Goal: Task Accomplishment & Management: Manage account settings

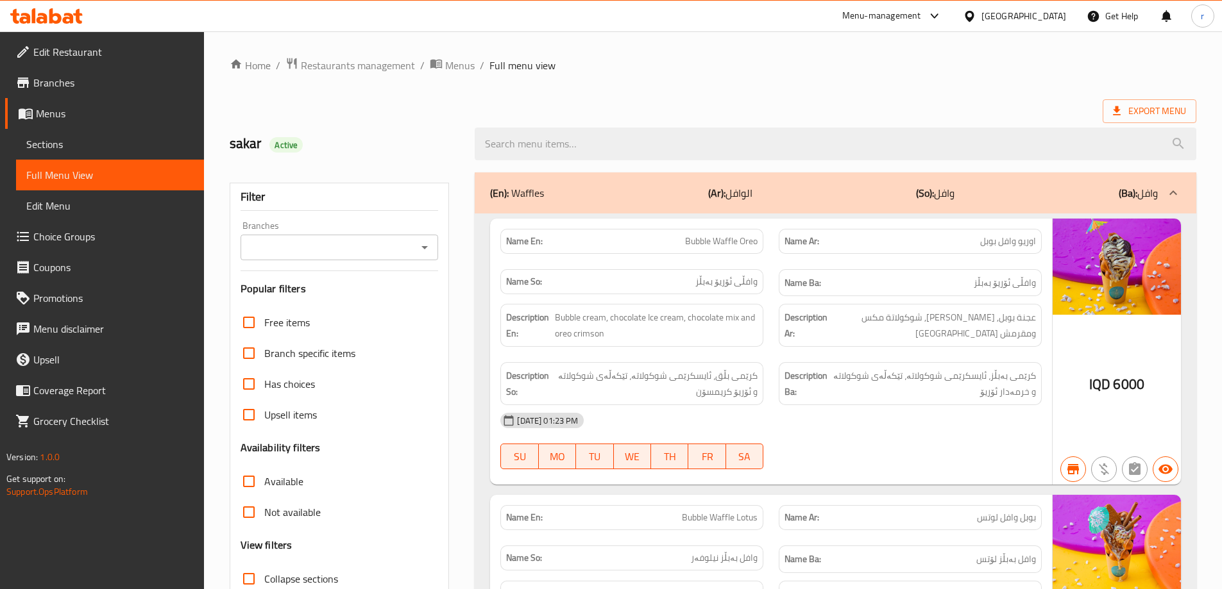
click at [56, 19] on icon at bounding box center [46, 15] width 72 height 15
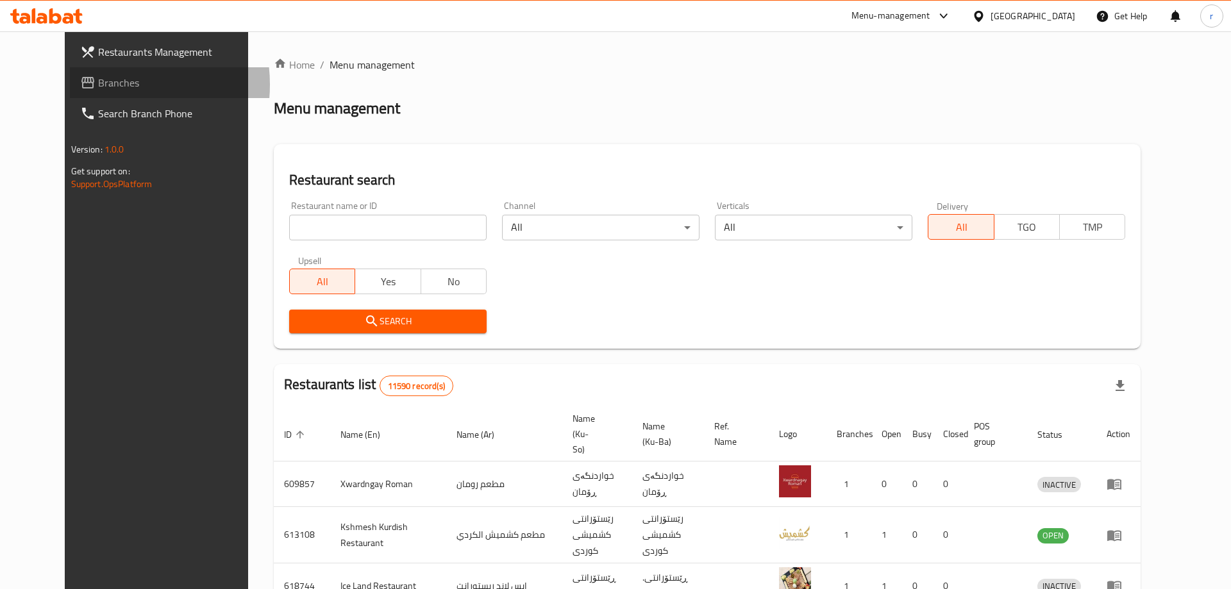
click at [98, 85] on span "Branches" at bounding box center [179, 82] width 162 height 15
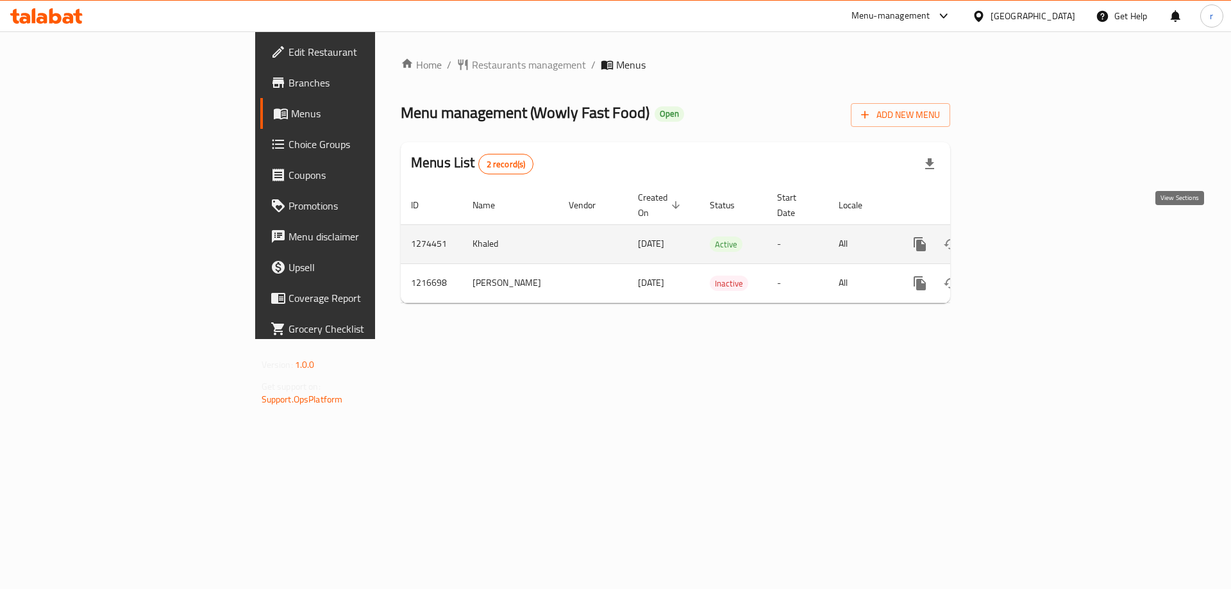
click at [1028, 229] on link "enhanced table" at bounding box center [1012, 244] width 31 height 31
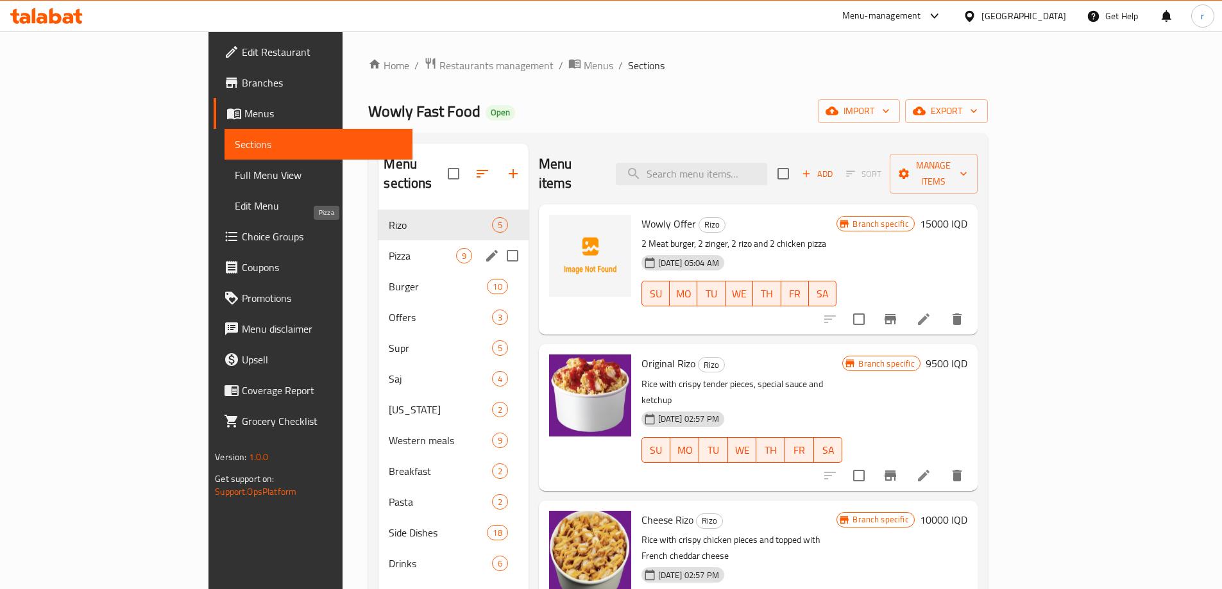
click at [389, 248] on span "Pizza" at bounding box center [422, 255] width 67 height 15
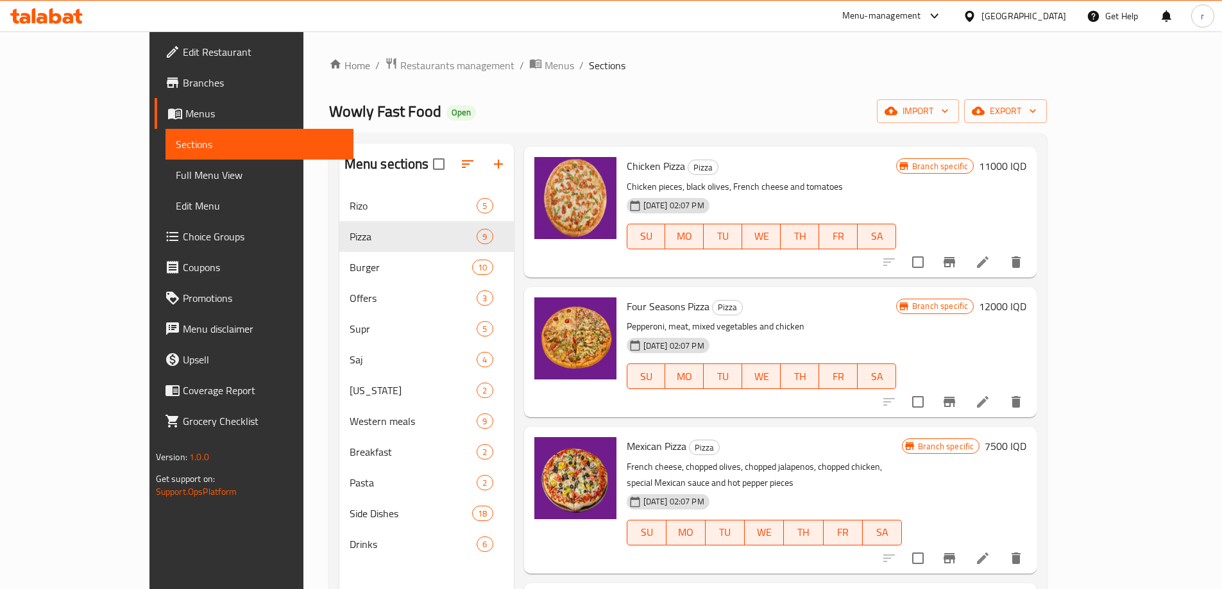
scroll to position [428, 0]
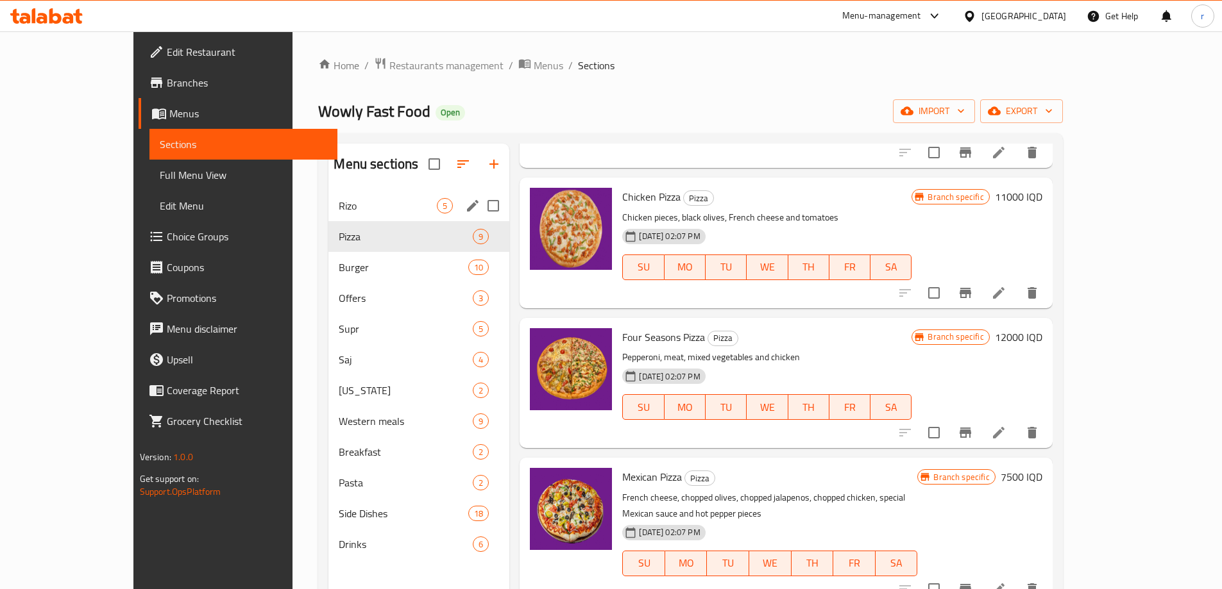
click at [328, 204] on div "Rizo 5" at bounding box center [418, 205] width 181 height 31
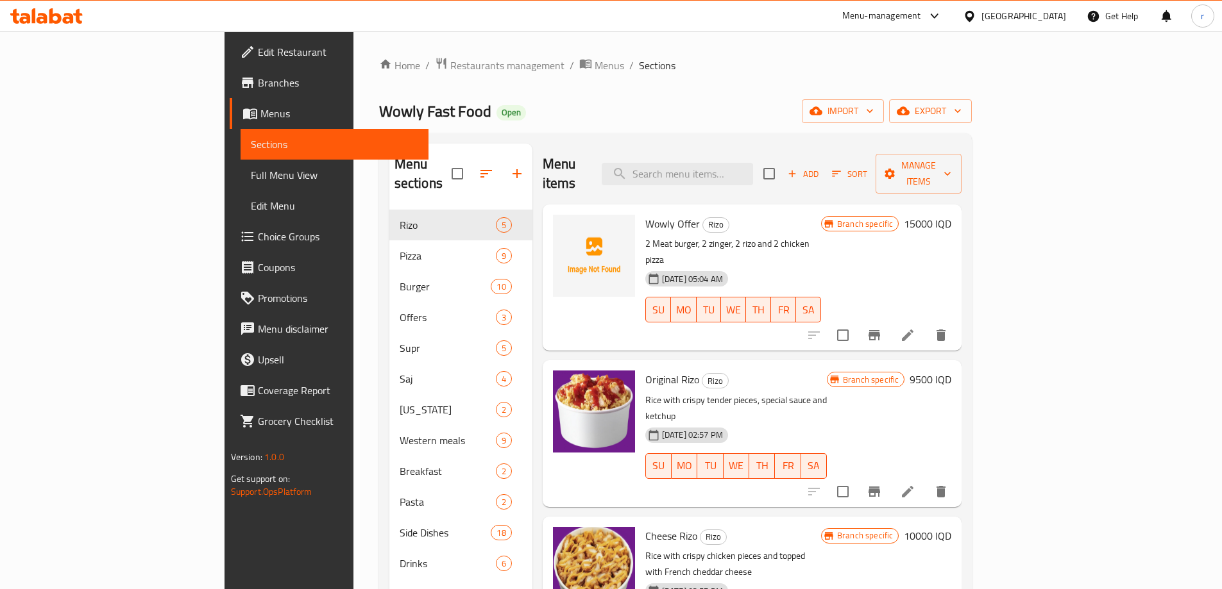
click at [83, 10] on div at bounding box center [46, 16] width 93 height 26
click at [80, 10] on icon at bounding box center [46, 15] width 72 height 15
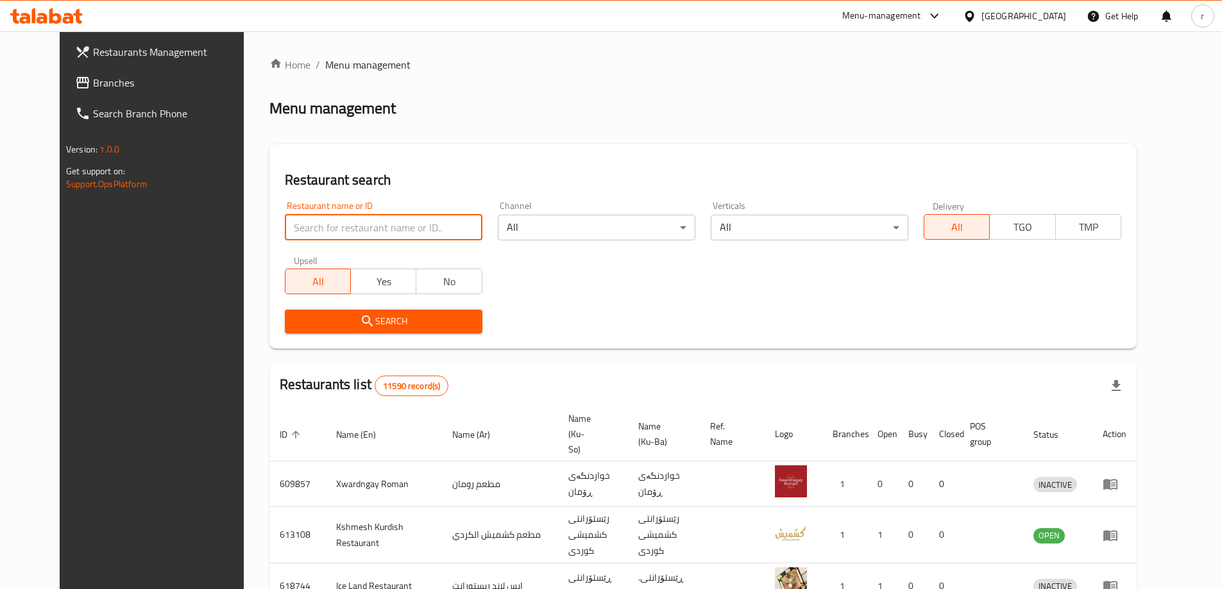
click at [296, 230] on input "search" at bounding box center [384, 228] width 198 height 26
paste input "Shawrma MaMa Shatha"
type input "Shawrma MaMa Shatha"
click at [360, 319] on icon "submit" at bounding box center [367, 321] width 15 height 15
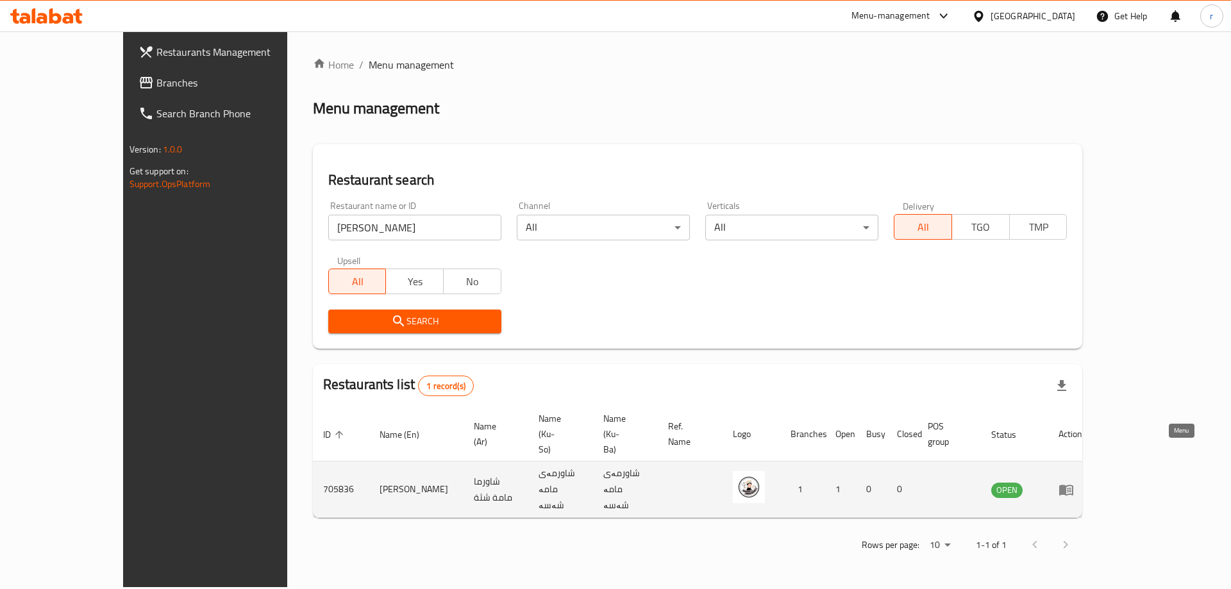
click at [1074, 482] on icon "enhanced table" at bounding box center [1066, 489] width 15 height 15
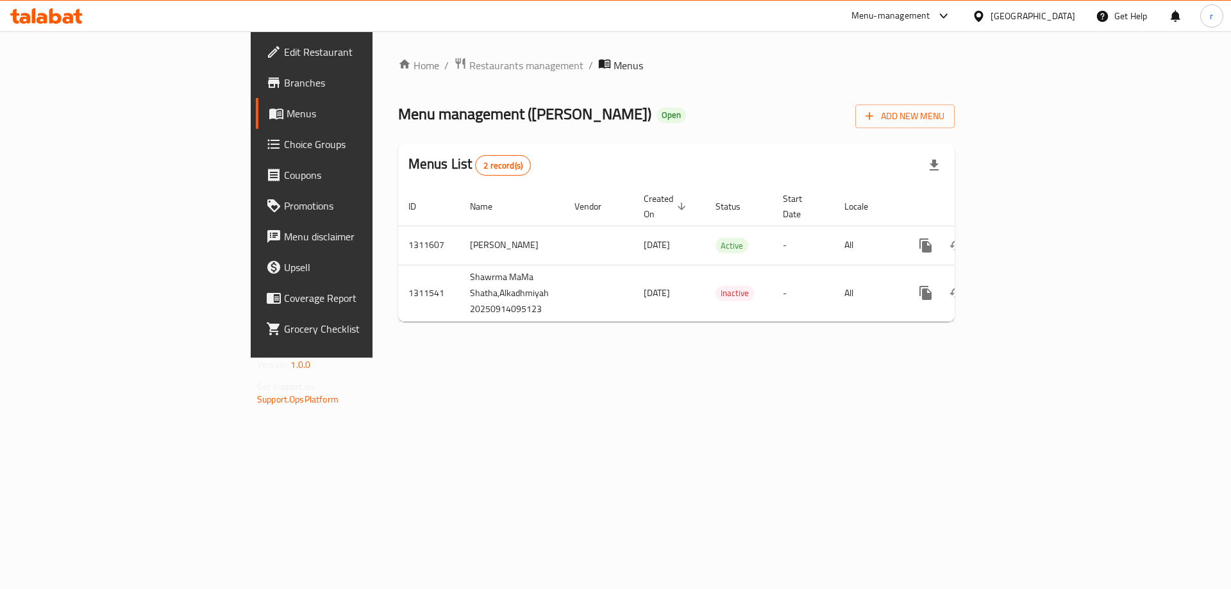
click at [284, 52] on span "Edit Restaurant" at bounding box center [365, 51] width 162 height 15
click at [58, 17] on icon at bounding box center [55, 15] width 12 height 15
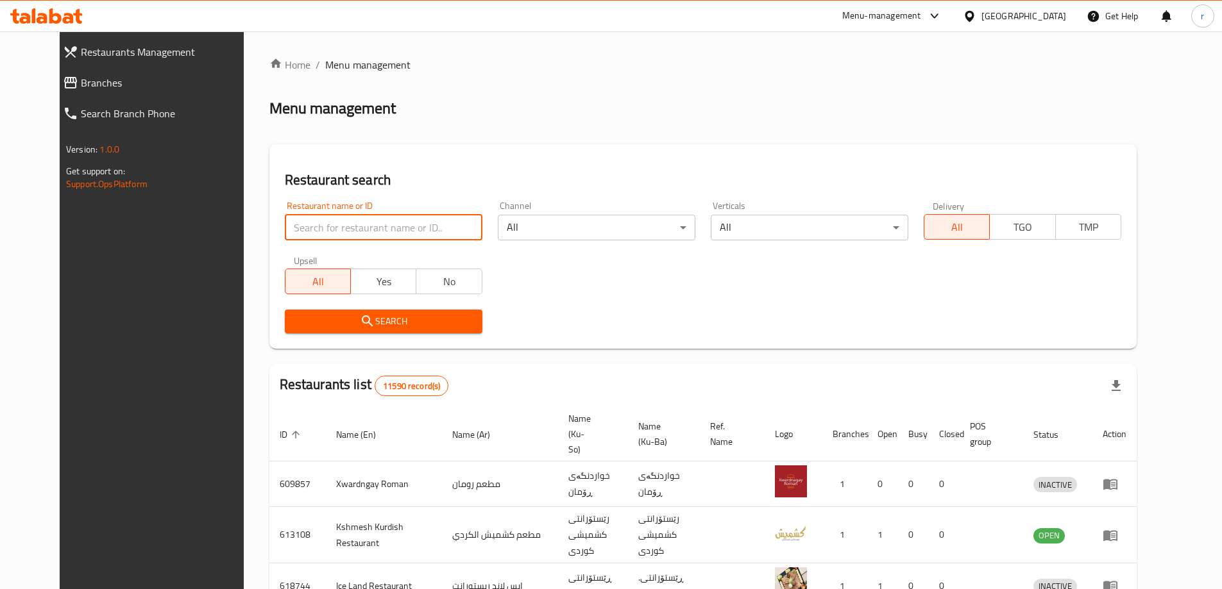
click at [285, 237] on input "search" at bounding box center [384, 228] width 198 height 26
paste input "698453"
type input "698453"
click at [312, 312] on button "Search" at bounding box center [384, 322] width 198 height 24
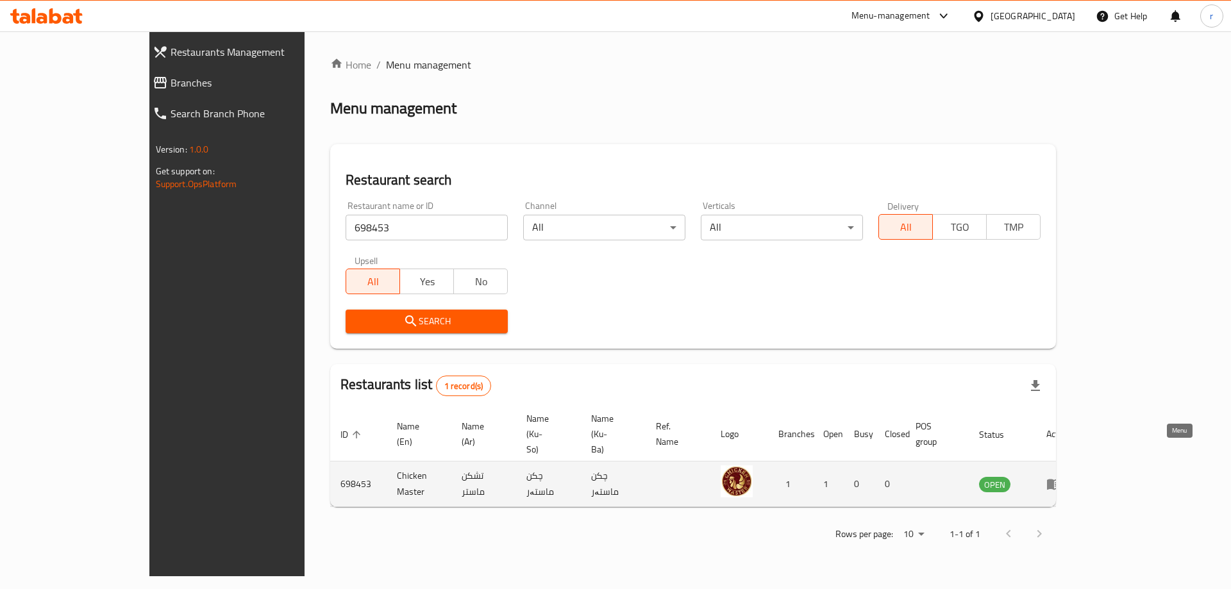
click at [1062, 476] on icon "enhanced table" at bounding box center [1054, 483] width 15 height 15
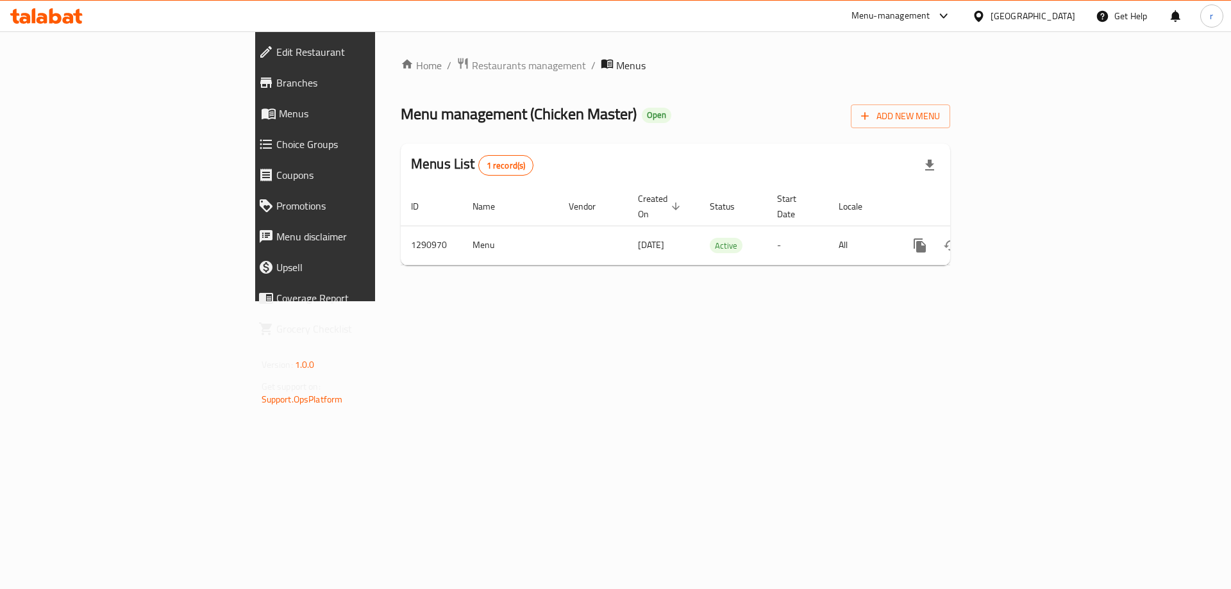
click at [276, 78] on span "Branches" at bounding box center [363, 82] width 174 height 15
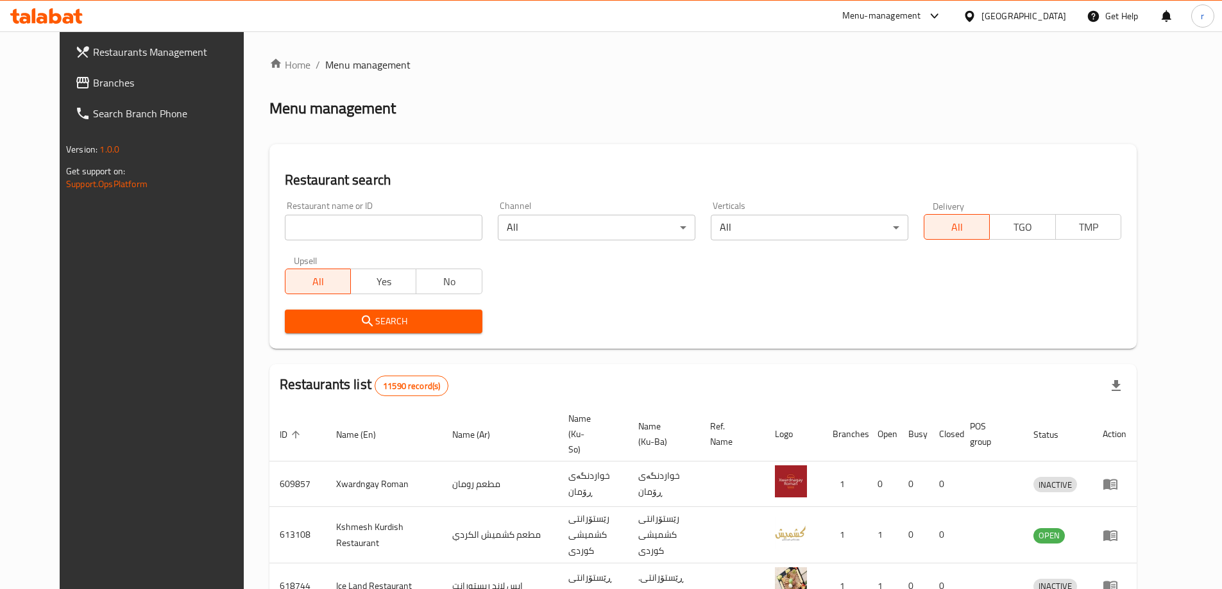
click at [93, 86] on span "Branches" at bounding box center [173, 82] width 160 height 15
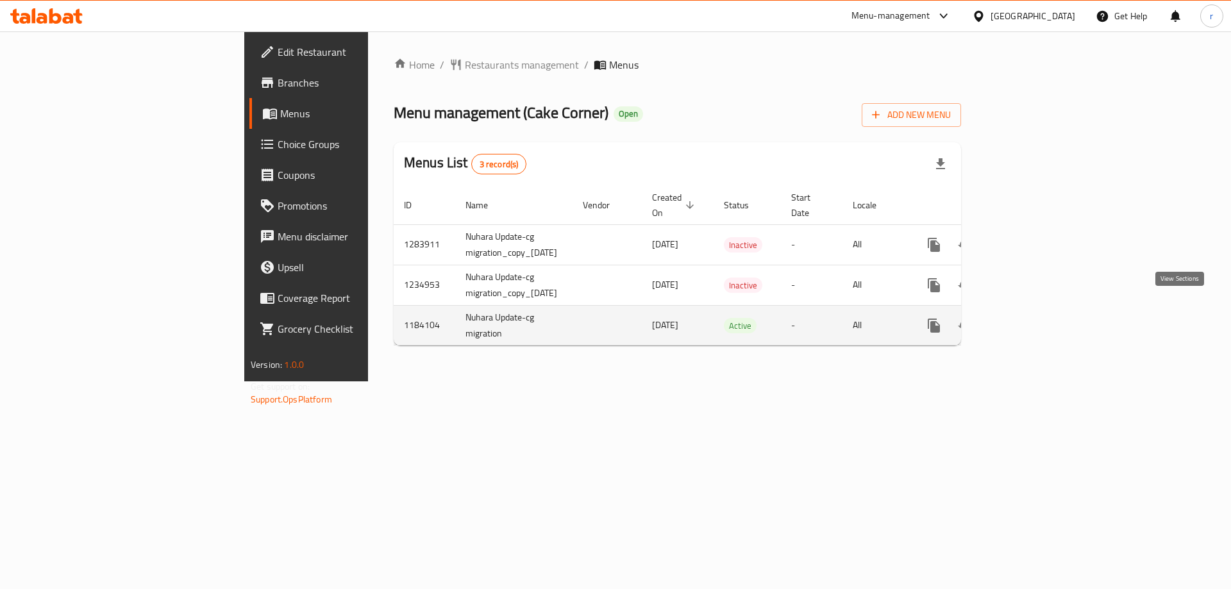
click at [1042, 310] on link "enhanced table" at bounding box center [1026, 325] width 31 height 31
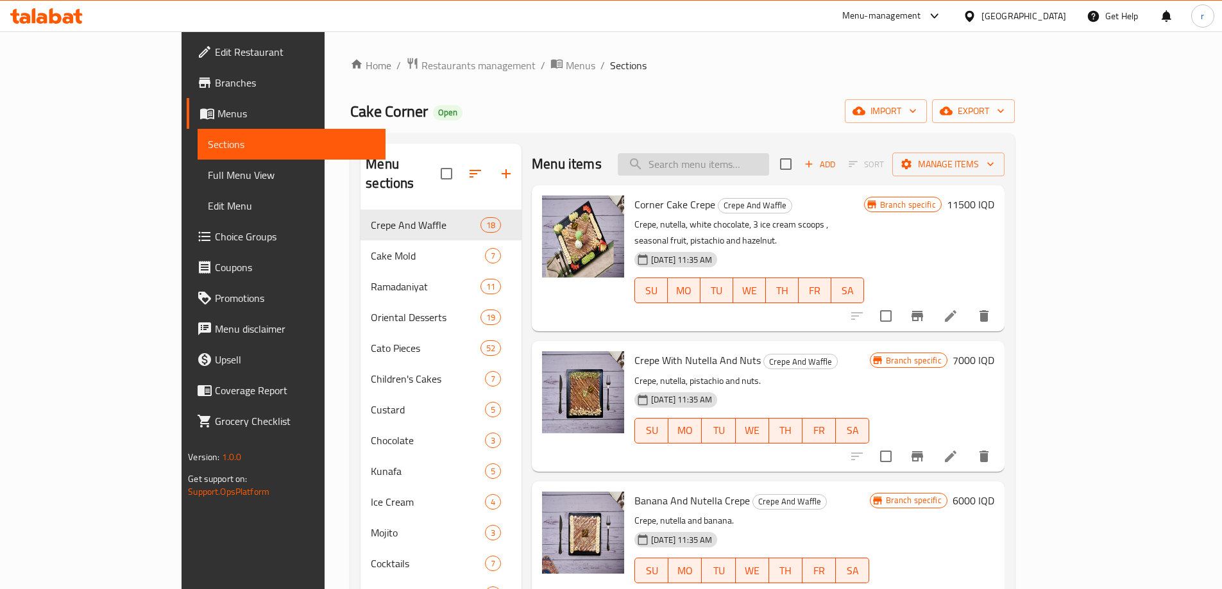
click at [732, 157] on input "search" at bounding box center [693, 164] width 151 height 22
paste input "Mixed Mousse Cake Mold"
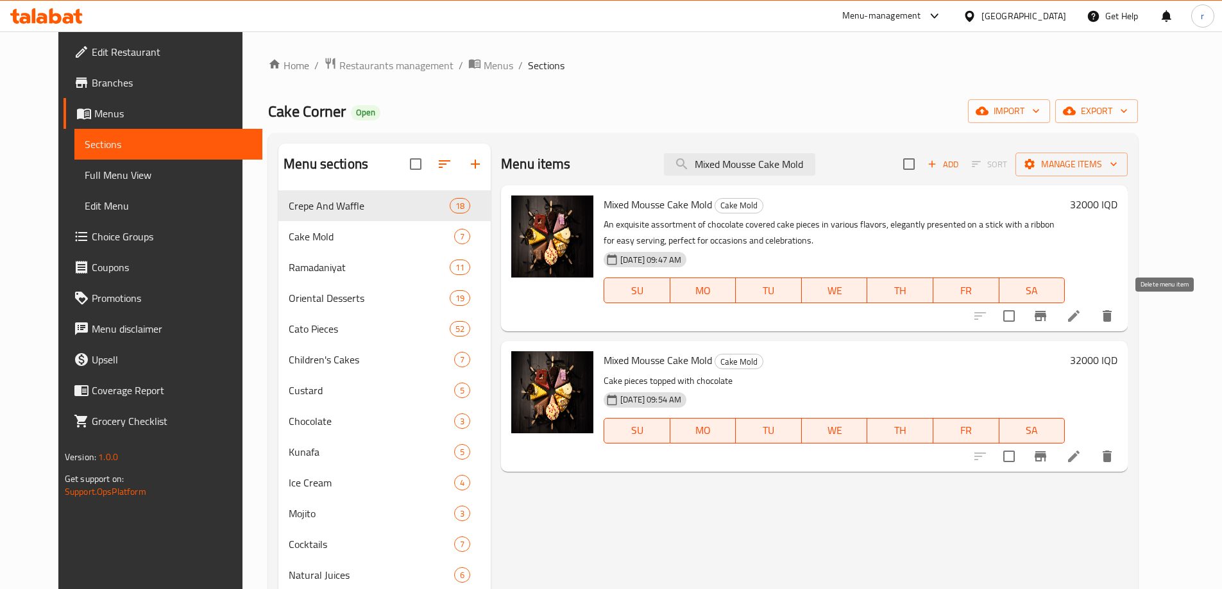
type input "Mixed Mousse Cake Mold"
click at [1115, 310] on icon "delete" at bounding box center [1106, 315] width 15 height 15
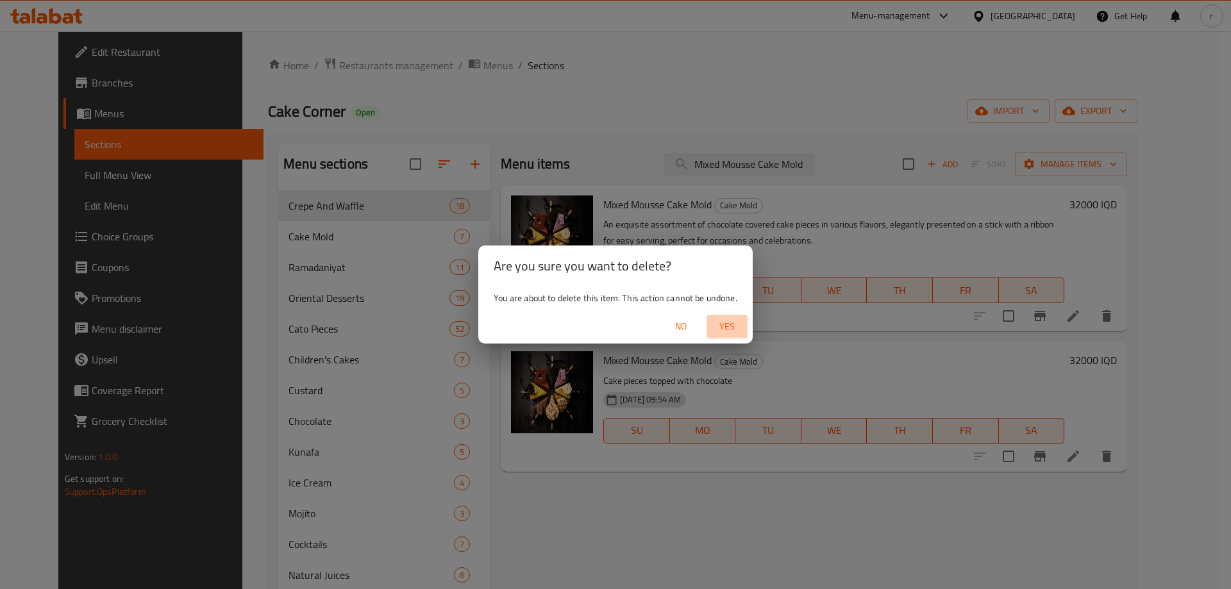
click at [736, 328] on span "Yes" at bounding box center [727, 327] width 31 height 16
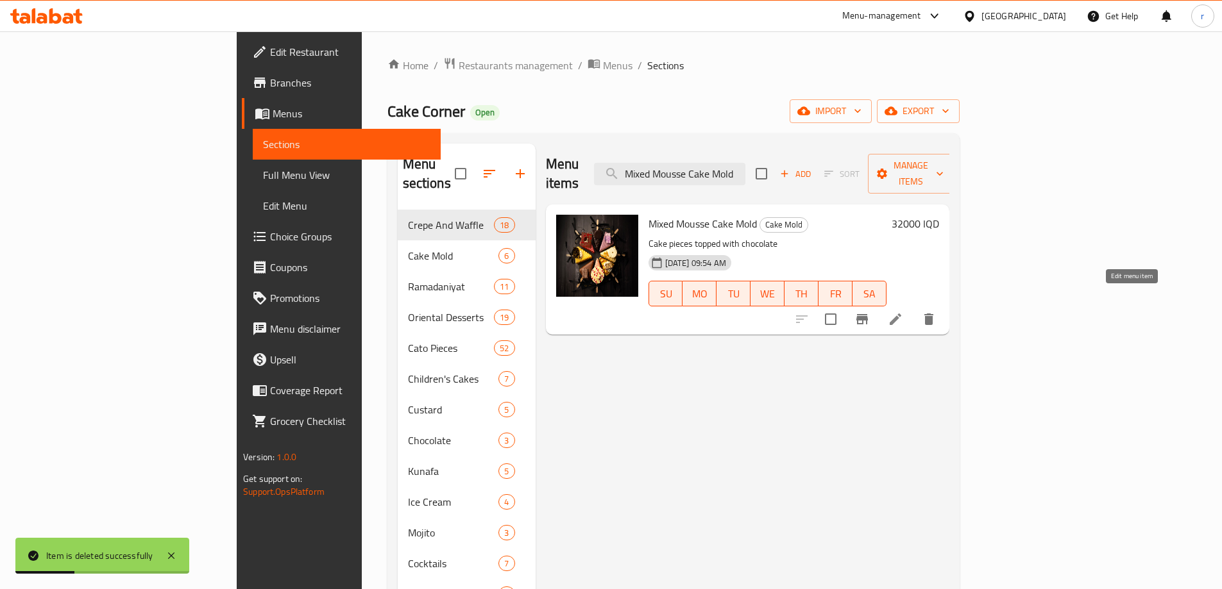
click at [903, 312] on icon at bounding box center [895, 319] width 15 height 15
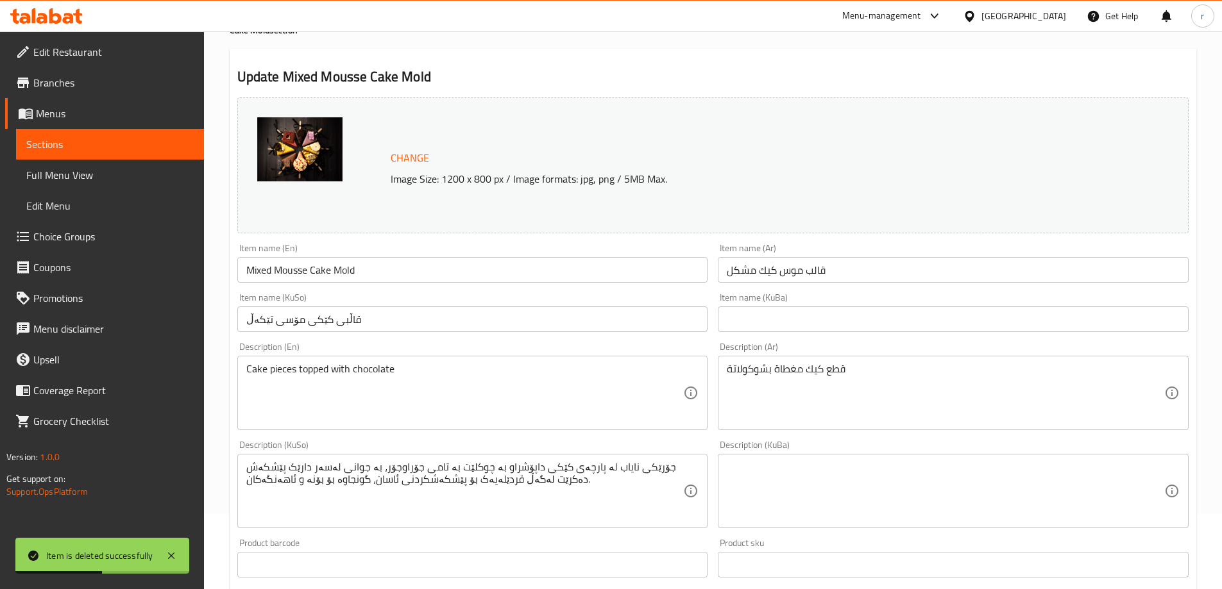
scroll to position [107, 0]
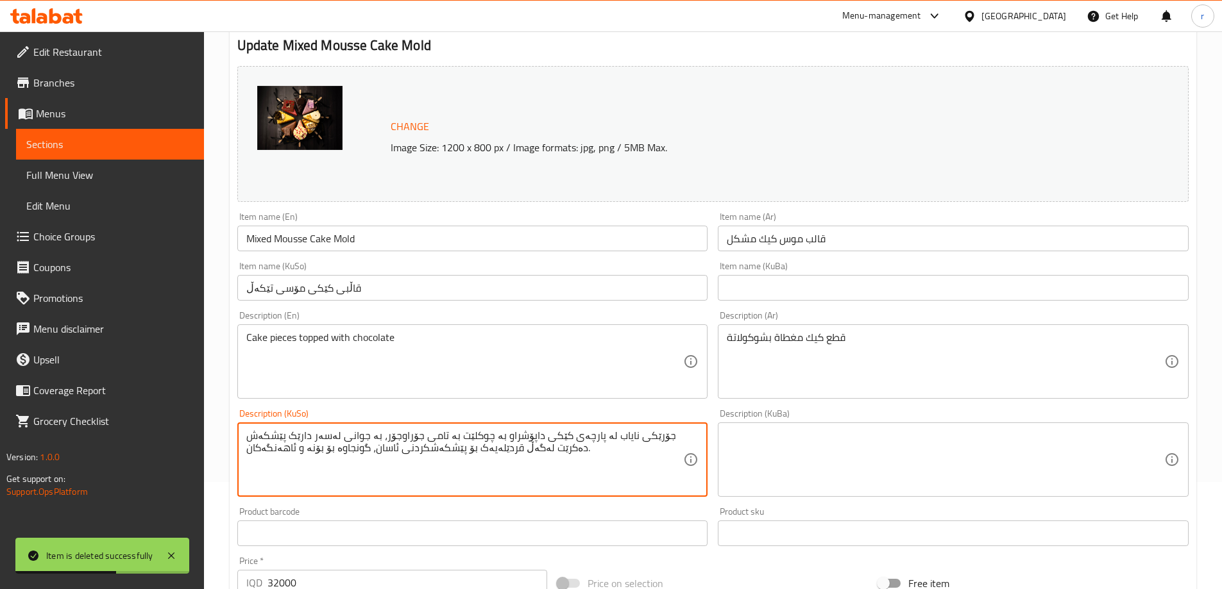
click at [459, 464] on textarea "جۆرێکی نایاب لە پارچەی کێکی داپۆشراو بە چوکلێت بە تامی جۆراوجۆر، بە جوانی لەسەر…" at bounding box center [464, 460] width 437 height 61
click at [481, 435] on textarea "جۆرێکی نایاب لە پارچەی کێکی داپۆشراو بە چوکلێت بە تامی جۆراوجۆر، بە جوانی لەسەر…" at bounding box center [464, 460] width 437 height 61
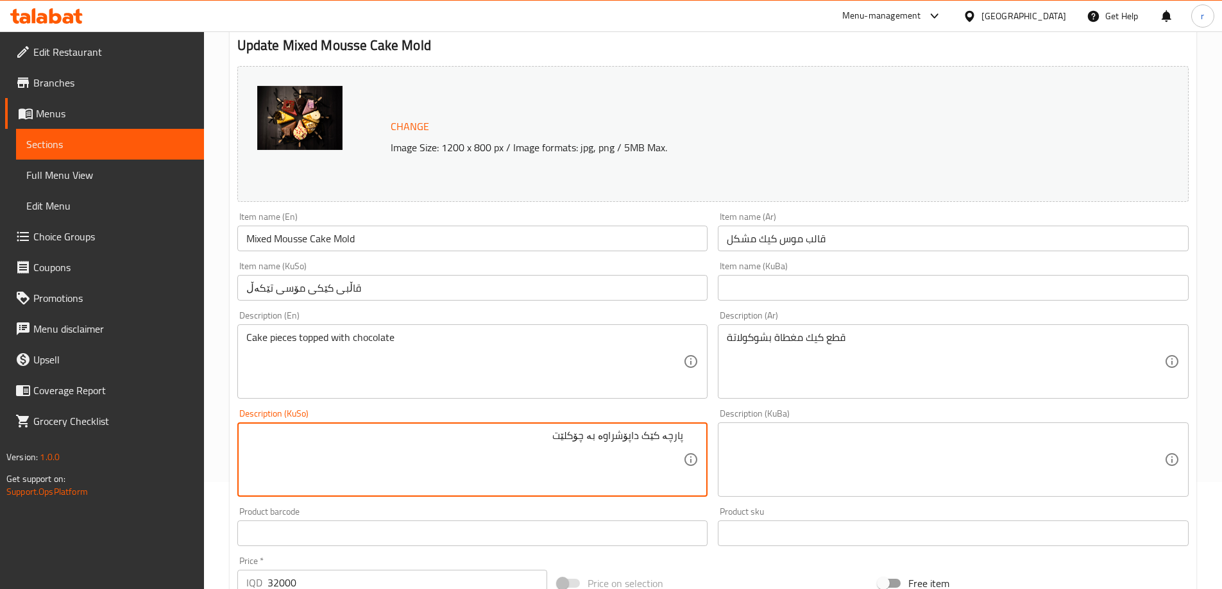
drag, startPoint x: 481, startPoint y: 435, endPoint x: 759, endPoint y: 428, distance: 277.8
click at [759, 428] on div "Change Image Size: 1200 x 800 px / Image formats: jpg, png / 5MB Max. Item name…" at bounding box center [712, 420] width 961 height 719
type textarea "پارچە کێک داپۆشراوە بە چۆکلێت"
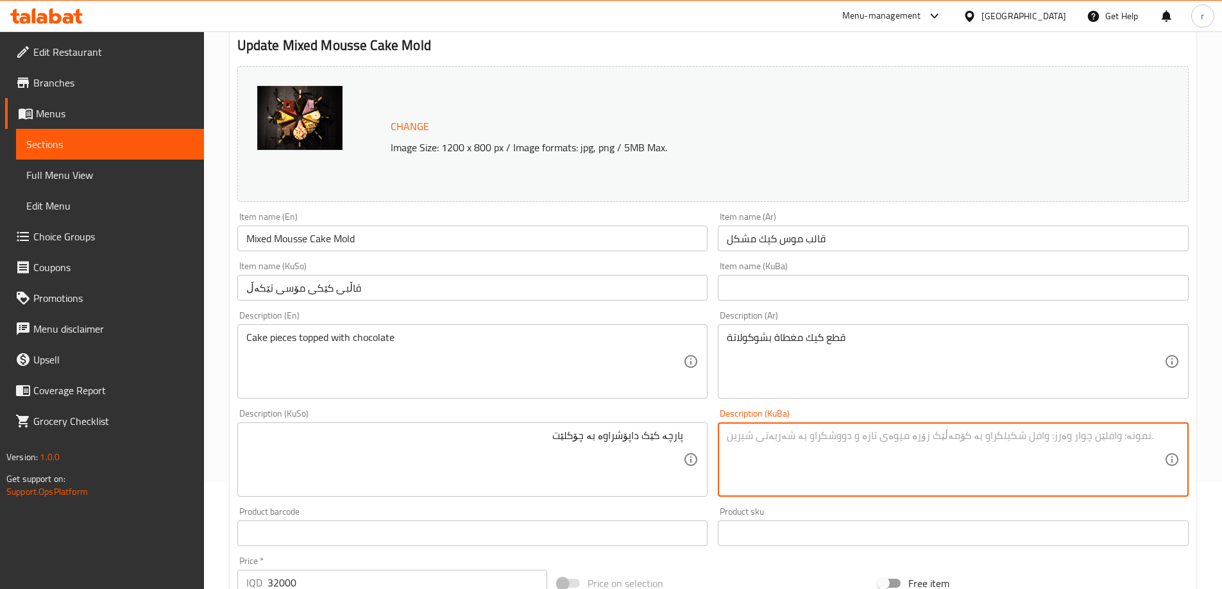
click at [775, 432] on textarea at bounding box center [945, 460] width 437 height 61
paste textarea "پارچە کێک داپۆشراوە بە چۆکلێت"
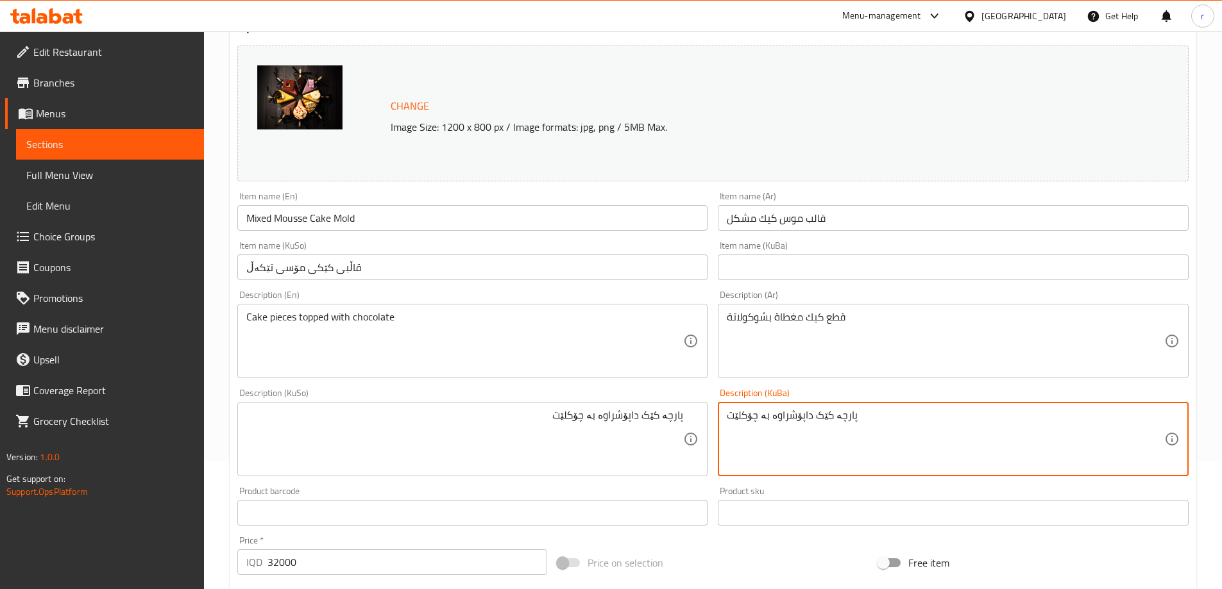
scroll to position [483, 0]
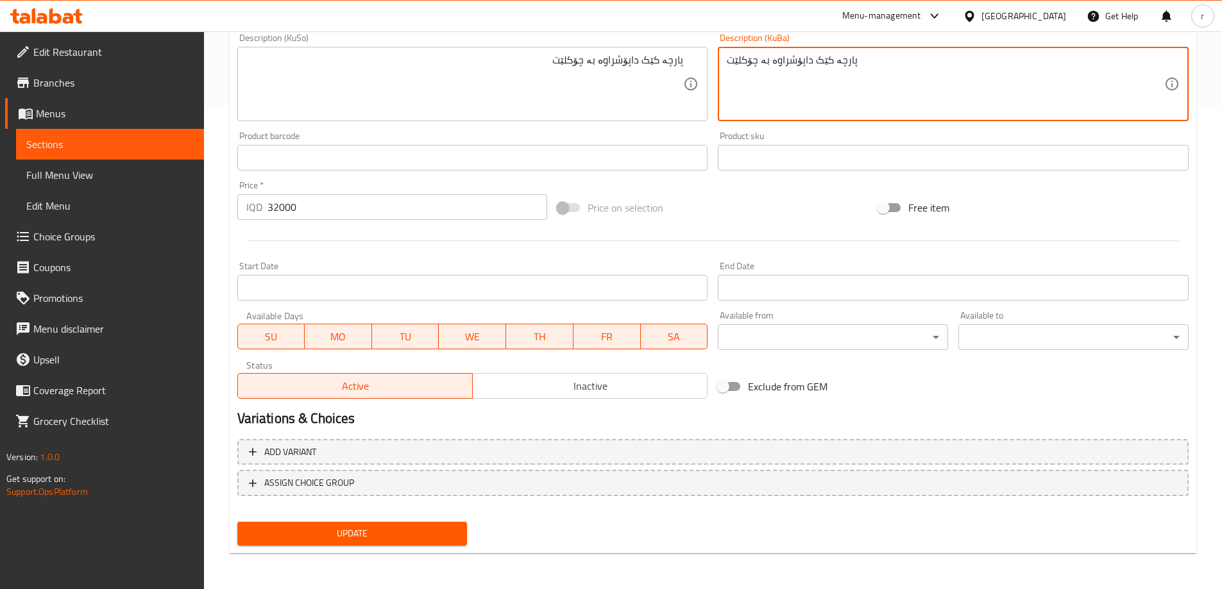
type textarea "پارچە کێک داپۆشراوە بە چۆکلێت"
click at [405, 533] on span "Update" at bounding box center [353, 534] width 210 height 16
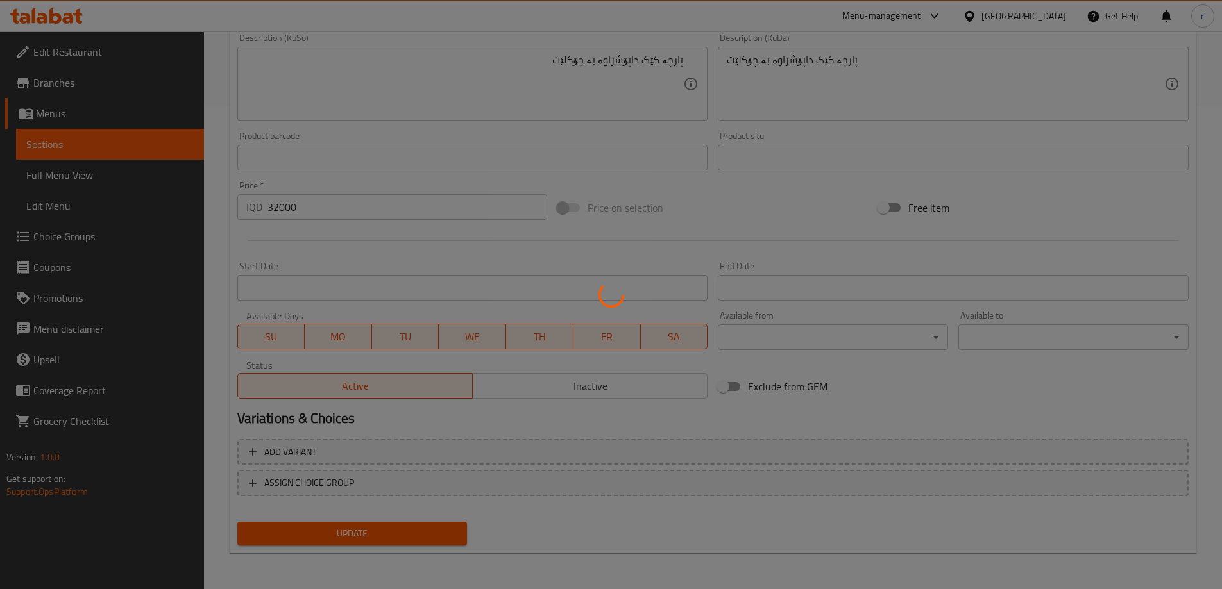
scroll to position [0, 0]
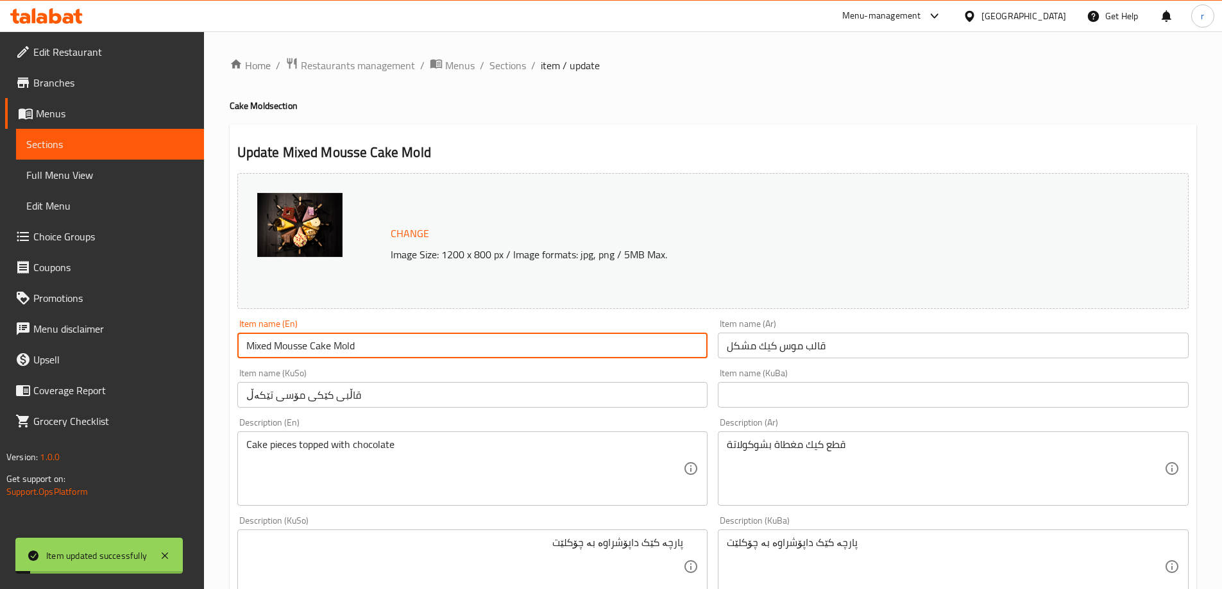
drag, startPoint x: 380, startPoint y: 344, endPoint x: 247, endPoint y: 357, distance: 133.4
click at [247, 357] on input "Mixed Mousse Cake Mold" at bounding box center [472, 346] width 471 height 26
click at [287, 348] on input "Mixed Mousse Cake Mold" at bounding box center [472, 346] width 471 height 26
drag, startPoint x: 275, startPoint y: 346, endPoint x: 330, endPoint y: 346, distance: 54.5
click at [330, 346] on input "Mixed Mousse Cake Mold" at bounding box center [472, 346] width 471 height 26
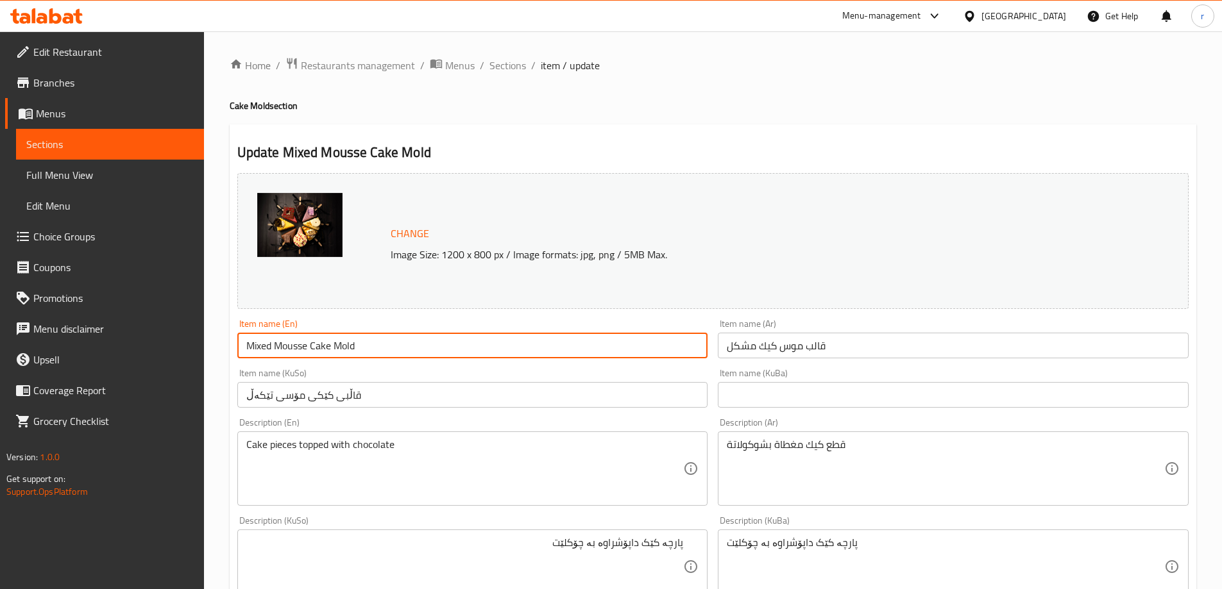
click at [371, 395] on input "قاڵبی کێکی مۆسی تێکەڵ" at bounding box center [472, 395] width 471 height 26
drag, startPoint x: 346, startPoint y: 345, endPoint x: 337, endPoint y: 342, distance: 8.7
click at [337, 342] on input "Mixed Mousse Cake Mold" at bounding box center [472, 346] width 471 height 26
click at [447, 394] on input "قاڵبی کێکی مۆسی تێکەڵ" at bounding box center [472, 395] width 471 height 26
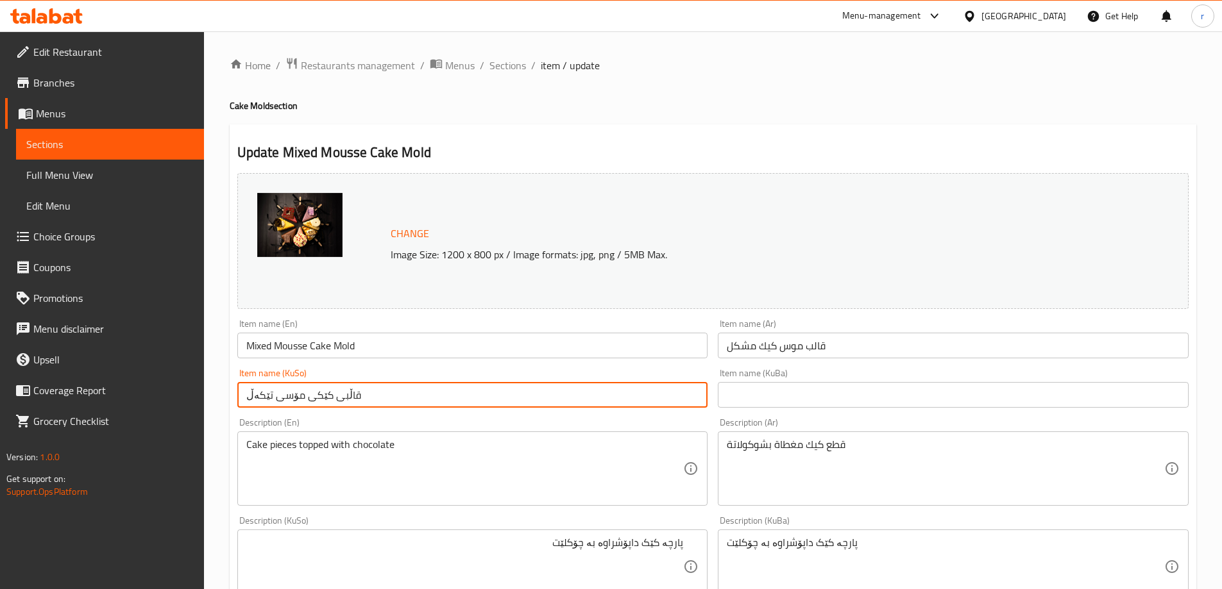
click at [442, 387] on input "قاڵبی کێکی مۆسی تێکەڵ" at bounding box center [472, 395] width 471 height 26
type input "ق"
paste input "قاڵب"
paste input "کێکی مووس"
click at [602, 404] on input "قاڵبی کێکی مووسی مووشەکەل" at bounding box center [472, 395] width 471 height 26
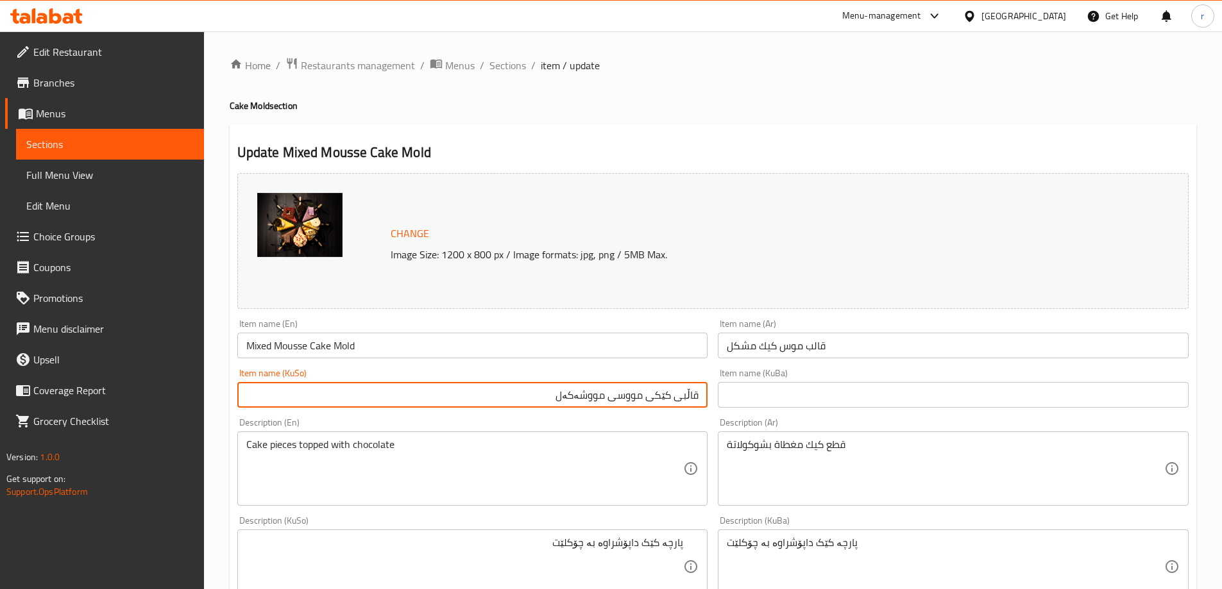
click at [602, 404] on input "قاڵبی کێکی مووسی مووشەکەل" at bounding box center [472, 395] width 471 height 26
type input "قاڵبی کێکی مووسی مووشەکەل"
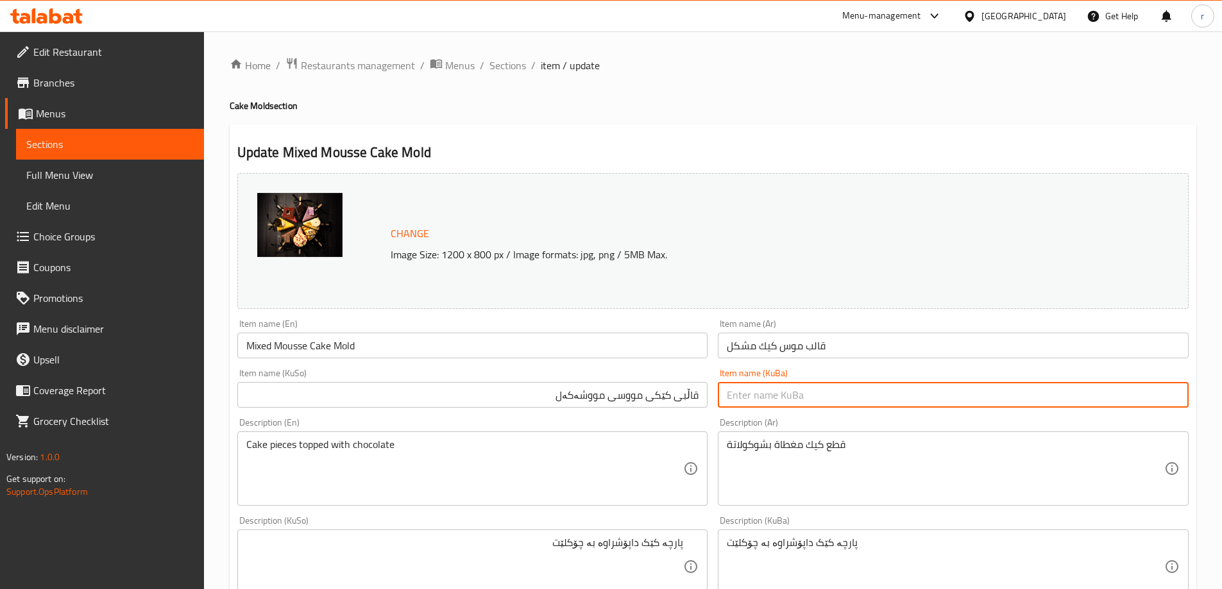
click at [791, 401] on input "text" at bounding box center [953, 395] width 471 height 26
paste input "قاڵبی کێکی مووسی مووشەکەل"
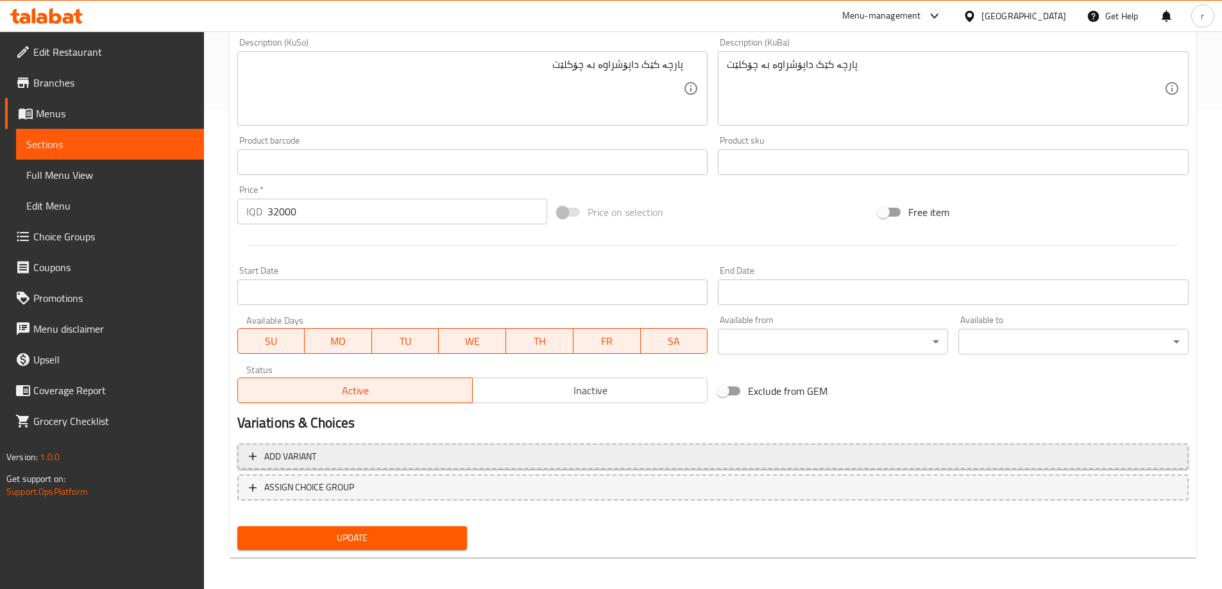
scroll to position [483, 0]
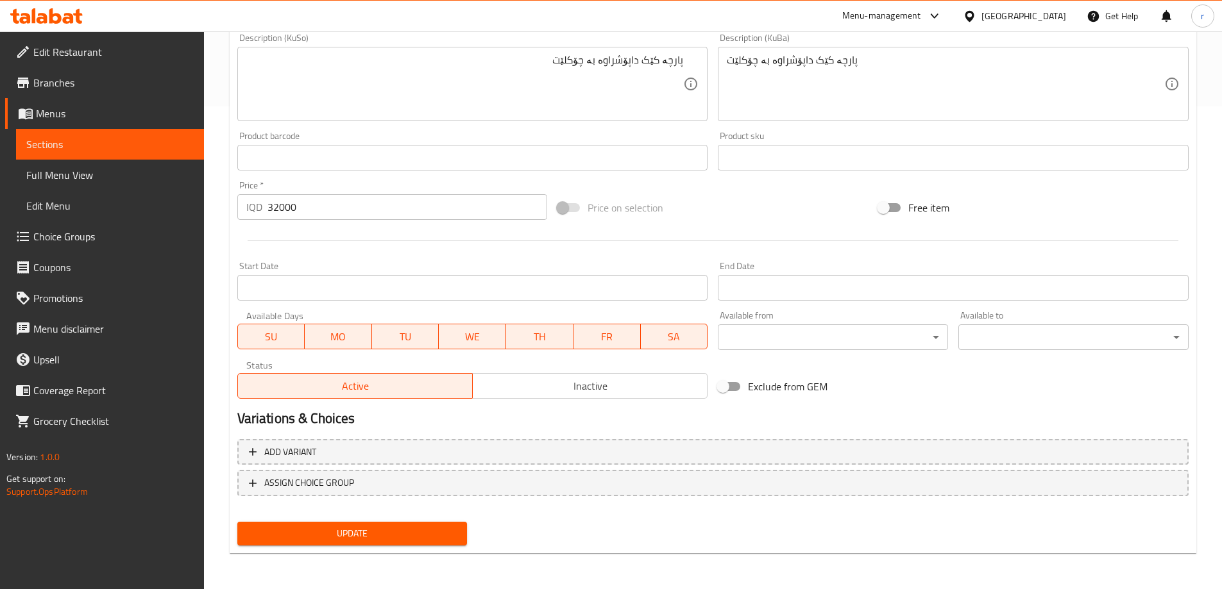
type input "قاڵبی کێکی مووسی مووشەکەل"
click at [396, 529] on span "Update" at bounding box center [353, 534] width 210 height 16
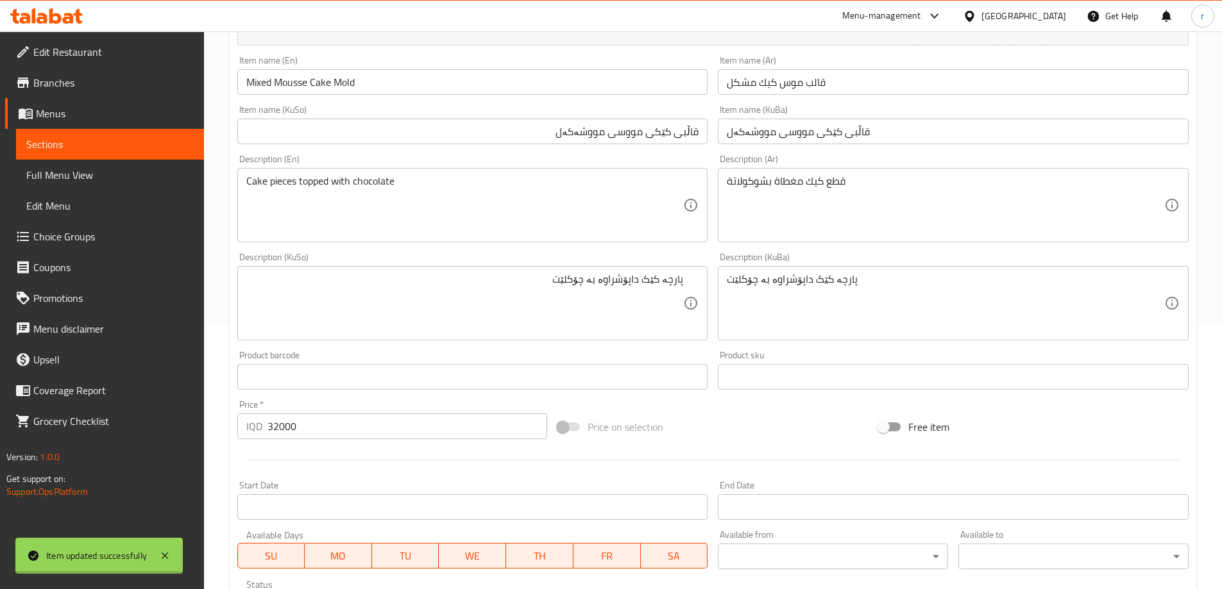
scroll to position [0, 0]
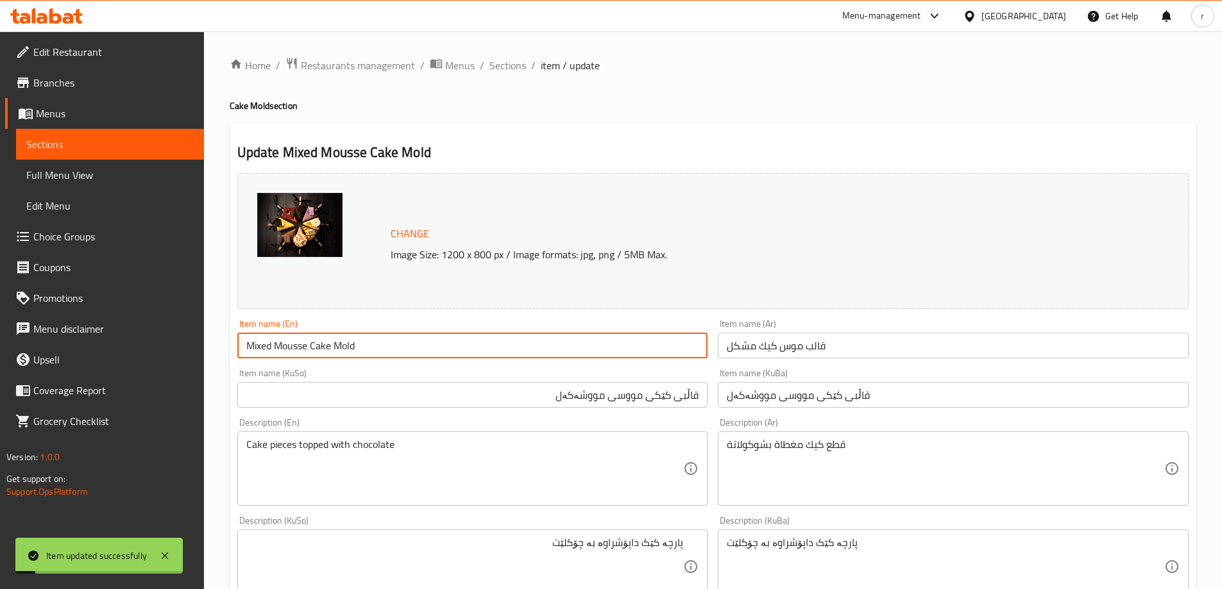
drag, startPoint x: 362, startPoint y: 350, endPoint x: 184, endPoint y: 351, distance: 178.3
click at [184, 351] on div "Edit Restaurant Branches Menus Sections Full Menu View Edit Menu Choice Groups …" at bounding box center [611, 551] width 1222 height 1041
click at [110, 176] on span "Full Menu View" at bounding box center [109, 174] width 167 height 15
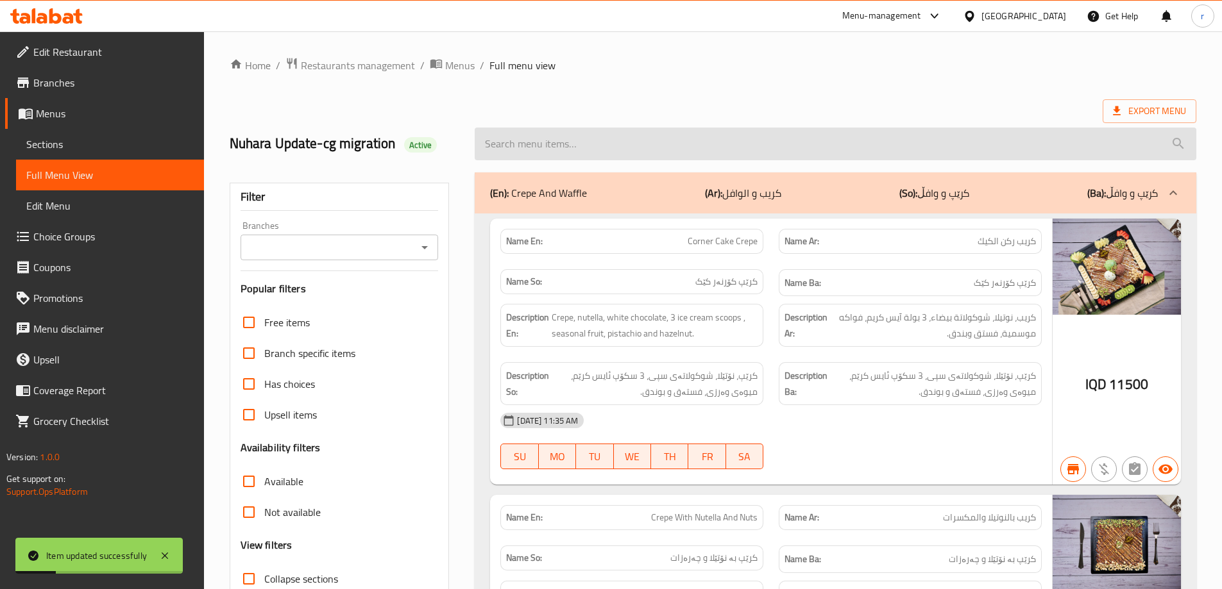
click at [621, 151] on input "search" at bounding box center [835, 144] width 721 height 33
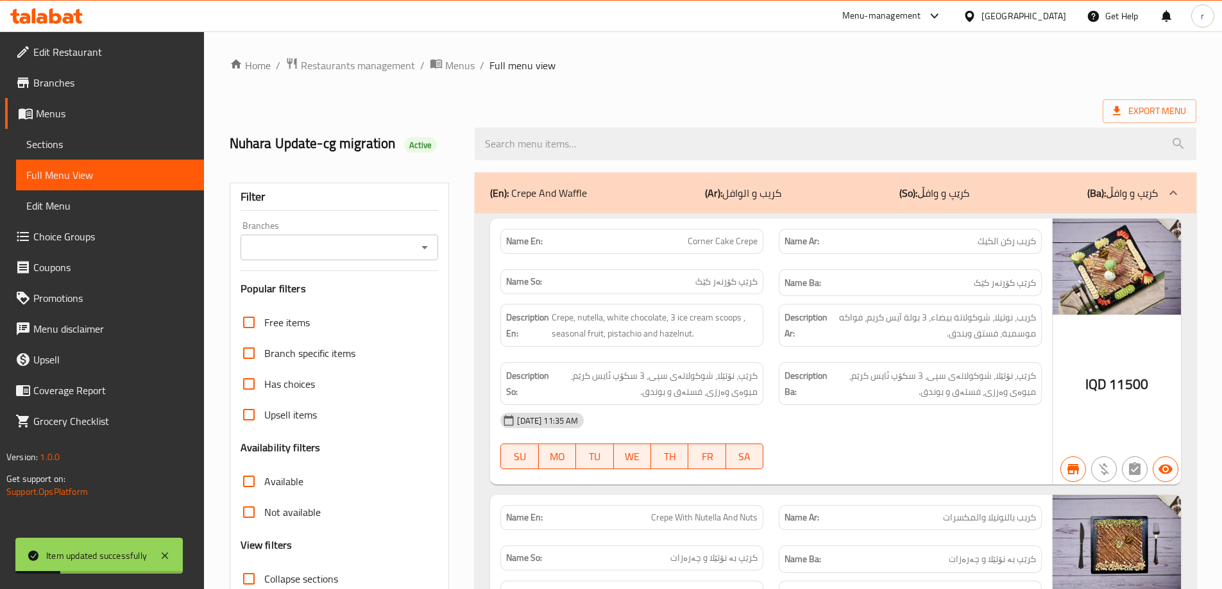
paste input "Mixed Mousse Cake Mold"
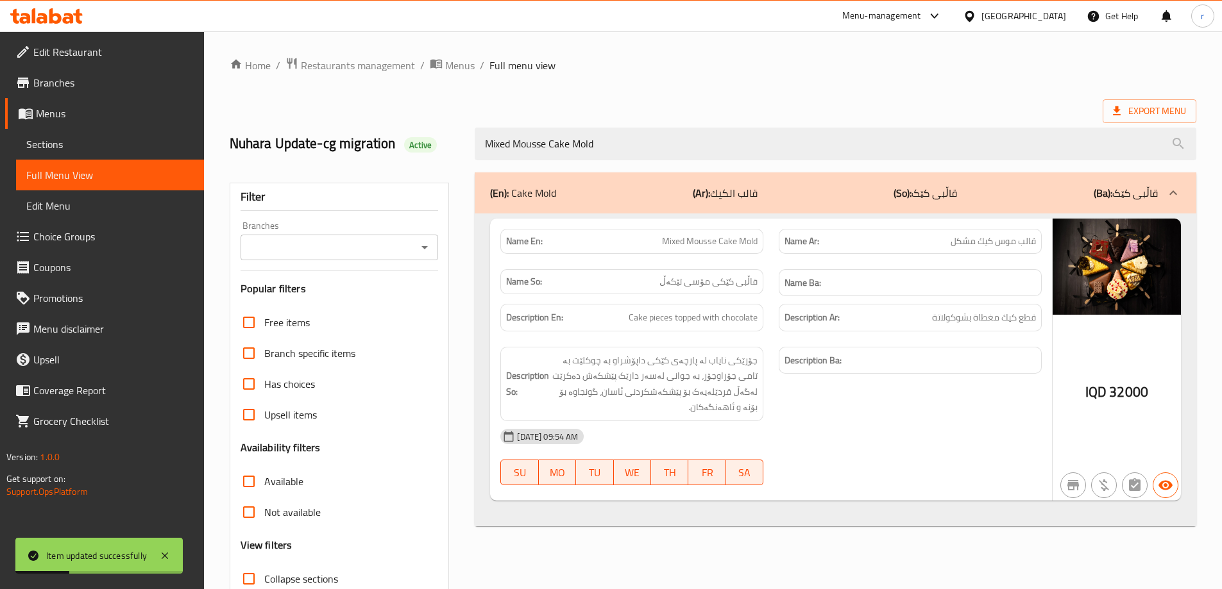
type input "Mixed Mousse Cake Mold"
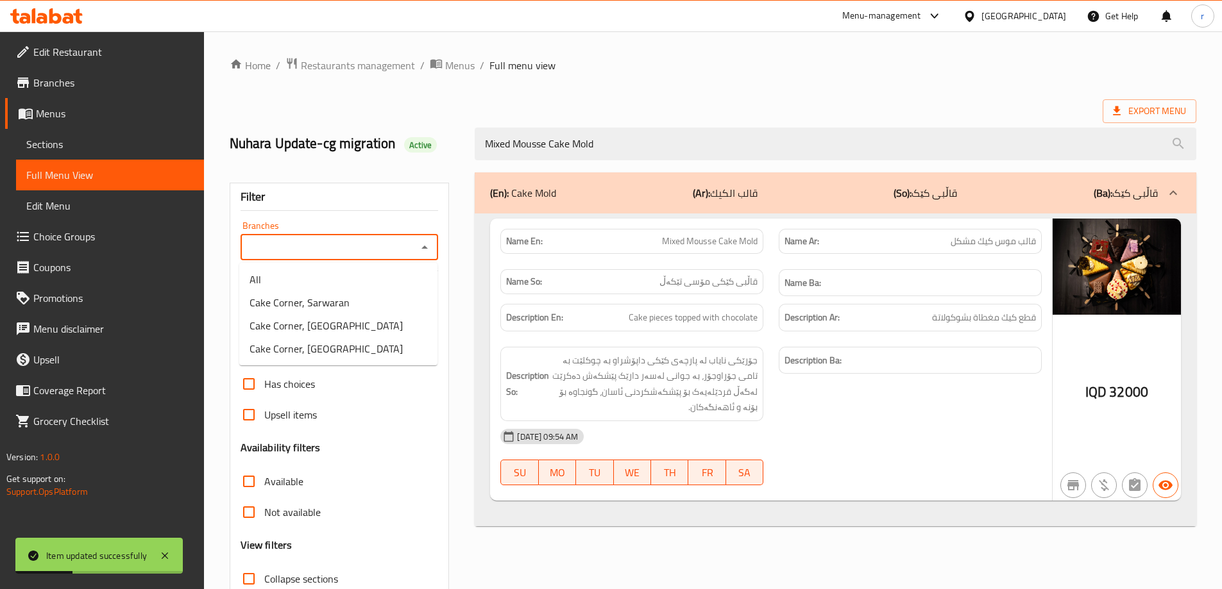
click at [339, 252] on input "Branches" at bounding box center [328, 248] width 169 height 18
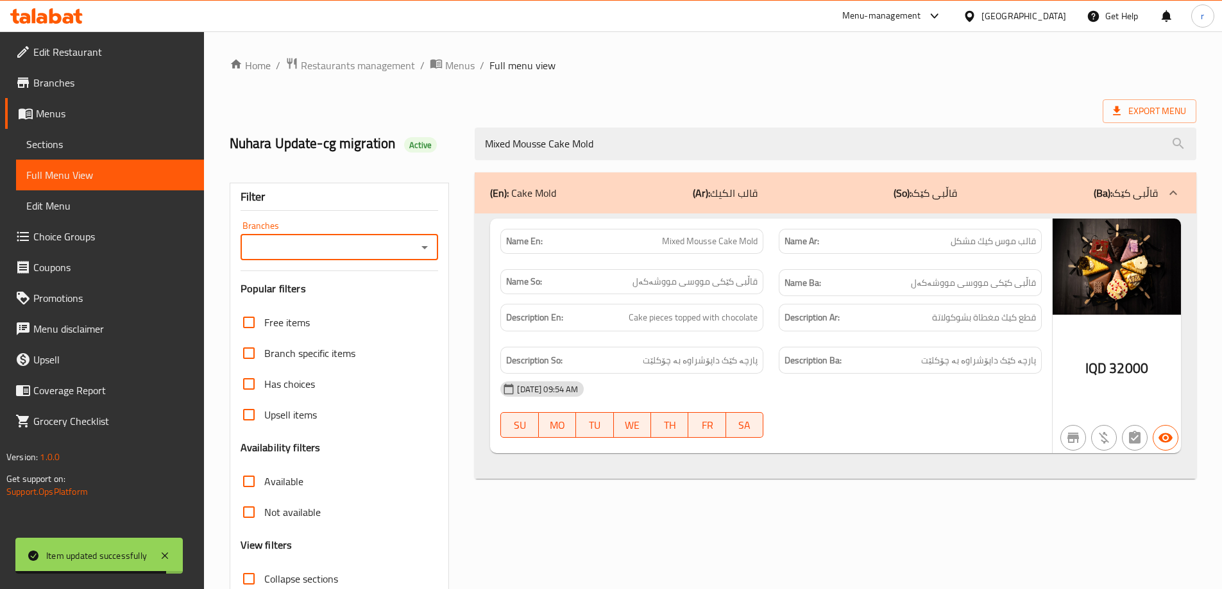
click at [351, 242] on input "Branches" at bounding box center [328, 248] width 169 height 18
click at [348, 299] on li "Cake Corner, Sarwaran" at bounding box center [338, 302] width 198 height 23
type input "Cake Corner, Sarwaran"
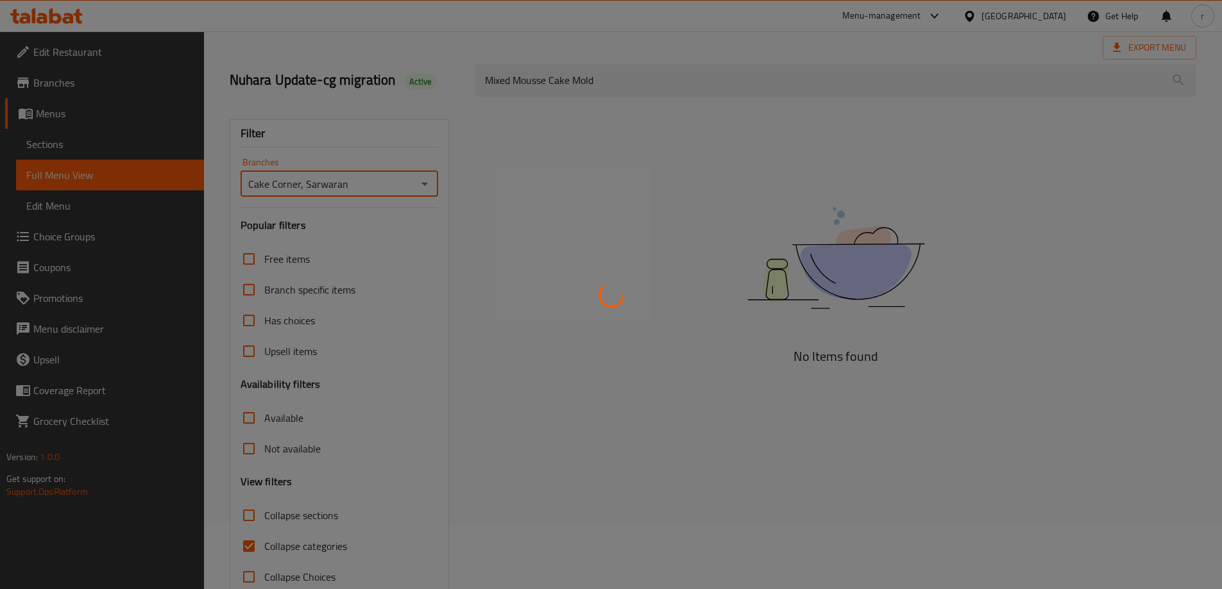
scroll to position [93, 0]
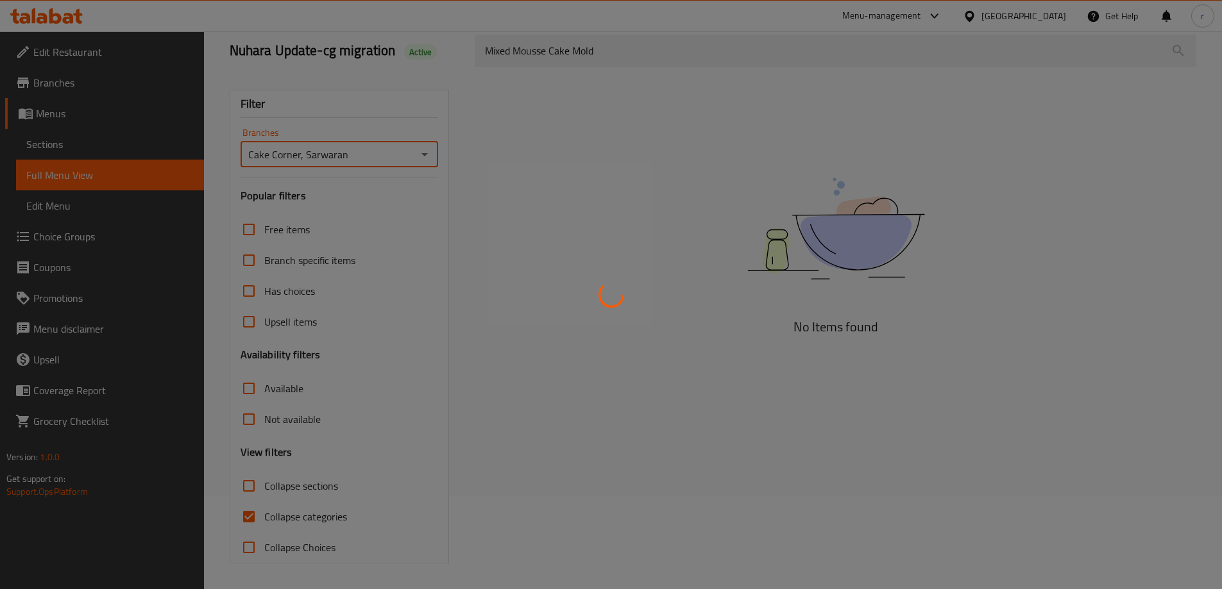
click at [307, 514] on div at bounding box center [611, 294] width 1222 height 589
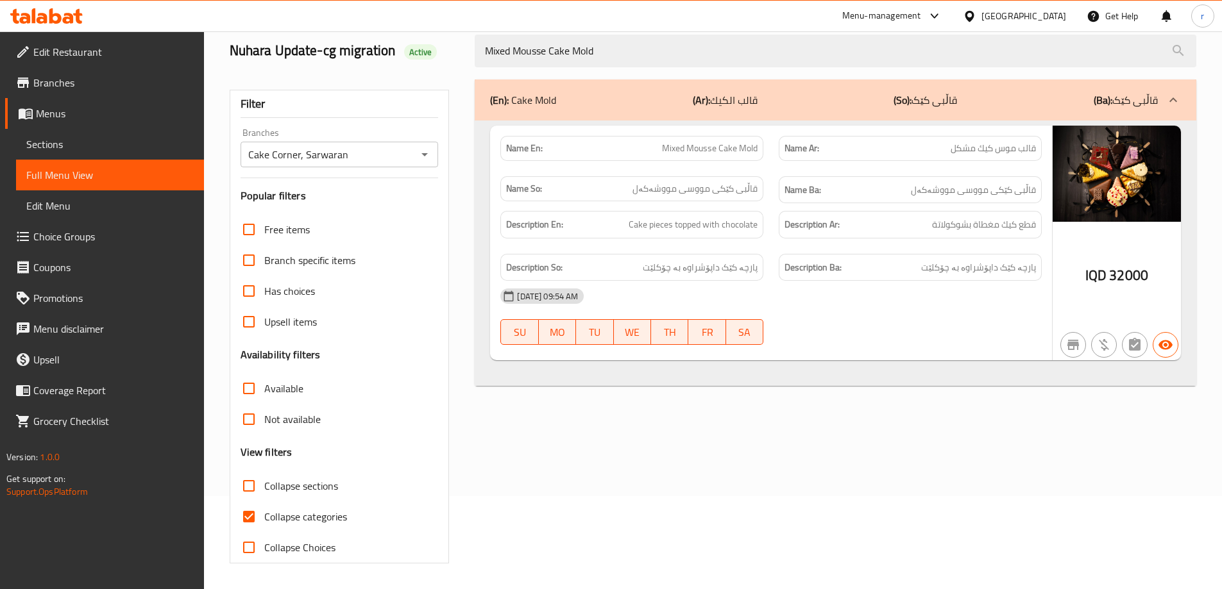
click at [307, 514] on span "Collapse categories" at bounding box center [305, 516] width 83 height 15
click at [264, 514] on input "Collapse categories" at bounding box center [248, 516] width 31 height 31
checkbox input "false"
click at [70, 15] on icon at bounding box center [68, 18] width 11 height 11
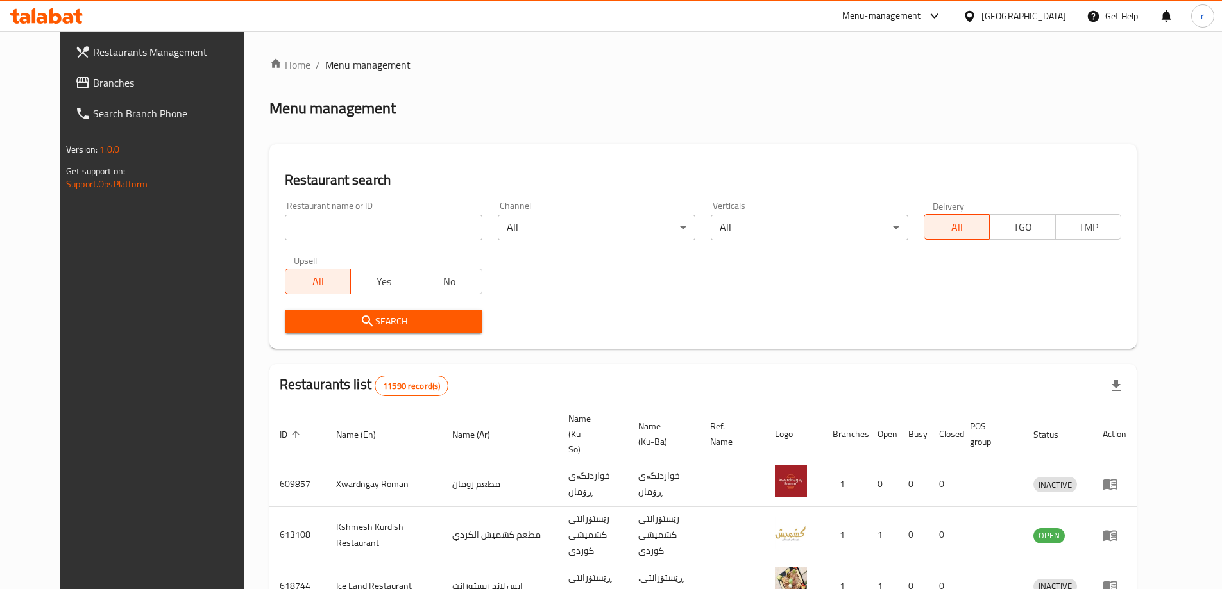
click at [93, 83] on span "Branches" at bounding box center [173, 82] width 160 height 15
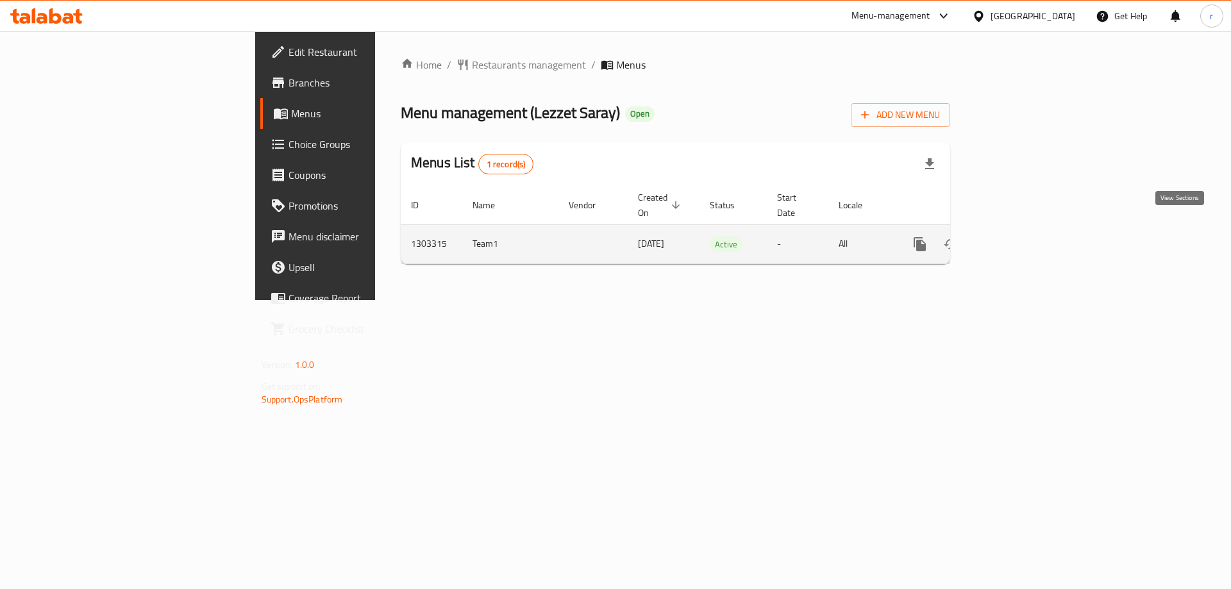
click at [1018, 239] on icon "enhanced table" at bounding box center [1013, 245] width 12 height 12
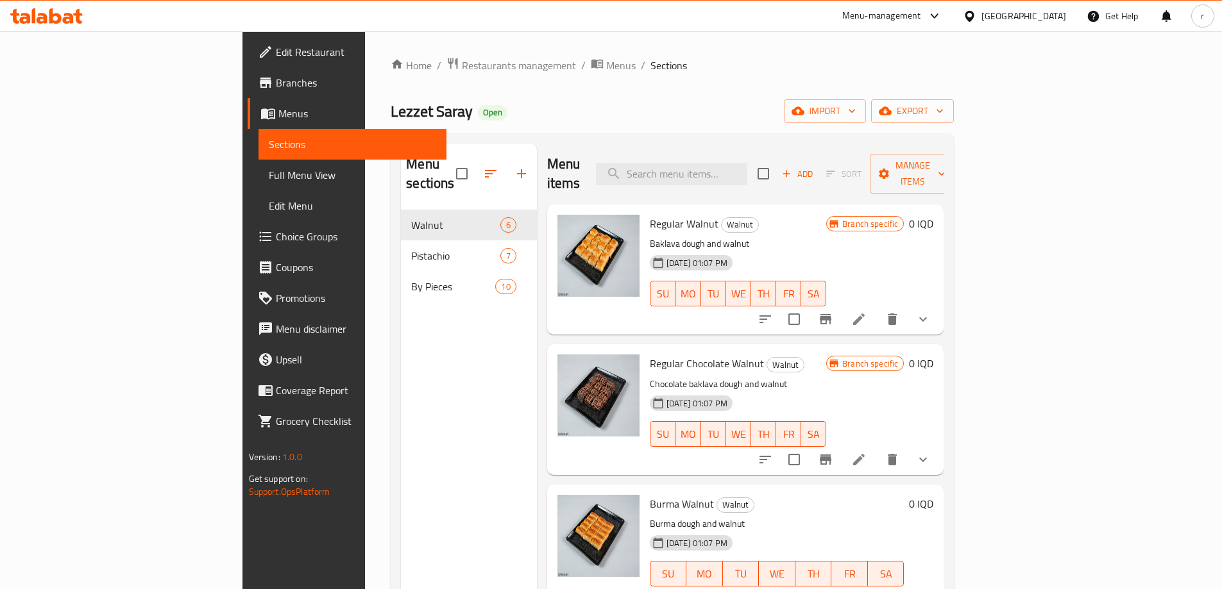
click at [258, 160] on link "Full Menu View" at bounding box center [352, 175] width 188 height 31
click at [269, 176] on span "Full Menu View" at bounding box center [352, 174] width 167 height 15
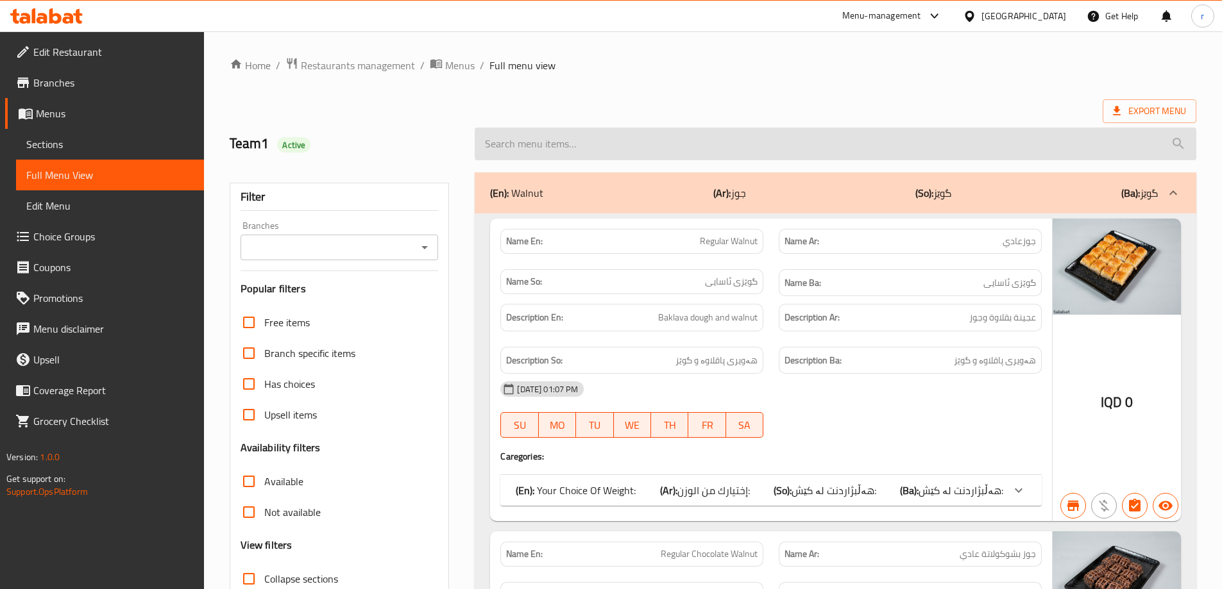
click at [600, 133] on input "search" at bounding box center [835, 144] width 721 height 33
paste input "Tralich"
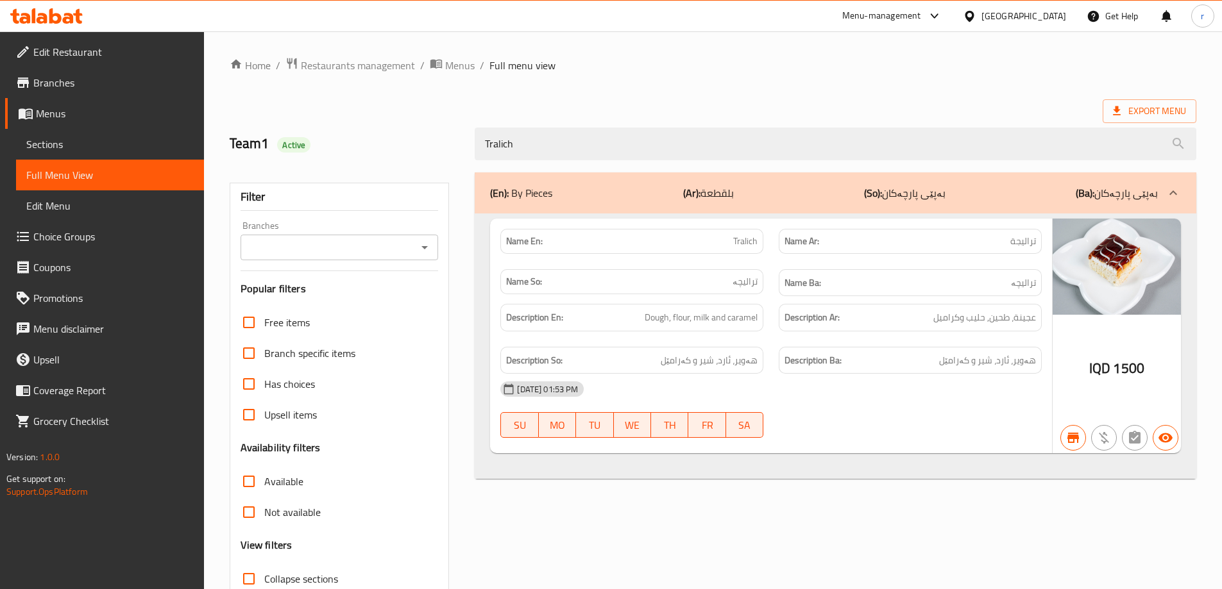
type input "Tralich"
click at [353, 244] on input "Branches" at bounding box center [328, 248] width 169 height 18
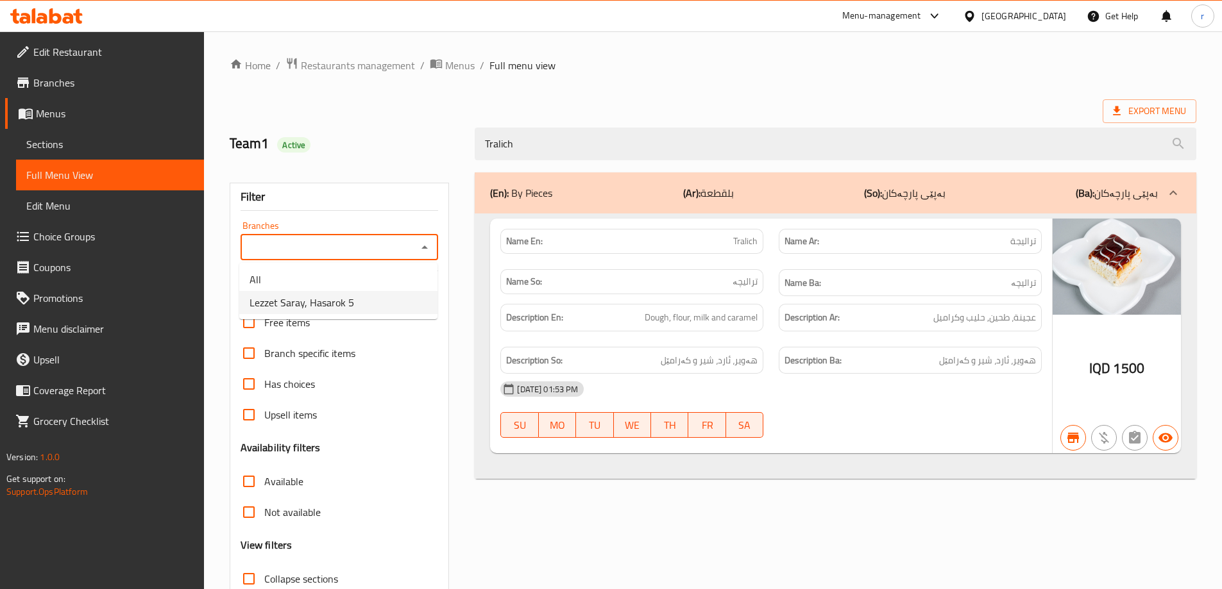
click at [336, 301] on span "Lezzet Saray, Hasarok 5" at bounding box center [301, 302] width 105 height 15
type input "Lezzet Saray, Hasarok 5"
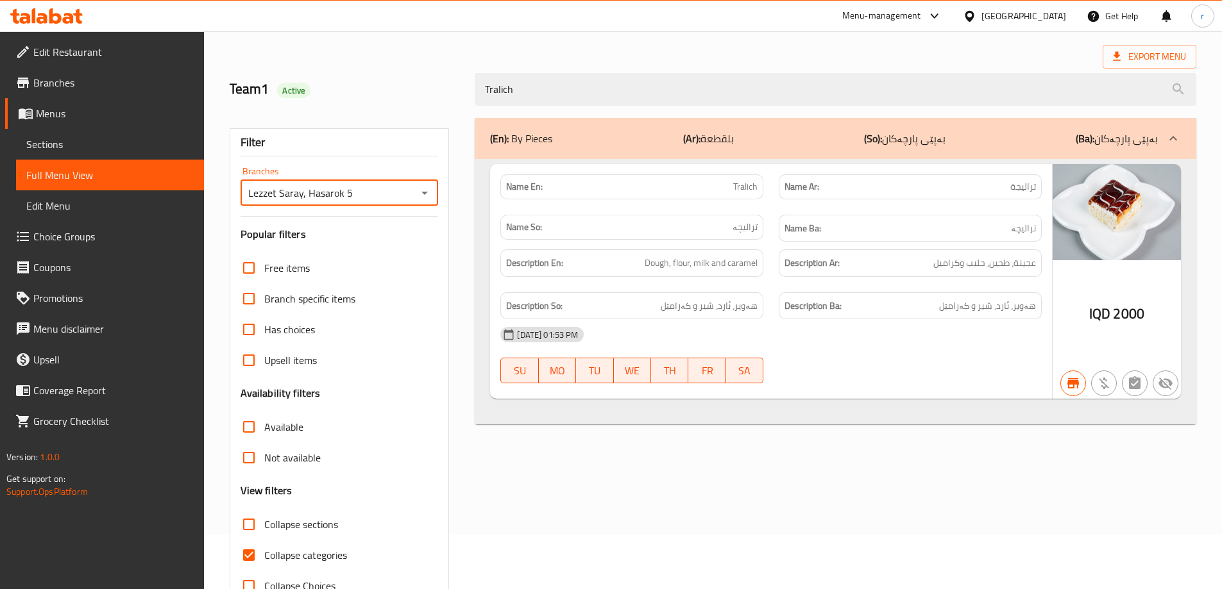
scroll to position [93, 0]
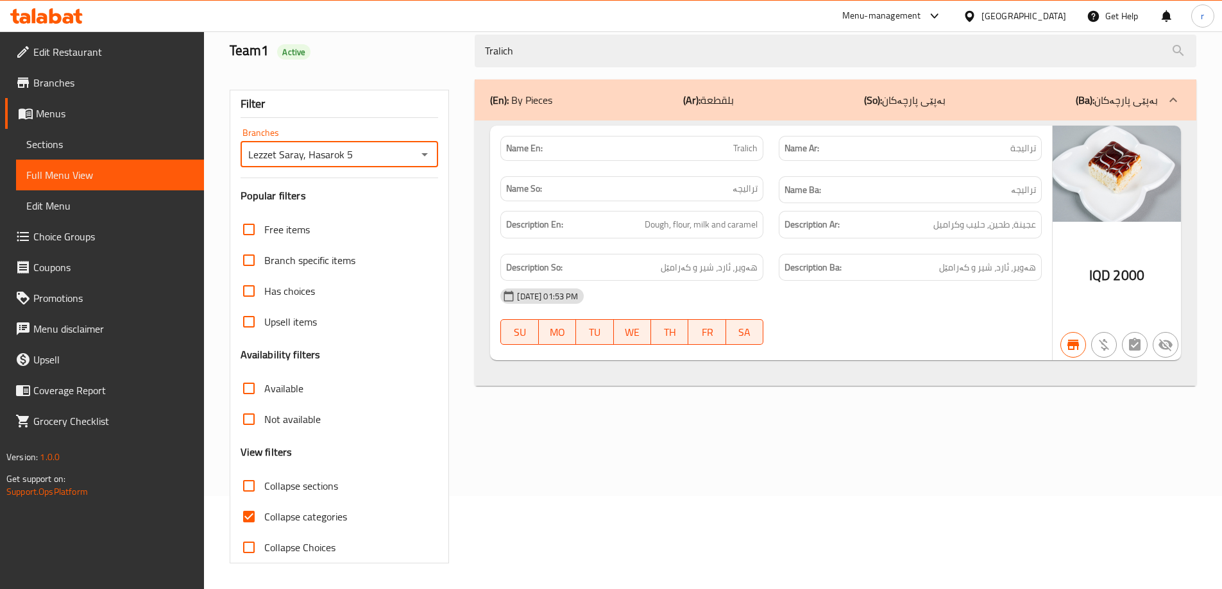
click at [309, 519] on span "Collapse categories" at bounding box center [305, 516] width 83 height 15
click at [264, 519] on input "Collapse categories" at bounding box center [248, 516] width 31 height 31
checkbox input "false"
click at [58, 12] on icon at bounding box center [46, 15] width 72 height 15
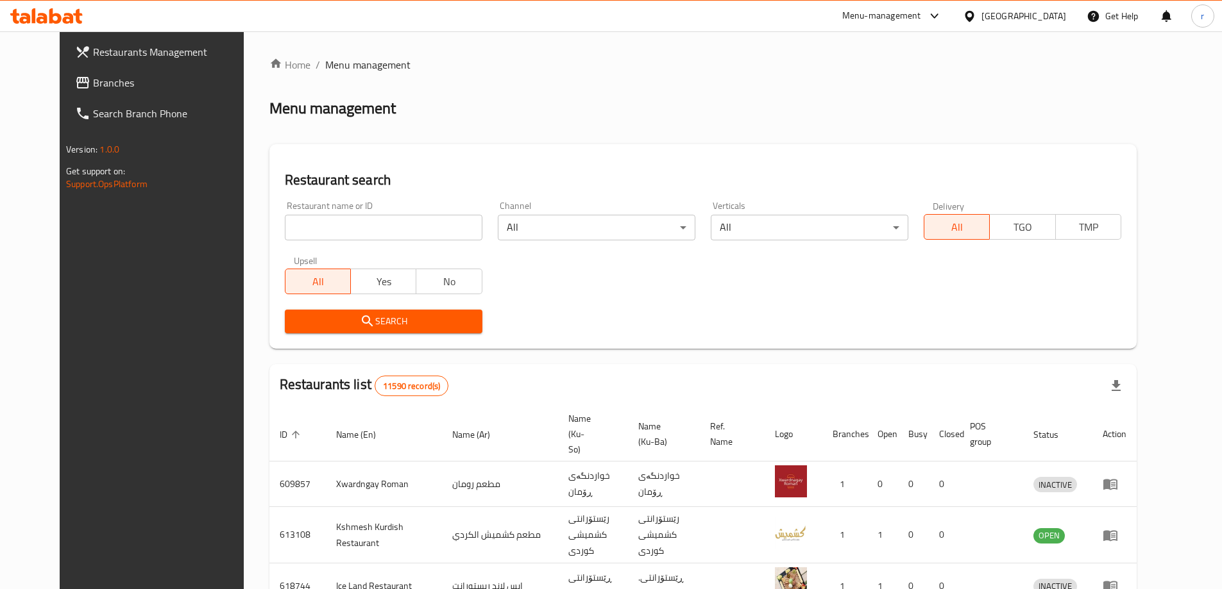
click at [93, 88] on span "Branches" at bounding box center [173, 82] width 160 height 15
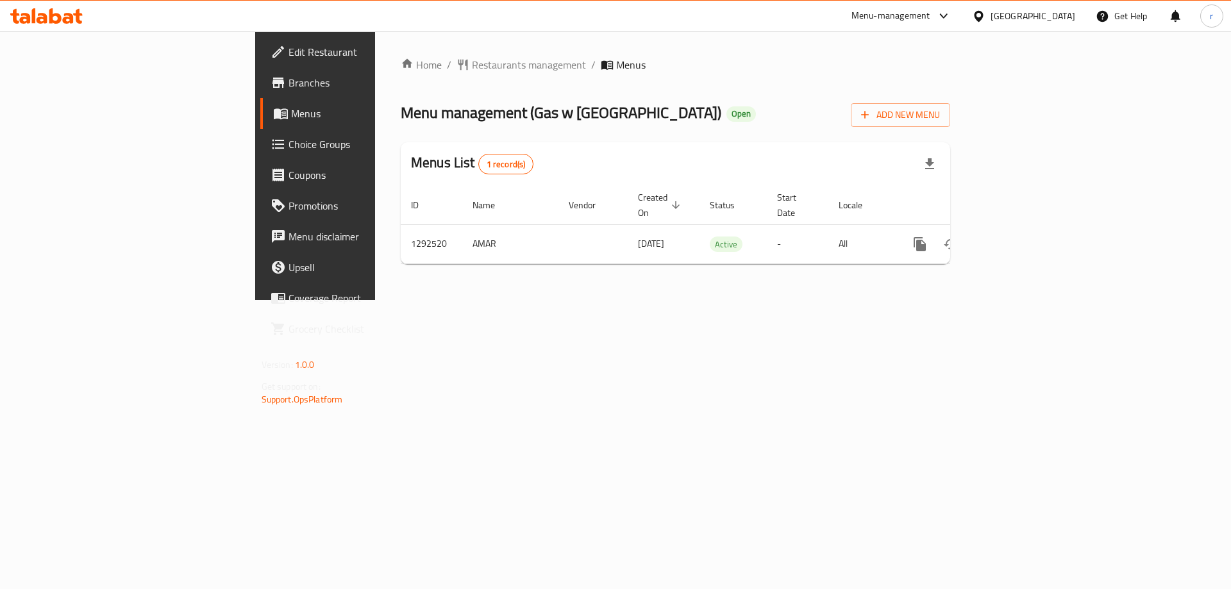
click at [72, 20] on icon at bounding box center [68, 18] width 11 height 11
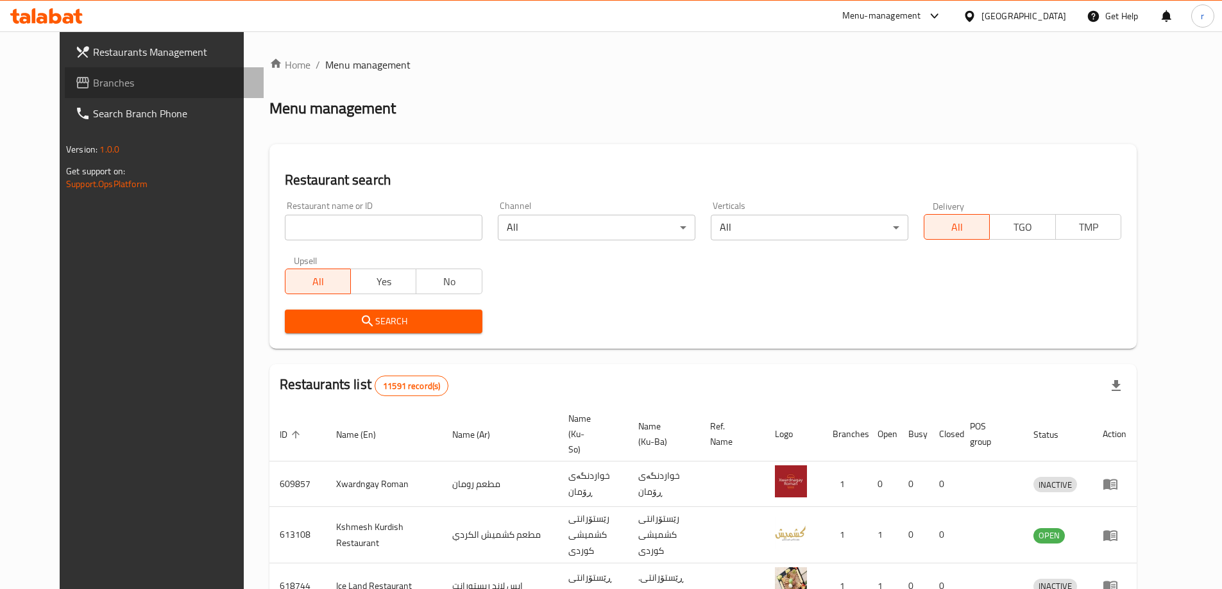
click at [93, 89] on span "Branches" at bounding box center [173, 82] width 160 height 15
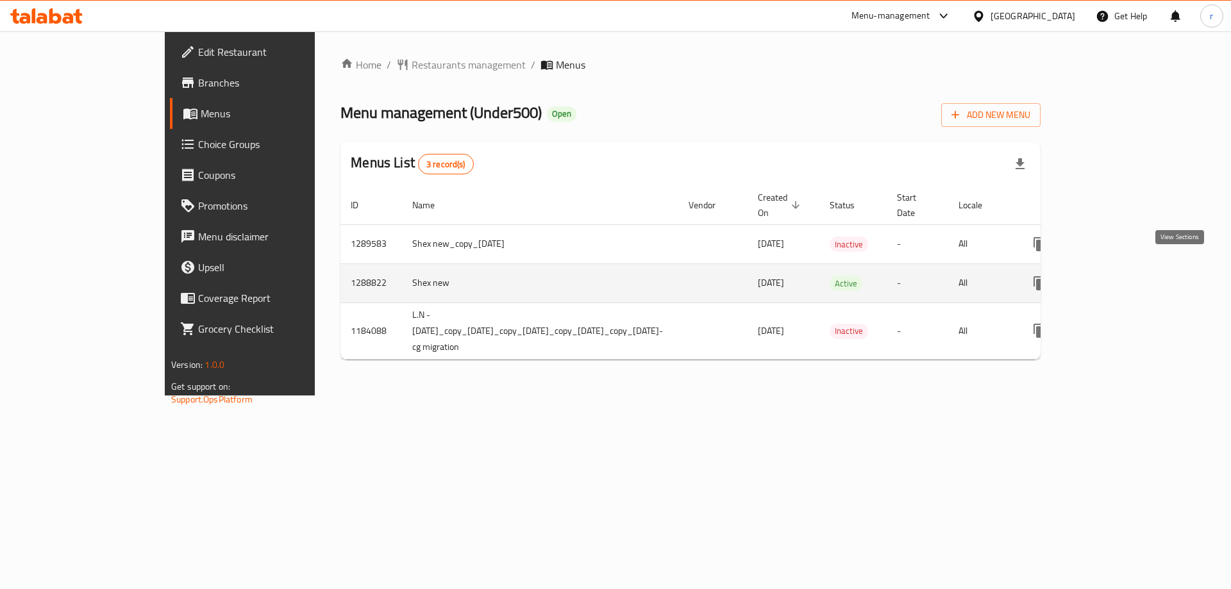
click at [1140, 276] on icon "enhanced table" at bounding box center [1132, 283] width 15 height 15
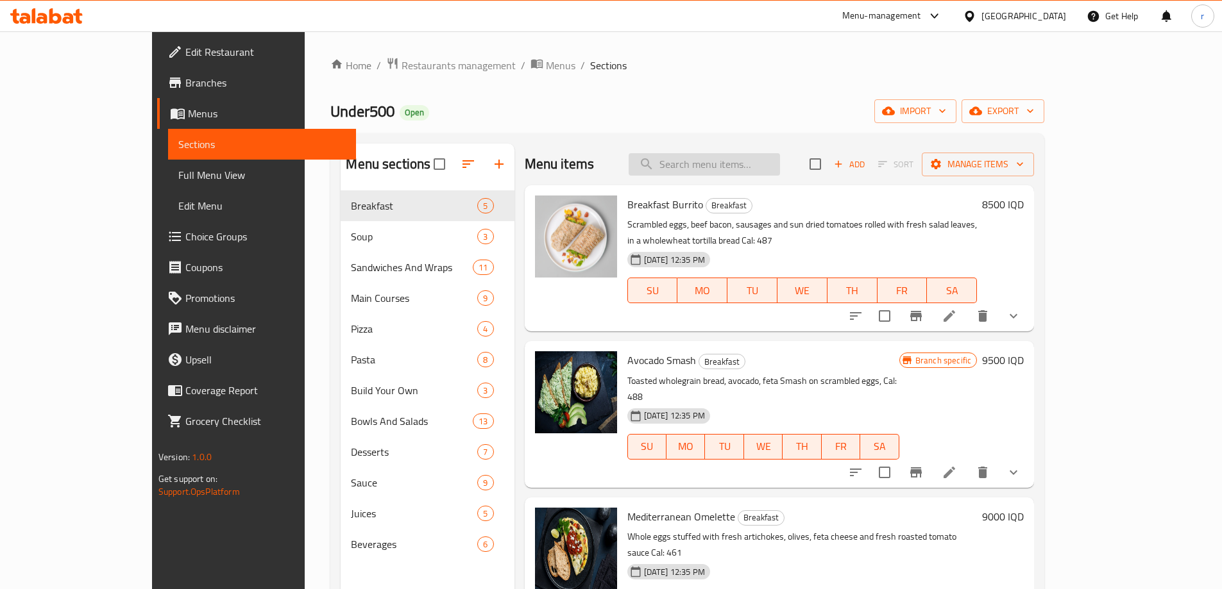
click at [727, 169] on input "search" at bounding box center [703, 164] width 151 height 22
paste input "Beet Blast 330 Ml"
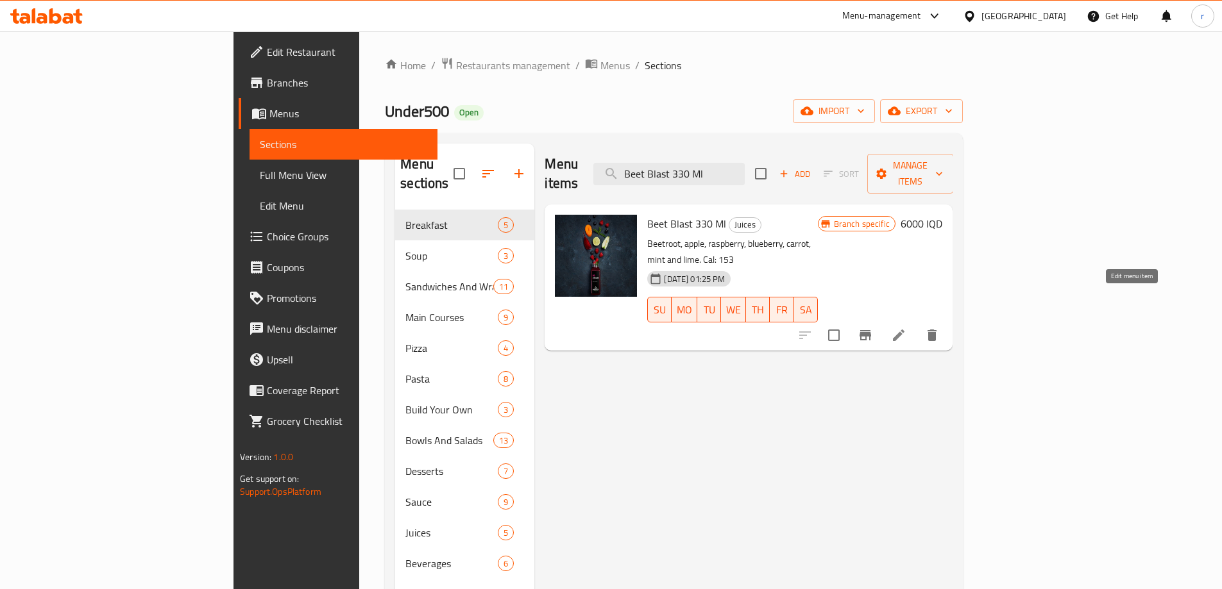
type input "Beet Blast 330 Ml"
click at [906, 328] on icon at bounding box center [898, 335] width 15 height 15
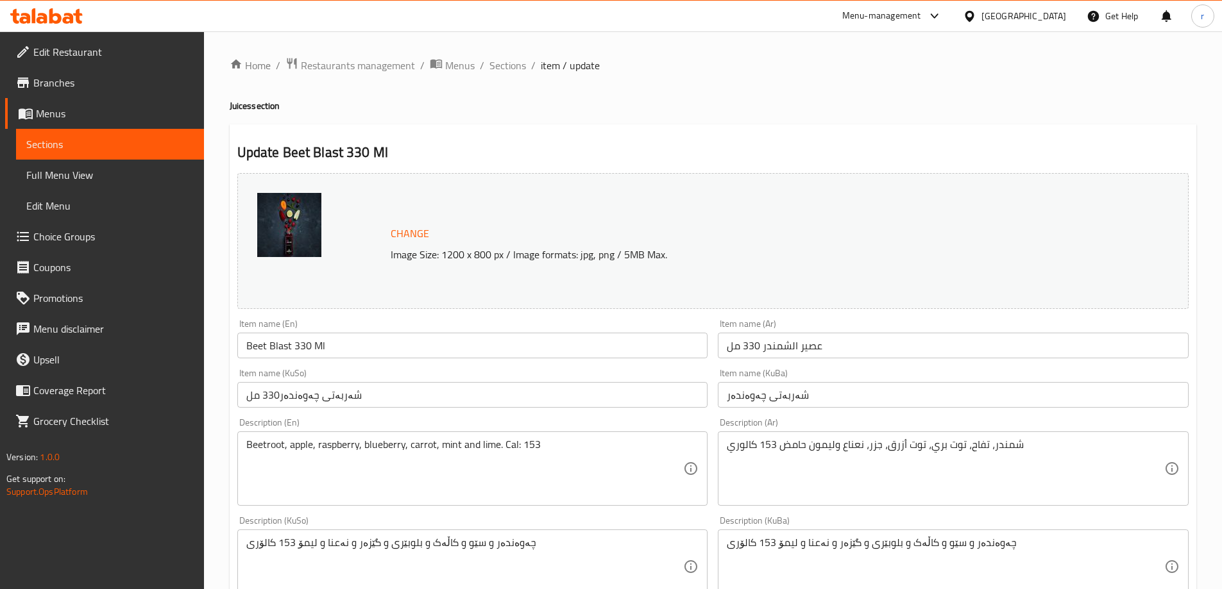
click at [791, 348] on input "عصير الشمندر 330 مل" at bounding box center [953, 346] width 471 height 26
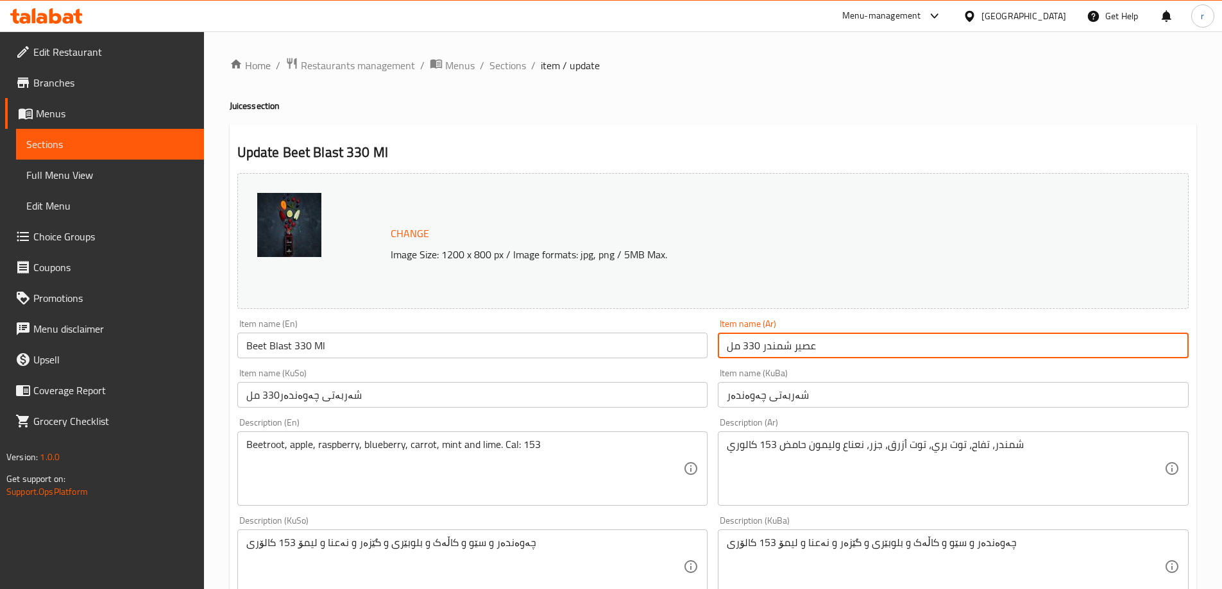
type input "عصير شمندر 330 مل"
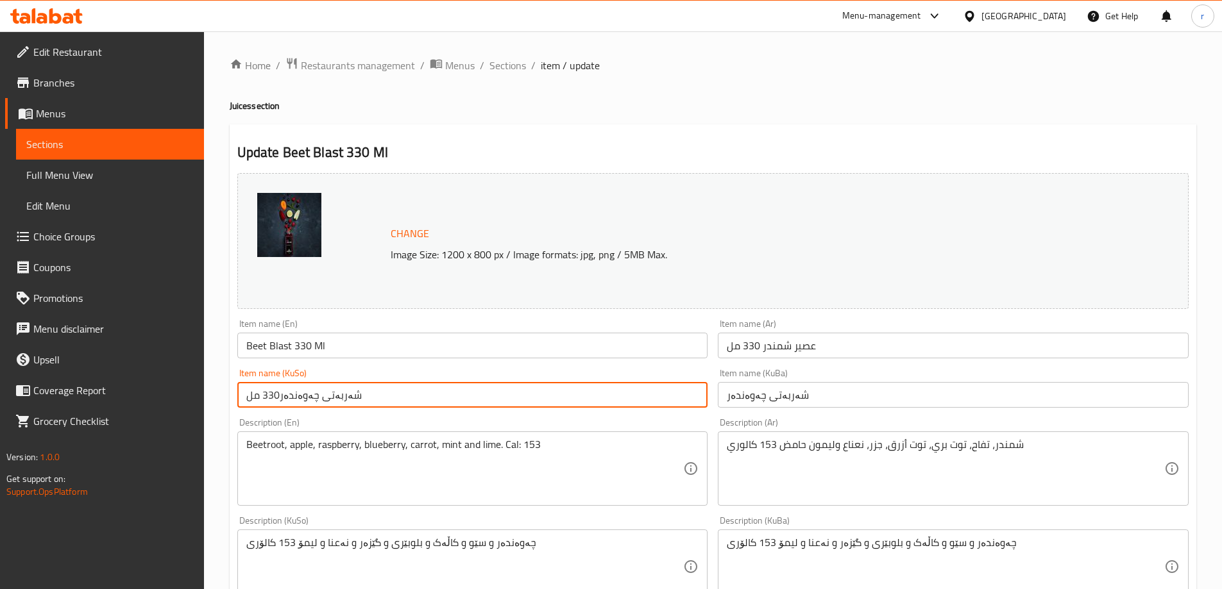
drag, startPoint x: 368, startPoint y: 394, endPoint x: 188, endPoint y: 388, distance: 180.3
click at [188, 388] on div "Edit Restaurant Branches Menus Sections Full Menu View Edit Menu Choice Groups …" at bounding box center [611, 551] width 1222 height 1041
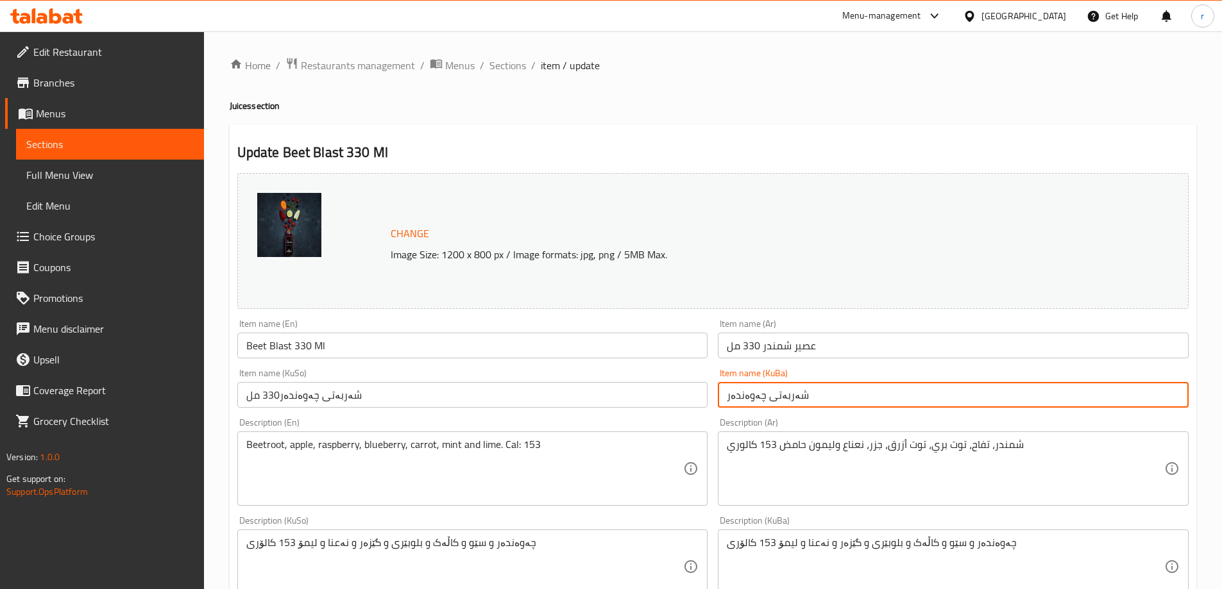
drag, startPoint x: 835, startPoint y: 399, endPoint x: 587, endPoint y: 408, distance: 248.4
click at [587, 408] on div "Change Image Size: 1200 x 800 px / Image formats: jpg, png / 5MB Max. Item name…" at bounding box center [712, 527] width 961 height 719
paste input "330 مل"
type input "شەربەتی چەوەندەر330 مل"
click at [278, 401] on input "شەربەتی چەوەندەر330 مل" at bounding box center [472, 395] width 471 height 26
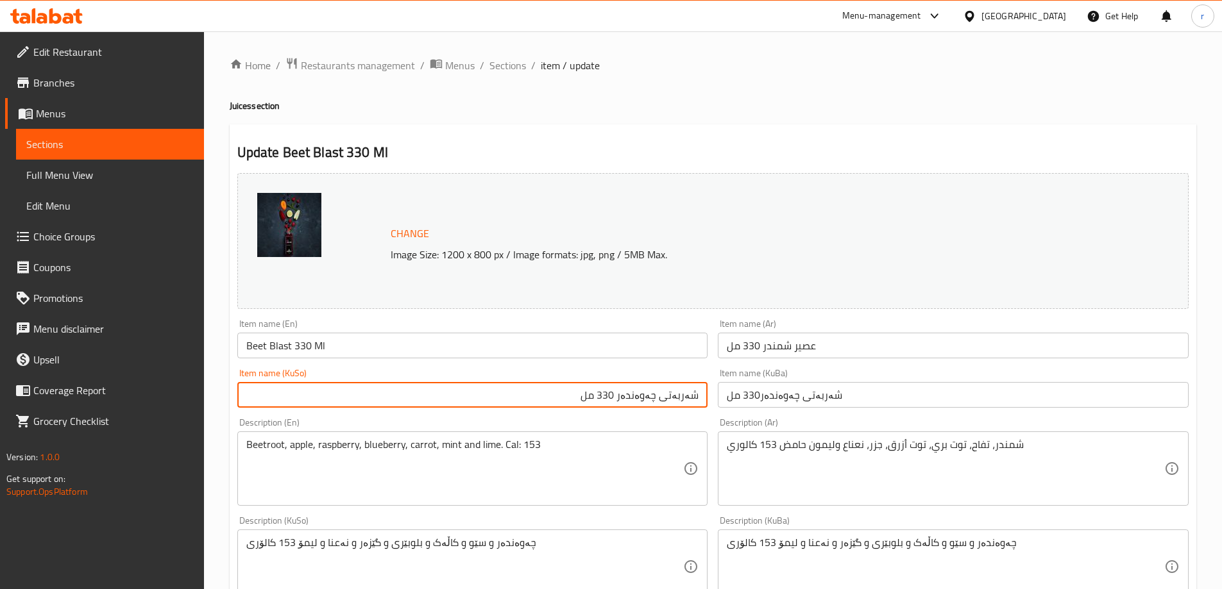
type input "شەربەتی چەوەندەر 330 مل"
click at [858, 406] on input "شەربەتی چەوەندەر330 مل" at bounding box center [953, 395] width 471 height 26
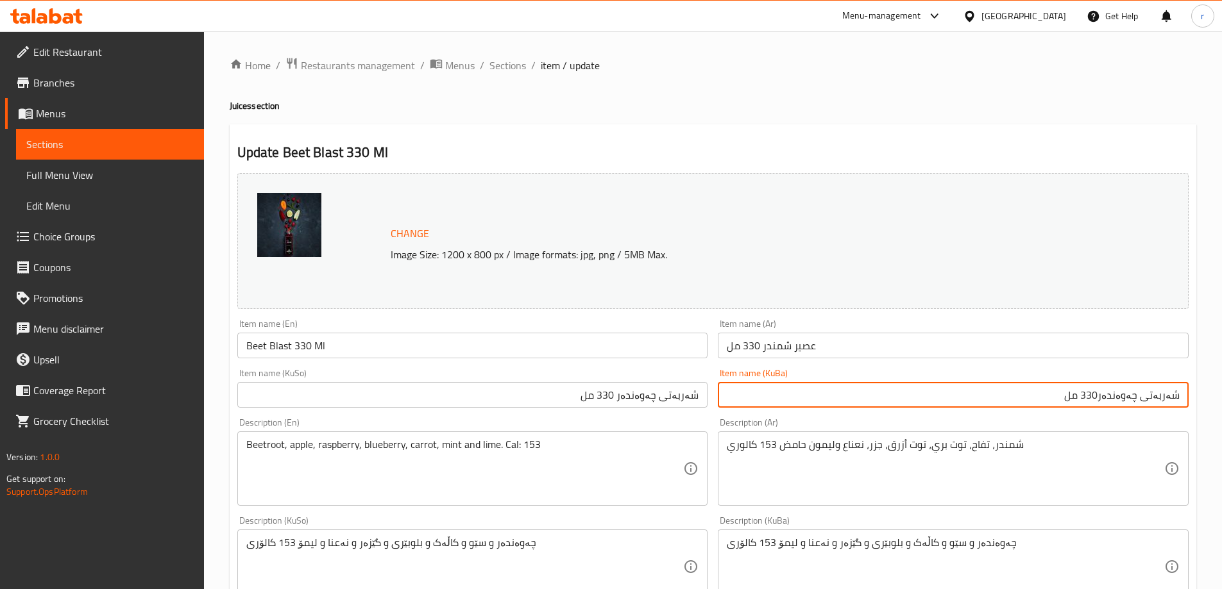
click at [1110, 392] on input "شەربەتی چەوەندەر330 مل" at bounding box center [953, 395] width 471 height 26
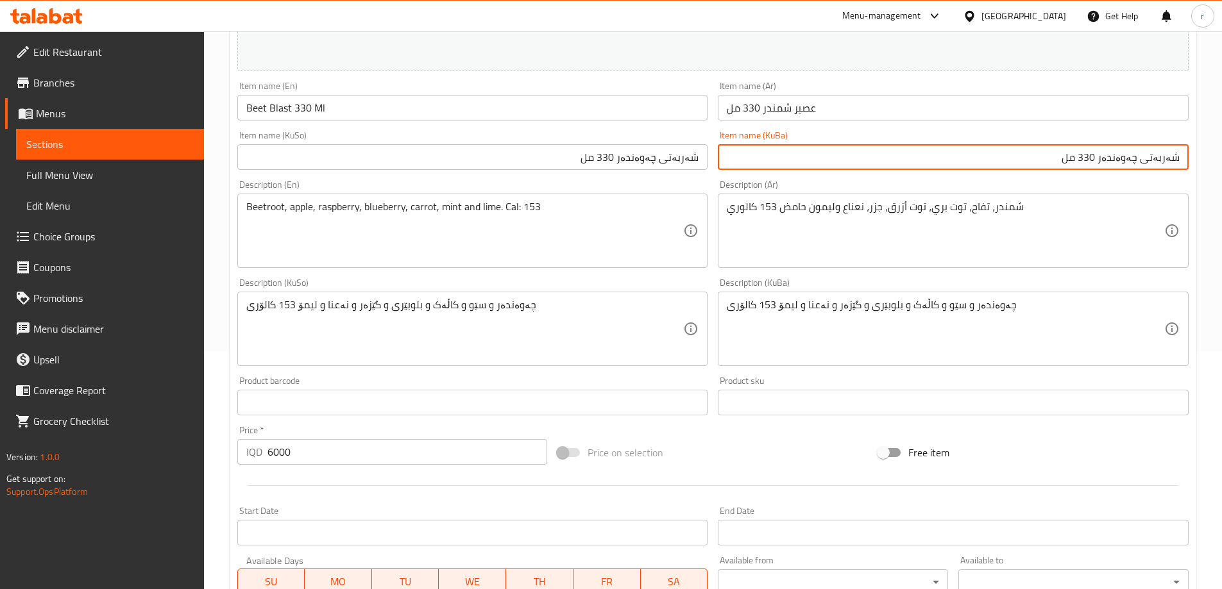
scroll to position [483, 0]
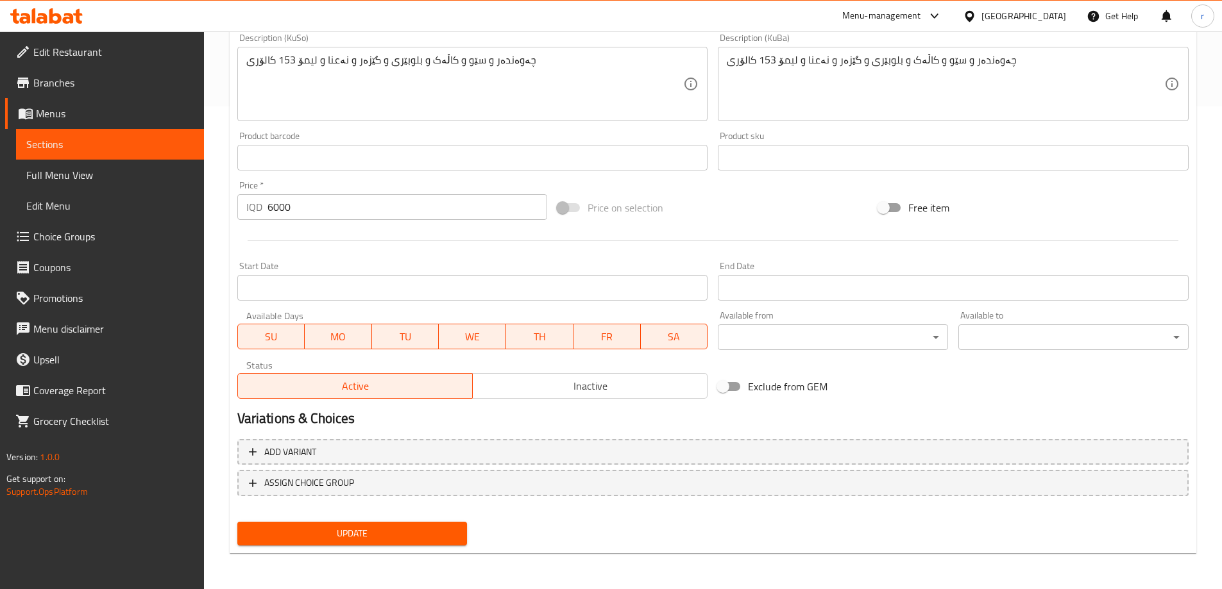
type input "شەربەتی چەوەندەر 330 مل"
click at [307, 524] on button "Update" at bounding box center [352, 534] width 230 height 24
click at [421, 526] on span "Update" at bounding box center [353, 534] width 210 height 16
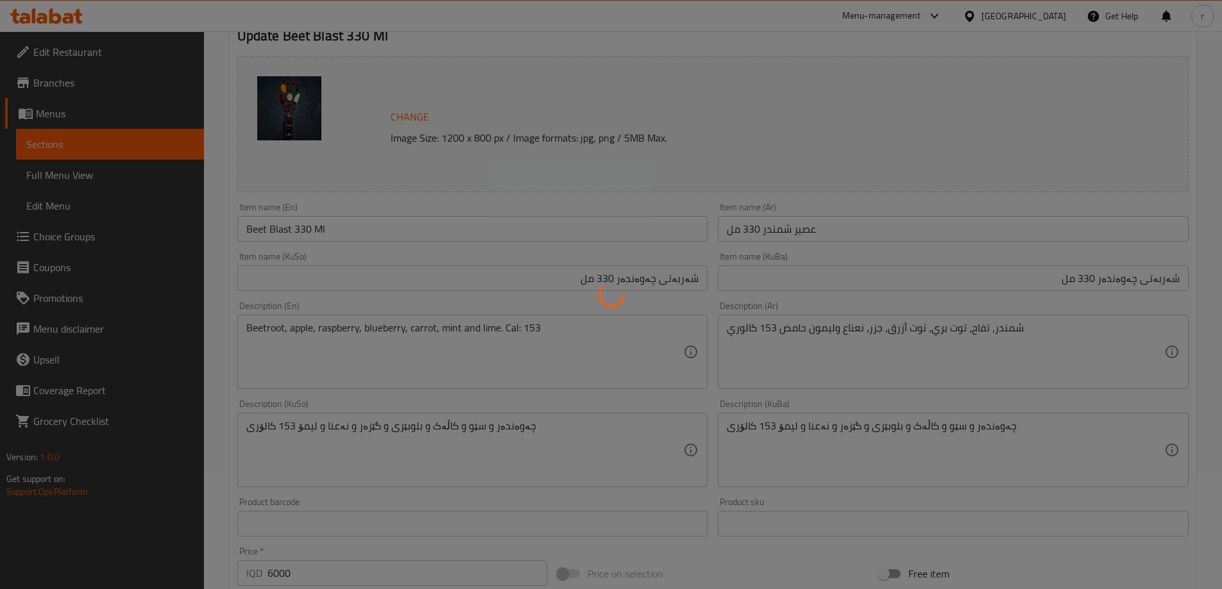
scroll to position [0, 0]
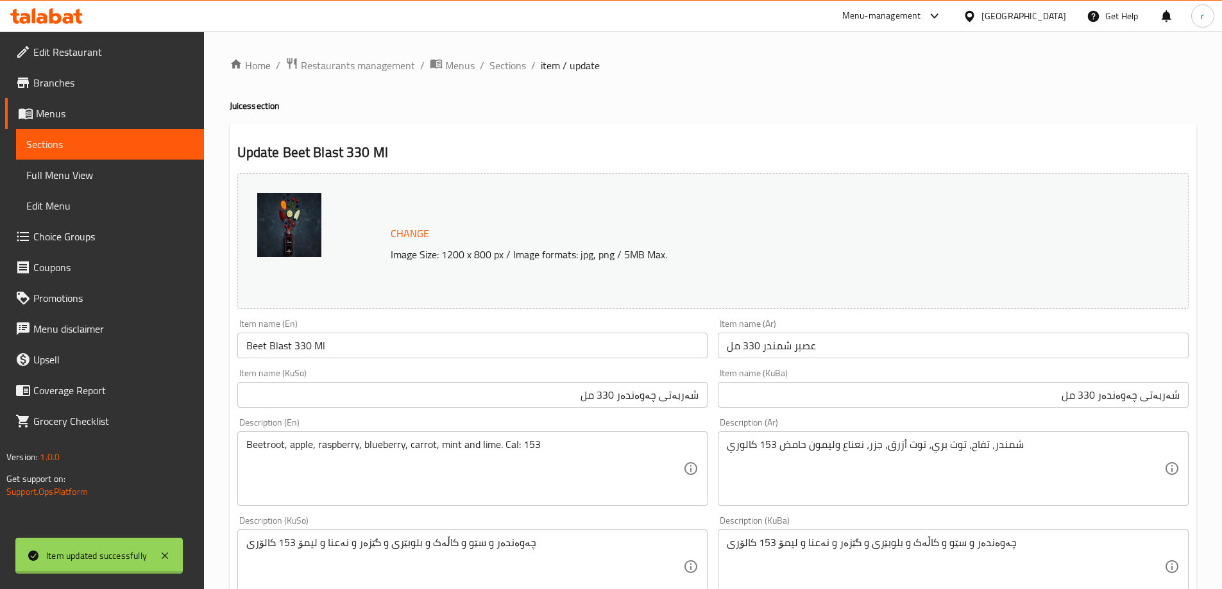
click at [331, 344] on div "Home / Restaurants management / Menus / Sections / item / update Juices section…" at bounding box center [713, 551] width 966 height 989
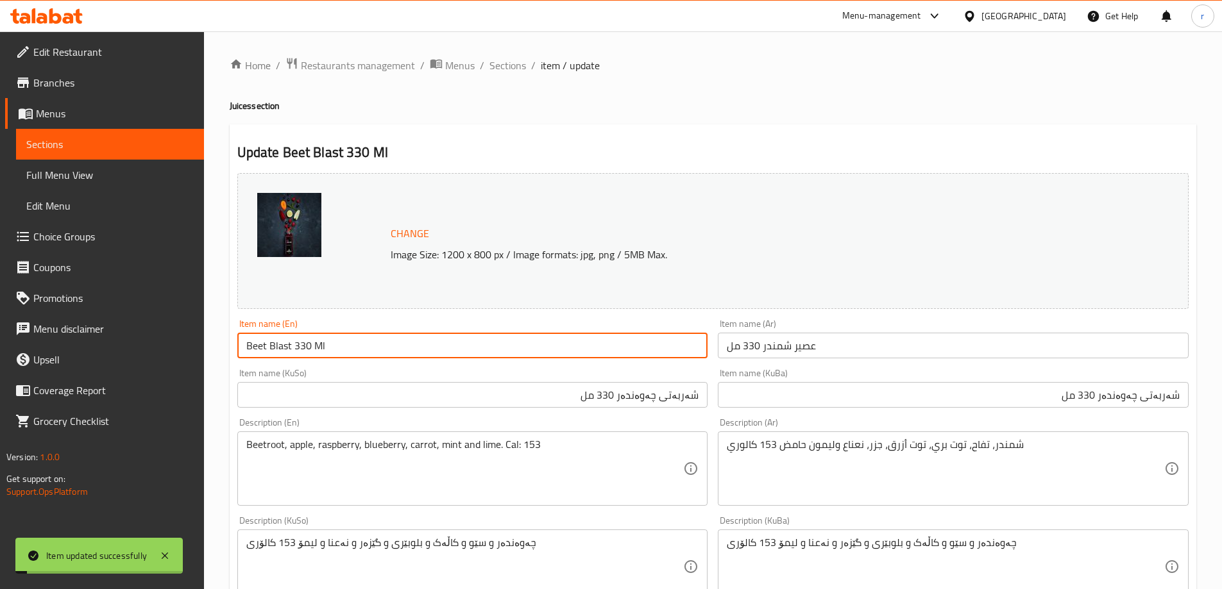
drag, startPoint x: 344, startPoint y: 348, endPoint x: 198, endPoint y: 350, distance: 146.9
click at [198, 350] on div "Edit Restaurant Branches Menus Sections Full Menu View Edit Menu Choice Groups …" at bounding box center [611, 551] width 1222 height 1041
click at [73, 182] on span "Full Menu View" at bounding box center [109, 174] width 167 height 15
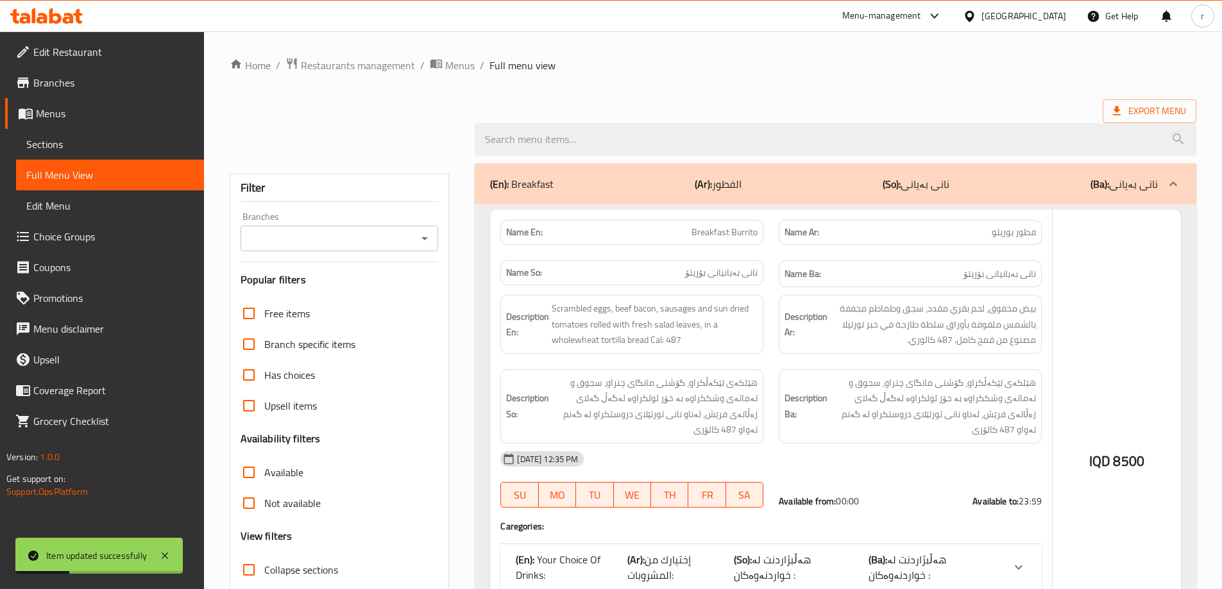
click at [77, 140] on span "Sections" at bounding box center [109, 144] width 167 height 15
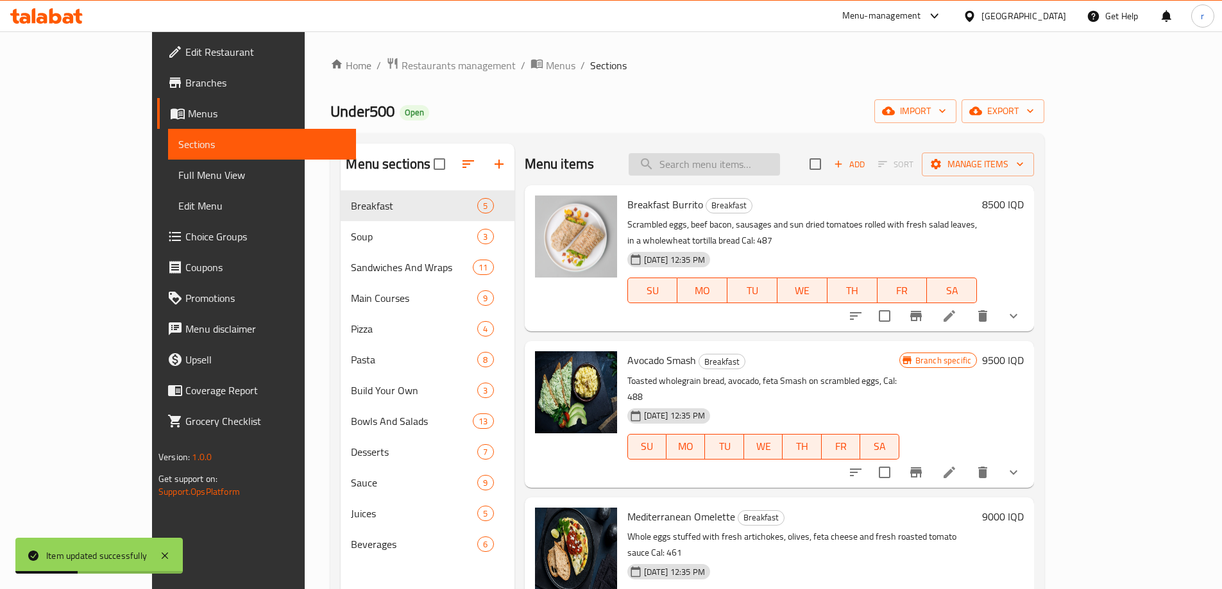
click at [740, 165] on input "search" at bounding box center [703, 164] width 151 height 22
paste input "Beet Blast 330 Ml"
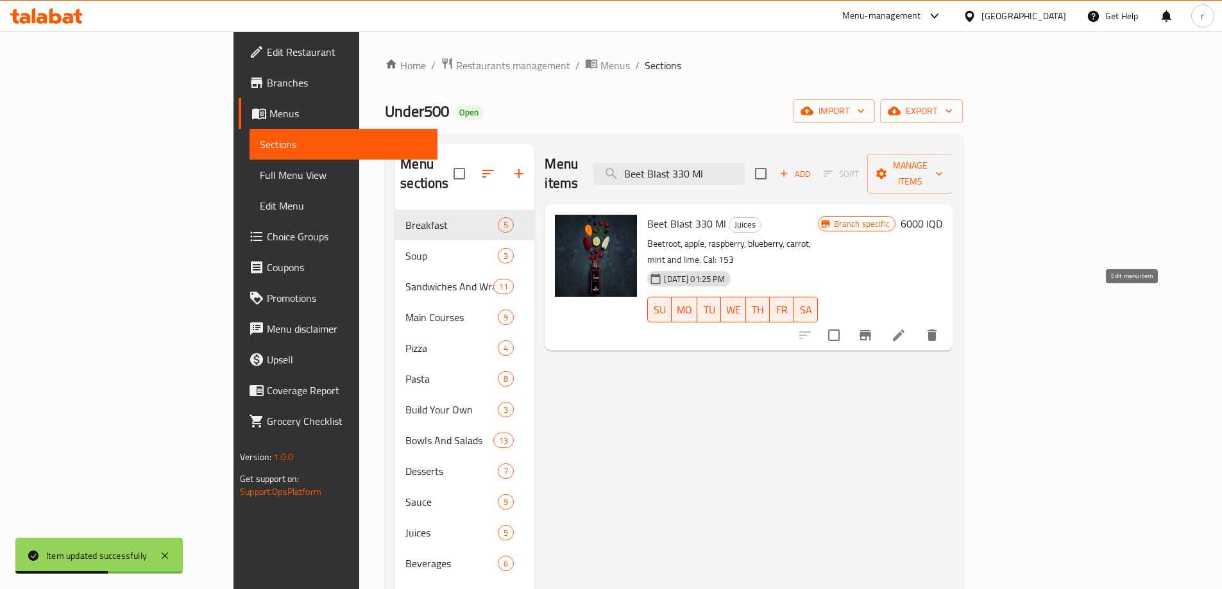
type input "Beet Blast 330 Ml"
click at [904, 330] on icon at bounding box center [899, 336] width 12 height 12
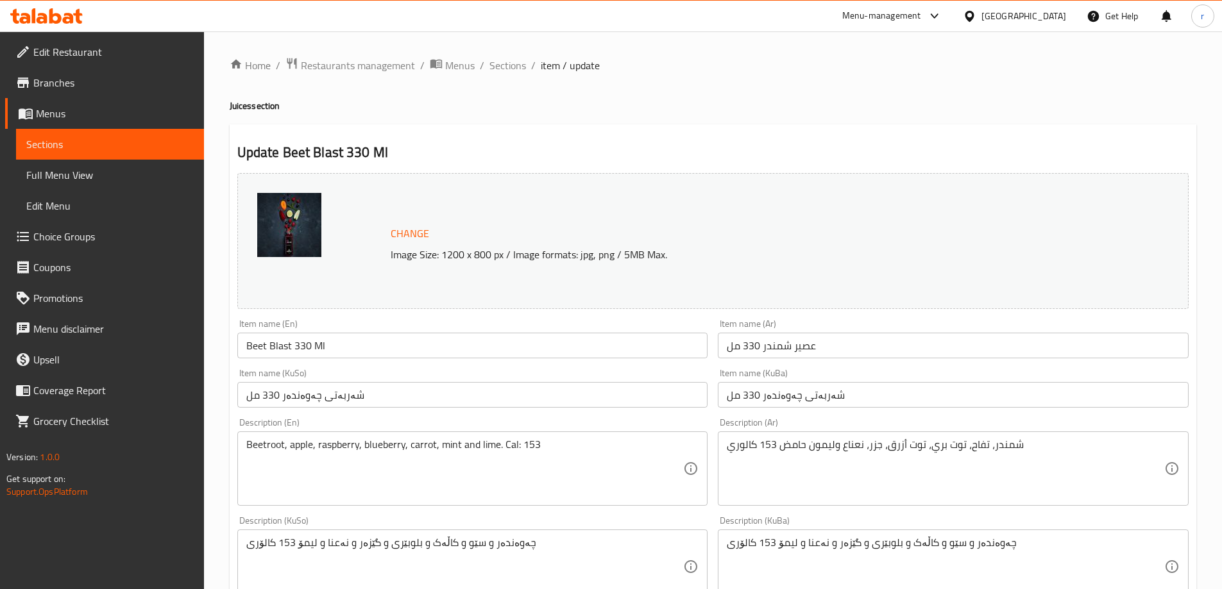
click at [294, 346] on input "Beet Blast 330 Ml" at bounding box center [472, 346] width 471 height 26
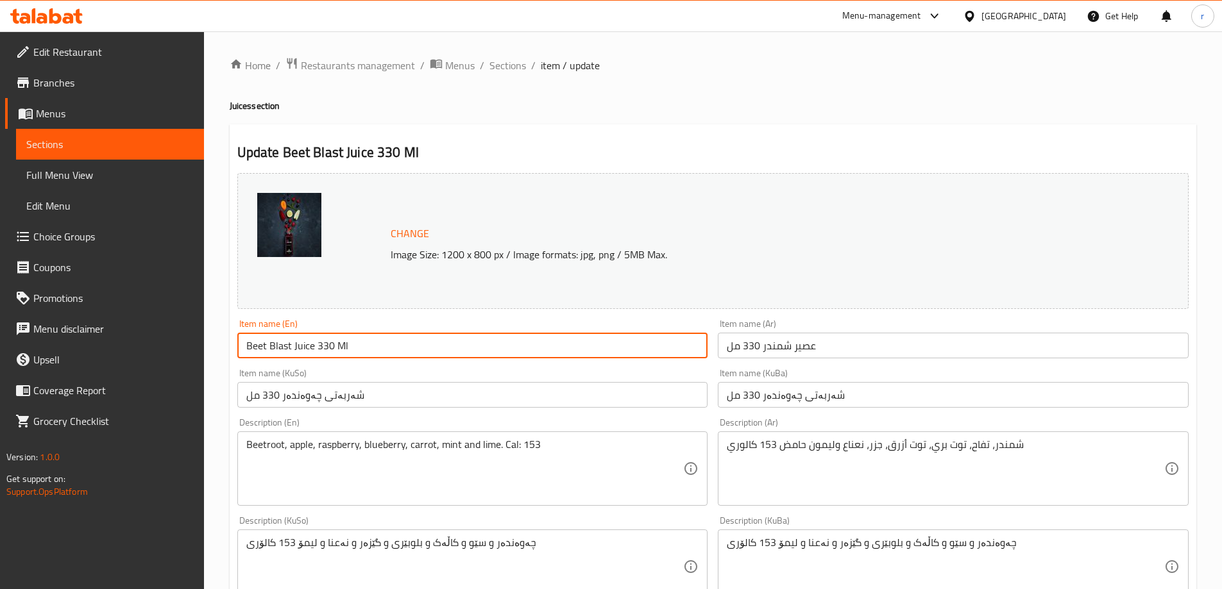
type input "Beet Blast Juice 330 Ml"
click at [847, 351] on input "عصير شمندر 330 مل" at bounding box center [953, 346] width 471 height 26
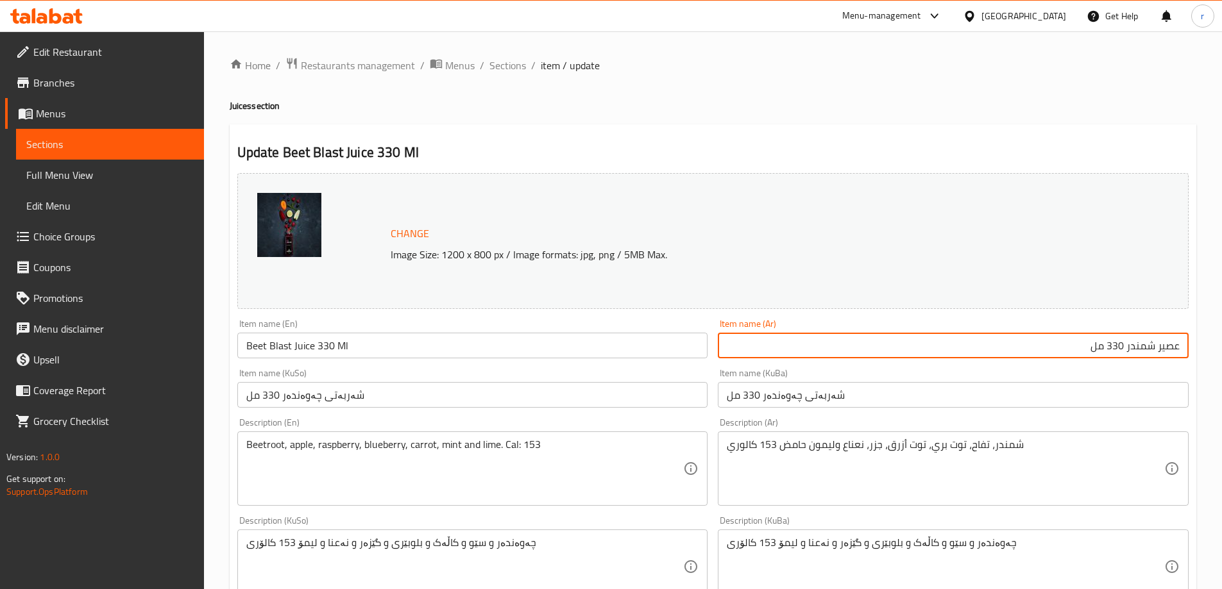
click at [1128, 349] on input "عصير شمندر 330 مل" at bounding box center [953, 346] width 471 height 26
type input "عصير شمندر بلاست 330 مل"
click at [422, 396] on input "شەربەتی چەوەندەر 330 مل" at bounding box center [472, 395] width 471 height 26
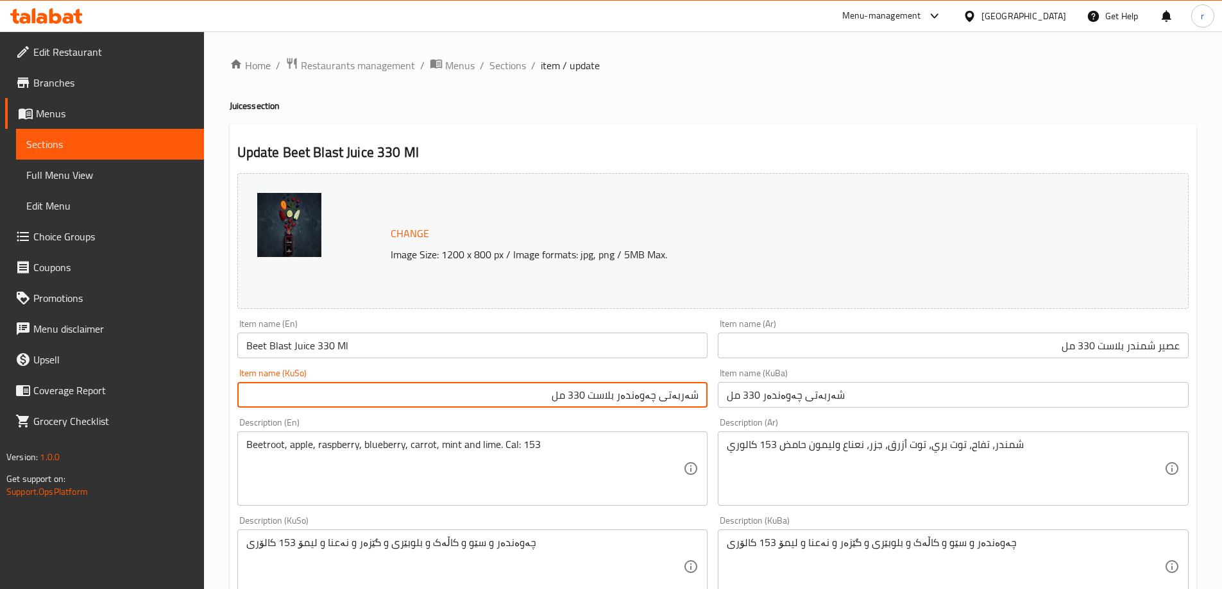
click at [601, 395] on input "شەربەتی چەوەندەر بلاست 330 مل" at bounding box center [472, 395] width 471 height 26
type input "شەربەتی چەوەندەر بلاست 330 مل"
click at [755, 391] on input "شەربەتی چەوەندەر 330 مل" at bounding box center [953, 395] width 471 height 26
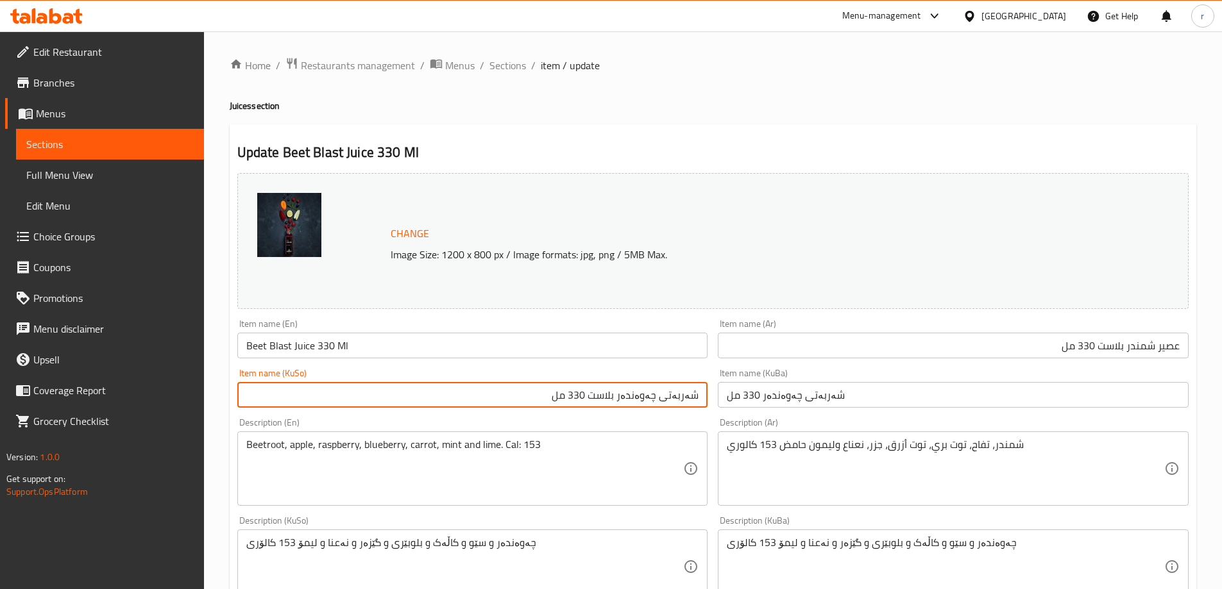
click at [755, 391] on input "شەربەتی چەوەندەر 330 مل" at bounding box center [953, 395] width 471 height 26
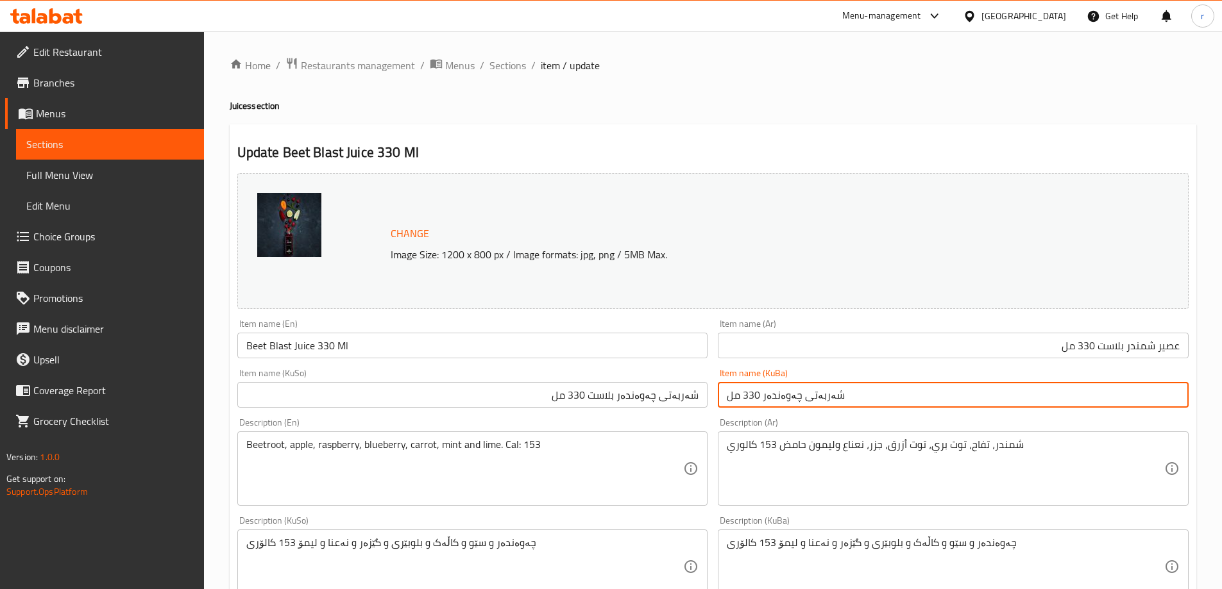
click at [755, 391] on input "شەربەتی چەوەندەر 330 مل" at bounding box center [953, 395] width 471 height 26
paste input "بلاست"
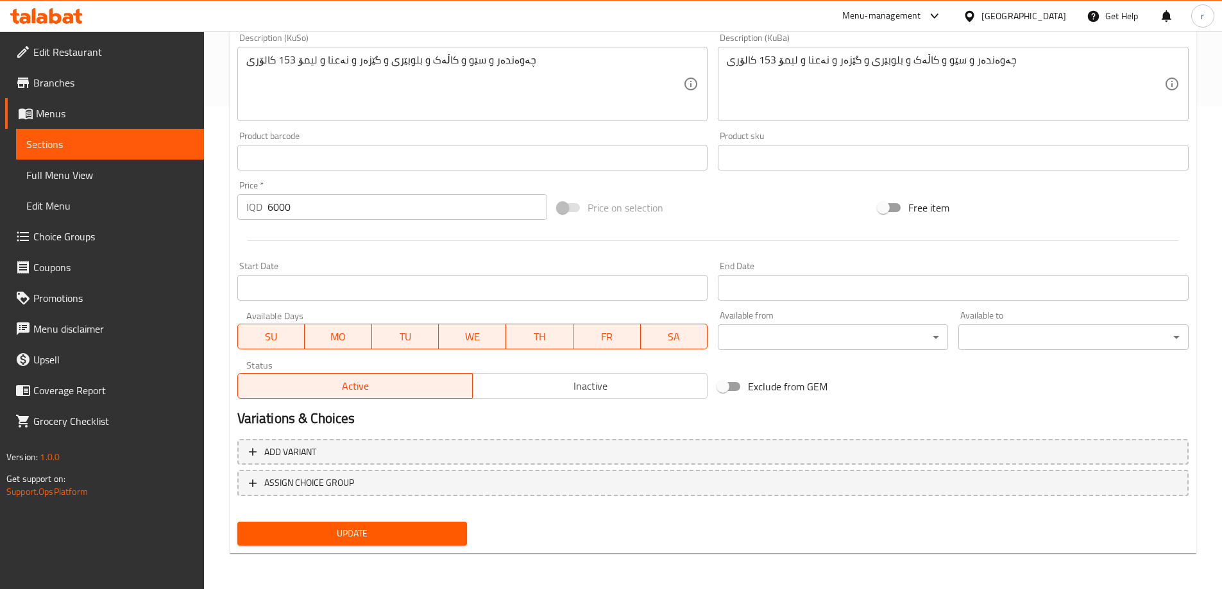
type input "شەربەتی چەوەندەر بلاست 330 مل"
click at [360, 536] on span "Update" at bounding box center [353, 534] width 210 height 16
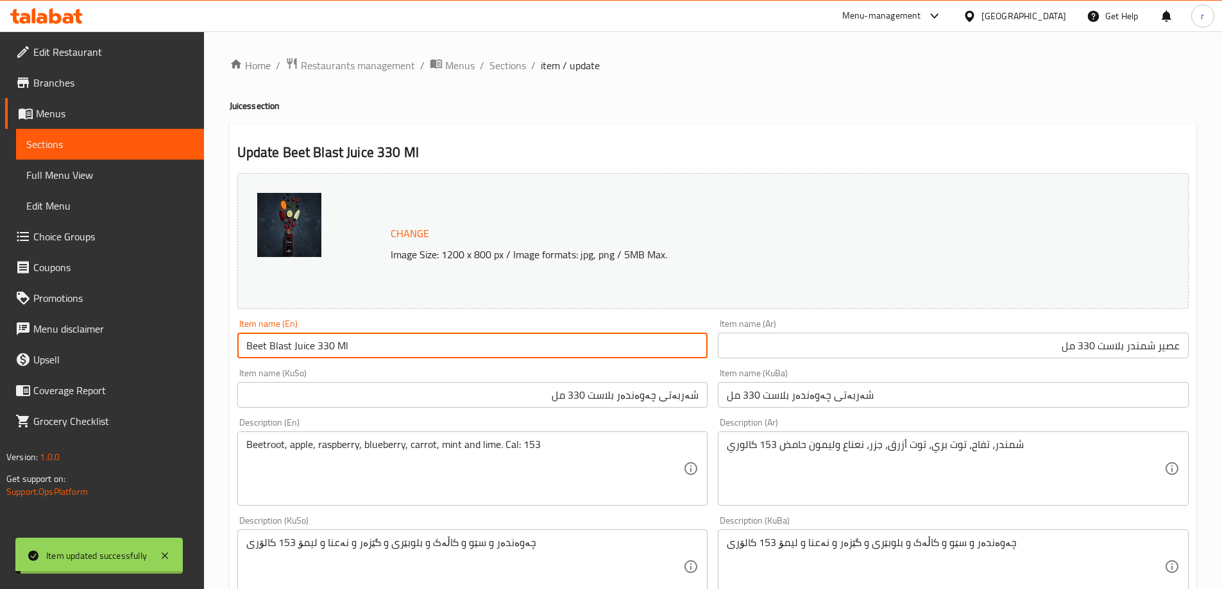
click at [310, 350] on input "Beet Blast Juice 330 Ml" at bounding box center [472, 346] width 471 height 26
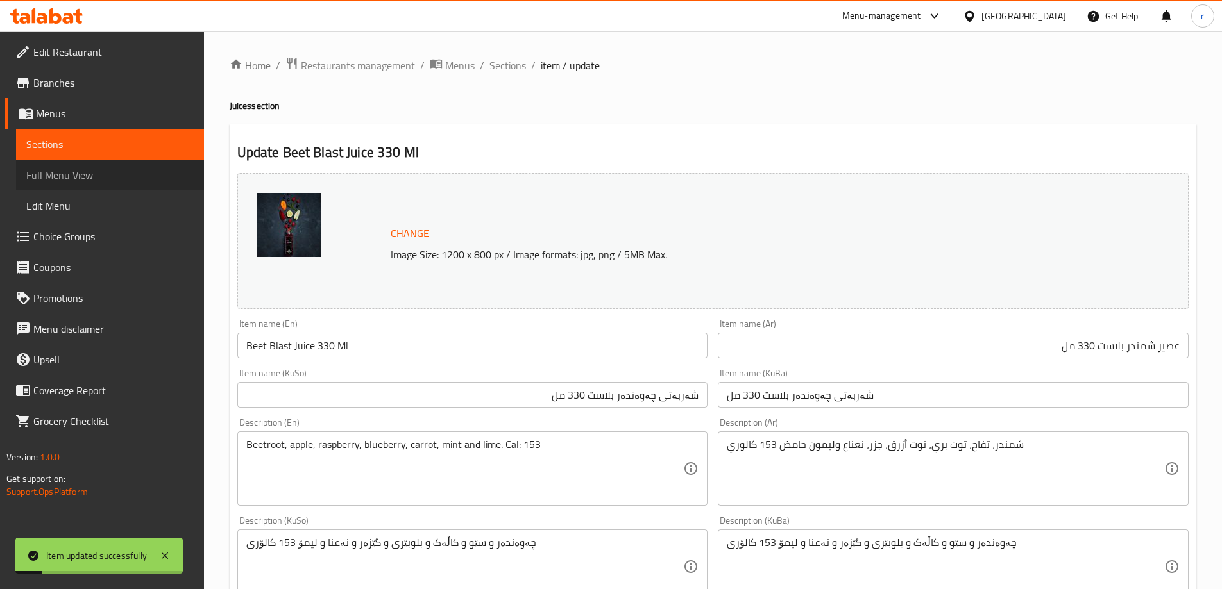
click at [70, 183] on span "Full Menu View" at bounding box center [109, 174] width 167 height 15
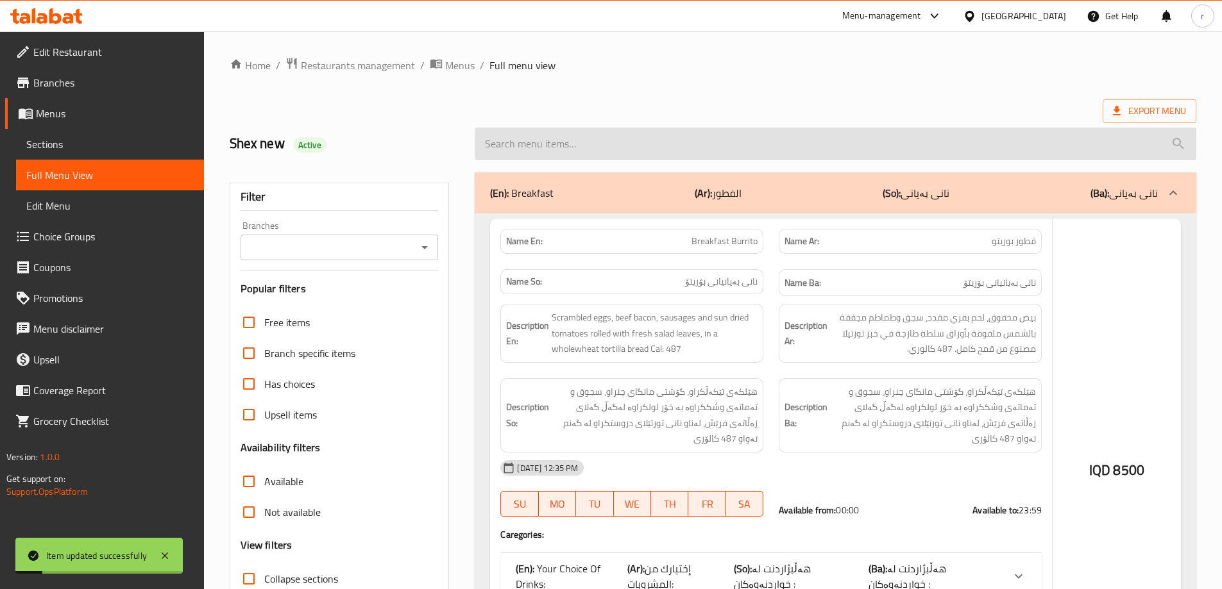
click at [505, 146] on input "search" at bounding box center [835, 144] width 721 height 33
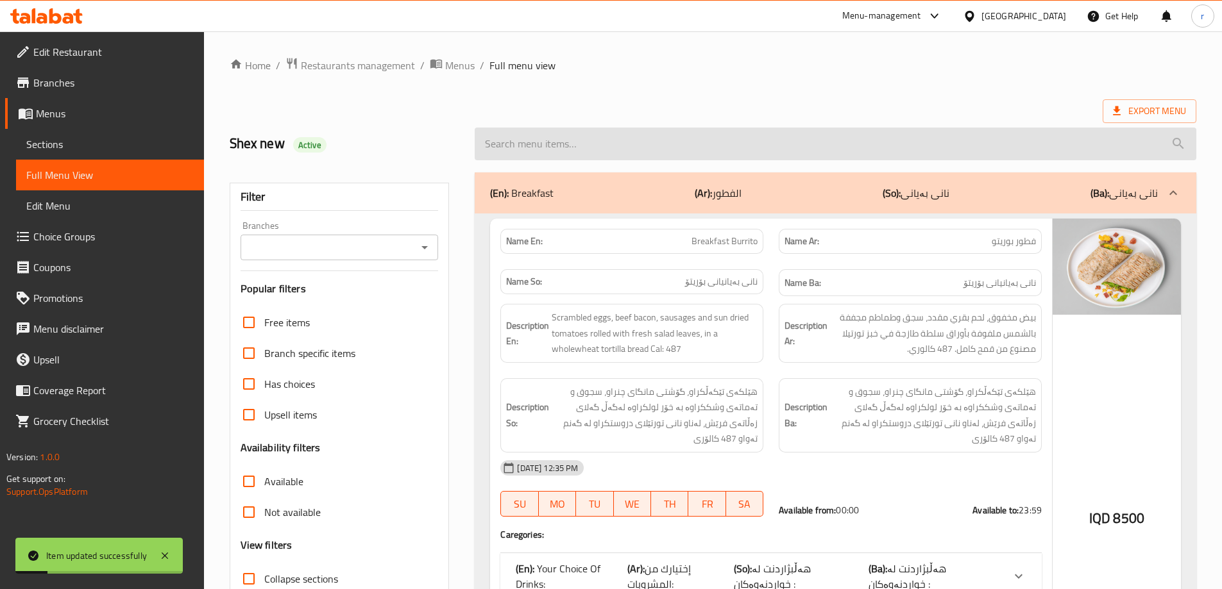
paste input "Beet Blast Juice 330 Ml"
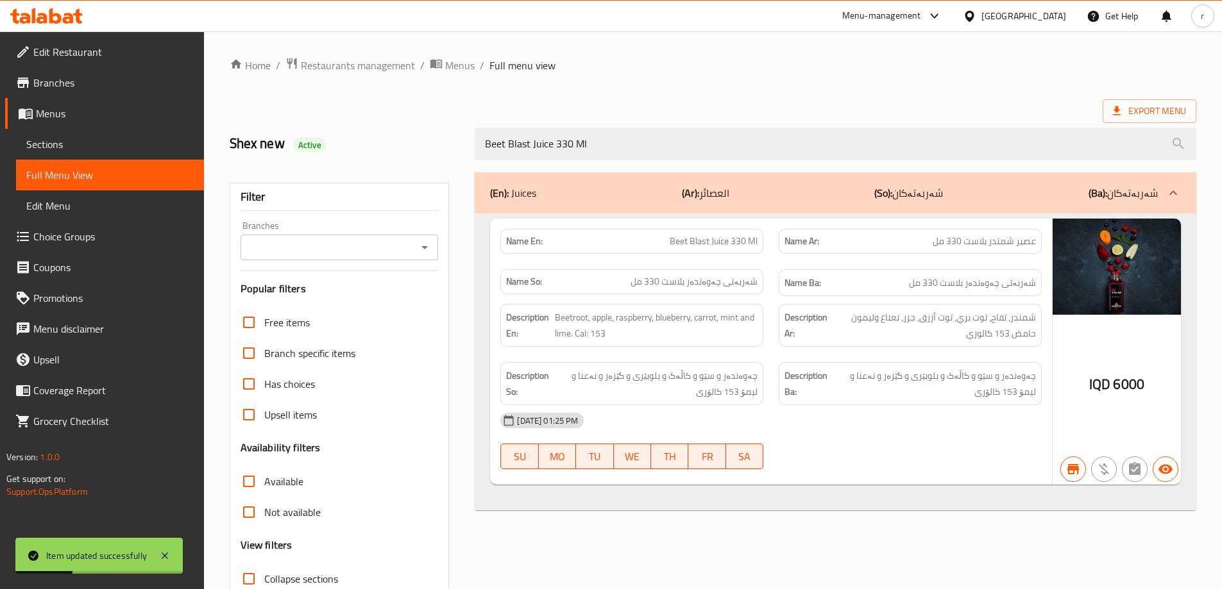
type input "Beet Blast Juice 330 Ml"
click at [366, 250] on input "Branches" at bounding box center [328, 248] width 169 height 18
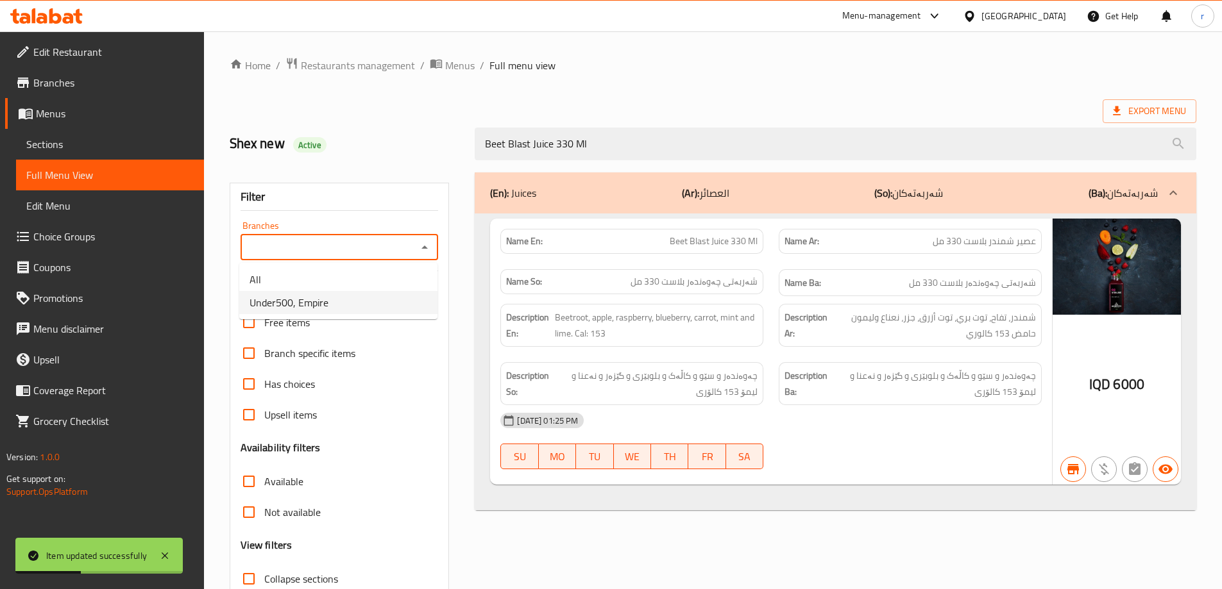
click at [357, 307] on li "Under500, Empire" at bounding box center [338, 302] width 198 height 23
type input "Under500, Empire"
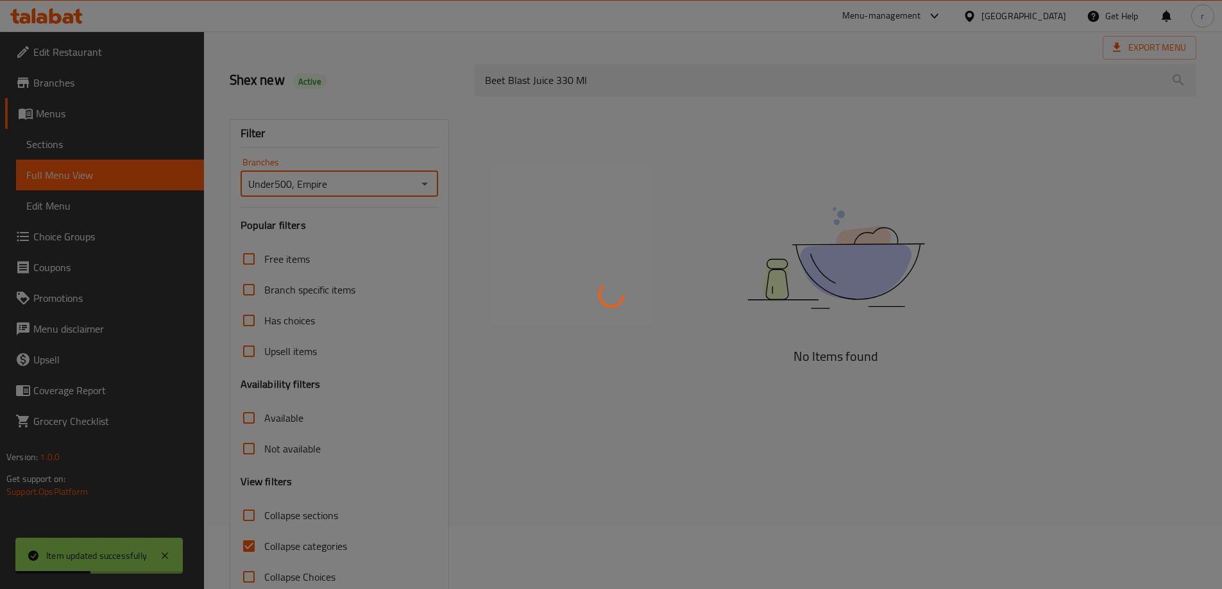
scroll to position [93, 0]
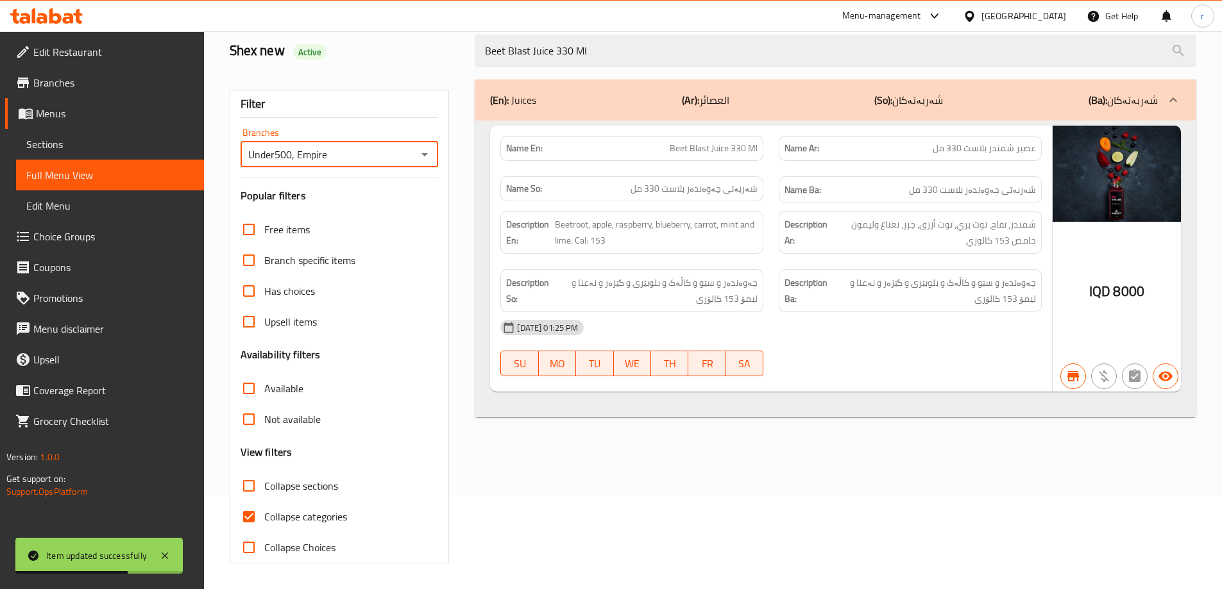
click at [317, 512] on span "Collapse categories" at bounding box center [305, 516] width 83 height 15
click at [264, 512] on input "Collapse categories" at bounding box center [248, 516] width 31 height 31
checkbox input "false"
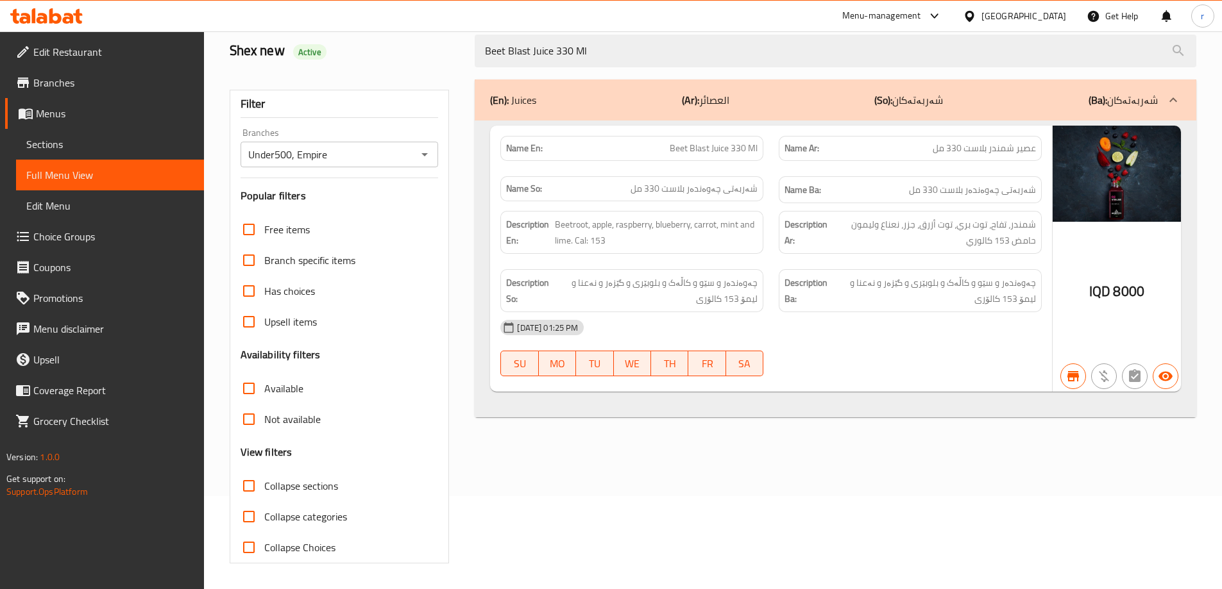
click at [44, 140] on span "Sections" at bounding box center [109, 144] width 167 height 15
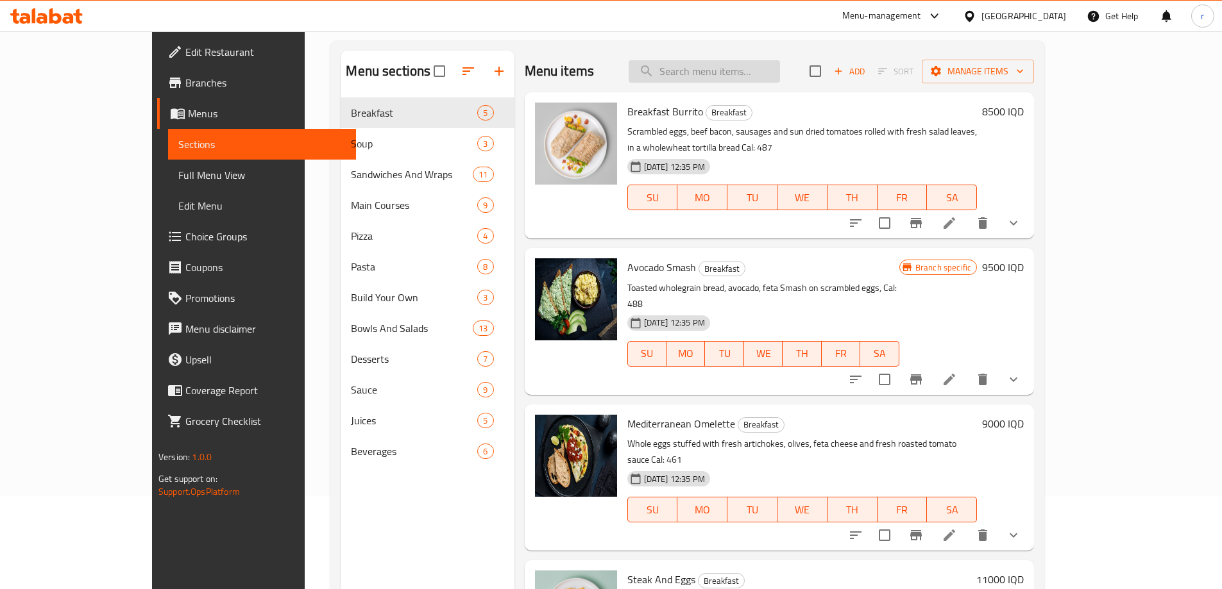
click at [712, 74] on input "search" at bounding box center [703, 71] width 151 height 22
paste input "Fresh Orange Juice 330 Ml"
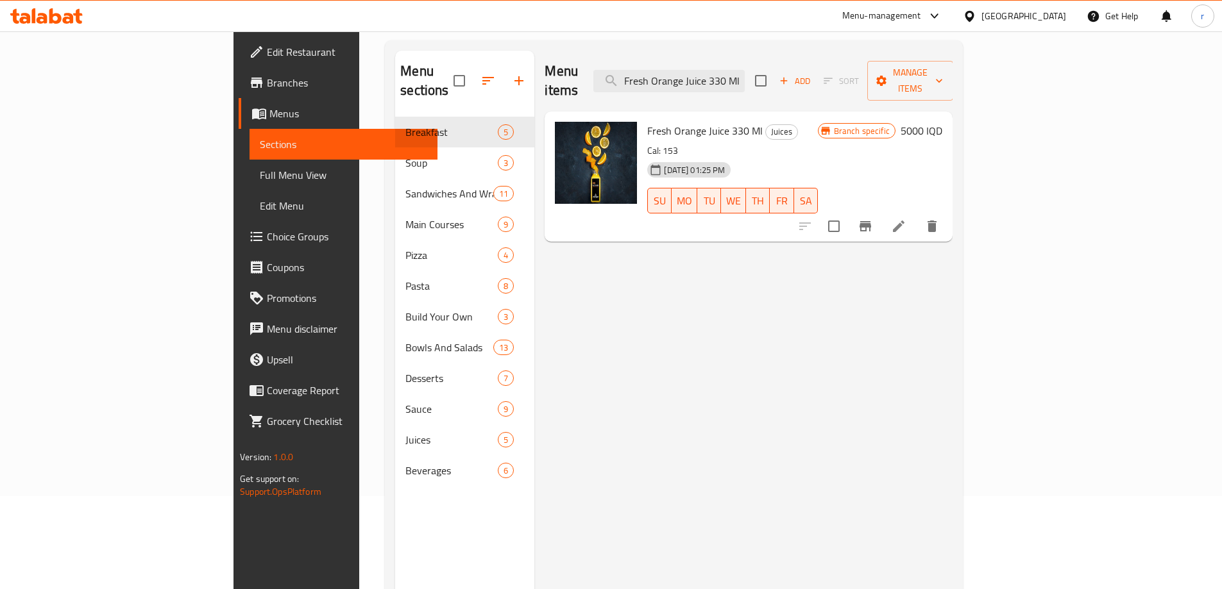
type input "Fresh Orange Juice 330 Ml"
click at [906, 219] on icon at bounding box center [898, 226] width 15 height 15
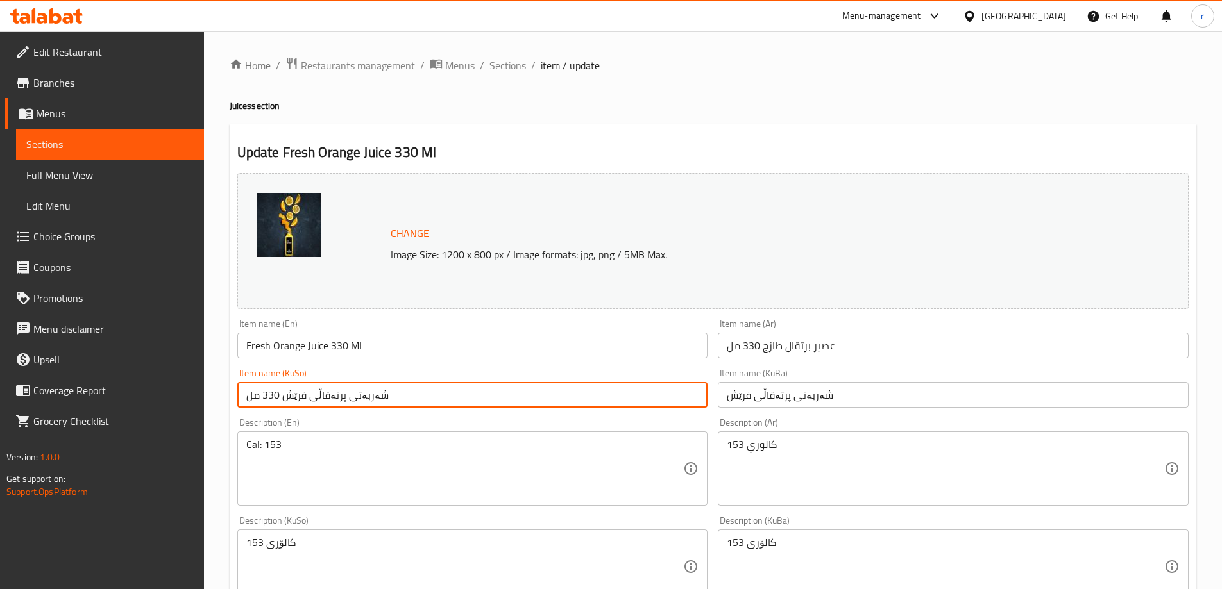
drag, startPoint x: 410, startPoint y: 395, endPoint x: 214, endPoint y: 410, distance: 197.4
click at [214, 410] on div "Home / Restaurants management / Menus / Sections / item / update Juices section…" at bounding box center [713, 551] width 1018 height 1041
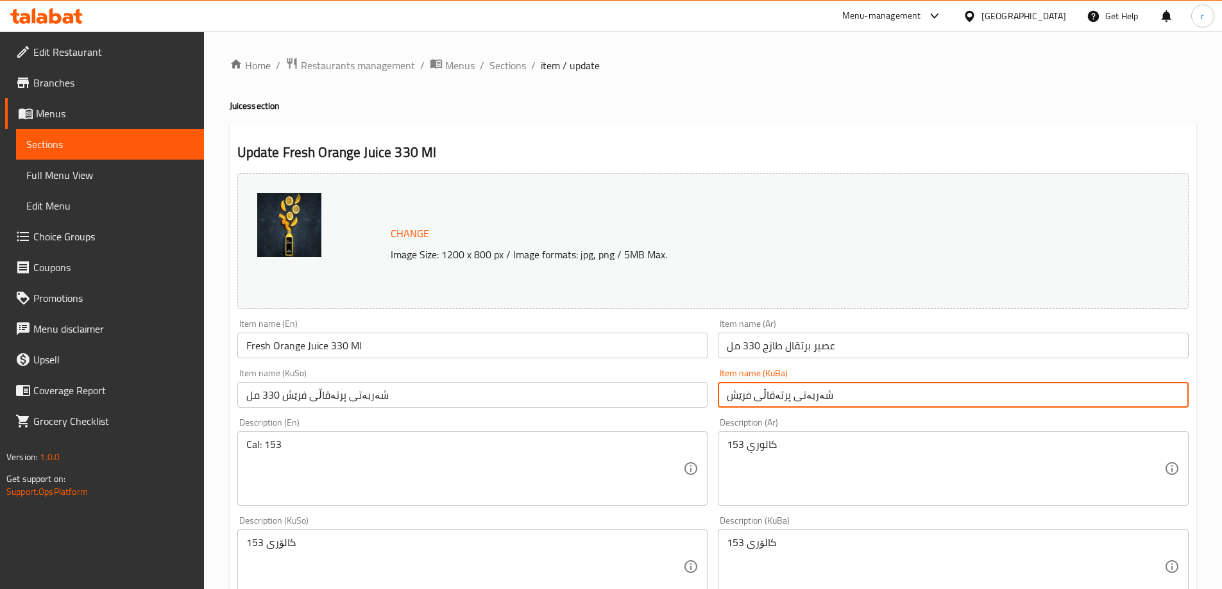
drag, startPoint x: 846, startPoint y: 390, endPoint x: 654, endPoint y: 401, distance: 192.0
click at [654, 401] on div "Change Image Size: 1200 x 800 px / Image formats: jpg, png / 5MB Max. Item name…" at bounding box center [712, 527] width 961 height 719
paste input "330 مل"
type input "شەربەتی پرتەقاڵی فرێش 330 مل"
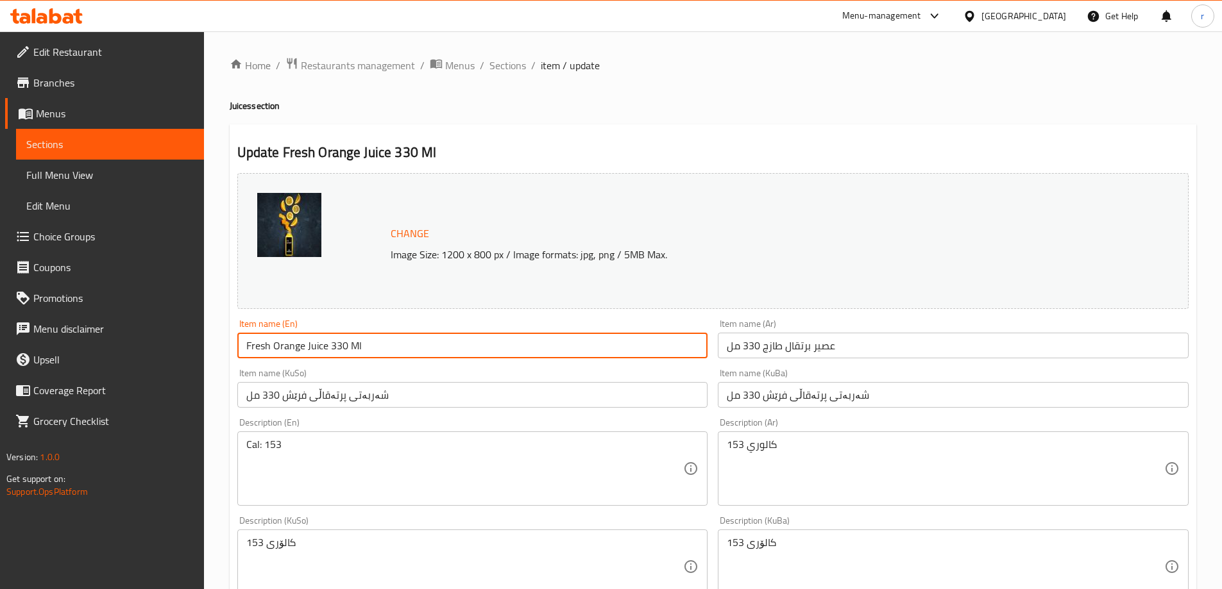
drag, startPoint x: 366, startPoint y: 344, endPoint x: 140, endPoint y: 342, distance: 226.4
click at [140, 342] on div "Edit Restaurant Branches Menus Sections Full Menu View Edit Menu Choice Groups …" at bounding box center [611, 551] width 1222 height 1041
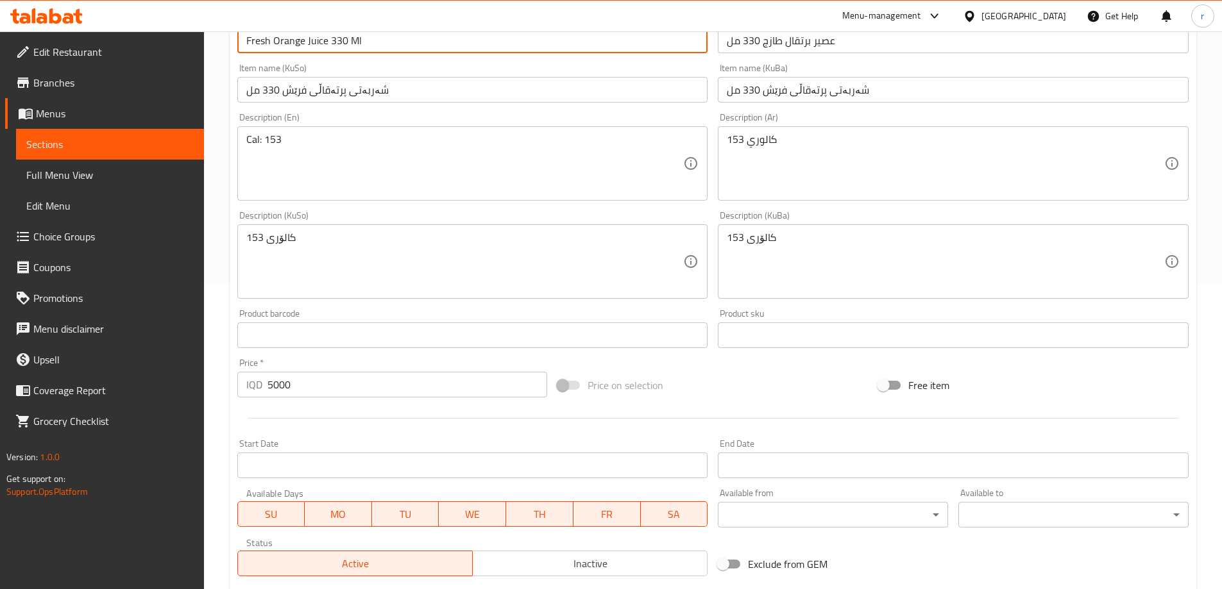
scroll to position [483, 0]
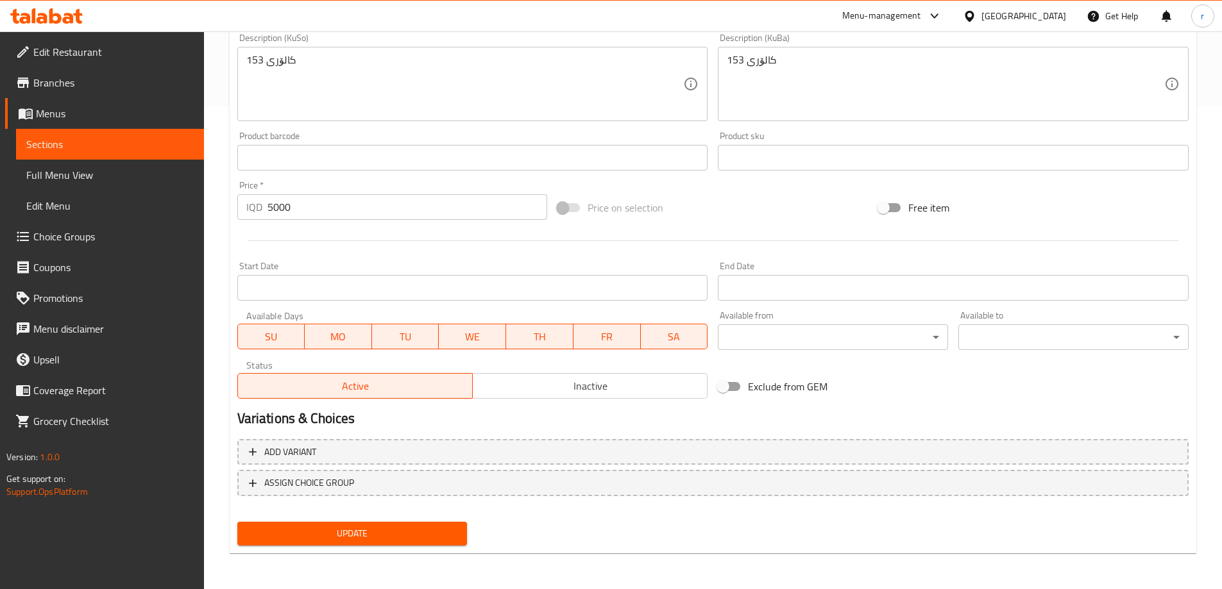
click at [371, 541] on span "Update" at bounding box center [353, 534] width 210 height 16
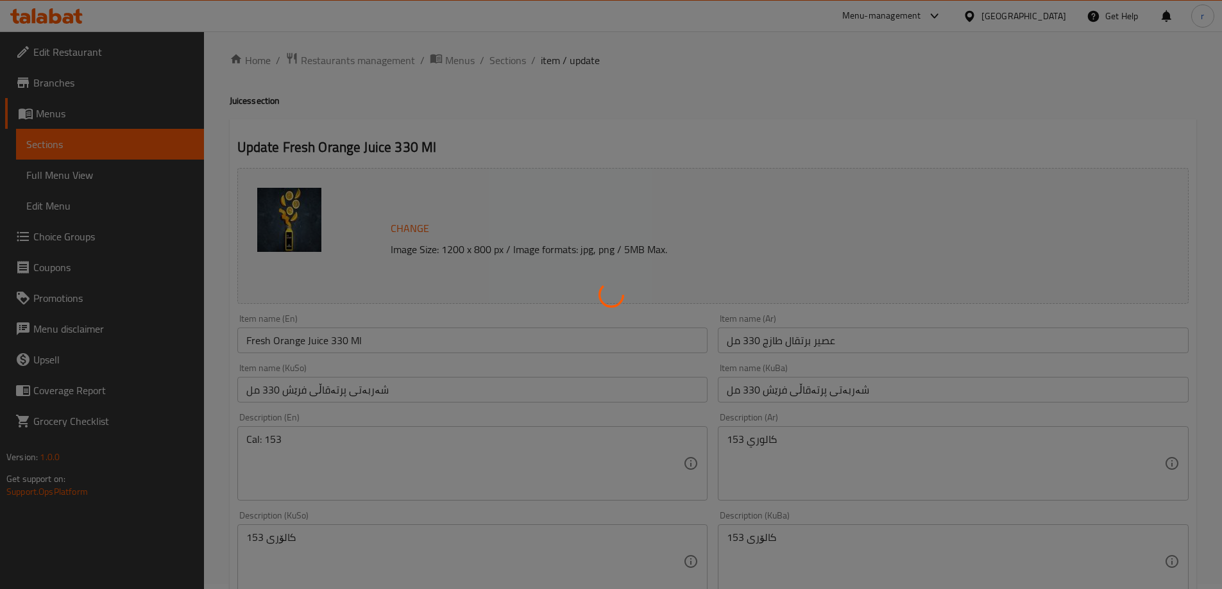
scroll to position [0, 0]
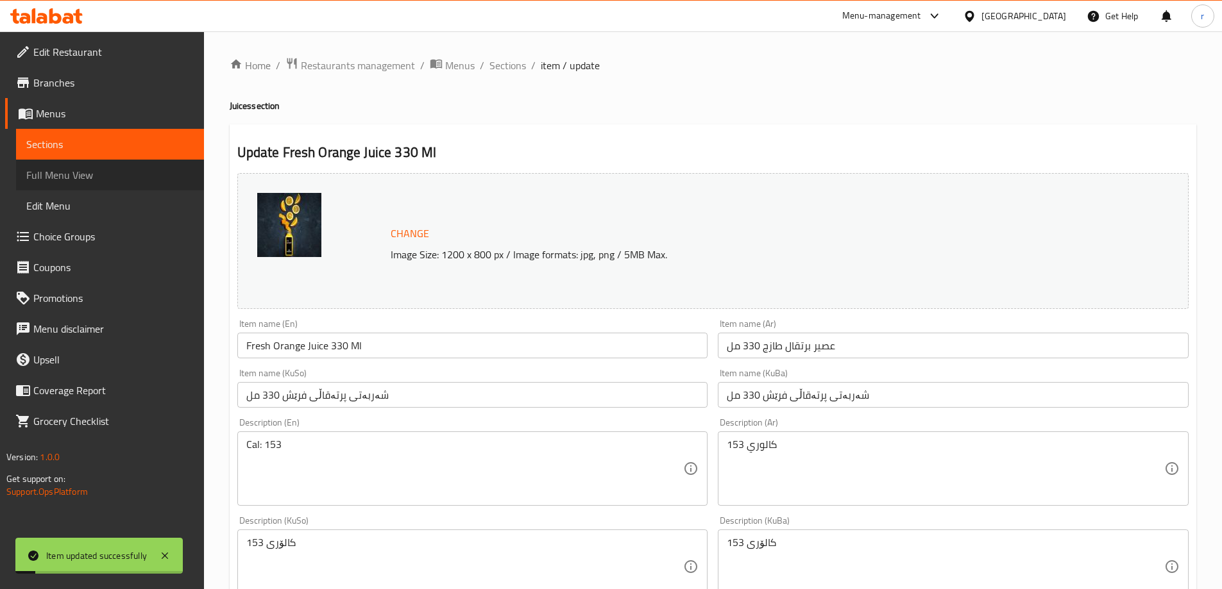
click at [96, 178] on span "Full Menu View" at bounding box center [109, 174] width 167 height 15
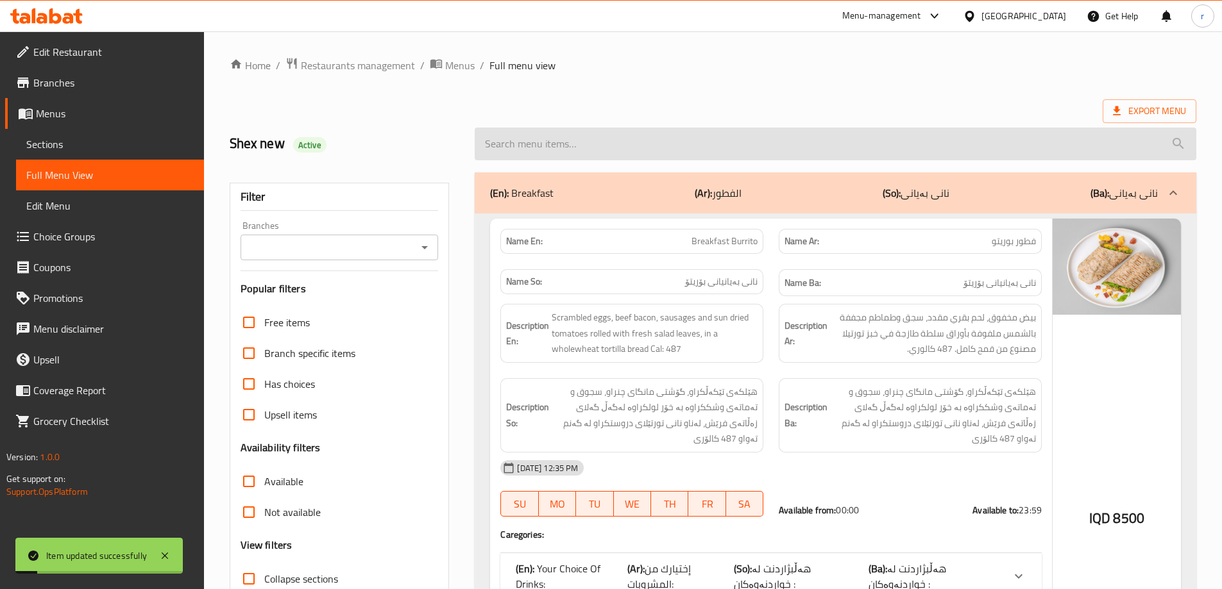
click at [540, 139] on input "search" at bounding box center [835, 144] width 721 height 33
paste input "Fresh Orange Juice 330 Ml"
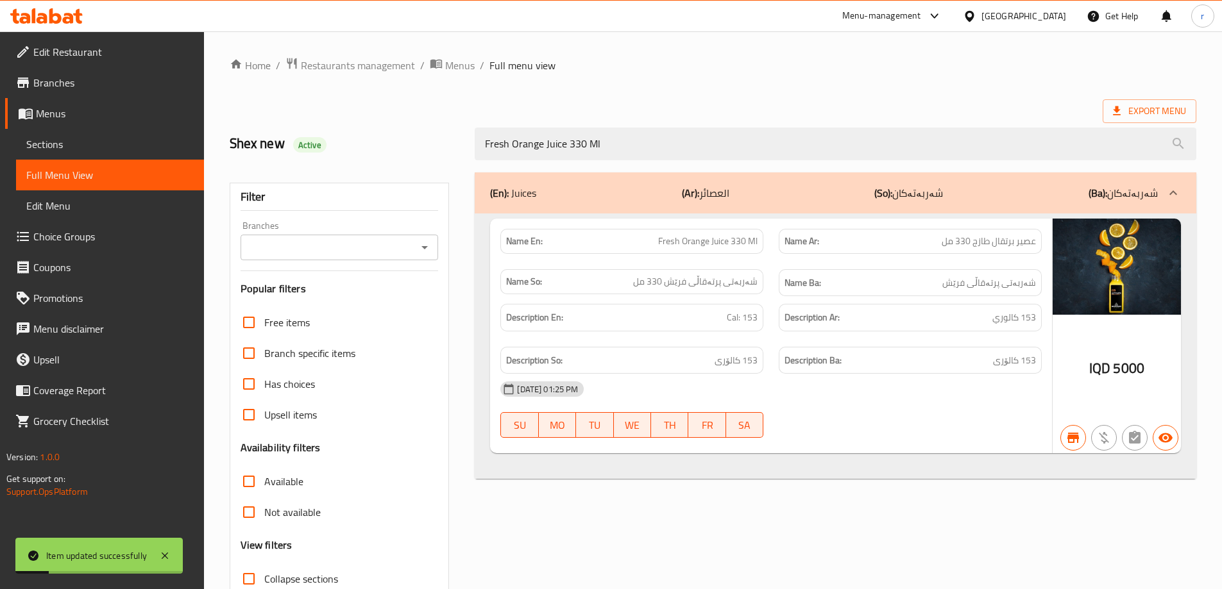
type input "Fresh Orange Juice 330 Ml"
click at [340, 246] on input "Branches" at bounding box center [328, 248] width 169 height 18
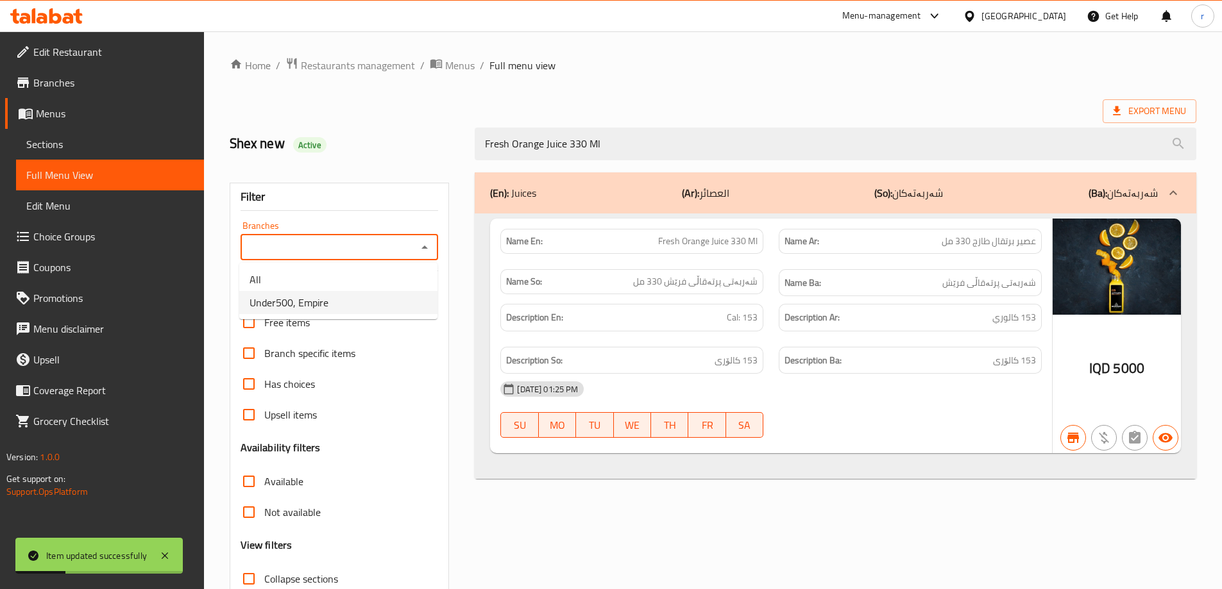
click at [324, 302] on span "Under500, Empire" at bounding box center [288, 302] width 79 height 15
type input "Under500, Empire"
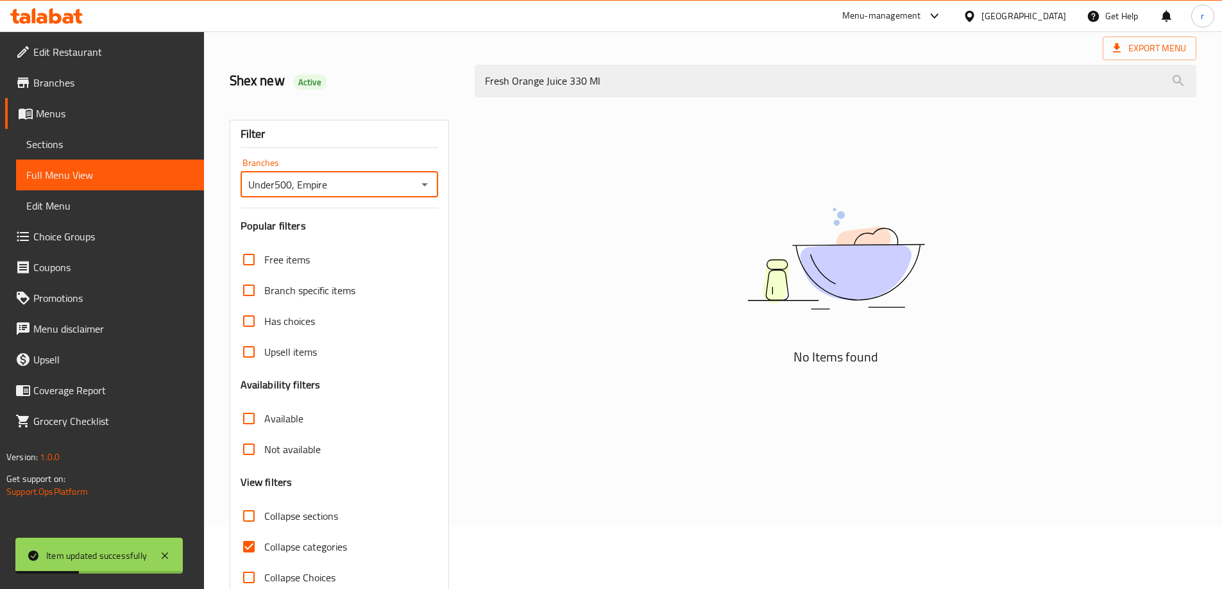
scroll to position [93, 0]
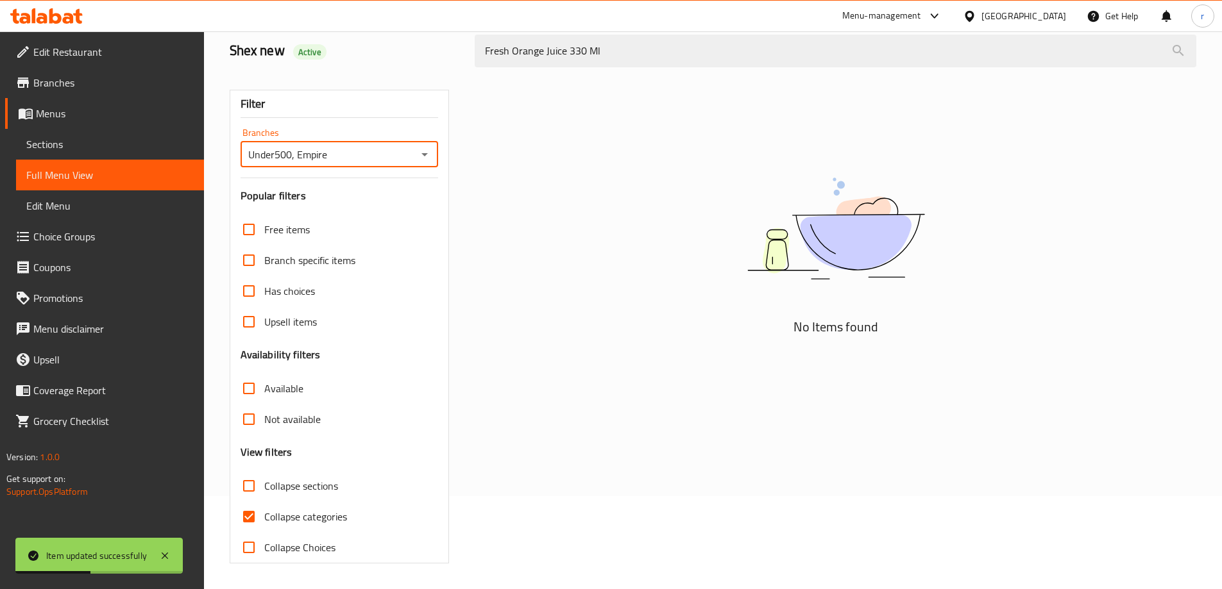
click at [304, 514] on span "Collapse categories" at bounding box center [305, 516] width 83 height 15
click at [264, 514] on input "Collapse categories" at bounding box center [248, 516] width 31 height 31
checkbox input "false"
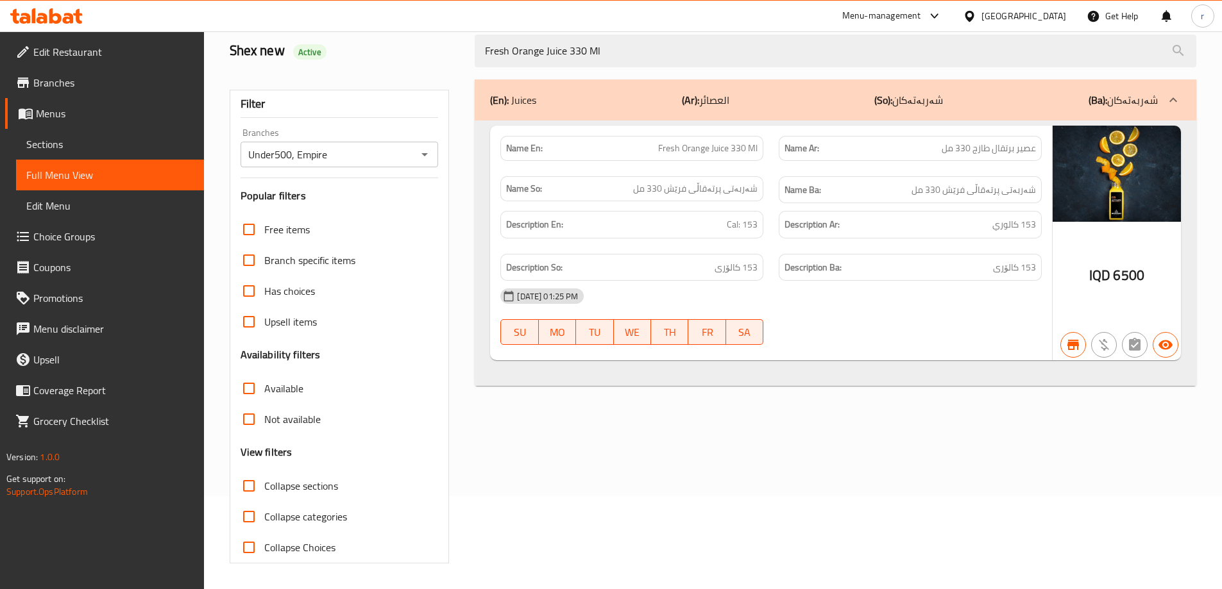
click at [83, 139] on span "Sections" at bounding box center [109, 144] width 167 height 15
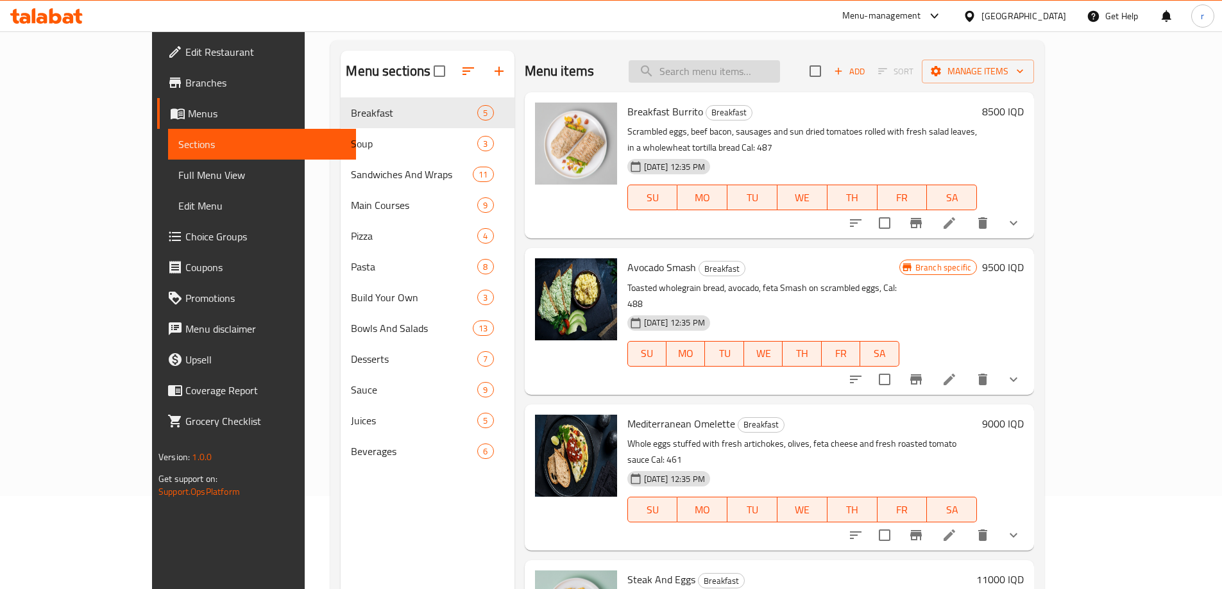
click at [771, 73] on input "search" at bounding box center [703, 71] width 151 height 22
paste input "Grapefruit Mint Juice 330 Ml"
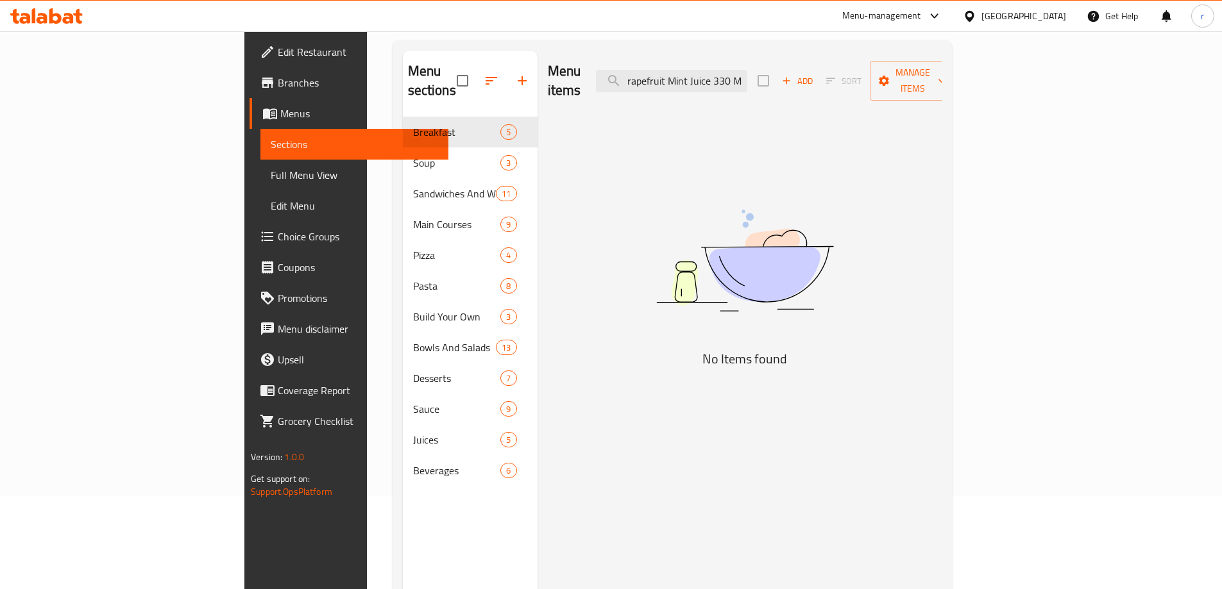
type input "Grapefruit Mint Juice 330 Ml"
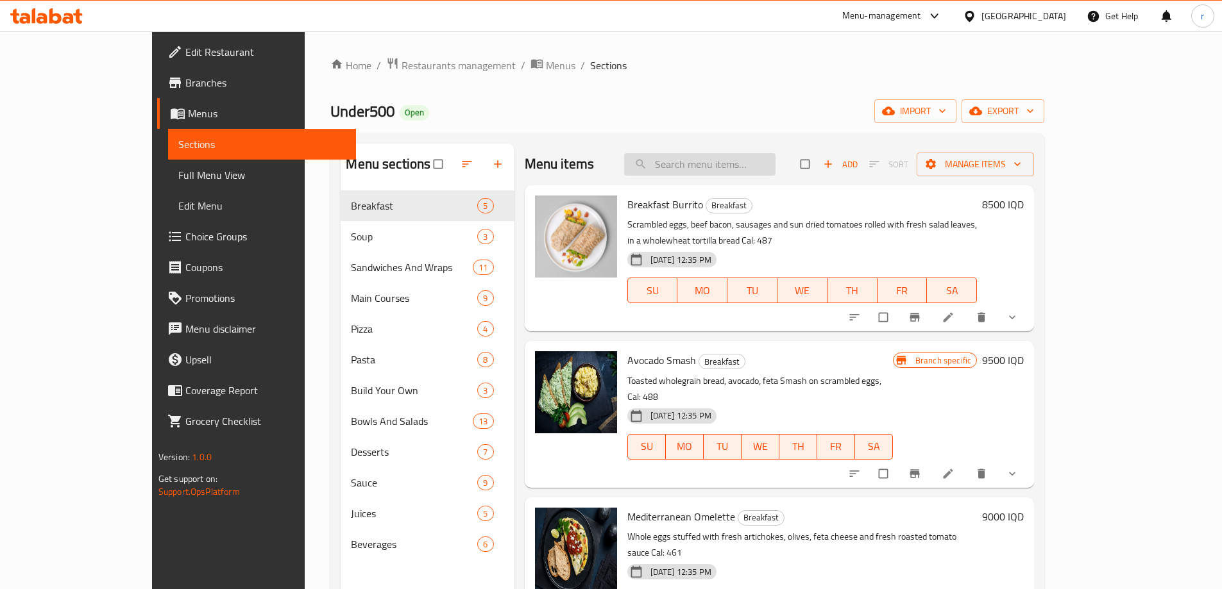
click at [739, 157] on input "search" at bounding box center [699, 164] width 151 height 22
paste input "Grapefruit Mint Juice 330 Ml"
type input "Grapefruit Mint Juice 330 Ml"
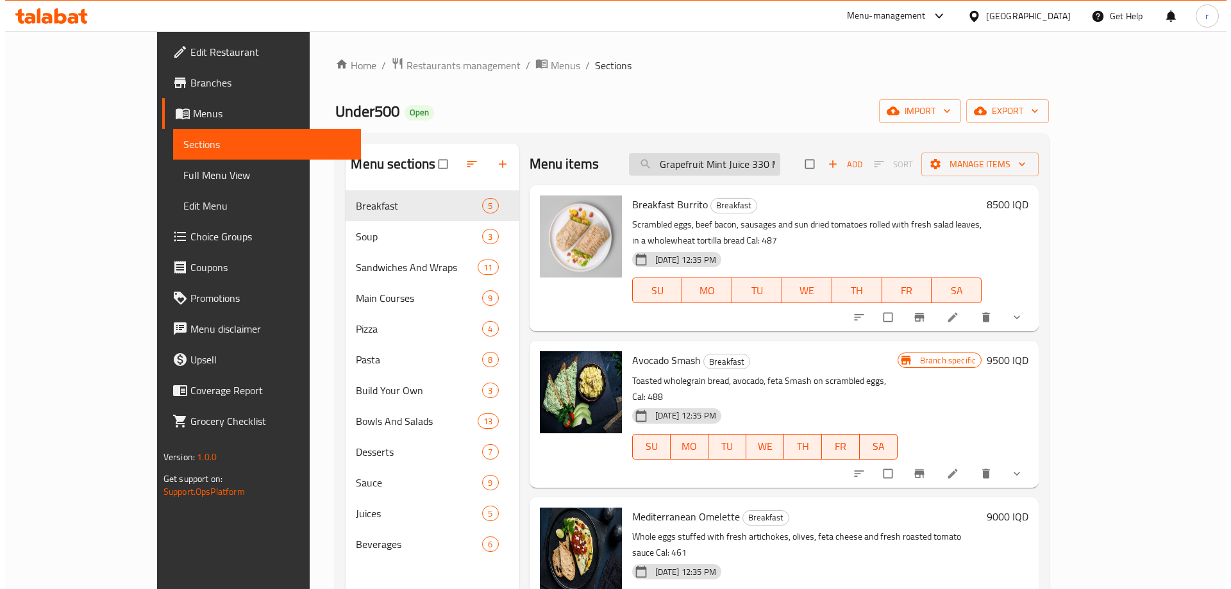
scroll to position [0, 6]
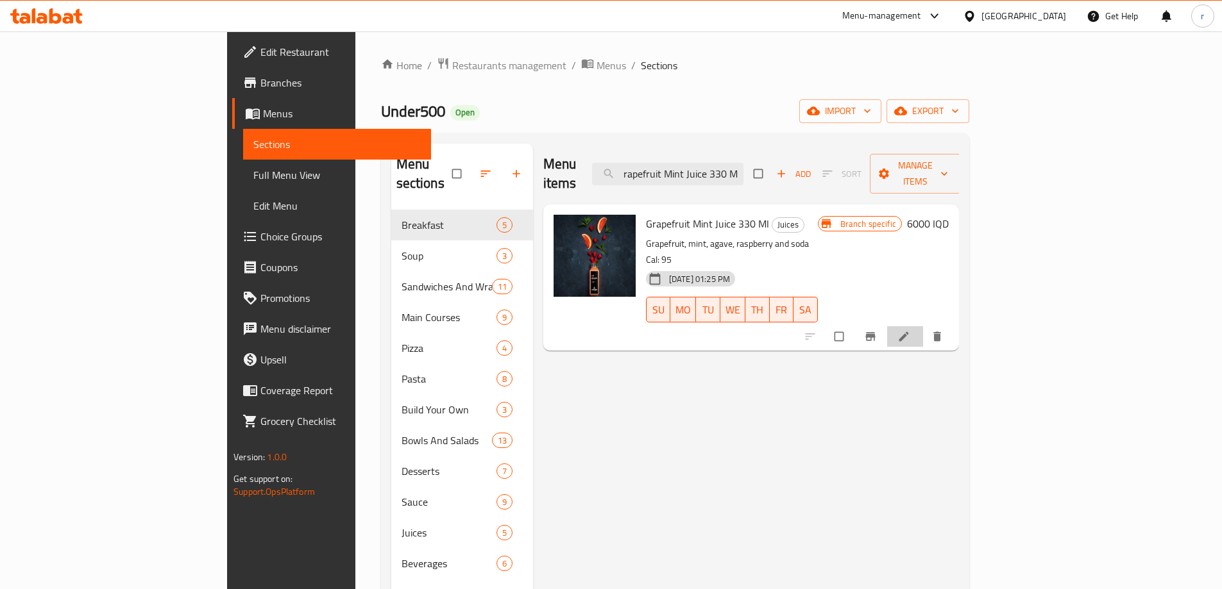
click at [923, 326] on li at bounding box center [905, 336] width 36 height 21
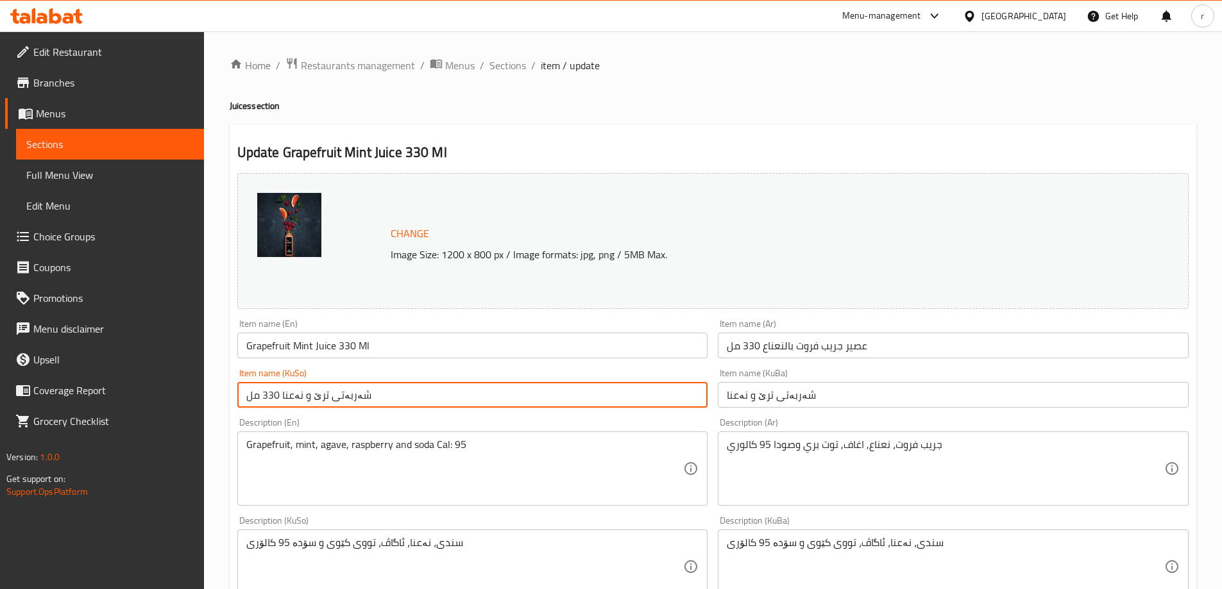
click at [397, 392] on input "شەربەتی ترێ و نەعنا 330 مل" at bounding box center [472, 395] width 471 height 26
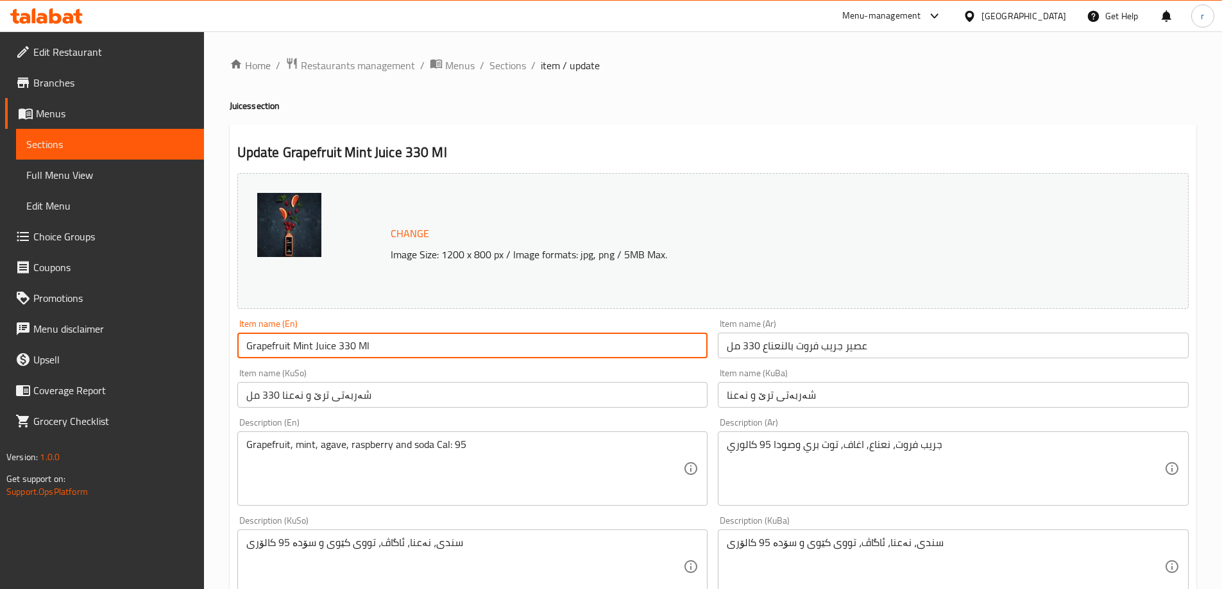
drag, startPoint x: 290, startPoint y: 348, endPoint x: 245, endPoint y: 355, distance: 45.4
click at [245, 355] on input "Grapefruit Mint Juice 330 Ml" at bounding box center [472, 346] width 471 height 26
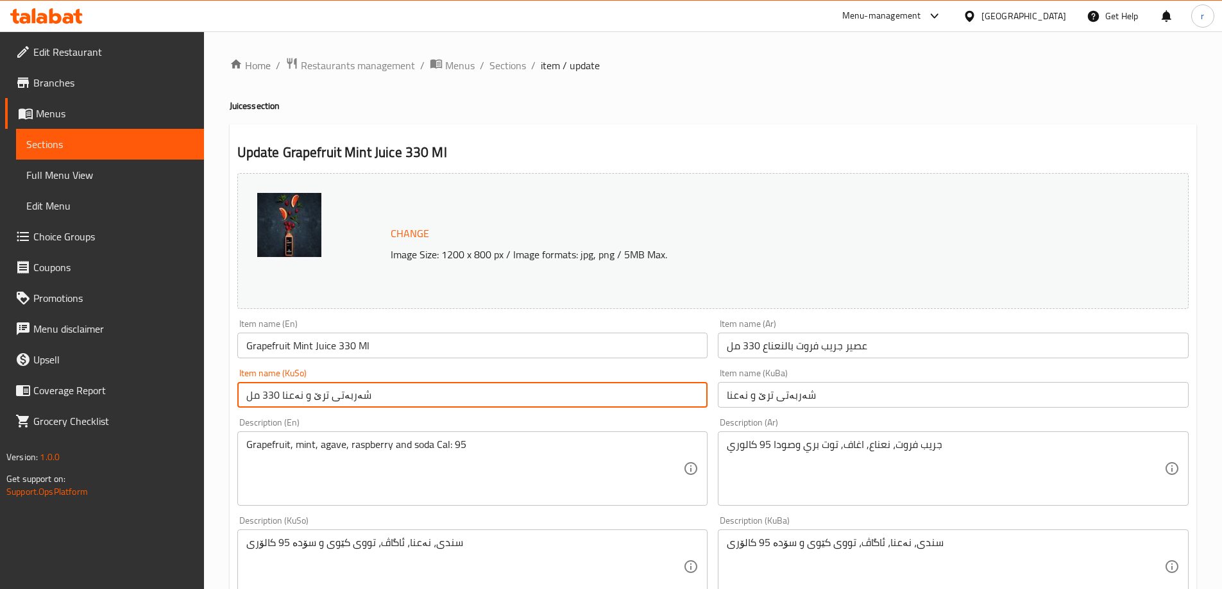
click at [407, 403] on input "شەربەتی ترێ و نەعنا 330 مل" at bounding box center [472, 395] width 471 height 26
drag, startPoint x: 646, startPoint y: 393, endPoint x: 662, endPoint y: 396, distance: 17.0
click at [662, 396] on input "شەربەتی ترێ و نەعنا 330 مل" at bounding box center [472, 395] width 471 height 26
click at [658, 397] on input "شەربەتی ترێ و نەعنا 330 مل" at bounding box center [472, 395] width 471 height 26
drag, startPoint x: 648, startPoint y: 398, endPoint x: 661, endPoint y: 398, distance: 13.5
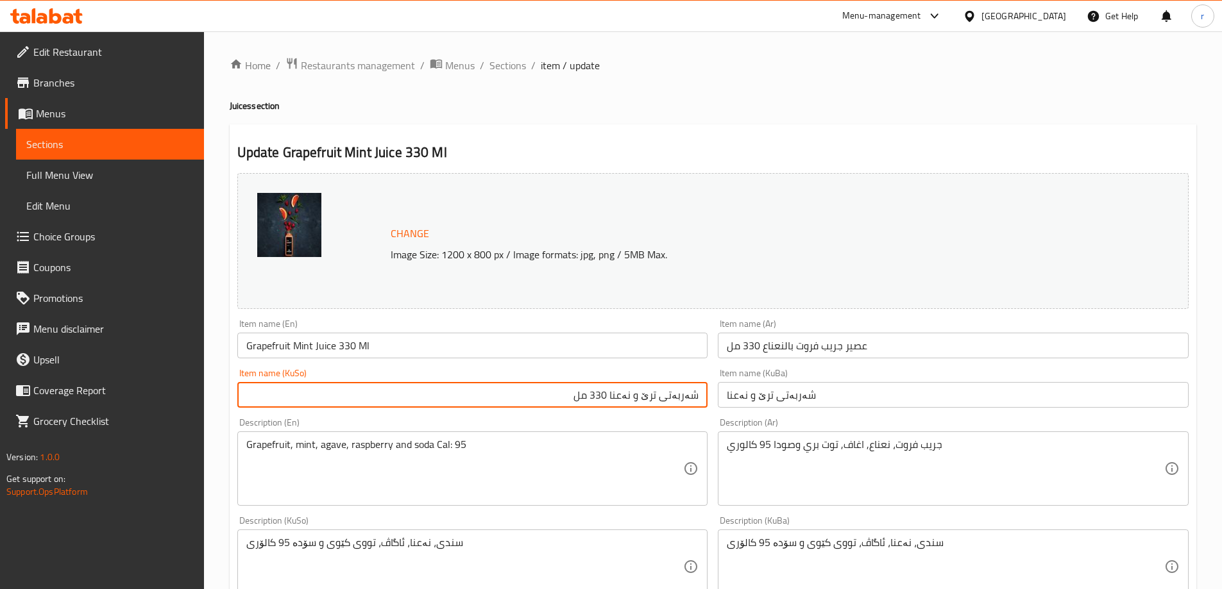
click at [661, 398] on input "شەربەتی ترێ و نەعنا 330 مل" at bounding box center [472, 395] width 471 height 26
paste input "ندی"
type input "شەربەتی سندی و نەعنا 330 مل"
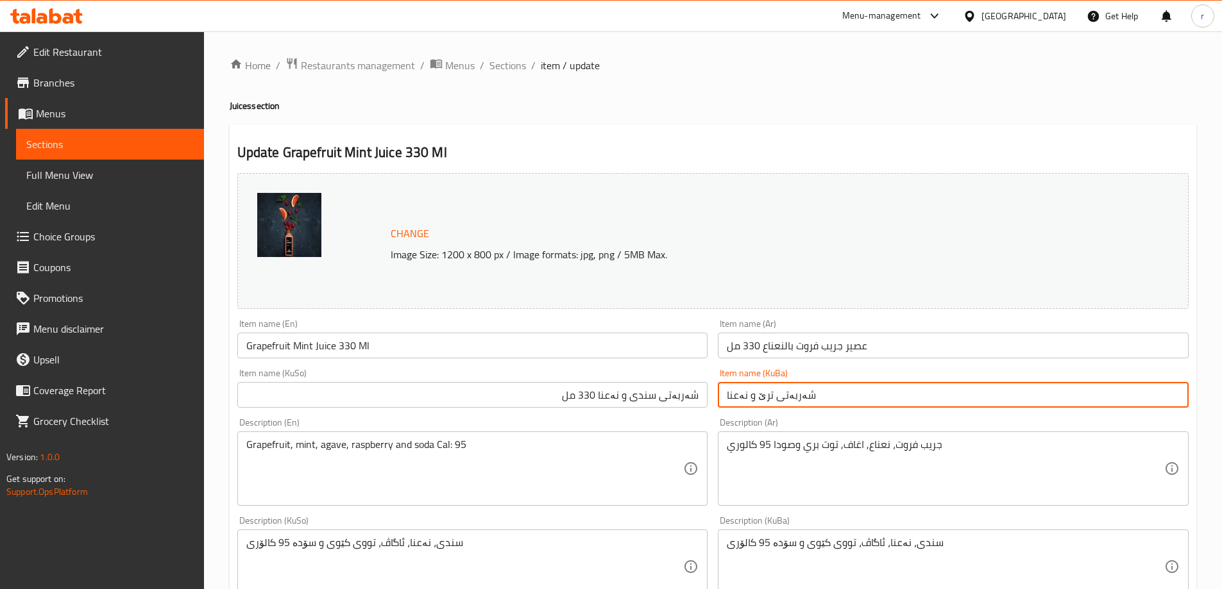
drag, startPoint x: 755, startPoint y: 394, endPoint x: 762, endPoint y: 394, distance: 7.1
click at [762, 394] on input "شەربەتی ترێ و نەعنا" at bounding box center [953, 395] width 471 height 26
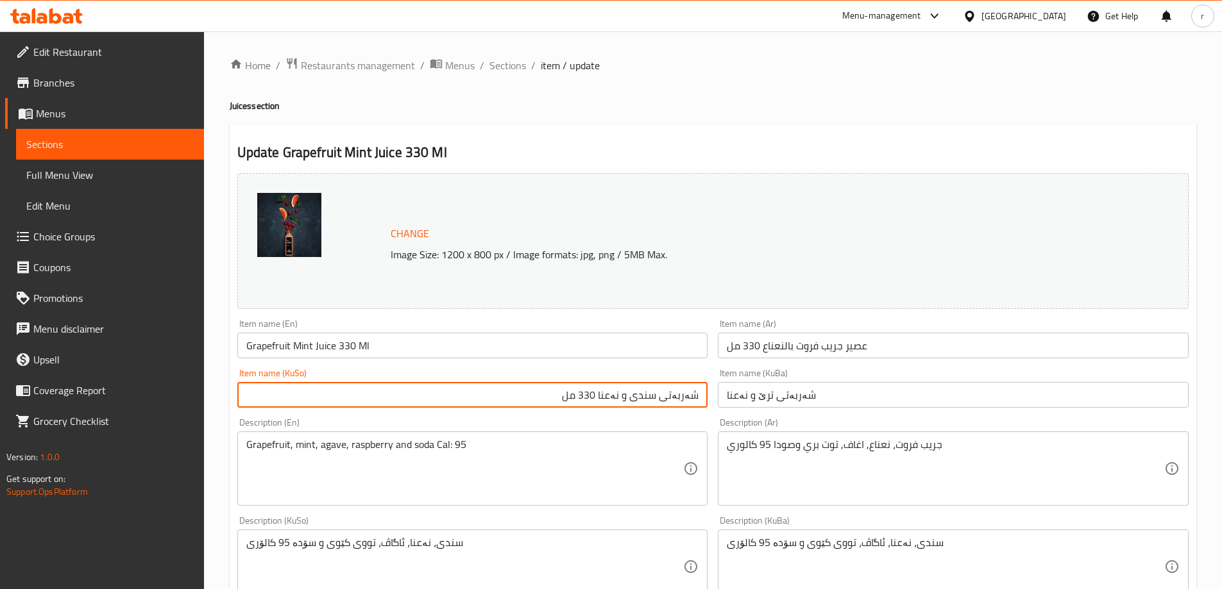
drag, startPoint x: 557, startPoint y: 394, endPoint x: 741, endPoint y: 383, distance: 183.7
click at [741, 383] on div "Change Image Size: 1200 x 800 px / Image formats: jpg, png / 5MB Max. Item name…" at bounding box center [712, 527] width 961 height 719
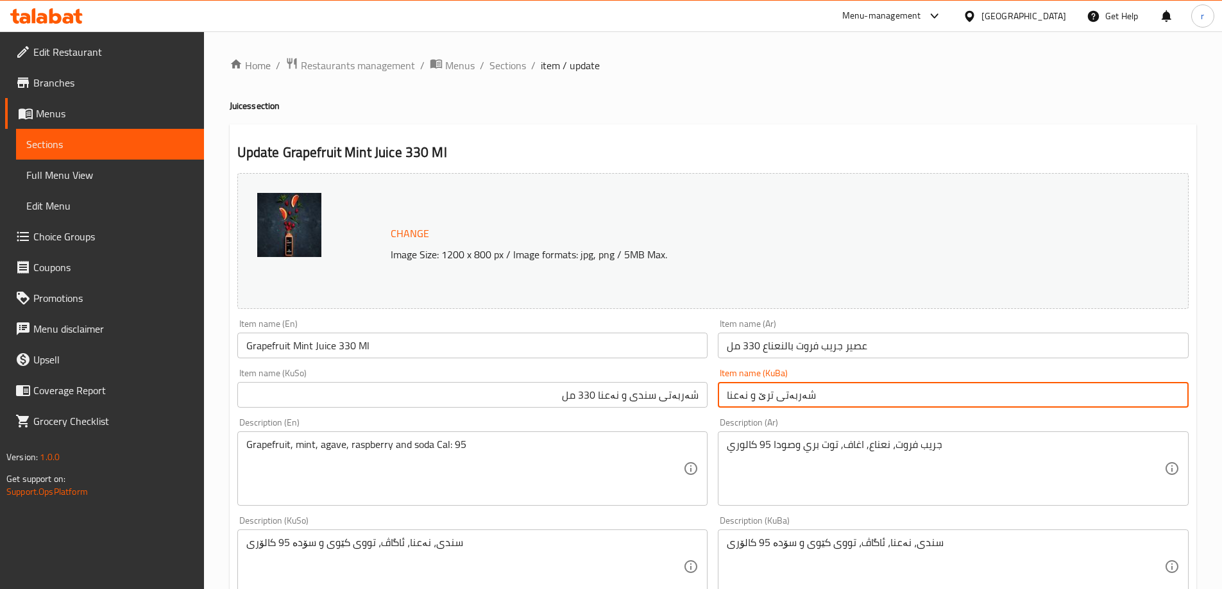
drag, startPoint x: 823, startPoint y: 393, endPoint x: 685, endPoint y: 395, distance: 138.5
click at [685, 395] on div "Change Image Size: 1200 x 800 px / Image formats: jpg, png / 5MB Max. Item name…" at bounding box center [712, 527] width 961 height 719
paste input "ندی و نەعنا 330 مل"
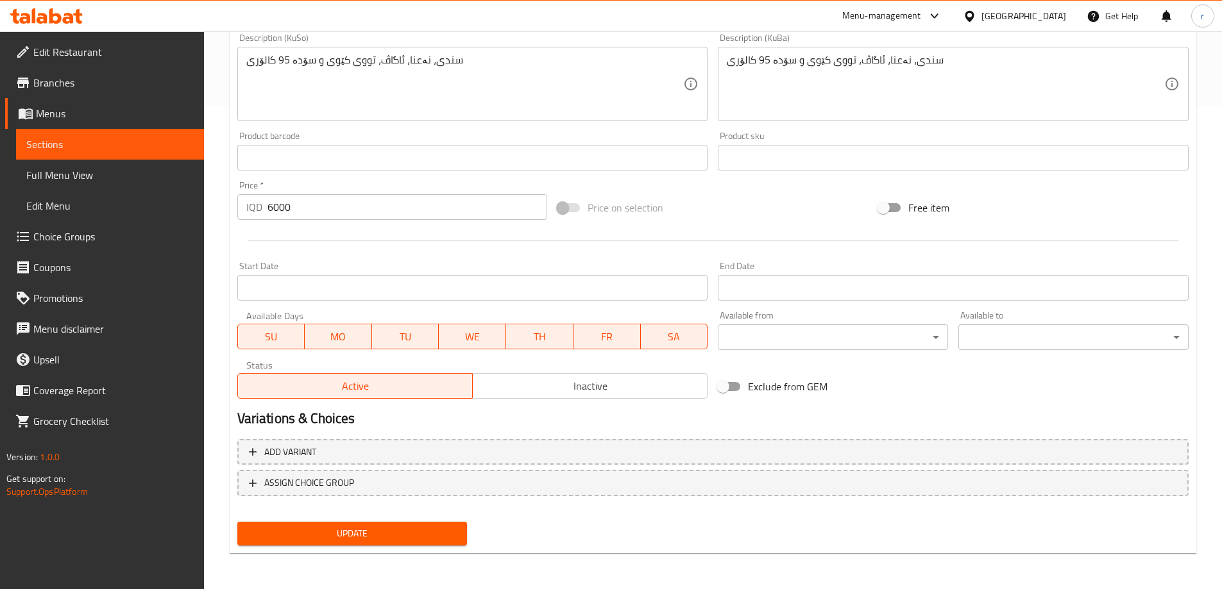
type input "شەربەتی سندی و نەعنا 330 مل"
click at [410, 530] on span "Update" at bounding box center [353, 534] width 210 height 16
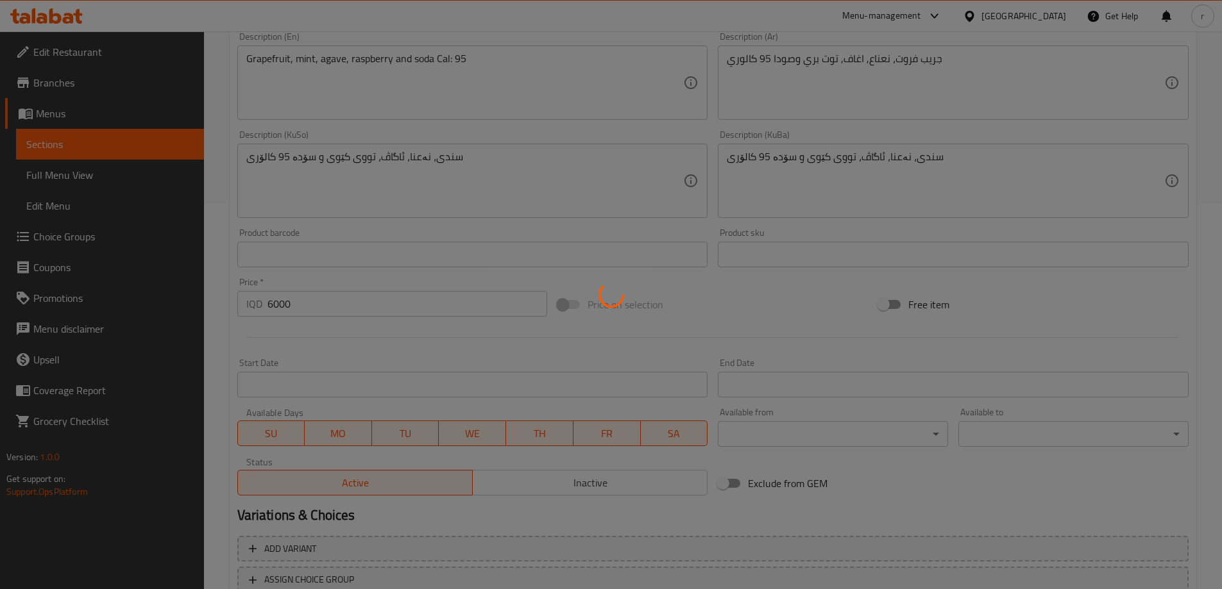
scroll to position [55, 0]
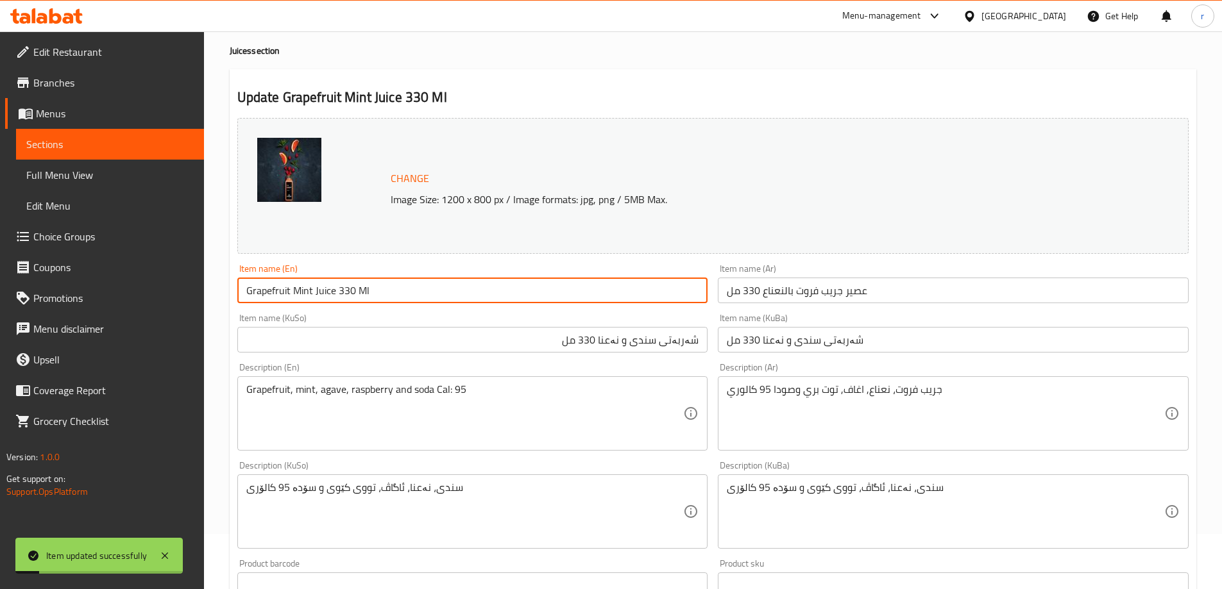
drag, startPoint x: 382, startPoint y: 294, endPoint x: 227, endPoint y: 297, distance: 155.2
click at [227, 297] on div "Home / Restaurants management / Menus / Sections / item / update Juices section…" at bounding box center [713, 496] width 1018 height 1041
click at [430, 337] on input "شەربەتی سندی و نەعنا 330 مل" at bounding box center [472, 340] width 471 height 26
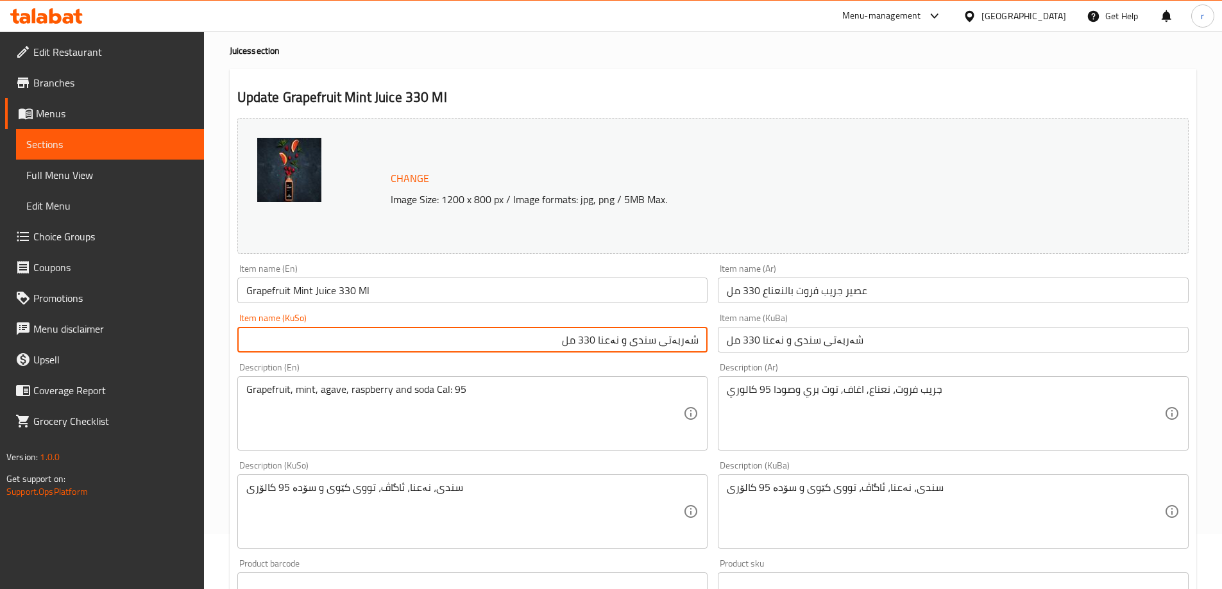
click at [634, 345] on input "شەربەتی سندی و نەعنا 330 مل" at bounding box center [472, 340] width 471 height 26
click at [630, 345] on input "شەربەتی سندی و نەعنا 330 مل" at bounding box center [472, 340] width 471 height 26
click at [627, 344] on input "شەربەتی سندی و نەعنا 330 مل" at bounding box center [472, 340] width 471 height 26
click at [630, 342] on input "شەربەتی سندی و نەعنا 330 مل" at bounding box center [472, 340] width 471 height 26
click at [632, 342] on input "شەربەتی سندی و نەعنا 330 مل" at bounding box center [472, 340] width 471 height 26
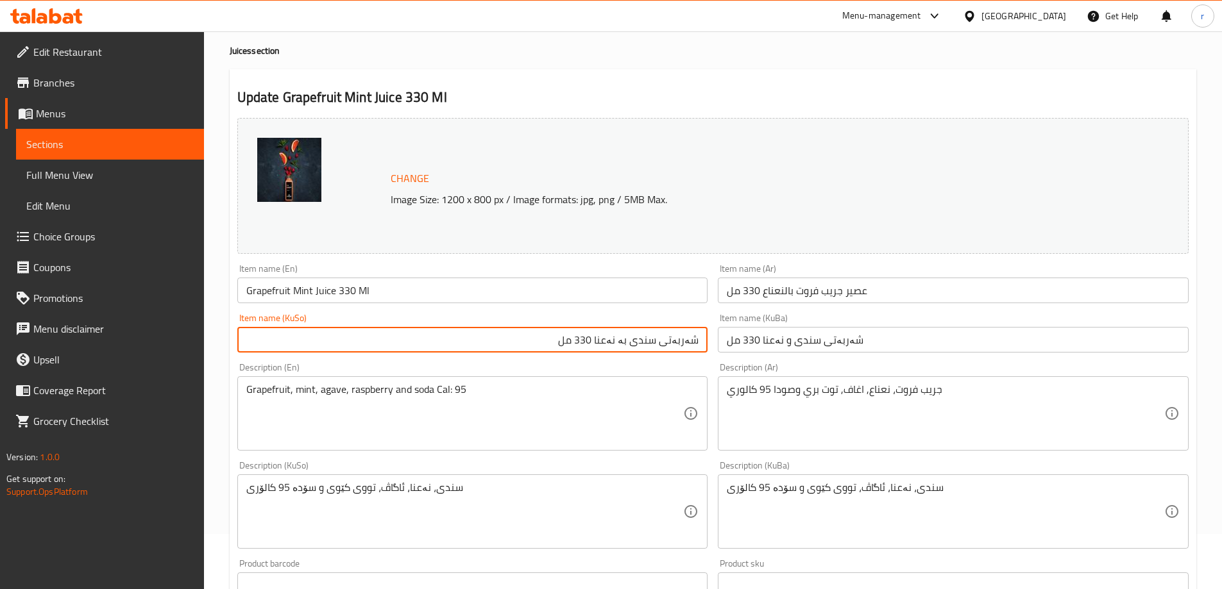
click at [632, 342] on input "شەربەتی سندی بە نەعنا 330 مل" at bounding box center [472, 340] width 471 height 26
type input "شەربەتی سندی بە نەعنا 330 مل"
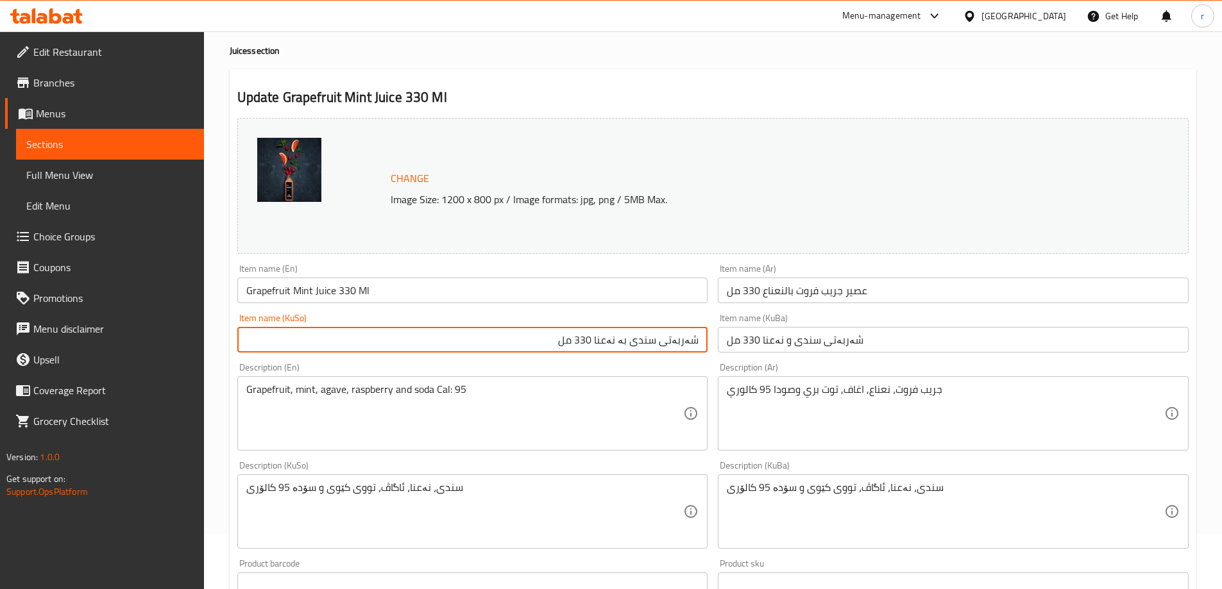
click at [783, 340] on input "شەربەتی سندی و نەعنا 330 مل" at bounding box center [953, 340] width 471 height 26
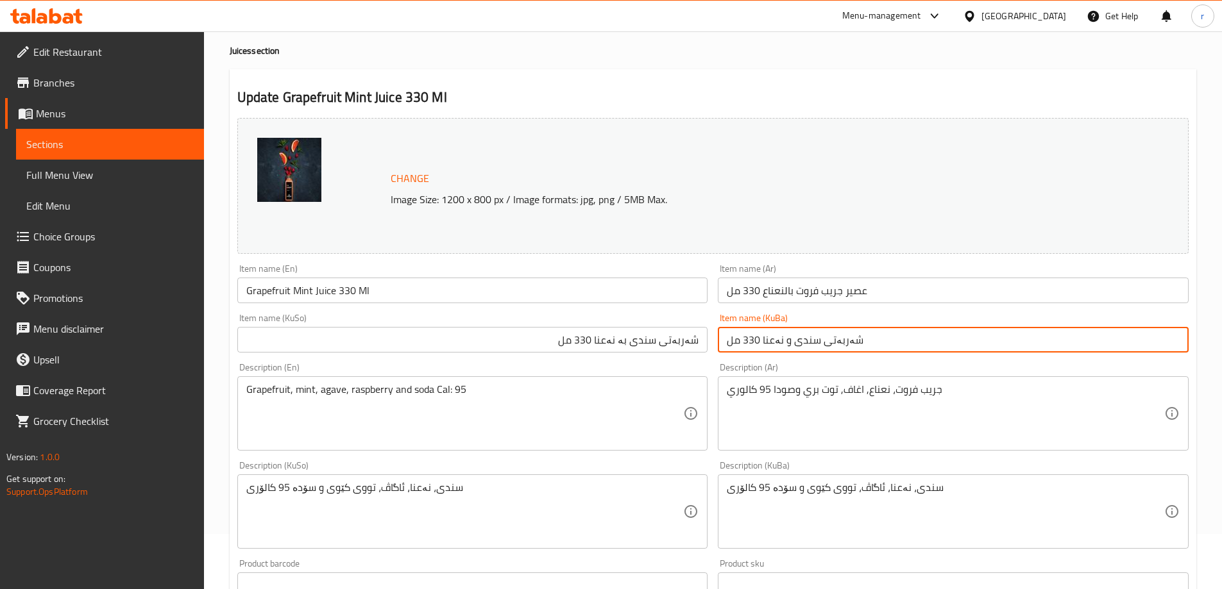
click at [783, 340] on input "شەربەتی سندی و نەعنا 330 مل" at bounding box center [953, 340] width 471 height 26
paste input "بە"
type input "شەربەتی سندی بە نەعنا 330 مل"
click at [783, 298] on input "عصير جريب فروت بالنعناع 330 مل" at bounding box center [953, 291] width 471 height 26
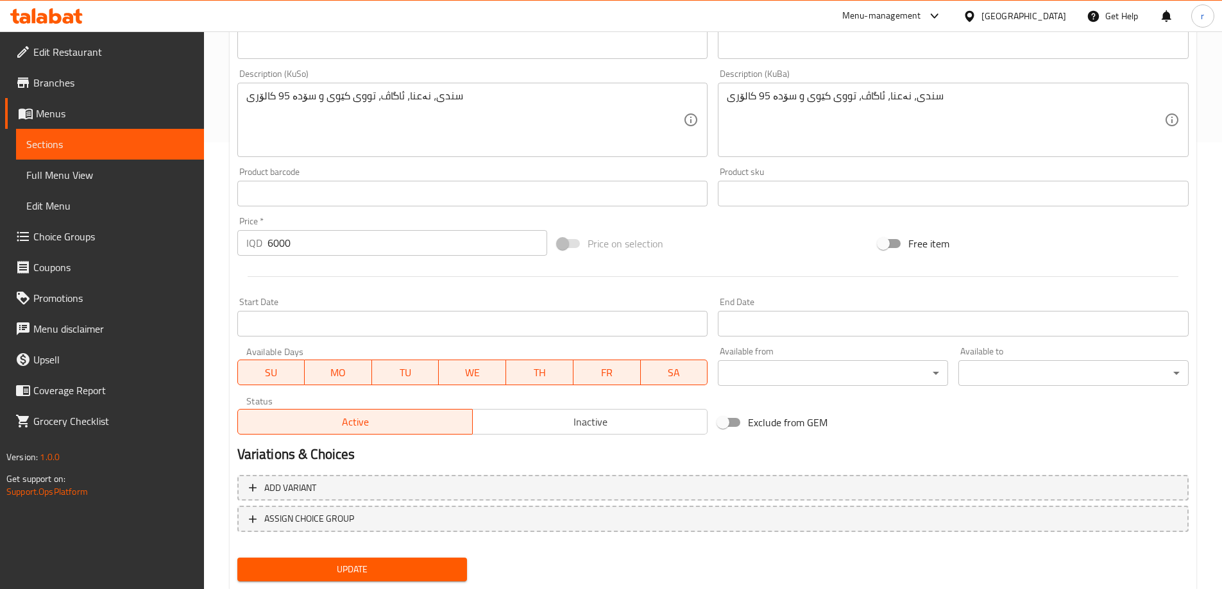
scroll to position [483, 0]
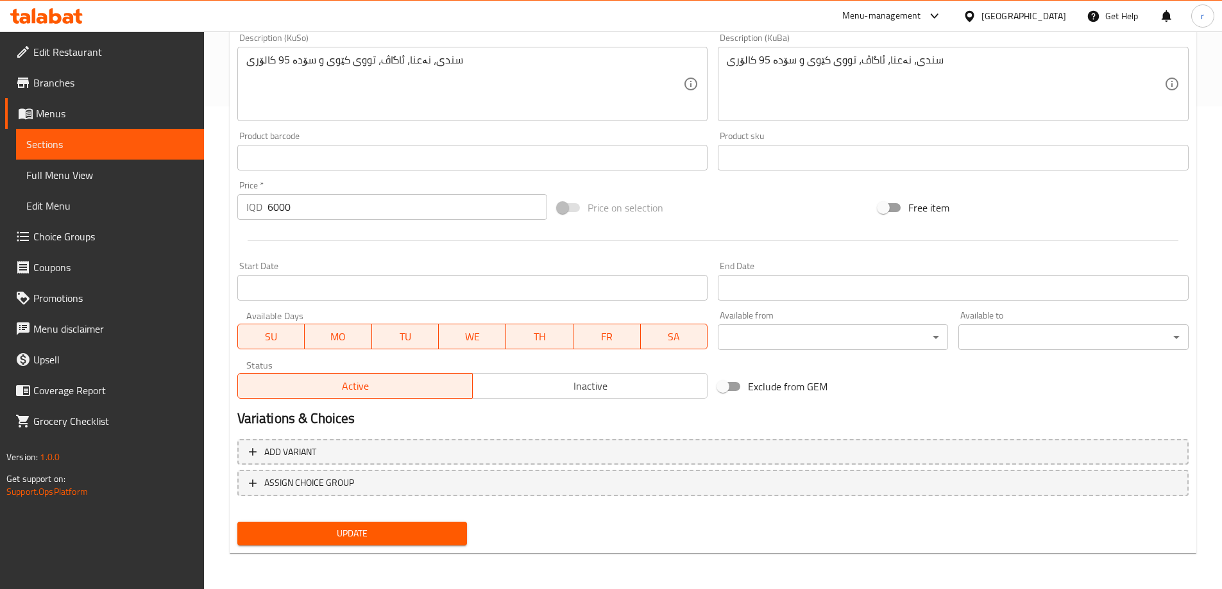
type input "عصير جريب فروت بنعناع 330 مل"
click at [334, 549] on div "Update" at bounding box center [352, 534] width 240 height 34
click at [342, 528] on span "Update" at bounding box center [353, 534] width 210 height 16
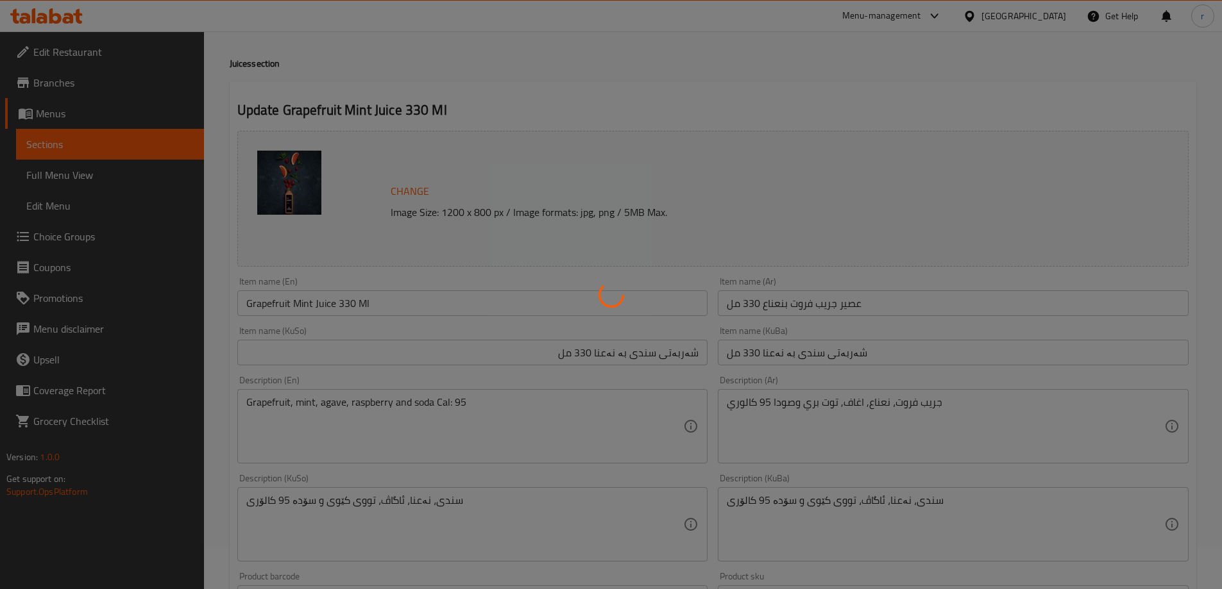
scroll to position [0, 0]
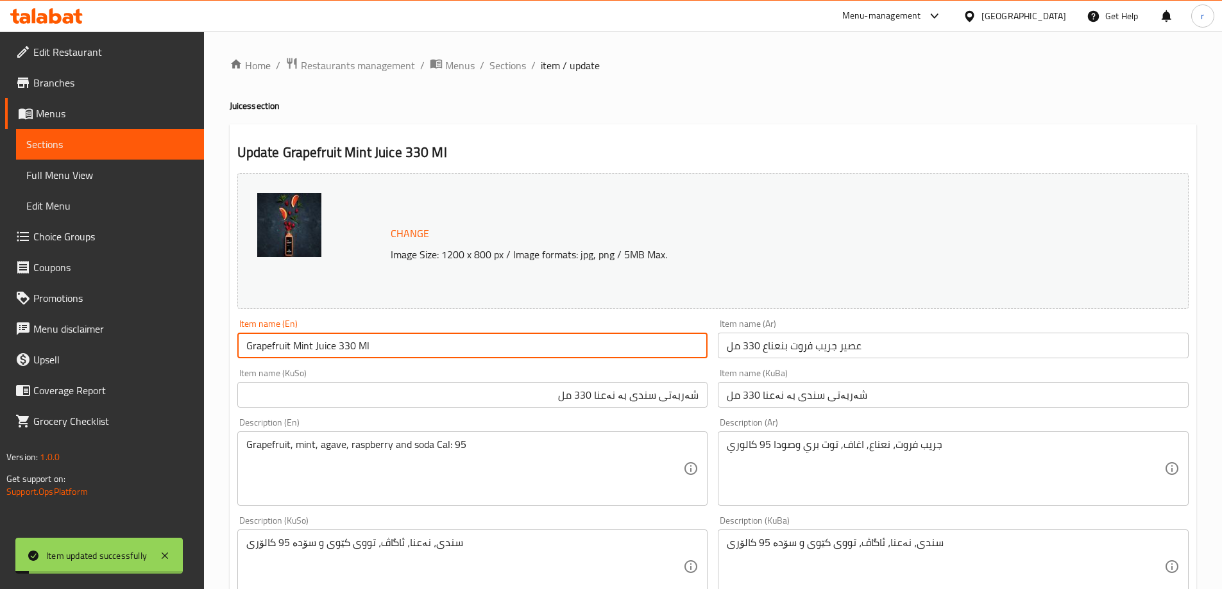
drag, startPoint x: 387, startPoint y: 342, endPoint x: 192, endPoint y: 351, distance: 195.8
click at [192, 351] on div "Edit Restaurant Branches Menus Sections Full Menu View Edit Menu Choice Groups …" at bounding box center [611, 551] width 1222 height 1041
click at [84, 177] on span "Full Menu View" at bounding box center [109, 174] width 167 height 15
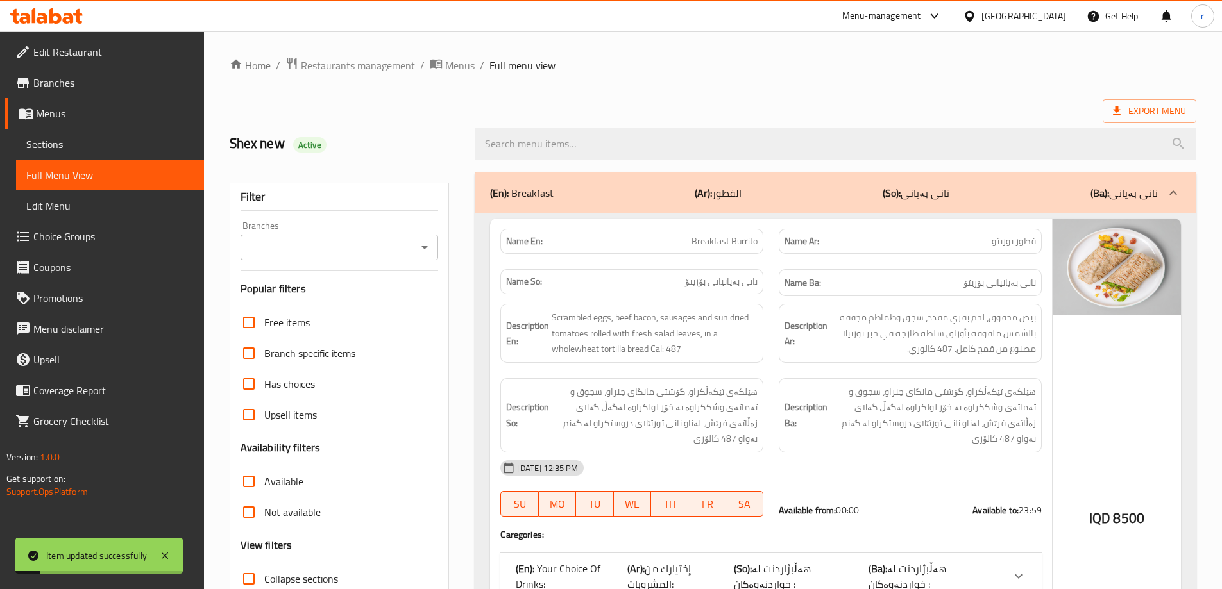
click at [583, 143] on input "search" at bounding box center [835, 144] width 721 height 33
paste input "Grapefruit Mint Juice 330 Ml"
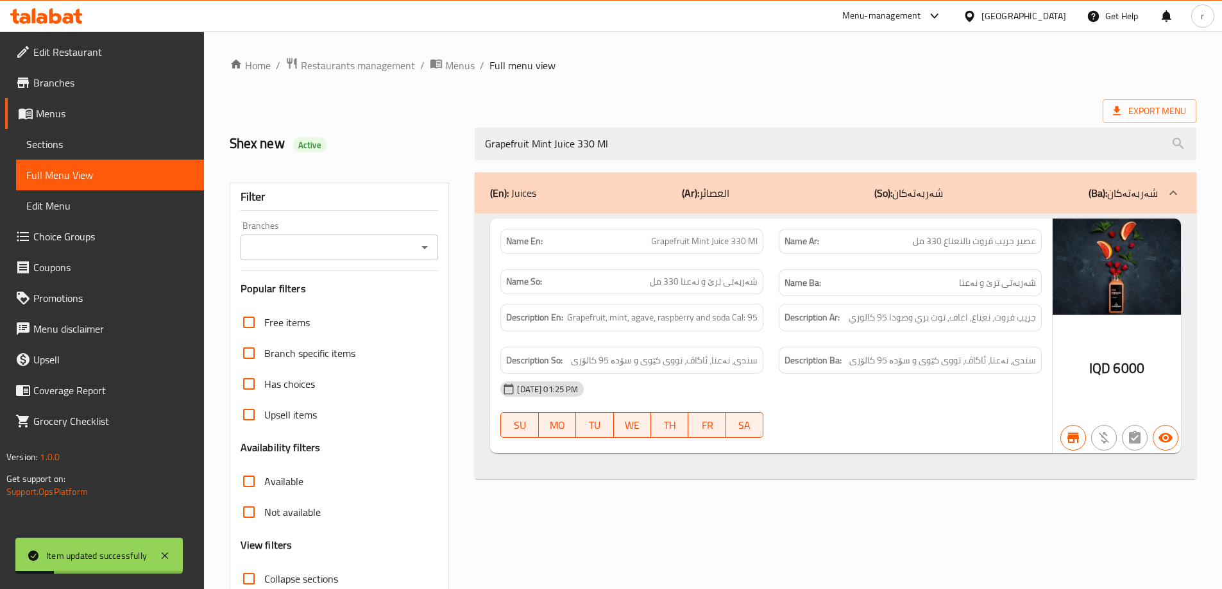
type input "Grapefruit Mint Juice 330 Ml"
click at [339, 256] on input "Branches" at bounding box center [328, 248] width 169 height 18
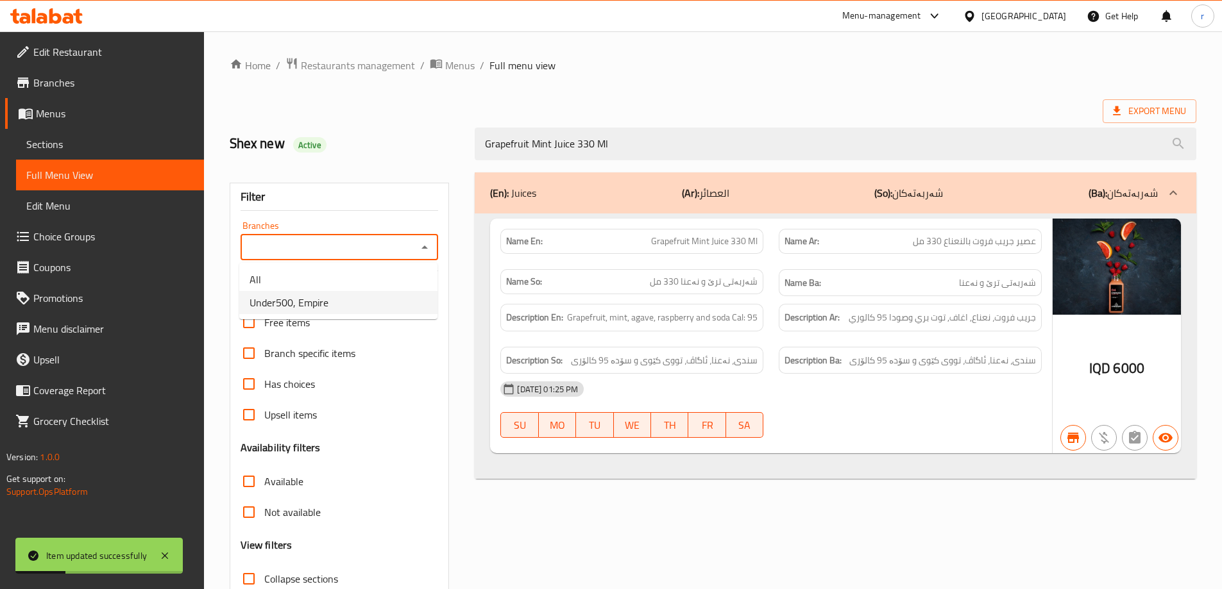
click at [340, 298] on li "Under500, Empire" at bounding box center [338, 302] width 198 height 23
type input "Under500, Empire"
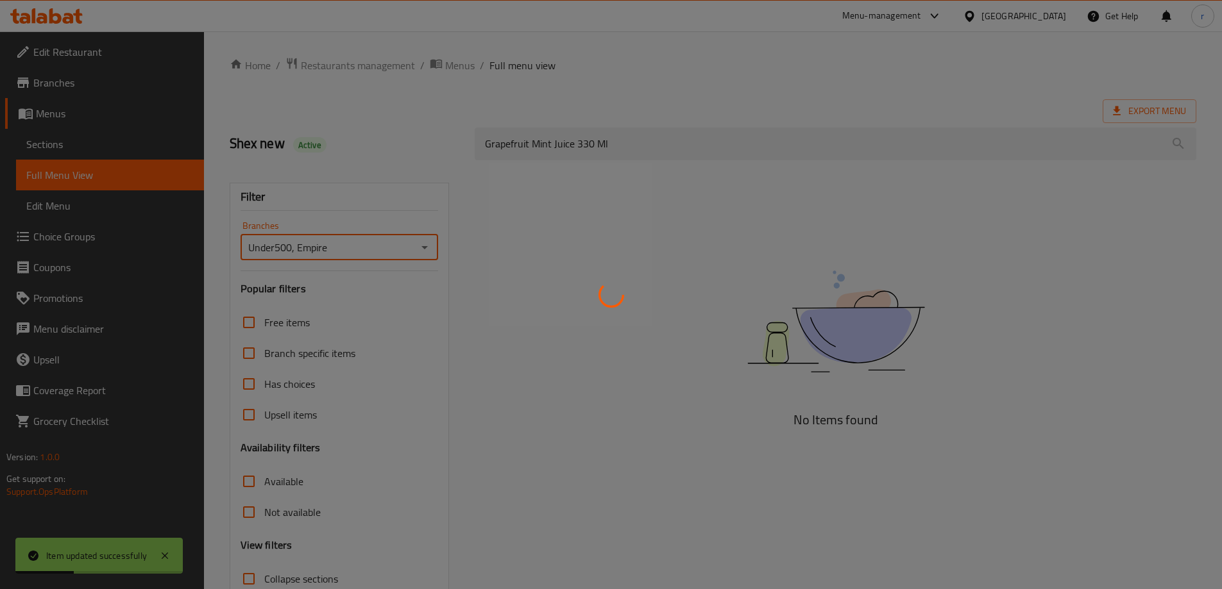
scroll to position [93, 0]
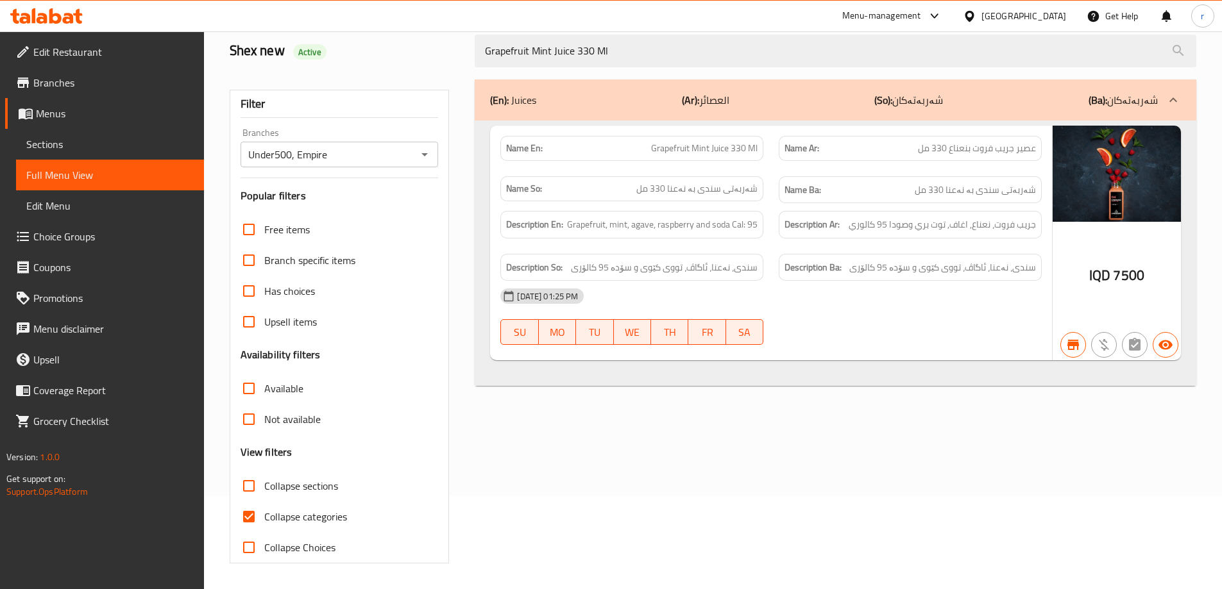
click at [321, 514] on span "Collapse categories" at bounding box center [305, 516] width 83 height 15
click at [264, 514] on input "Collapse categories" at bounding box center [248, 516] width 31 height 31
checkbox input "false"
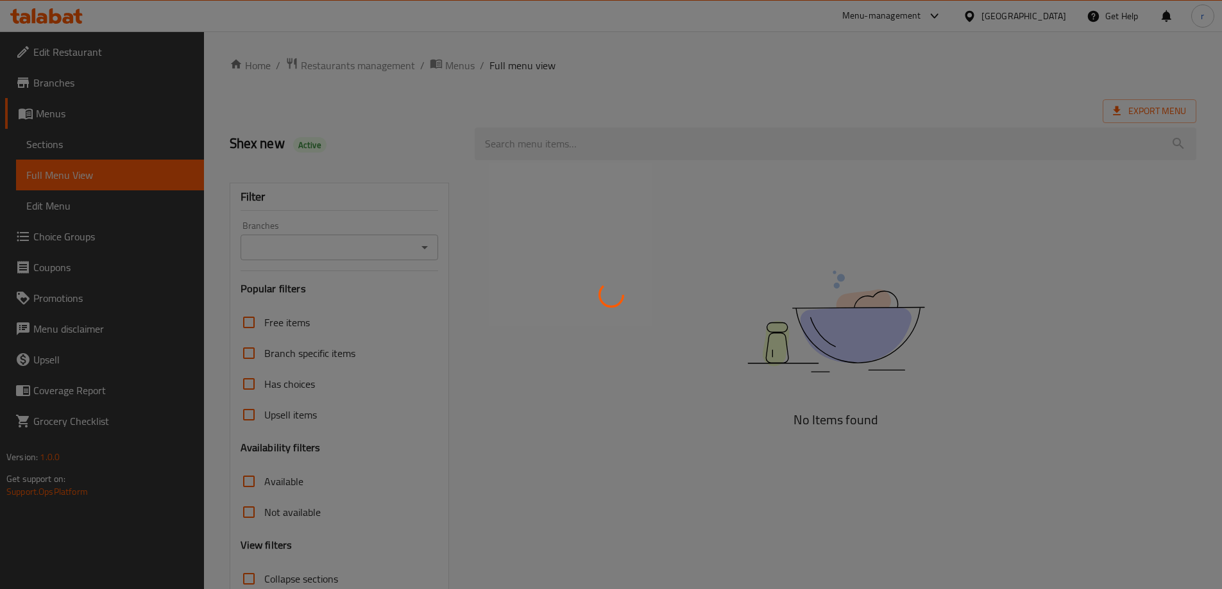
click at [65, 149] on div at bounding box center [611, 294] width 1222 height 589
click at [67, 147] on div at bounding box center [611, 294] width 1222 height 589
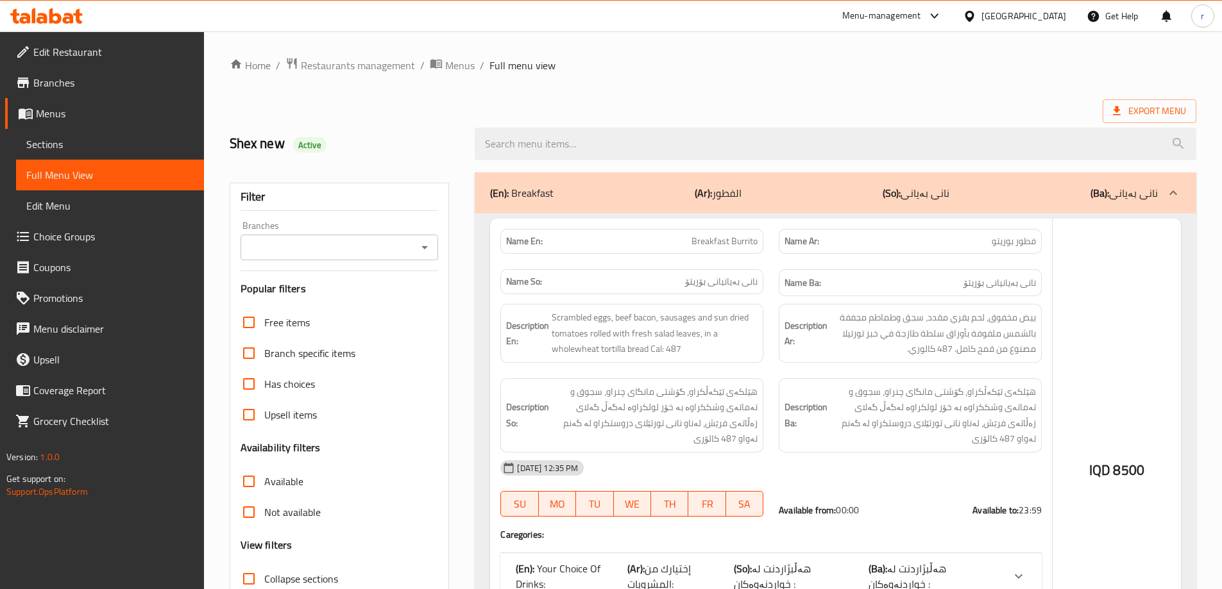
click at [71, 147] on div at bounding box center [611, 294] width 1222 height 589
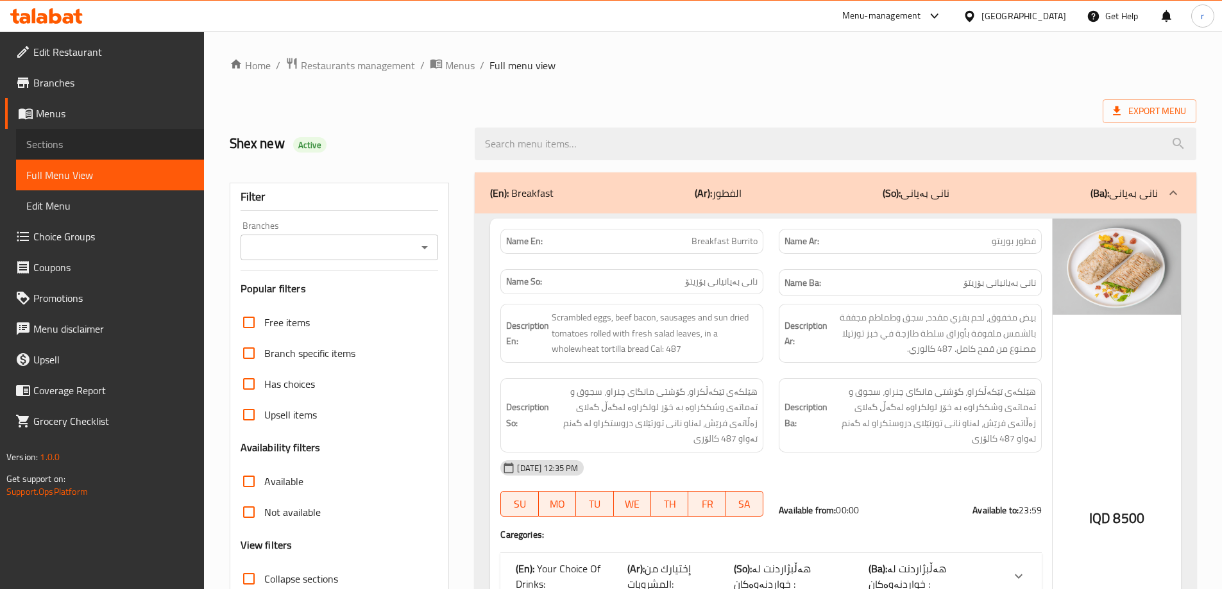
click at [62, 142] on span "Sections" at bounding box center [109, 144] width 167 height 15
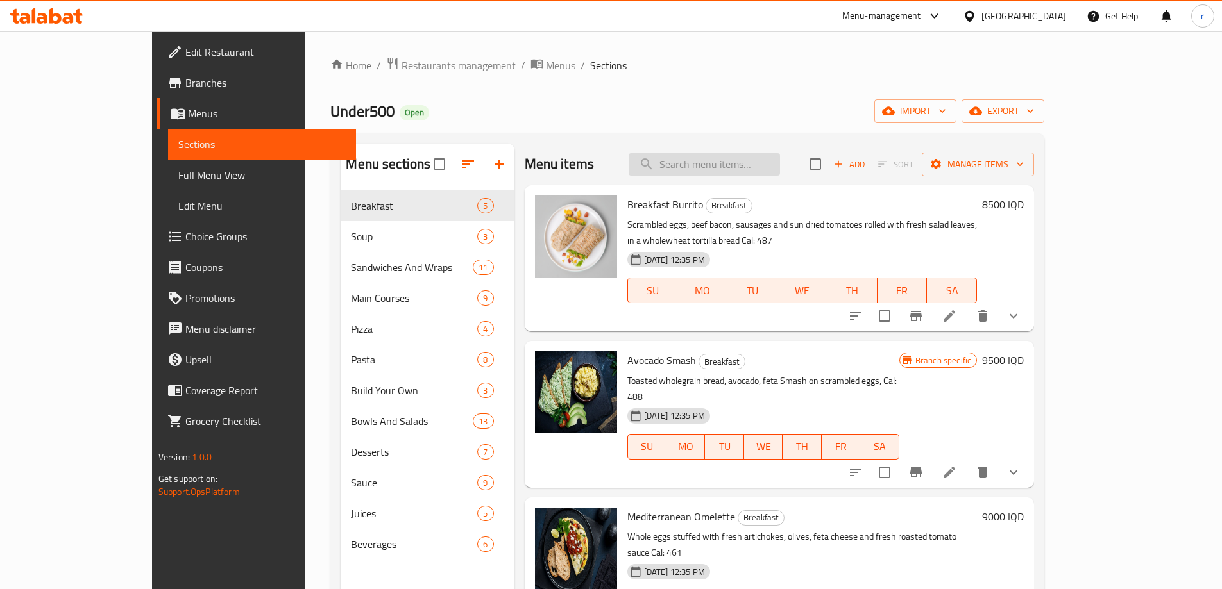
click at [745, 172] on input "search" at bounding box center [703, 164] width 151 height 22
paste input "Tropical Orange Juice 330 Ml"
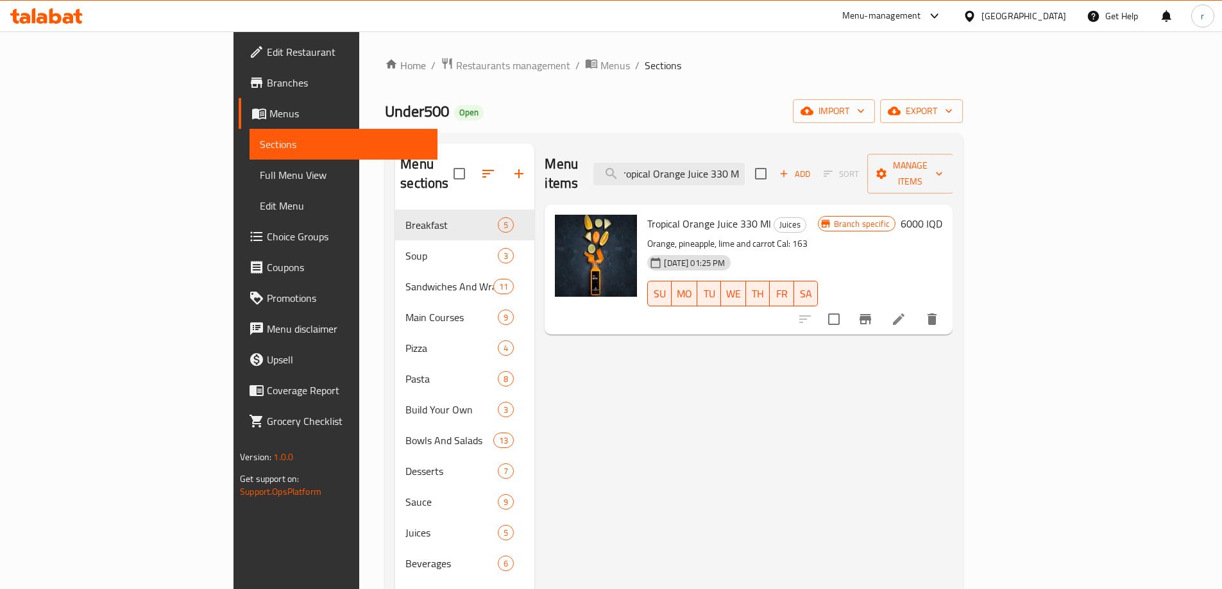
type input "Tropical Orange Juice 330 Ml"
click at [916, 308] on li at bounding box center [898, 319] width 36 height 23
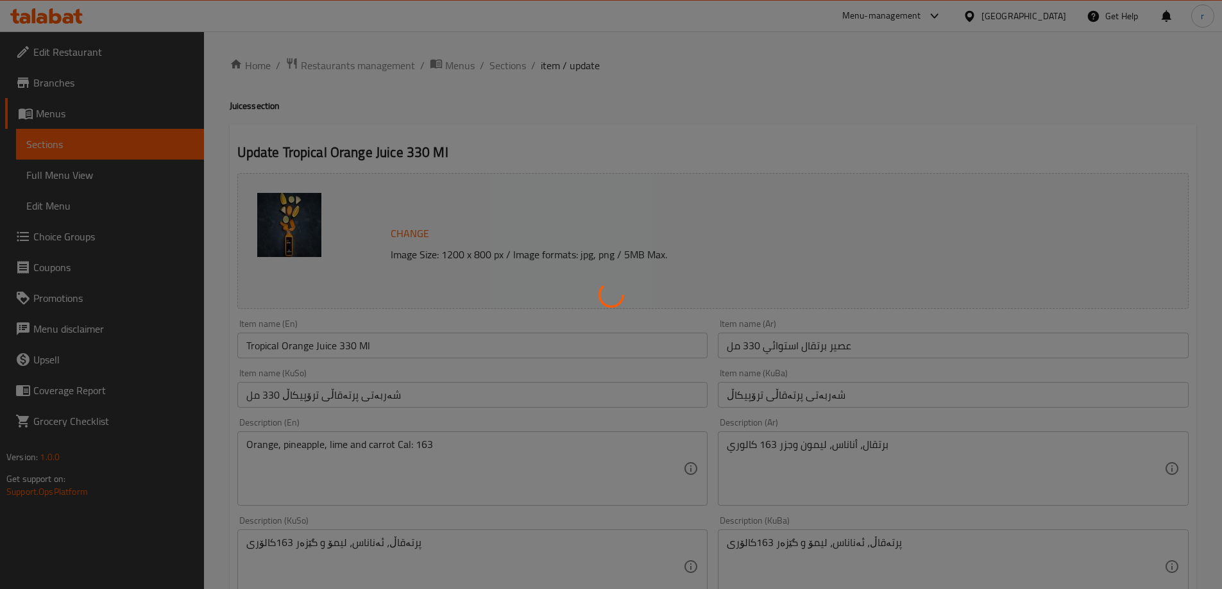
click at [420, 391] on div at bounding box center [611, 294] width 1222 height 589
click at [421, 397] on div at bounding box center [611, 294] width 1222 height 589
click at [409, 397] on div at bounding box center [611, 294] width 1222 height 589
click at [400, 397] on div at bounding box center [611, 294] width 1222 height 589
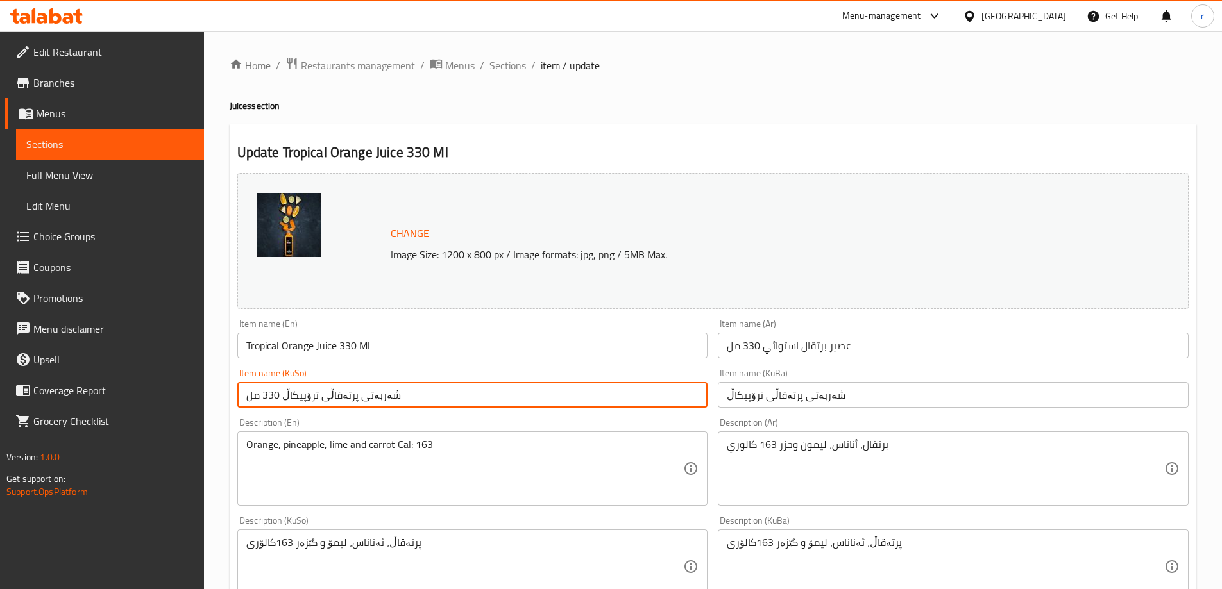
drag, startPoint x: 417, startPoint y: 396, endPoint x: 144, endPoint y: 400, distance: 273.2
click at [144, 400] on div "Edit Restaurant Branches Menus Sections Full Menu View Edit Menu Choice Groups …" at bounding box center [611, 551] width 1222 height 1041
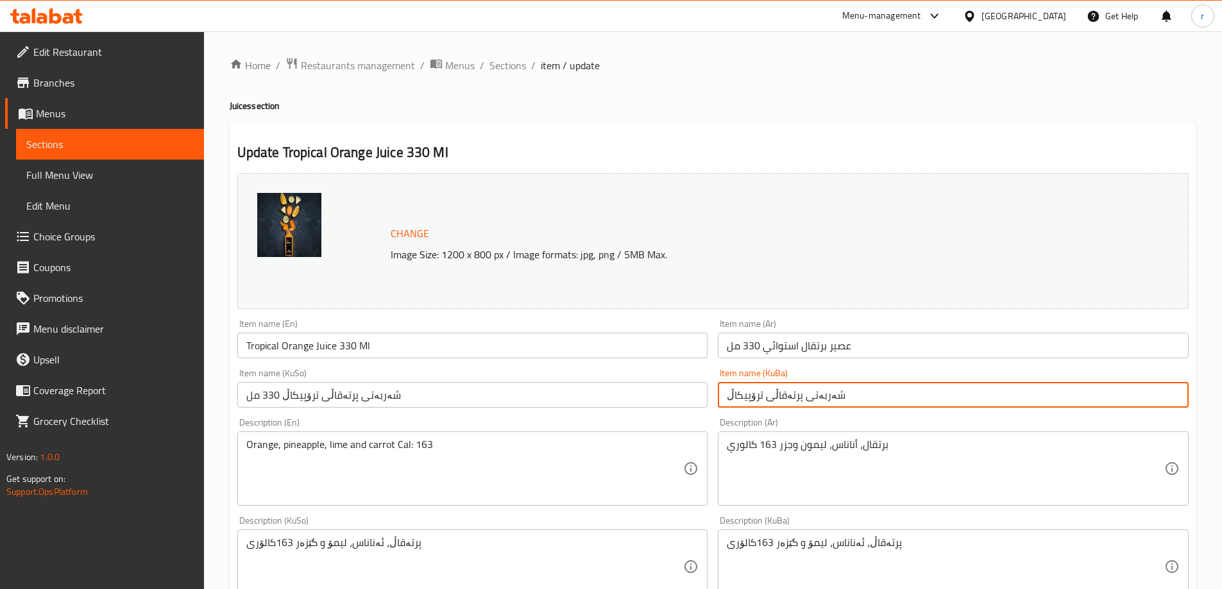
drag, startPoint x: 844, startPoint y: 393, endPoint x: 666, endPoint y: 387, distance: 178.4
click at [666, 387] on div "Change Image Size: 1200 x 800 px / Image formats: jpg, png / 5MB Max. Item name…" at bounding box center [712, 527] width 961 height 719
paste input "330 مل"
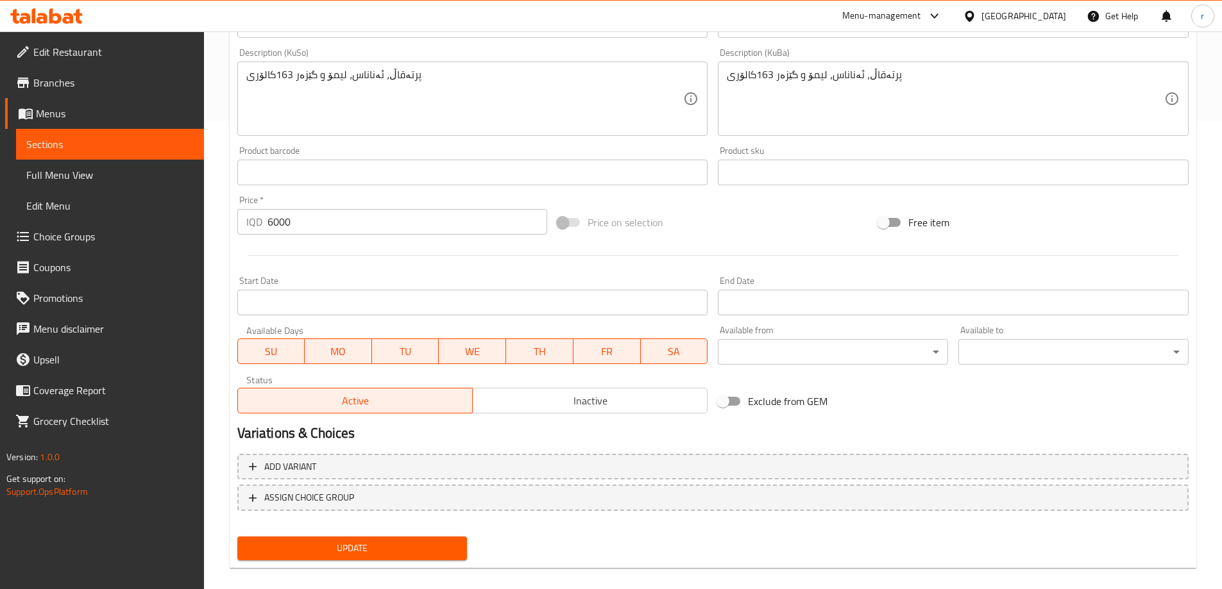
scroll to position [483, 0]
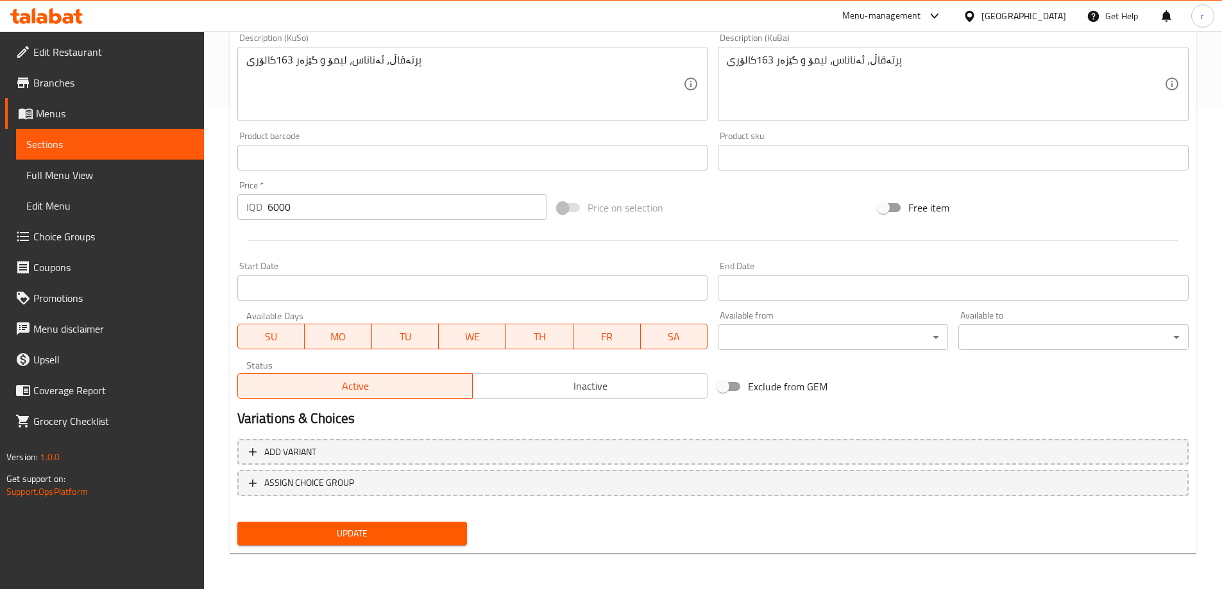
type input "شەربەتی پرتەقاڵی ترۆپیکاڵ 330 مل"
click at [355, 544] on button "Update" at bounding box center [352, 534] width 230 height 24
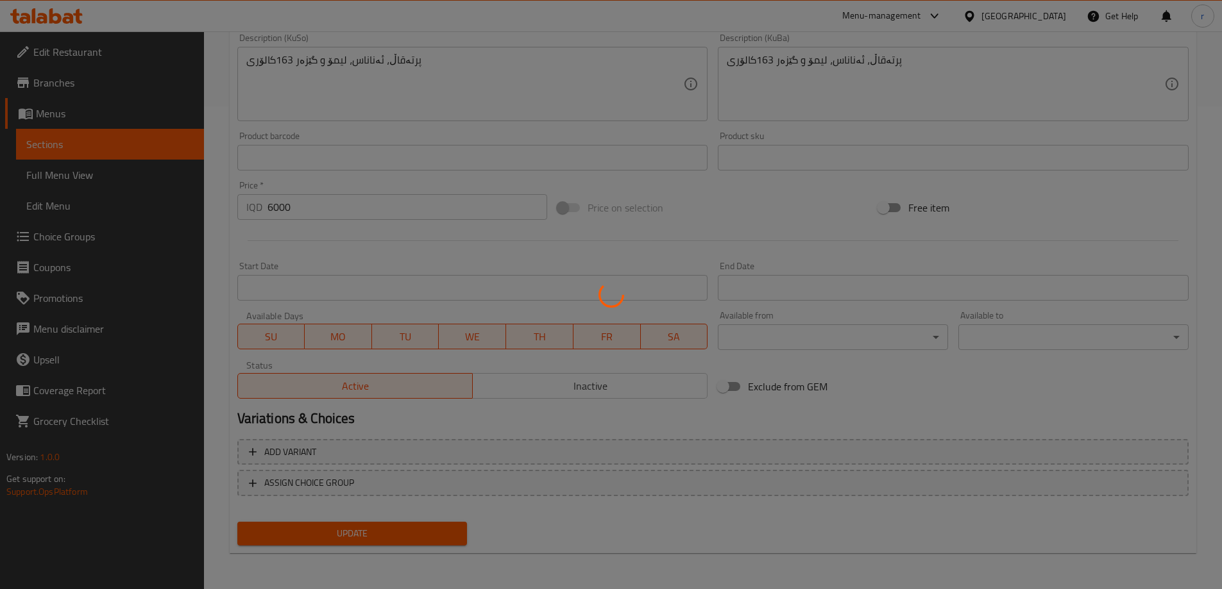
click at [355, 537] on div at bounding box center [611, 294] width 1222 height 589
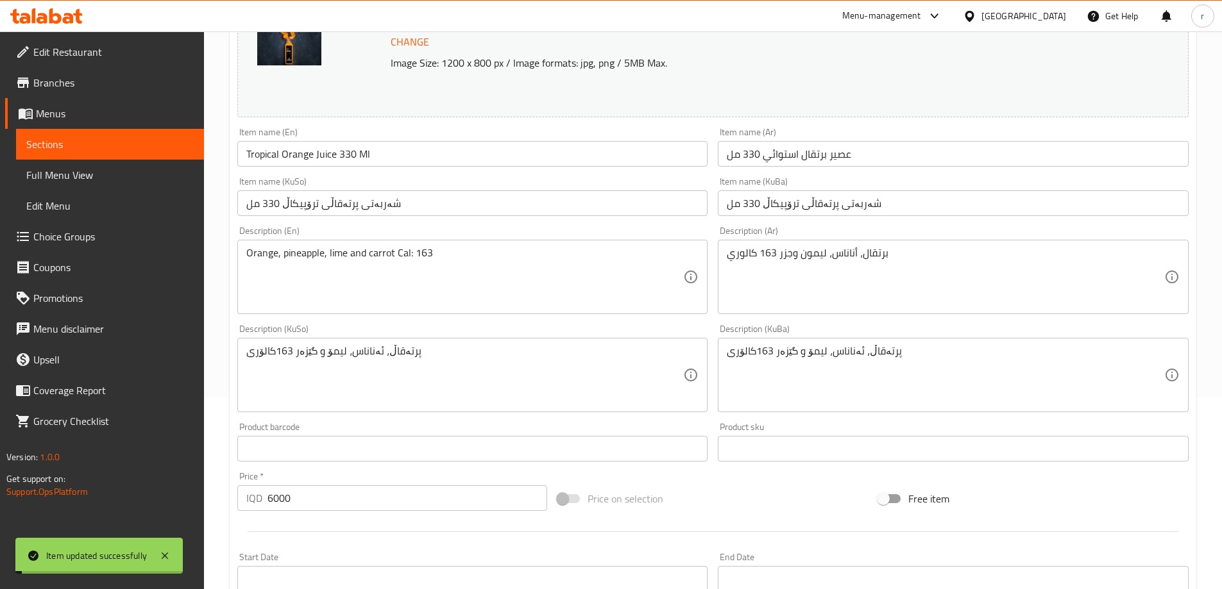
scroll to position [55, 0]
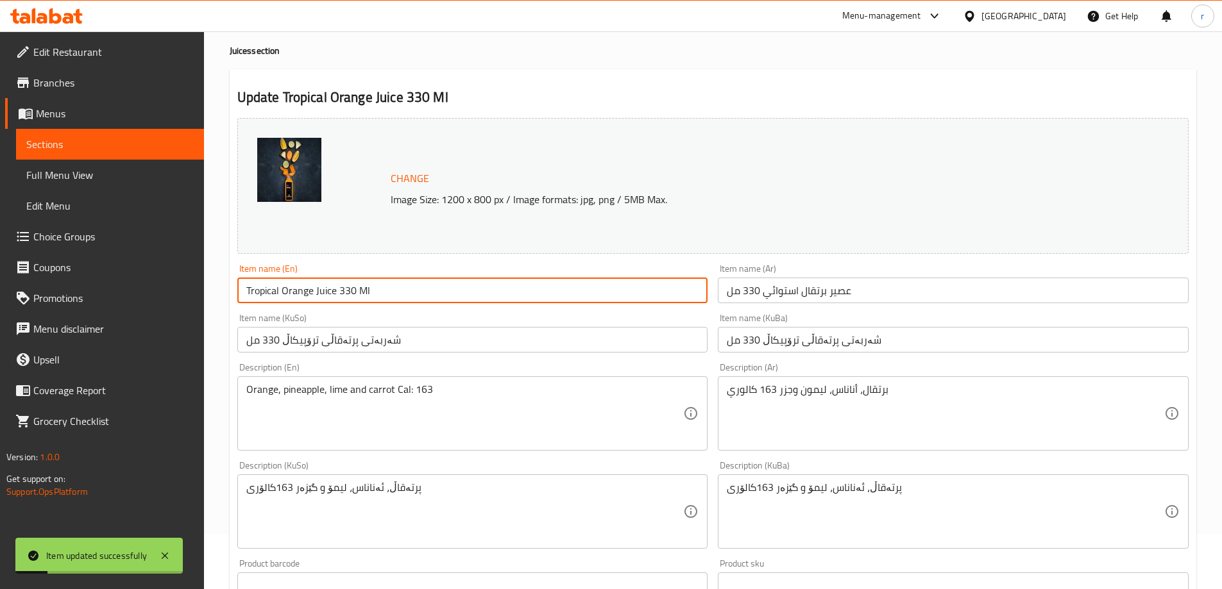
drag, startPoint x: 375, startPoint y: 287, endPoint x: 190, endPoint y: 310, distance: 185.6
click at [190, 310] on div "Edit Restaurant Branches Menus Sections Full Menu View Edit Menu Choice Groups …" at bounding box center [611, 496] width 1222 height 1041
click at [82, 174] on span "Full Menu View" at bounding box center [109, 174] width 167 height 15
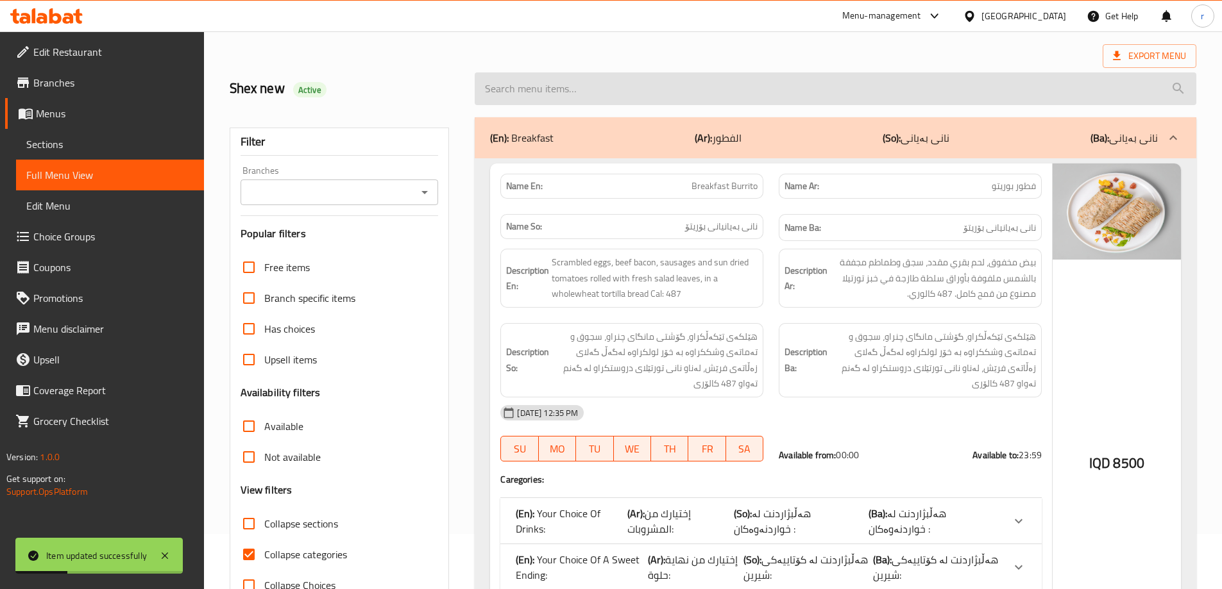
click at [547, 105] on input "search" at bounding box center [835, 88] width 721 height 33
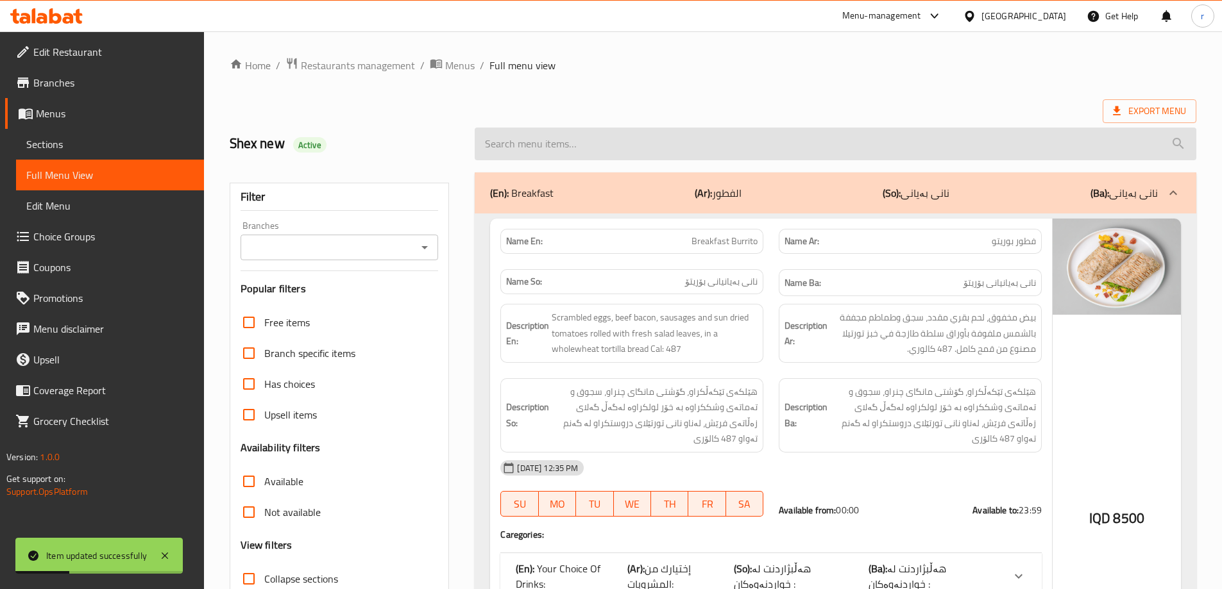
paste input "Tropical Orange Juice 330 Ml"
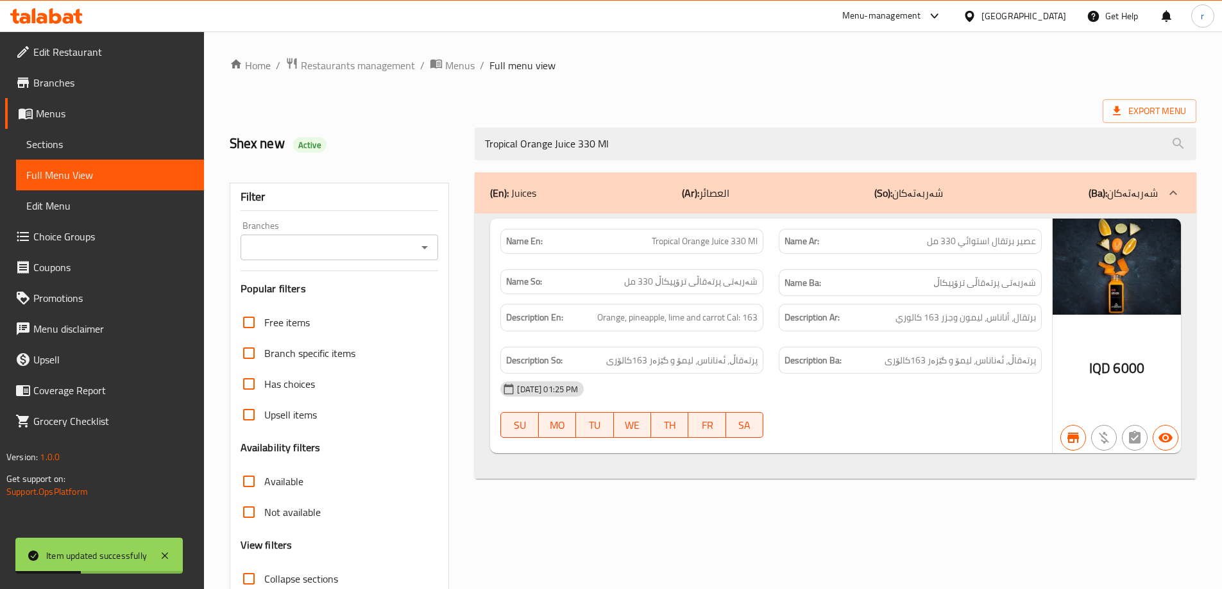
type input "Tropical Orange Juice 330 Ml"
click at [281, 249] on input "Branches" at bounding box center [328, 248] width 169 height 18
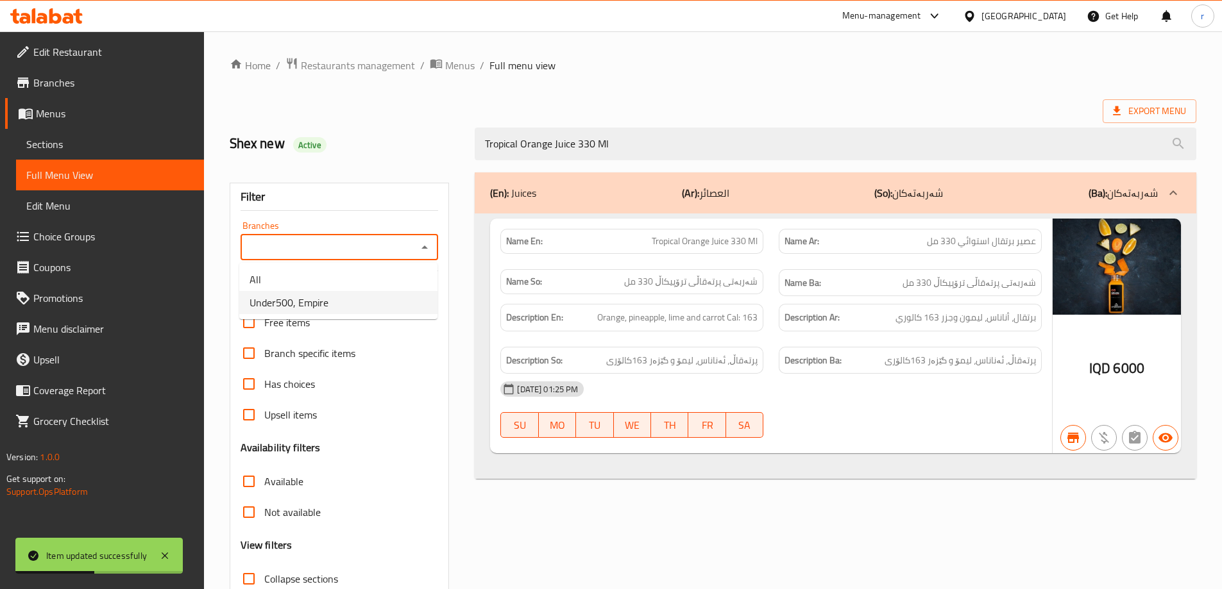
click at [308, 314] on ul "All Under500, Empire" at bounding box center [338, 291] width 198 height 56
click at [318, 299] on span "Under500, Empire" at bounding box center [288, 302] width 79 height 15
type input "Under500, Empire"
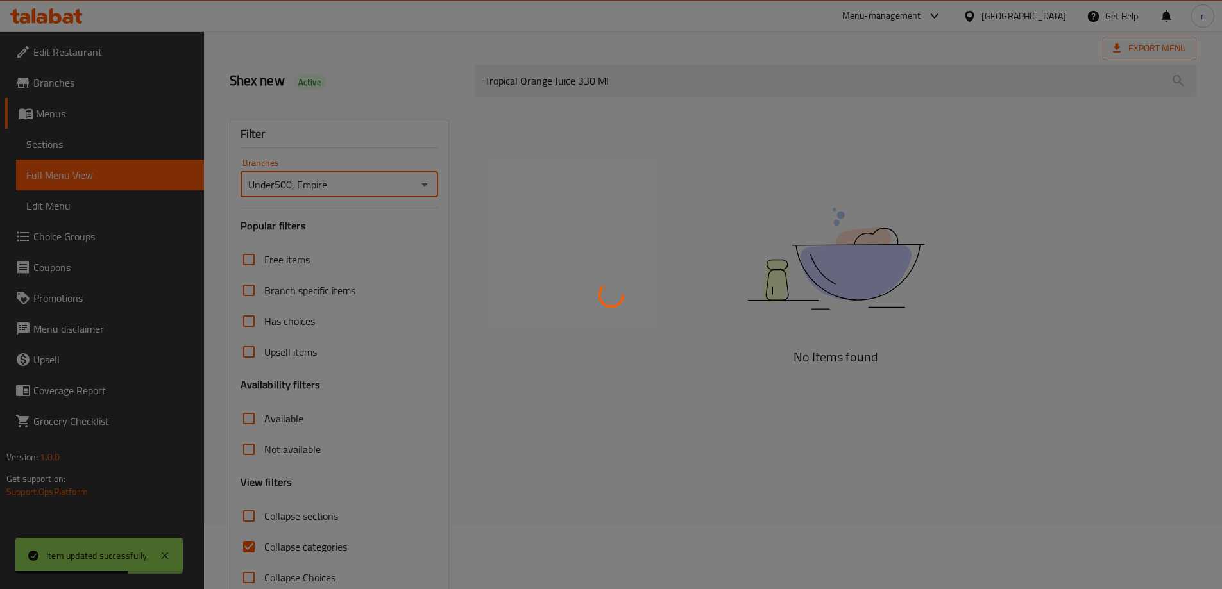
scroll to position [93, 0]
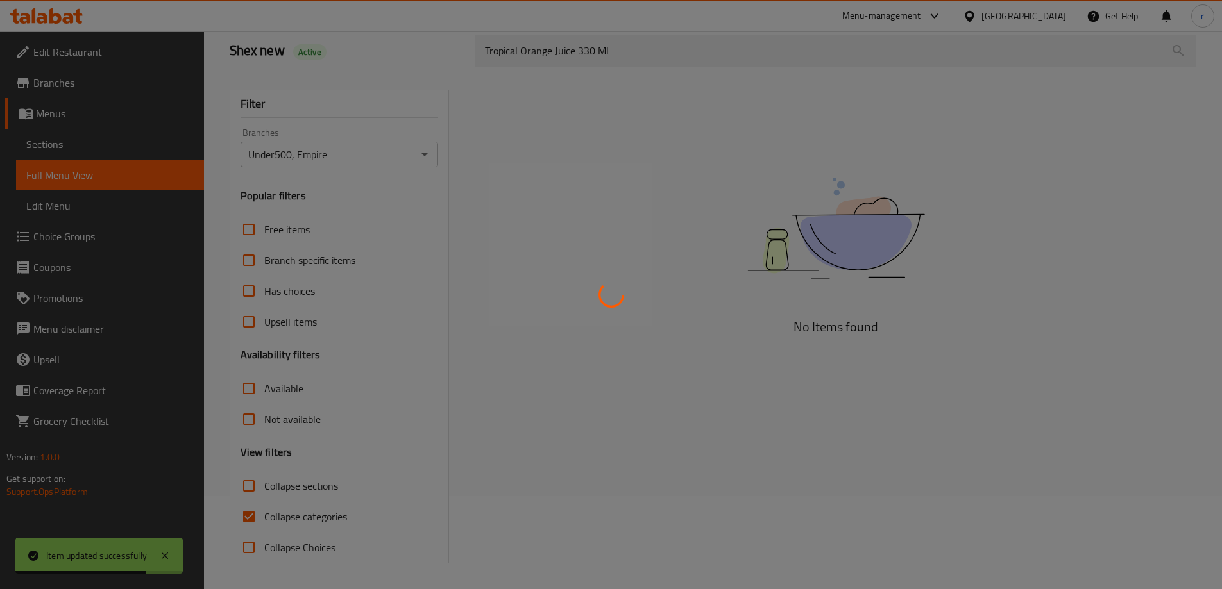
click at [311, 513] on div at bounding box center [611, 294] width 1222 height 589
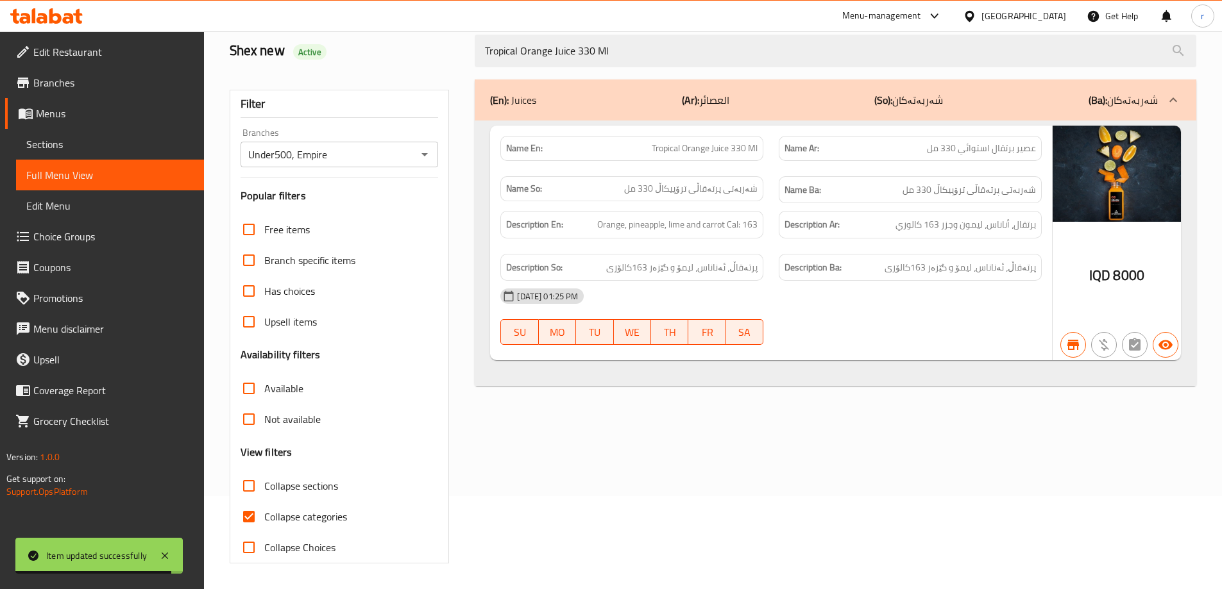
click at [308, 518] on span "Collapse categories" at bounding box center [305, 516] width 83 height 15
click at [264, 518] on input "Collapse categories" at bounding box center [248, 516] width 31 height 31
checkbox input "false"
click at [124, 146] on span "Sections" at bounding box center [109, 144] width 167 height 15
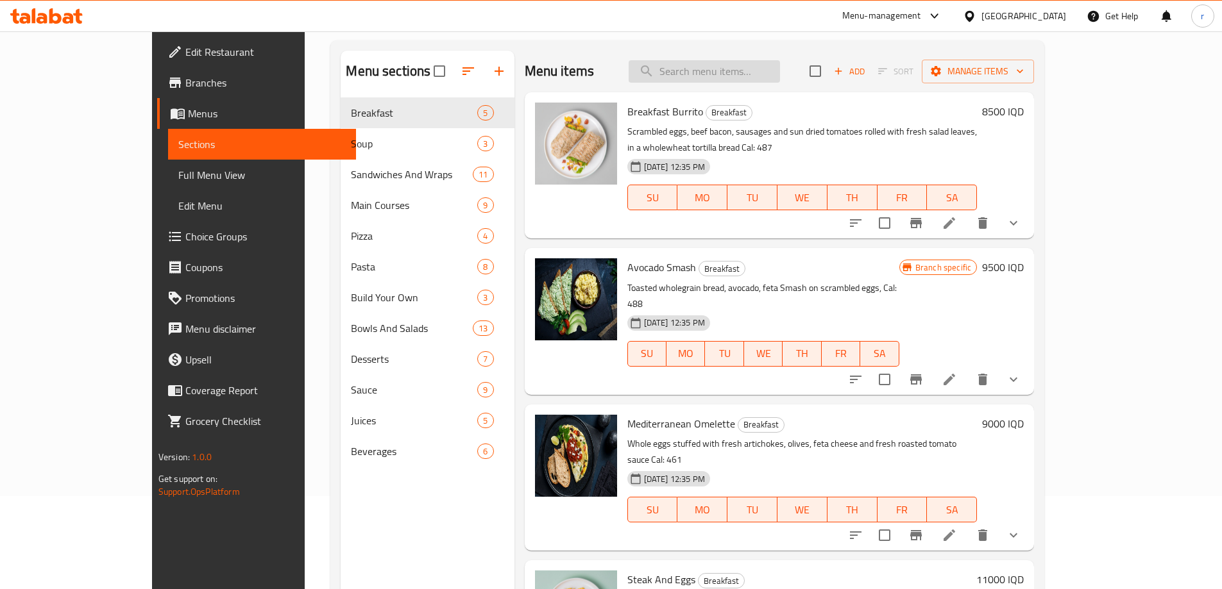
click at [721, 76] on input "search" at bounding box center [703, 71] width 151 height 22
paste input "Tropical Orange Juice 330 Ml"
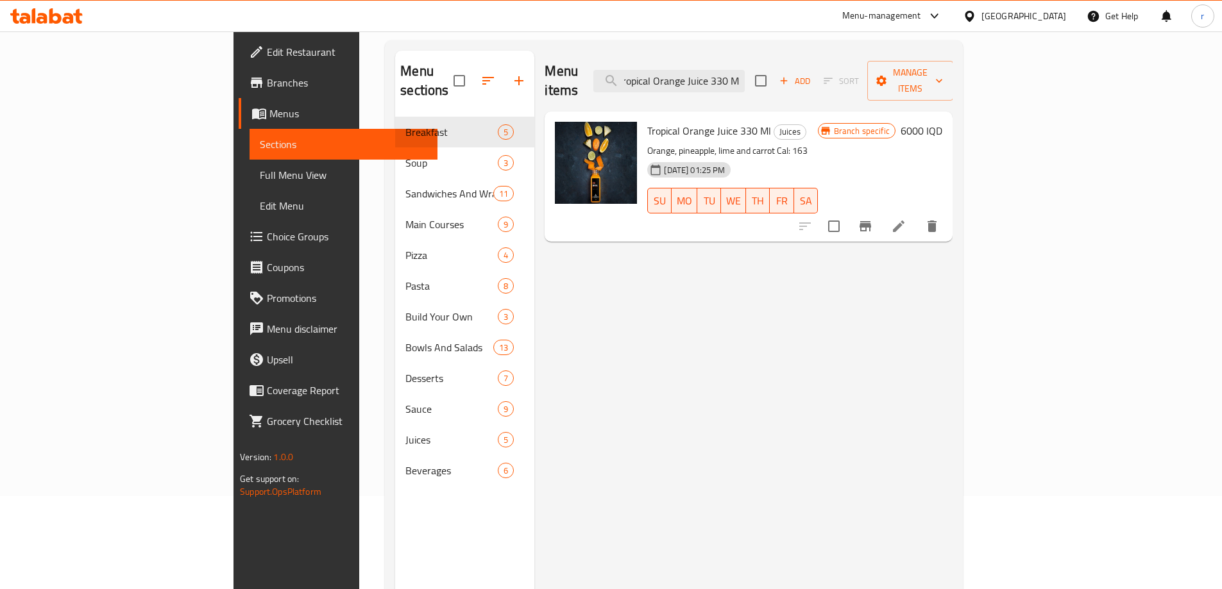
type input "Tropical Orange Juice 330 Ml"
click at [916, 215] on li at bounding box center [898, 226] width 36 height 23
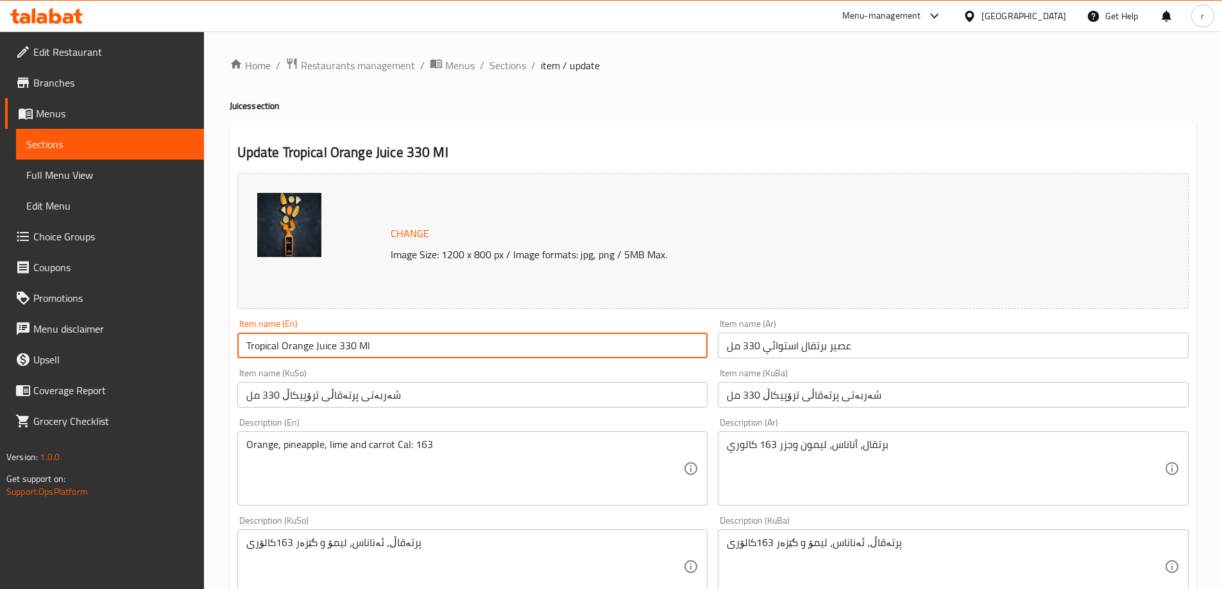
drag, startPoint x: 278, startPoint y: 342, endPoint x: 248, endPoint y: 344, distance: 30.2
click at [248, 344] on input "Tropical Orange Juice 330 Ml" at bounding box center [472, 346] width 471 height 26
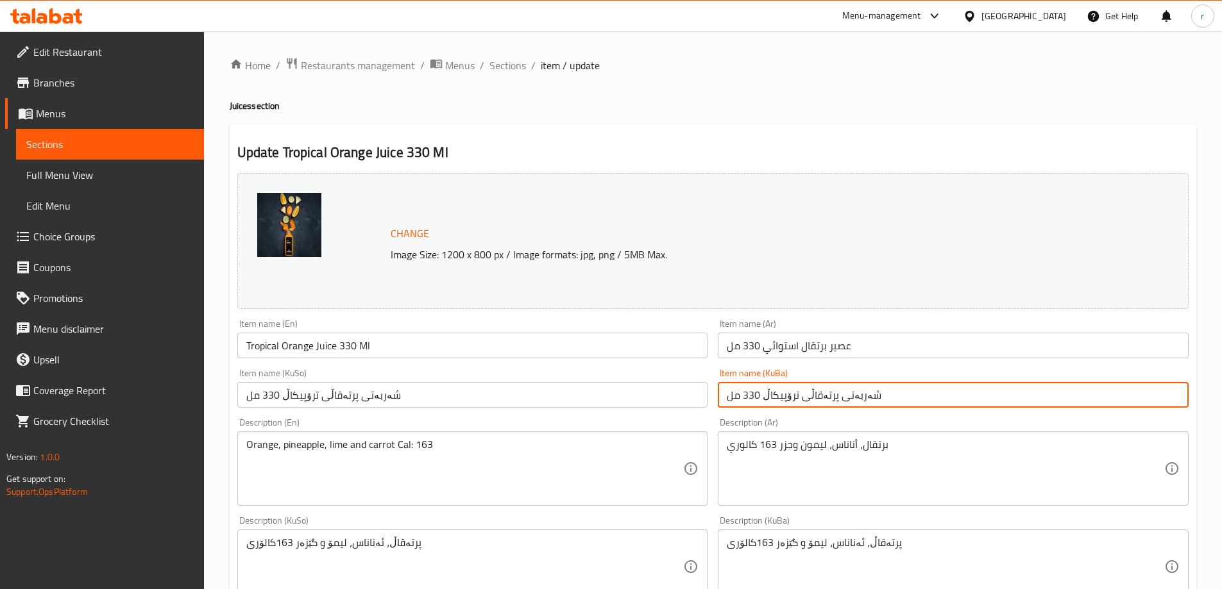
drag, startPoint x: 762, startPoint y: 394, endPoint x: 796, endPoint y: 396, distance: 33.4
click at [796, 396] on input "شەربەتی پرتەقاڵی ترۆپیکاڵ 330 مل" at bounding box center [953, 395] width 471 height 26
paste input "ە"
type input "شەربەتی پرتەقاڵی ترۆپیکەڵ 330 مل"
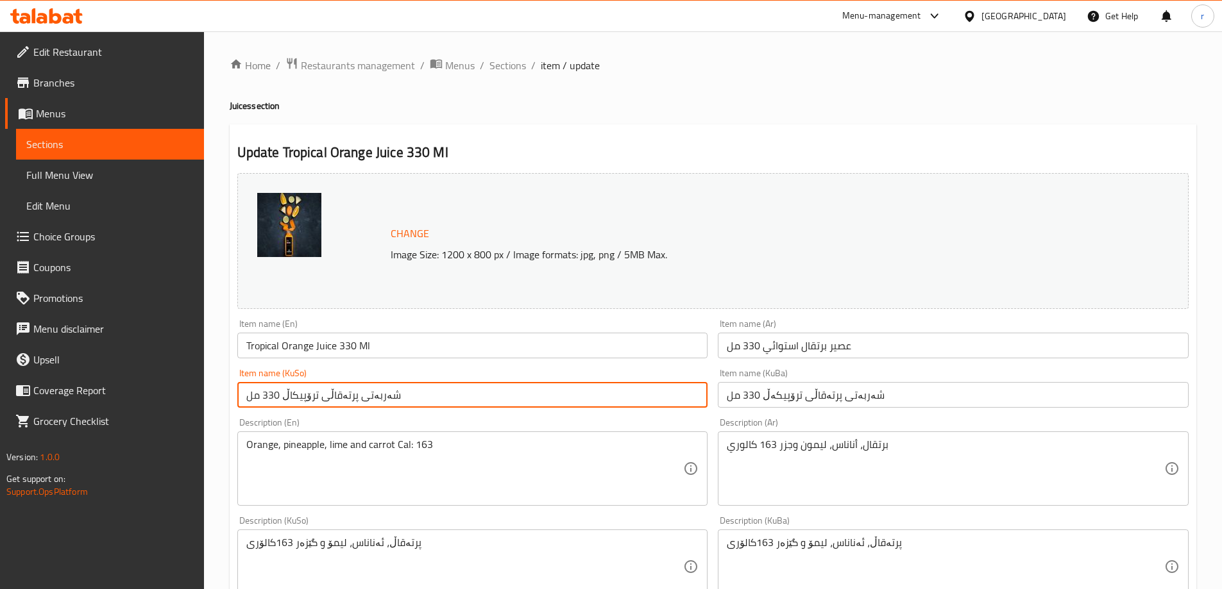
drag, startPoint x: 282, startPoint y: 396, endPoint x: 314, endPoint y: 391, distance: 33.0
click at [314, 391] on input "شەربەتی پرتەقاڵی ترۆپیکاڵ 330 مل" at bounding box center [472, 395] width 471 height 26
paste input "ە"
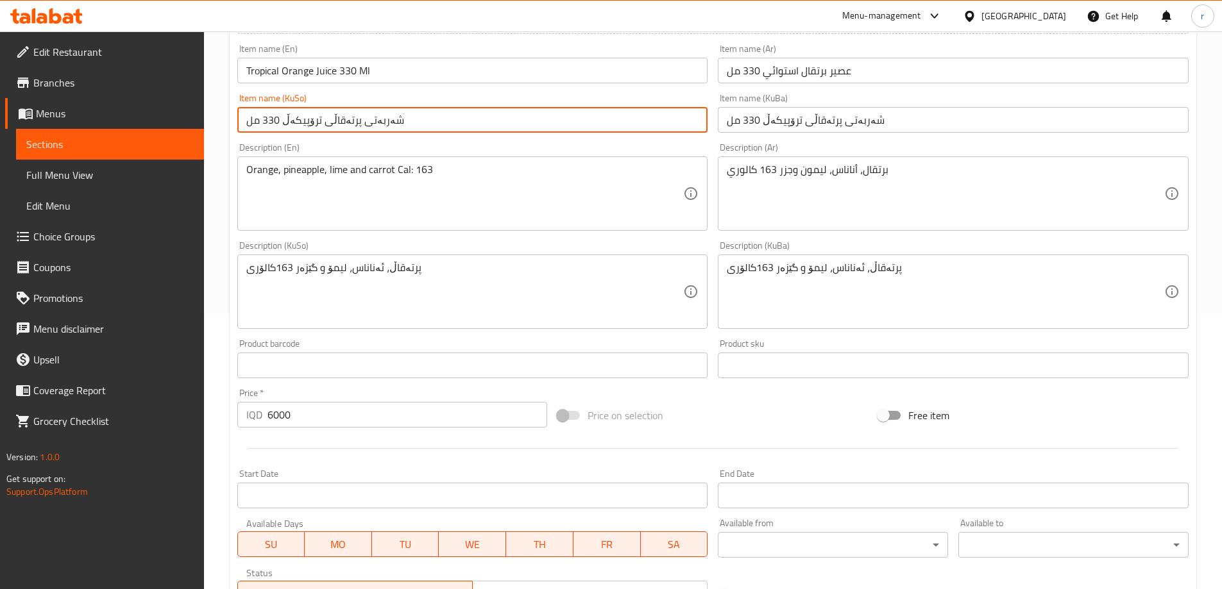
scroll to position [483, 0]
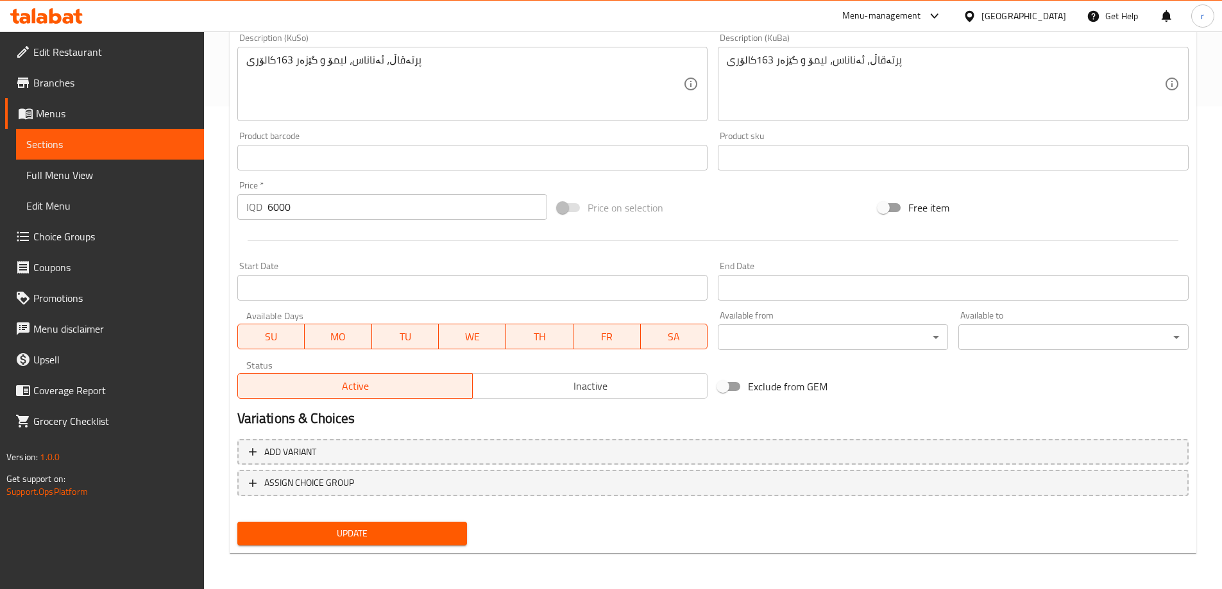
type input "شەربەتی پرتەقاڵی ترۆپیکەڵ 330 مل"
click at [380, 523] on button "Update" at bounding box center [352, 534] width 230 height 24
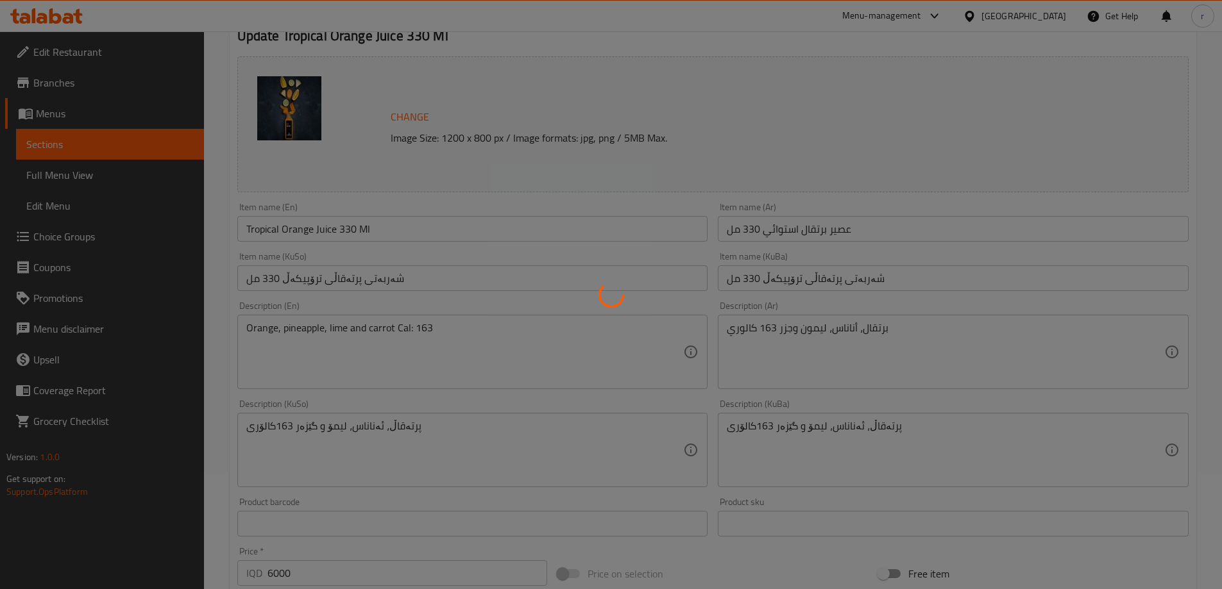
scroll to position [55, 0]
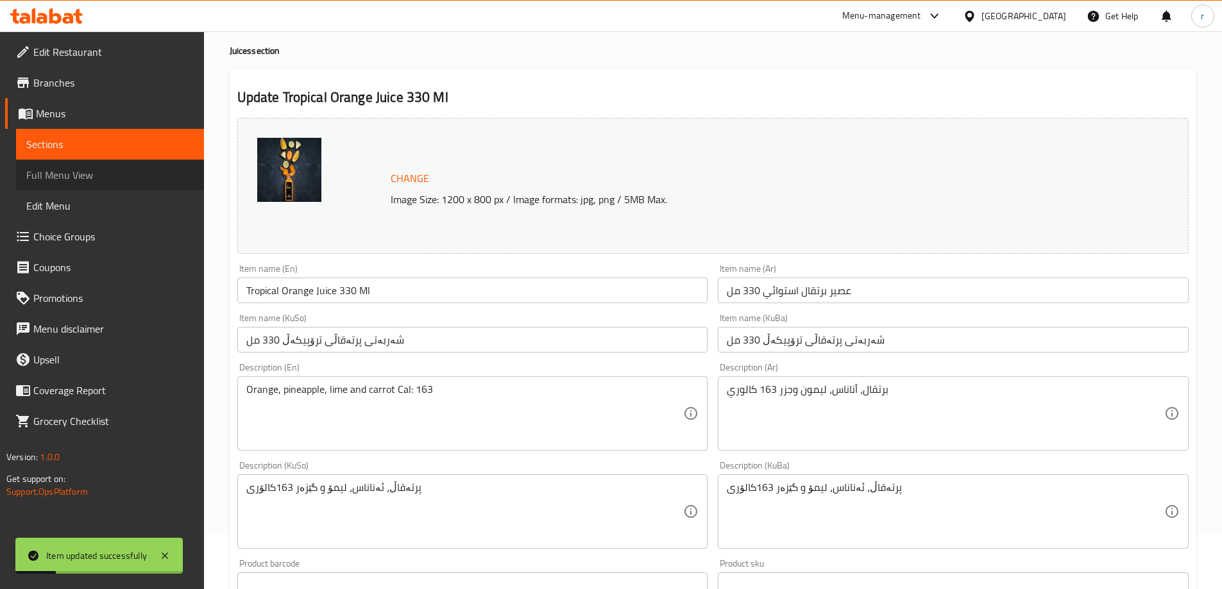
click at [83, 178] on span "Full Menu View" at bounding box center [109, 174] width 167 height 15
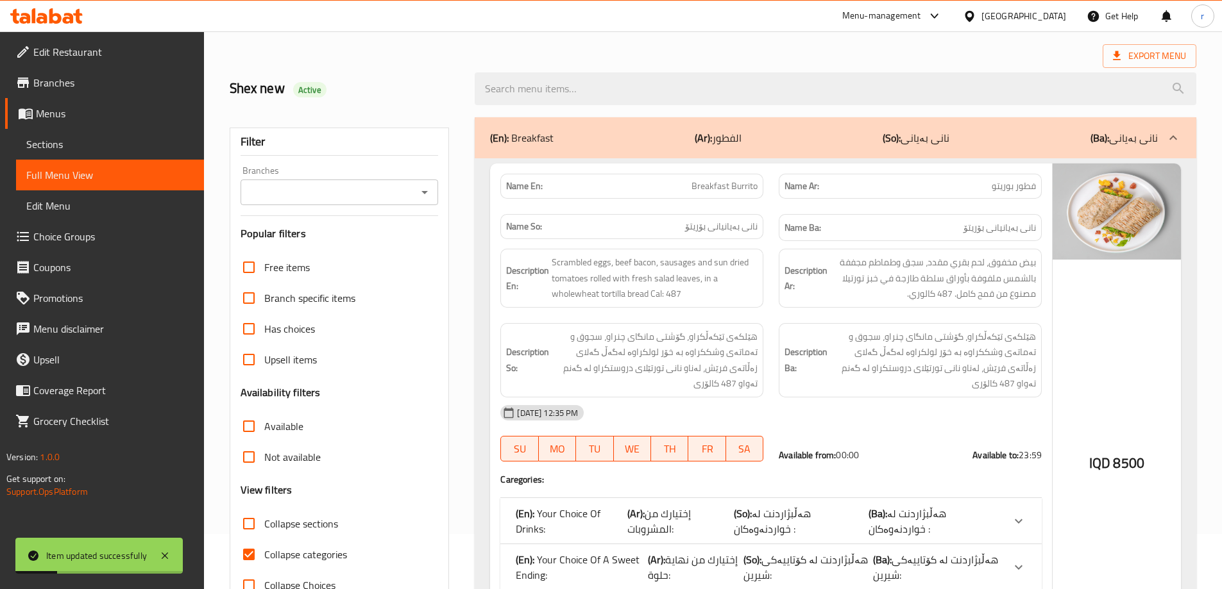
scroll to position [162, 0]
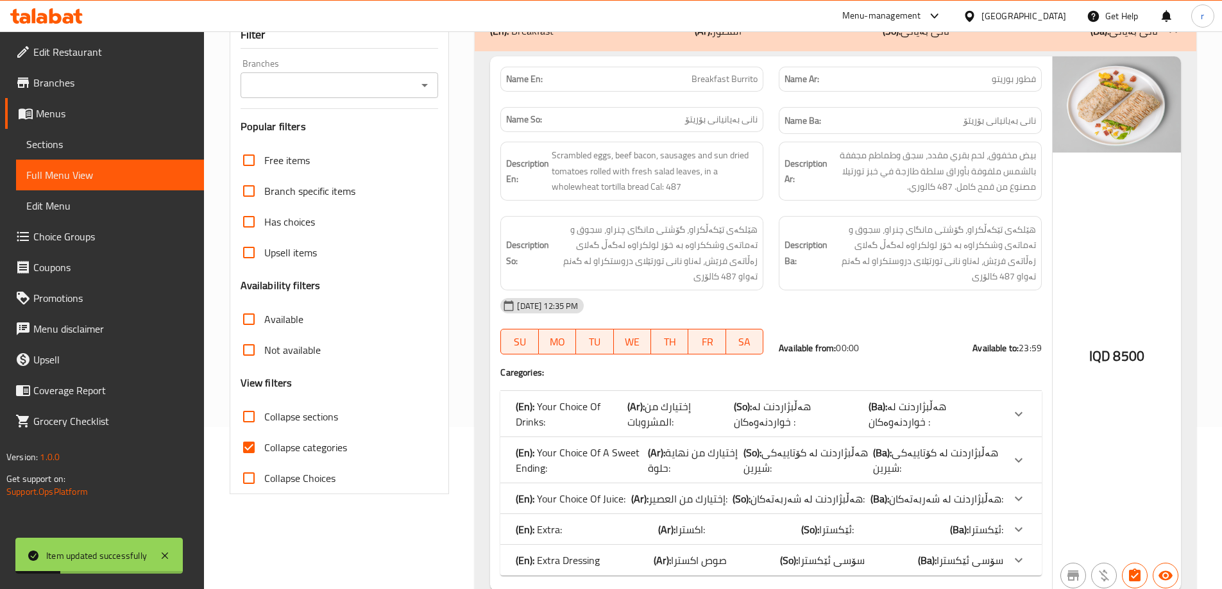
click at [295, 448] on span "Collapse categories" at bounding box center [305, 447] width 83 height 15
click at [264, 448] on input "Collapse categories" at bounding box center [248, 447] width 31 height 31
checkbox input "false"
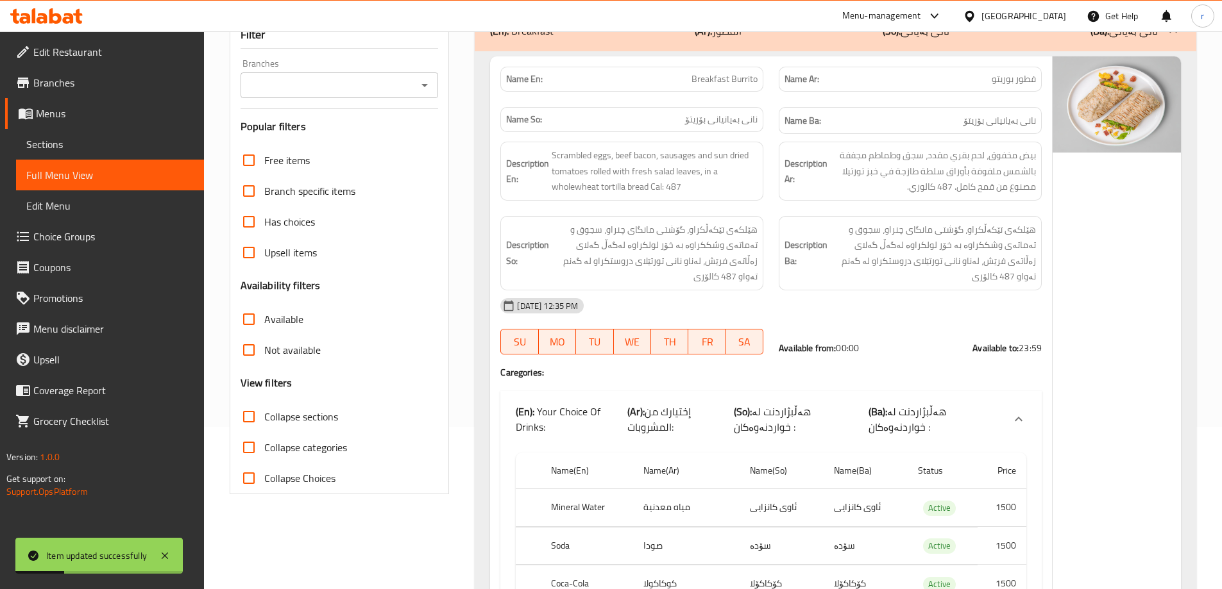
click at [321, 78] on input "Branches" at bounding box center [328, 85] width 169 height 18
click at [312, 144] on span "Under500, Empire" at bounding box center [288, 140] width 79 height 15
type input "Under500, Empire"
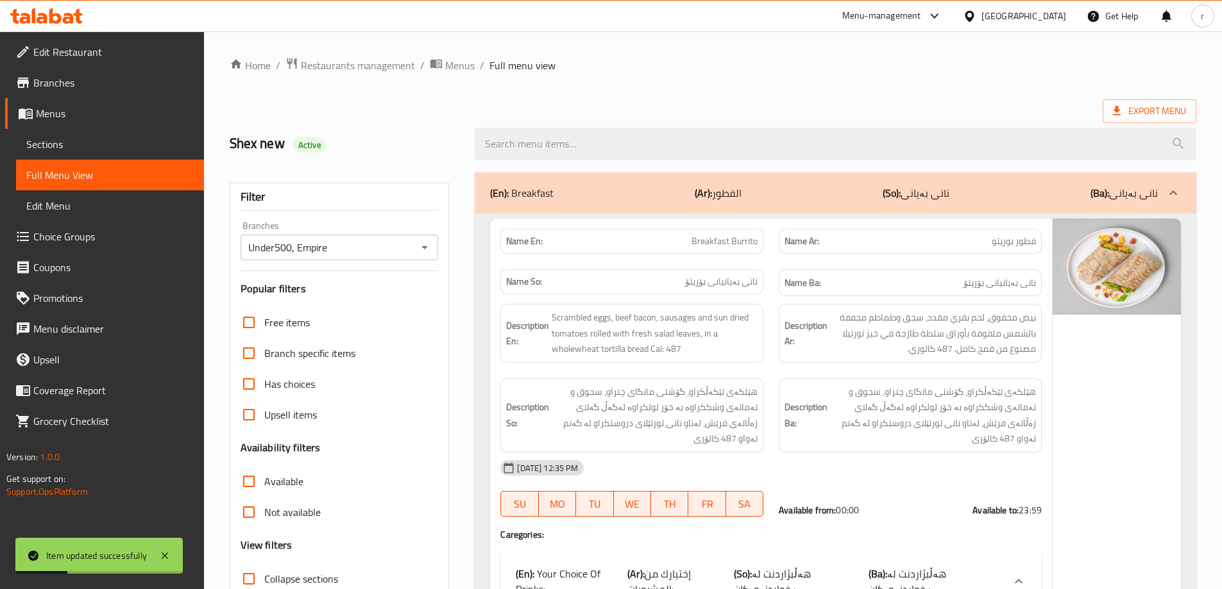
paste input "Tropical Orange Juice 330 Ml"
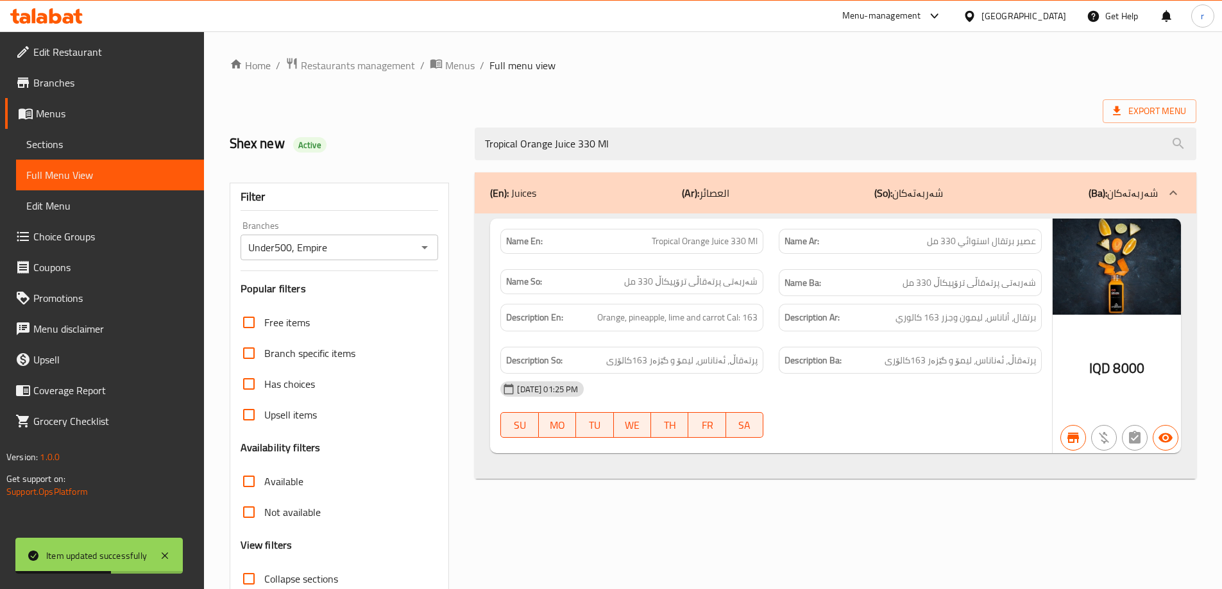
type input "Tropical Orange Juice 330 Ml"
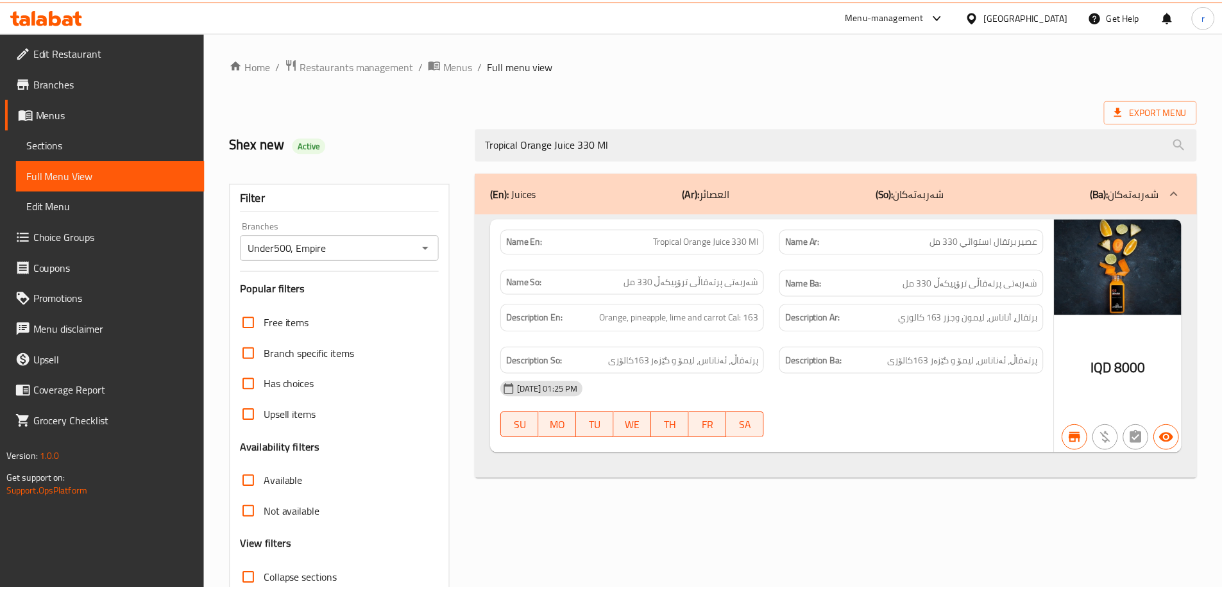
scroll to position [93, 0]
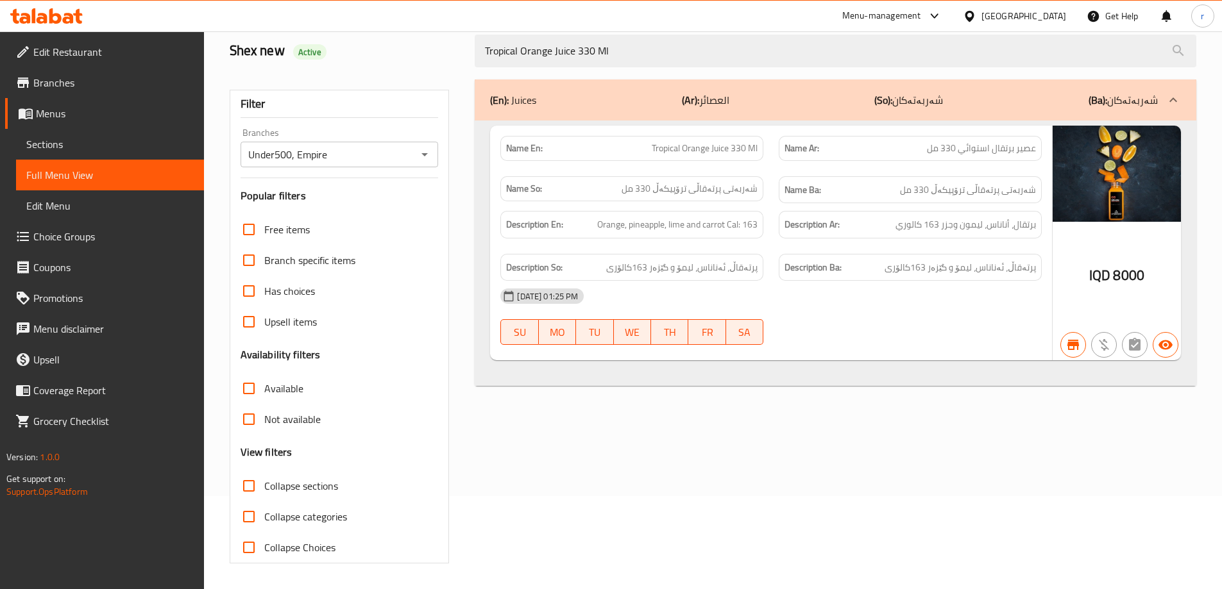
click at [85, 239] on span "Choice Groups" at bounding box center [113, 236] width 160 height 15
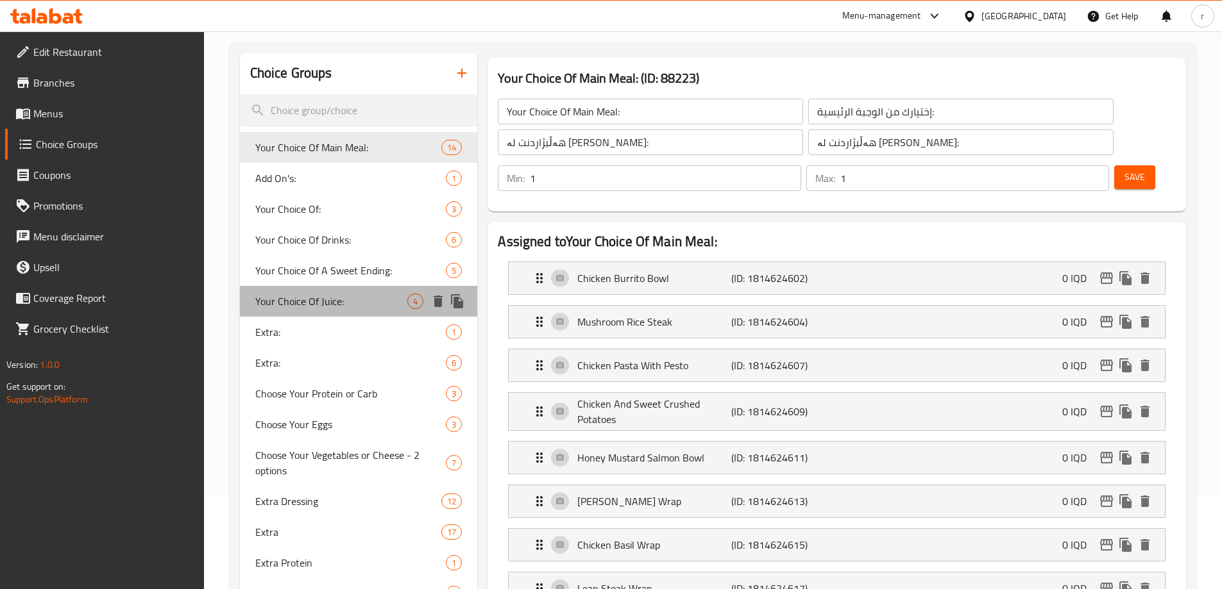
click at [267, 299] on span "Your Choice Of Juice:" at bounding box center [331, 301] width 153 height 15
type input "Your Choice Of Juice:"
type input "إختيارك من العصير:"
type input "هەڵبژاردنت لە شەربەتەکان:"
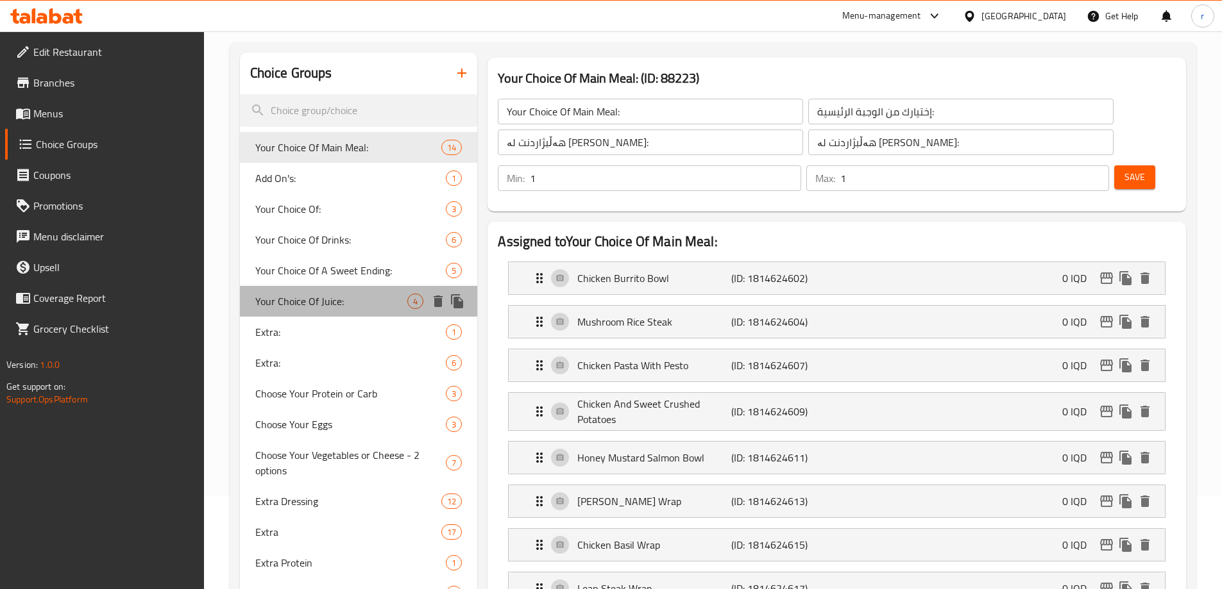
type input "0"
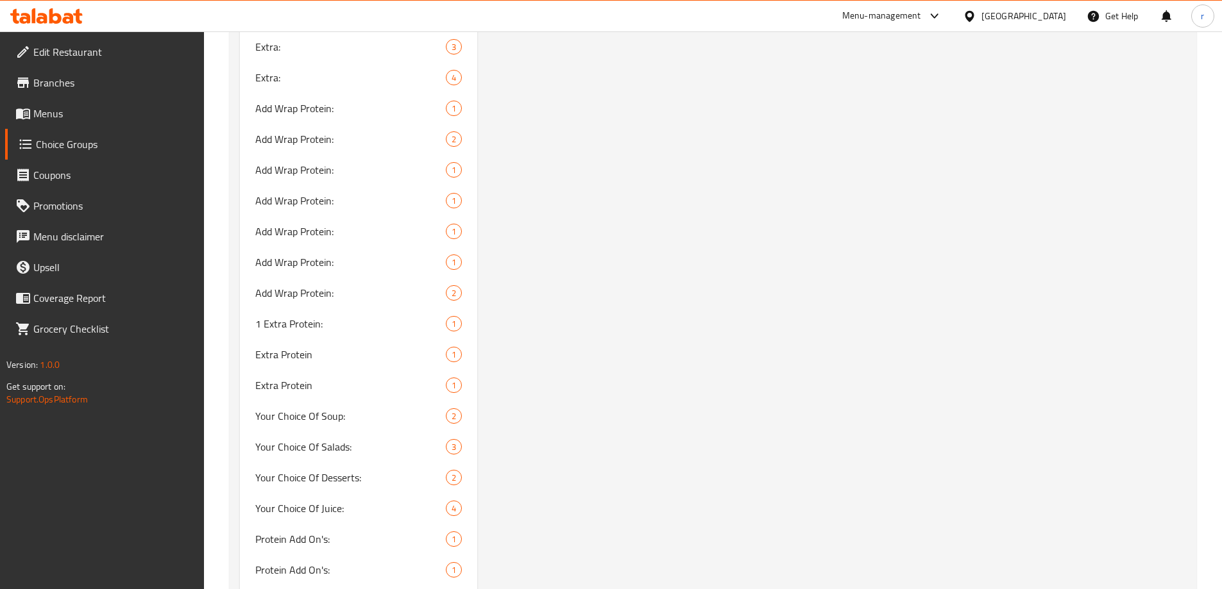
scroll to position [1268, 0]
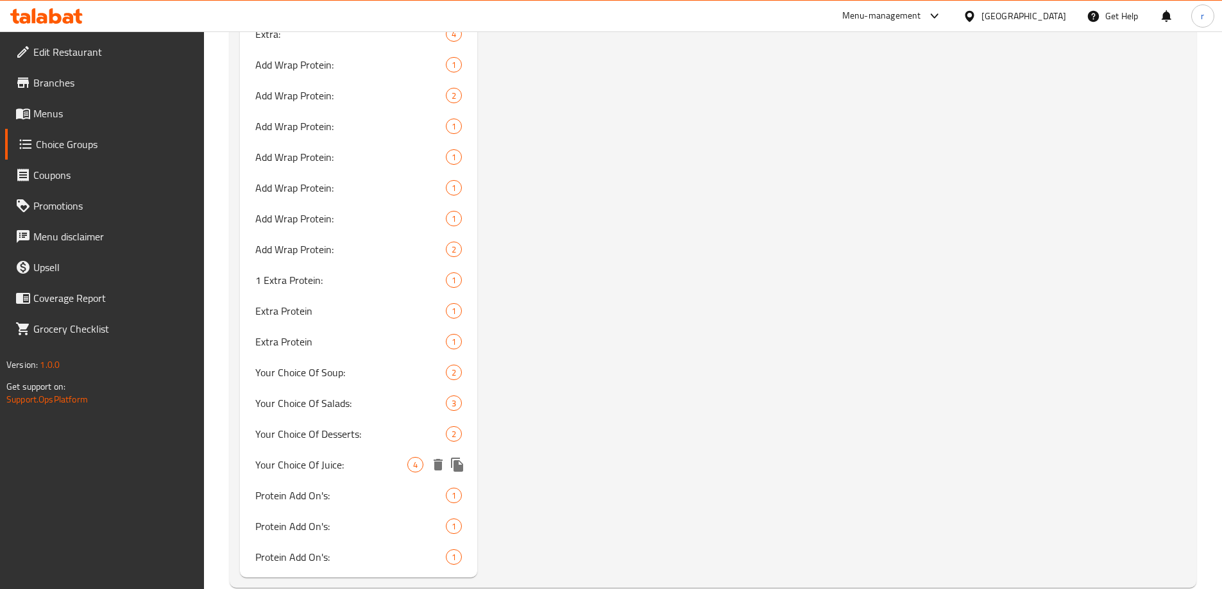
click at [271, 467] on span "Your Choice Of Juice:" at bounding box center [331, 464] width 153 height 15
type input "Your Choice Of Juice:"
type input "1"
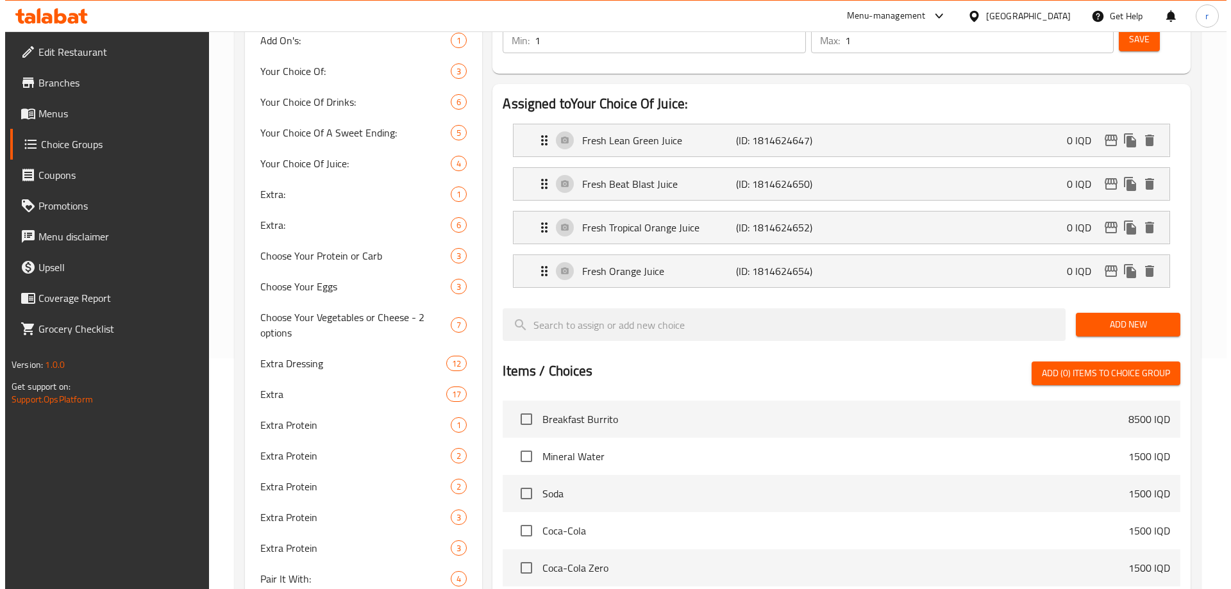
scroll to position [200, 0]
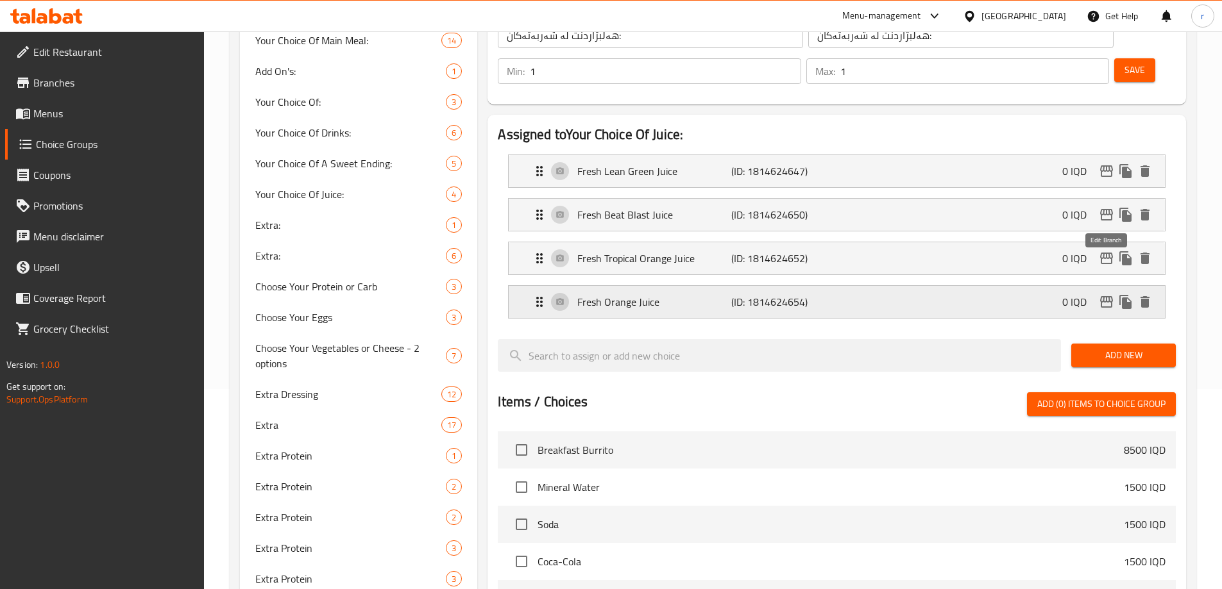
click at [1100, 294] on icon "edit" at bounding box center [1105, 301] width 15 height 15
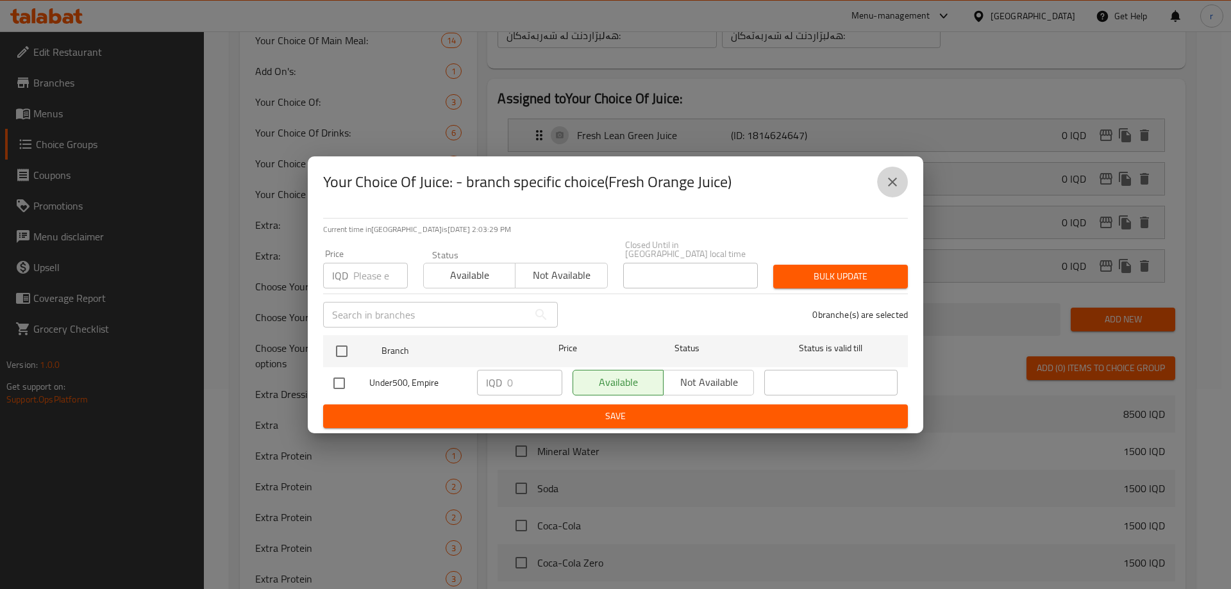
click at [890, 185] on icon "close" at bounding box center [892, 181] width 15 height 15
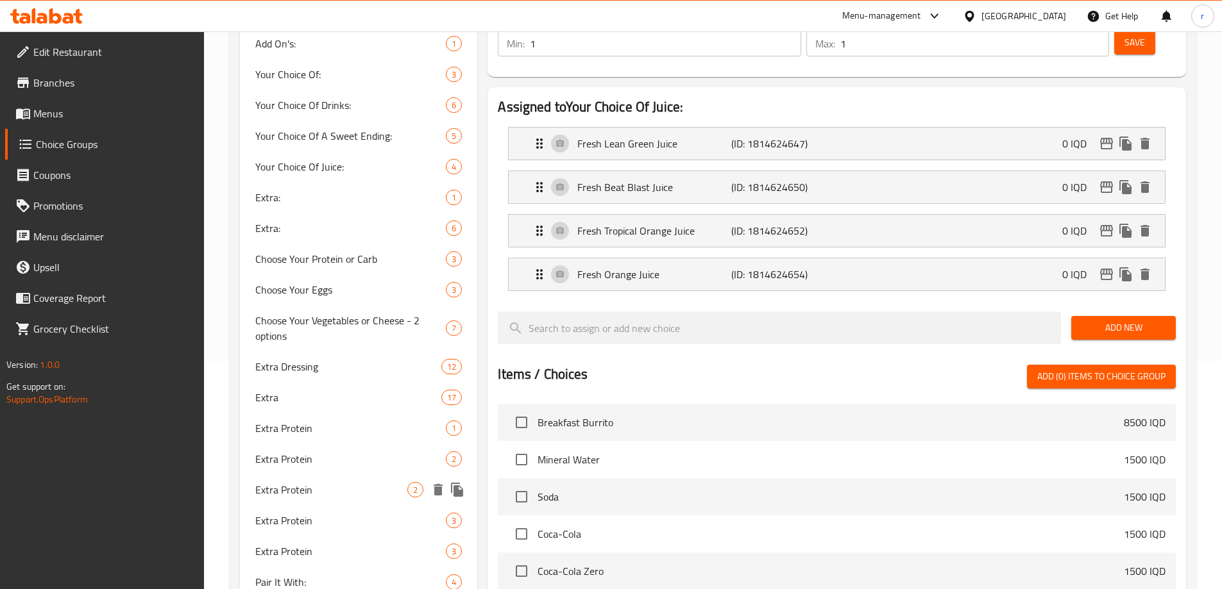
scroll to position [224, 0]
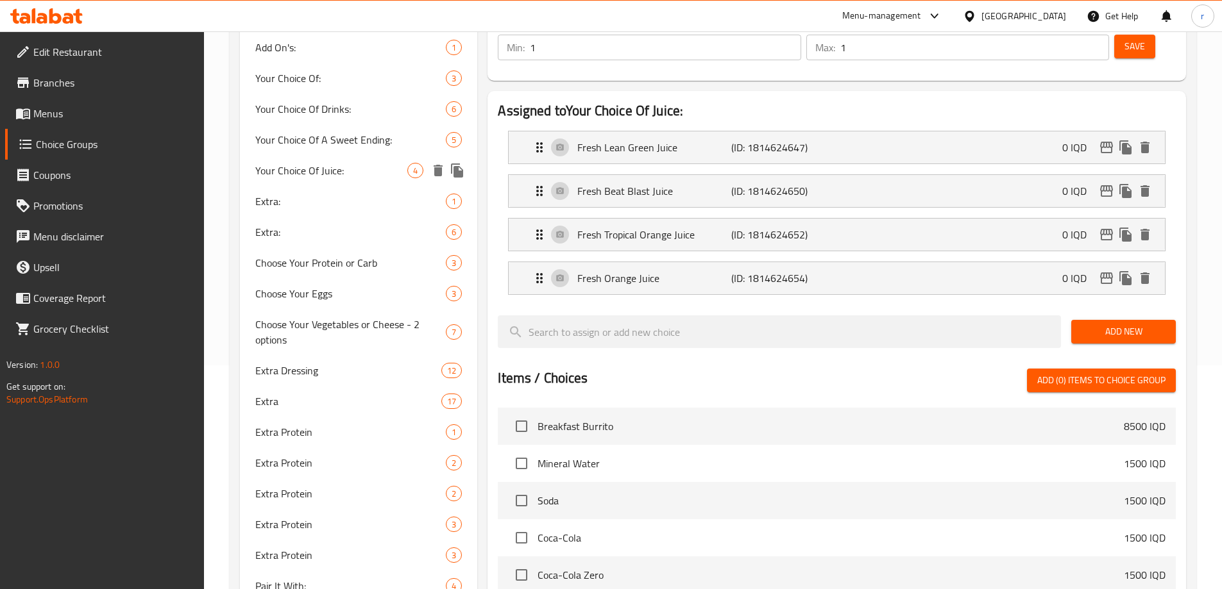
click at [299, 181] on div "Your Choice Of Juice: 4" at bounding box center [359, 170] width 238 height 31
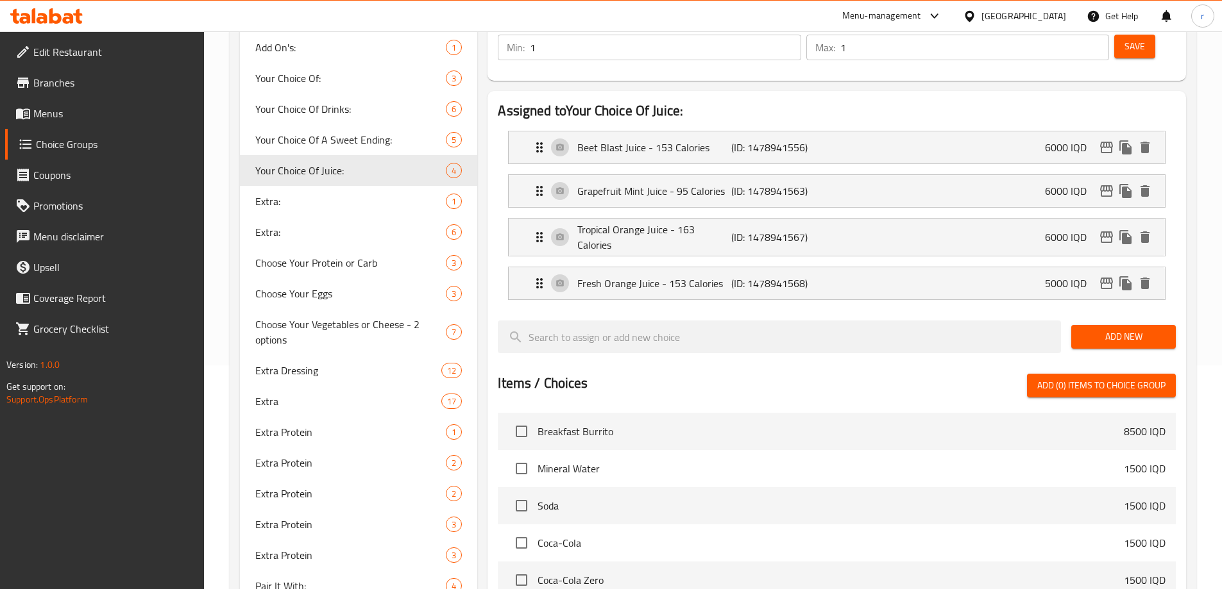
type input "Your Choice Of Juice:"
type input "0"
click at [1097, 138] on div "6000 IQD" at bounding box center [1100, 147] width 110 height 19
click at [1098, 140] on icon "edit" at bounding box center [1105, 147] width 15 height 15
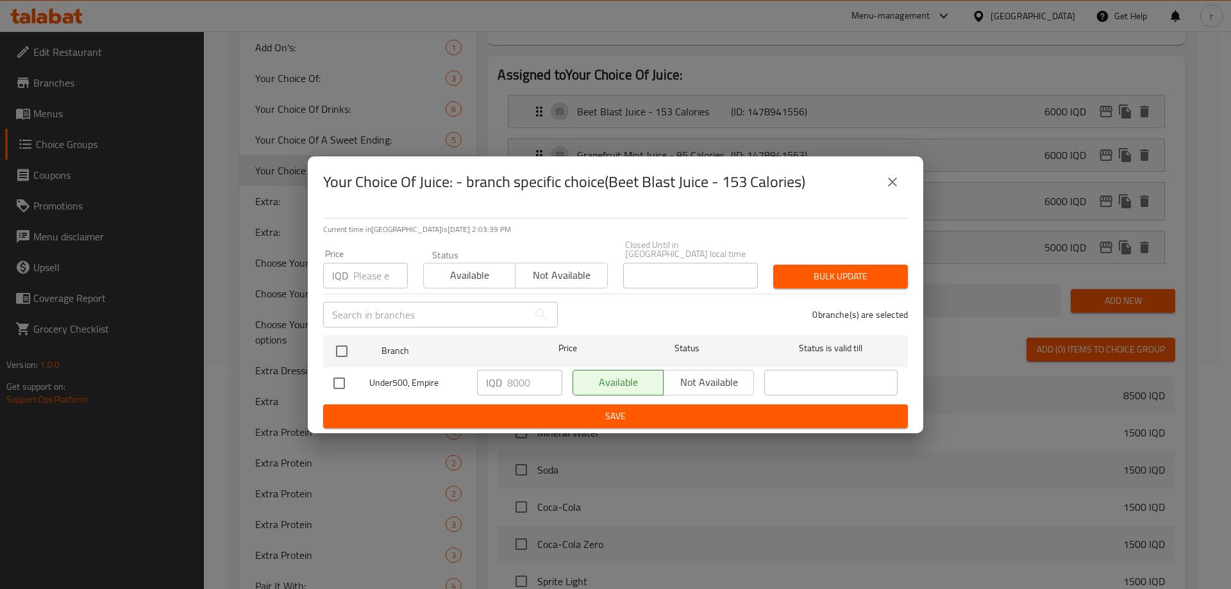
click at [897, 188] on icon "close" at bounding box center [892, 181] width 15 height 15
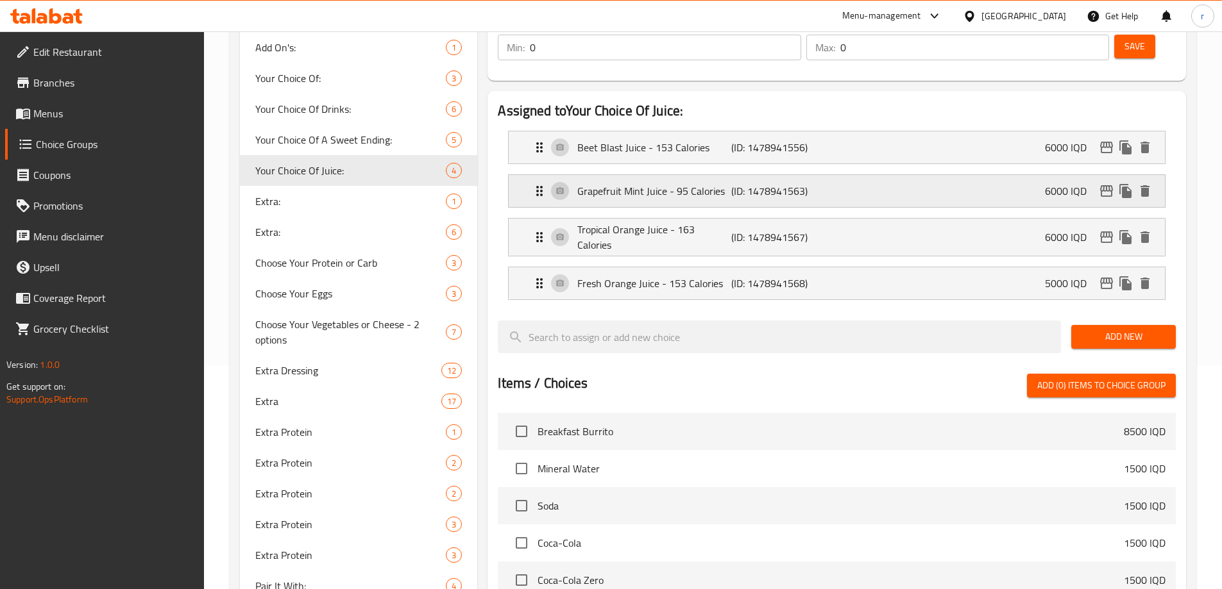
click at [1102, 185] on icon "edit" at bounding box center [1106, 191] width 13 height 12
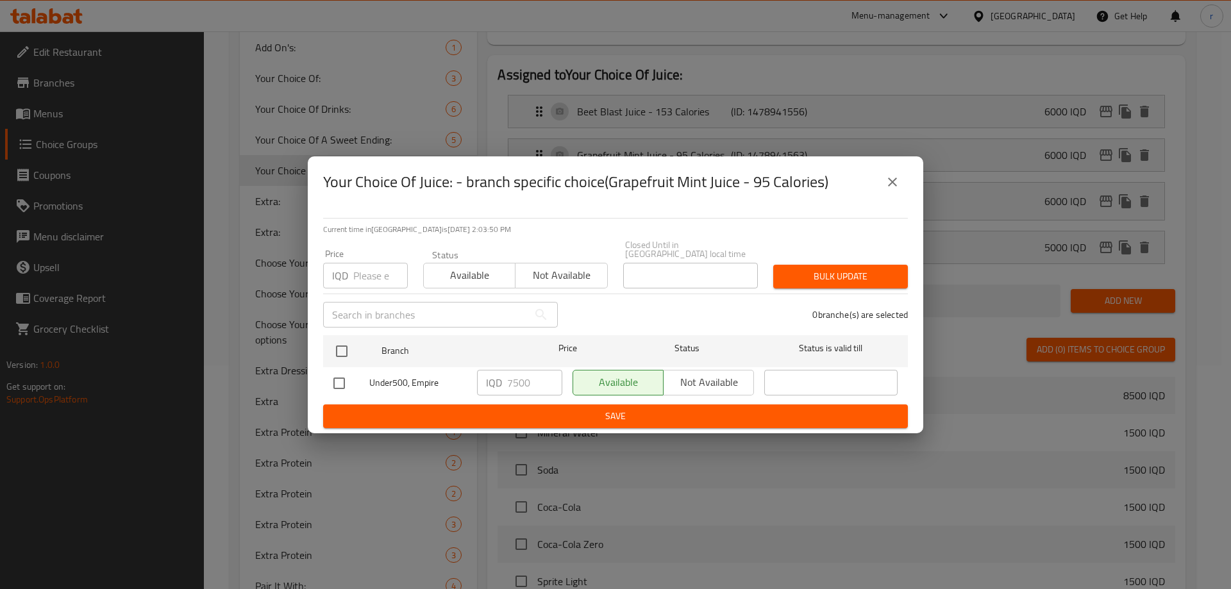
click at [891, 185] on icon "close" at bounding box center [892, 182] width 9 height 9
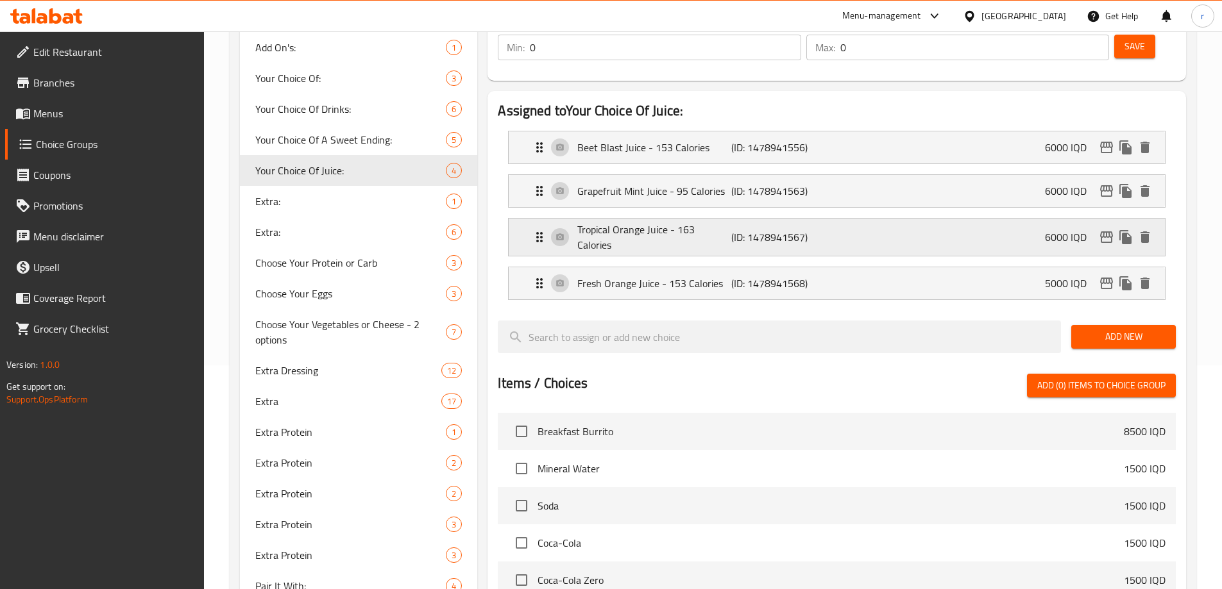
click at [1096, 230] on p "6000 IQD" at bounding box center [1071, 237] width 52 height 15
click at [1102, 230] on icon "edit" at bounding box center [1105, 237] width 15 height 15
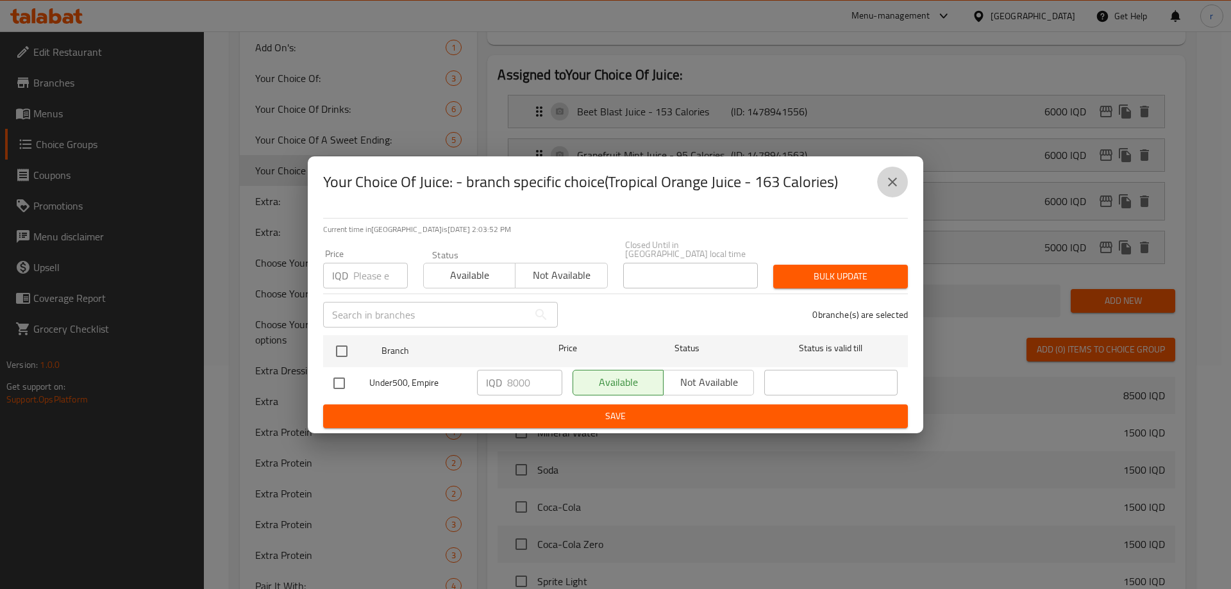
click at [897, 187] on icon "close" at bounding box center [892, 181] width 15 height 15
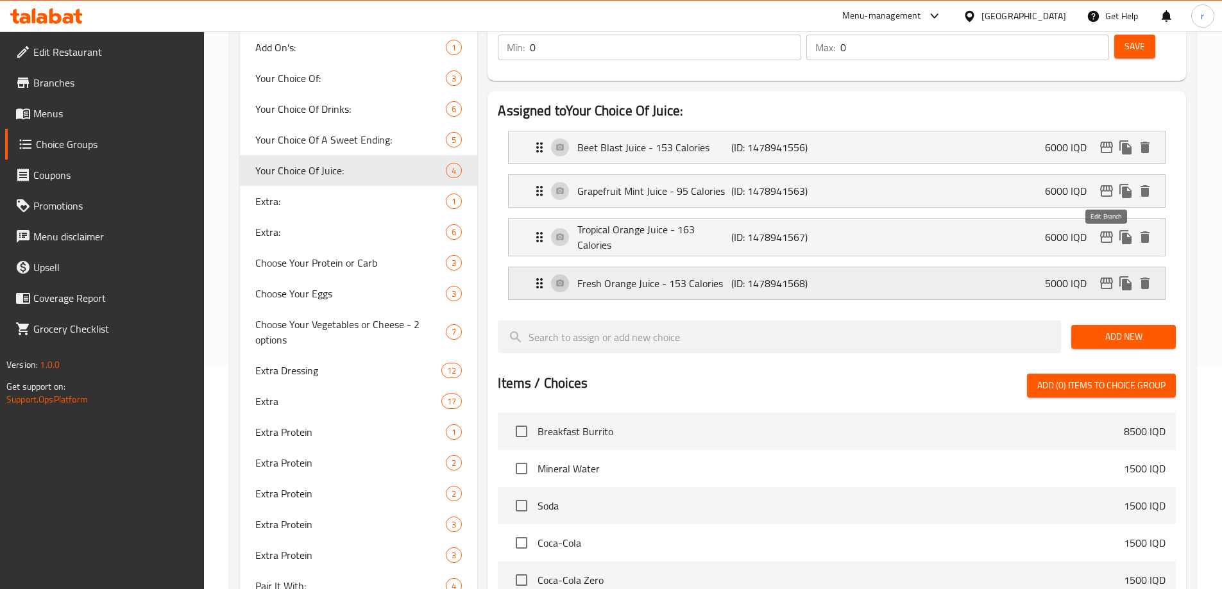
click at [1105, 276] on icon "edit" at bounding box center [1105, 283] width 15 height 15
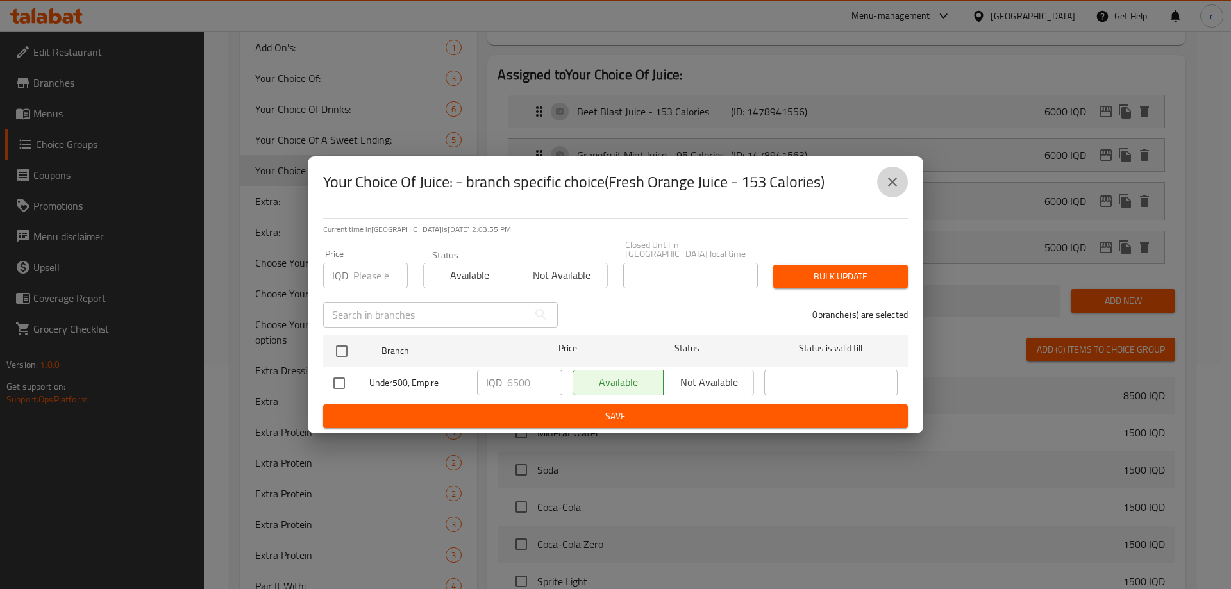
click at [899, 190] on icon "close" at bounding box center [892, 181] width 15 height 15
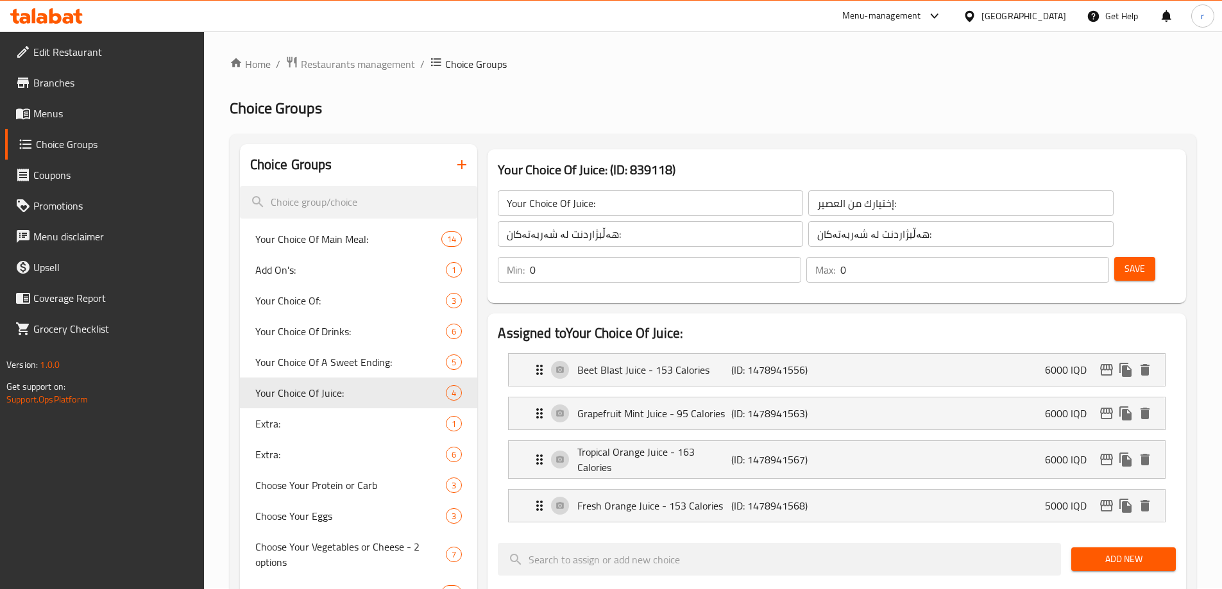
scroll to position [0, 0]
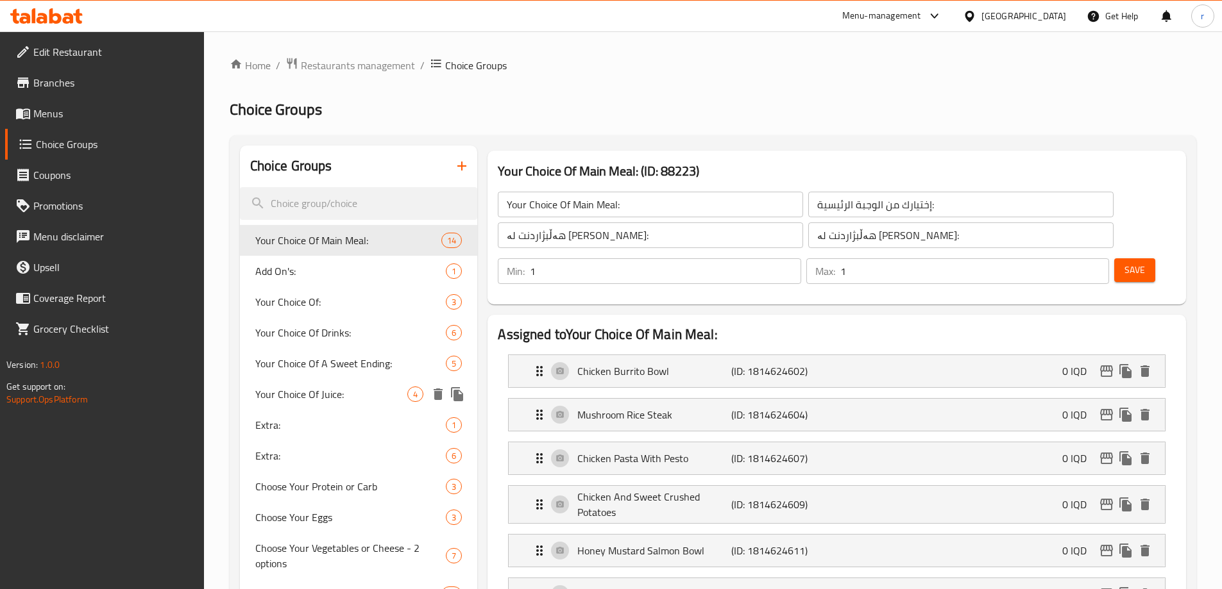
click at [294, 394] on span "Your Choice Of Juice:" at bounding box center [331, 394] width 153 height 15
type input "Your Choice Of Juice:"
type input "إختيارك من العصير:"
type input "هەڵبژاردنت لە شەربەتەکان:"
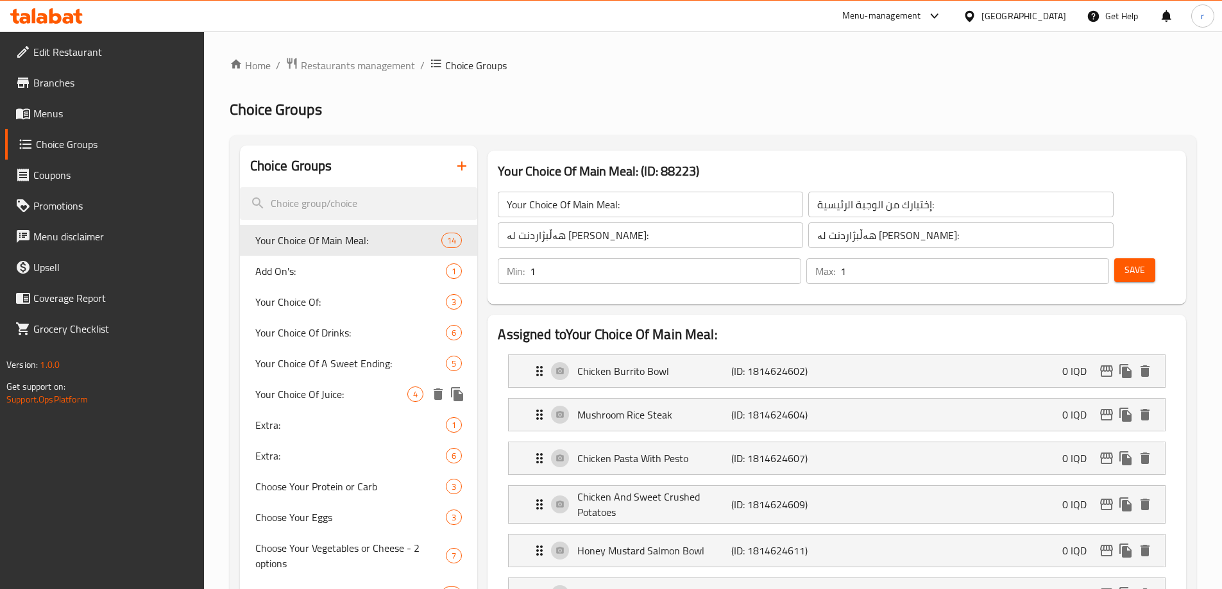
type input "0"
type input "4"
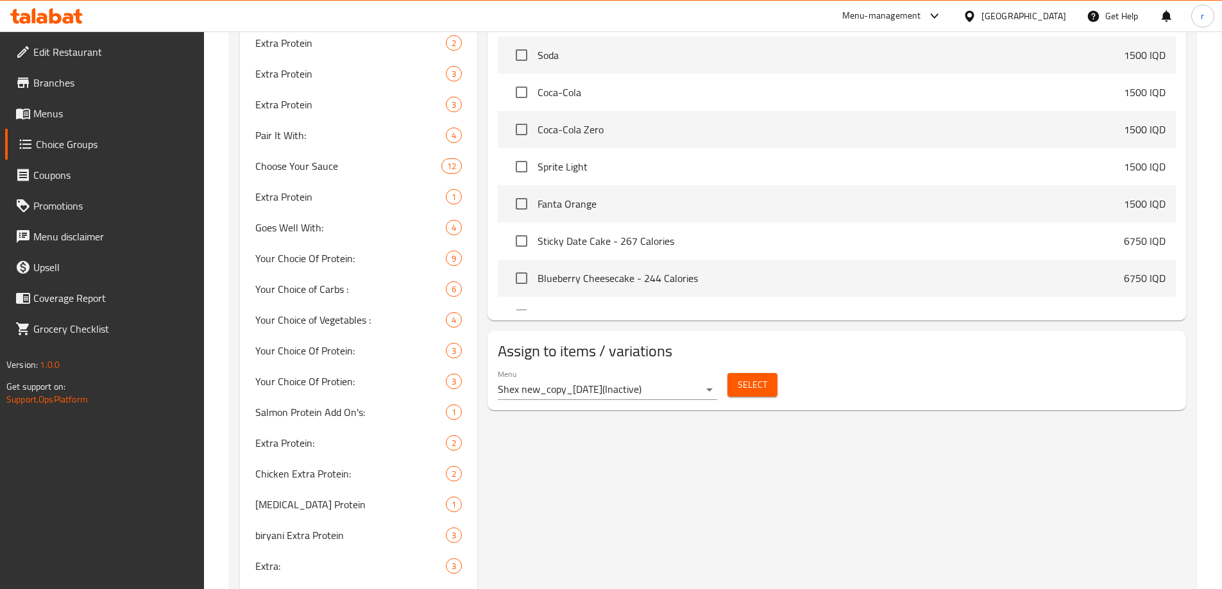
scroll to position [652, 0]
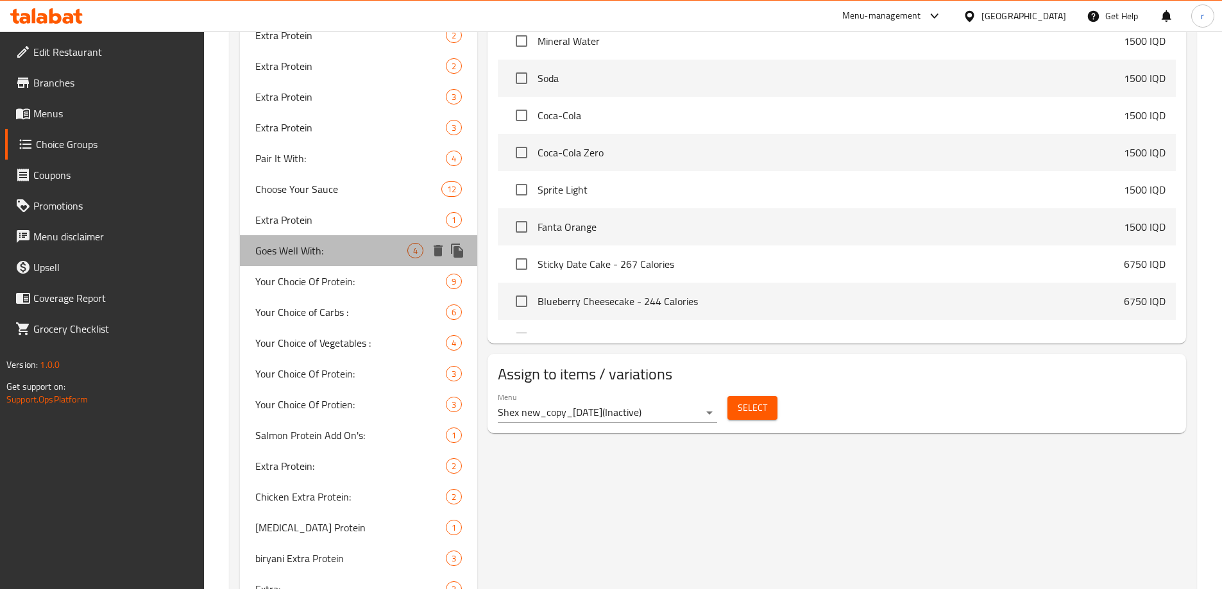
click at [285, 255] on span "Goes Well With:" at bounding box center [331, 250] width 153 height 15
type input "Goes Well With:"
type input "يتناسب جيدا مع:"
type input "خۆشدەبێ لەگەڵ:"
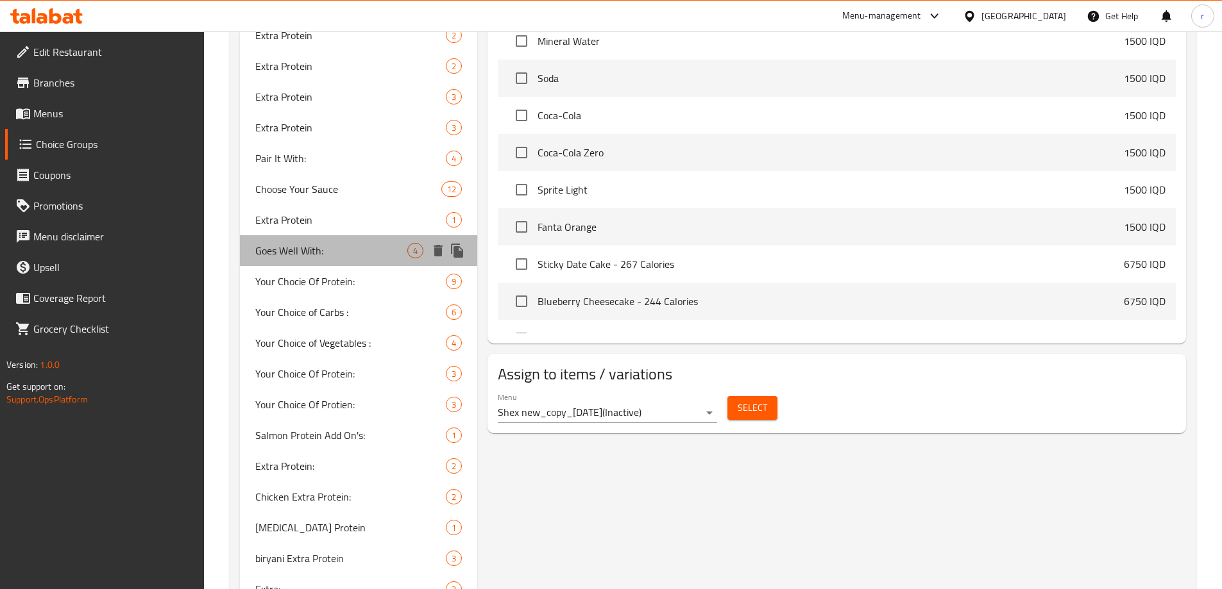
type input "0"
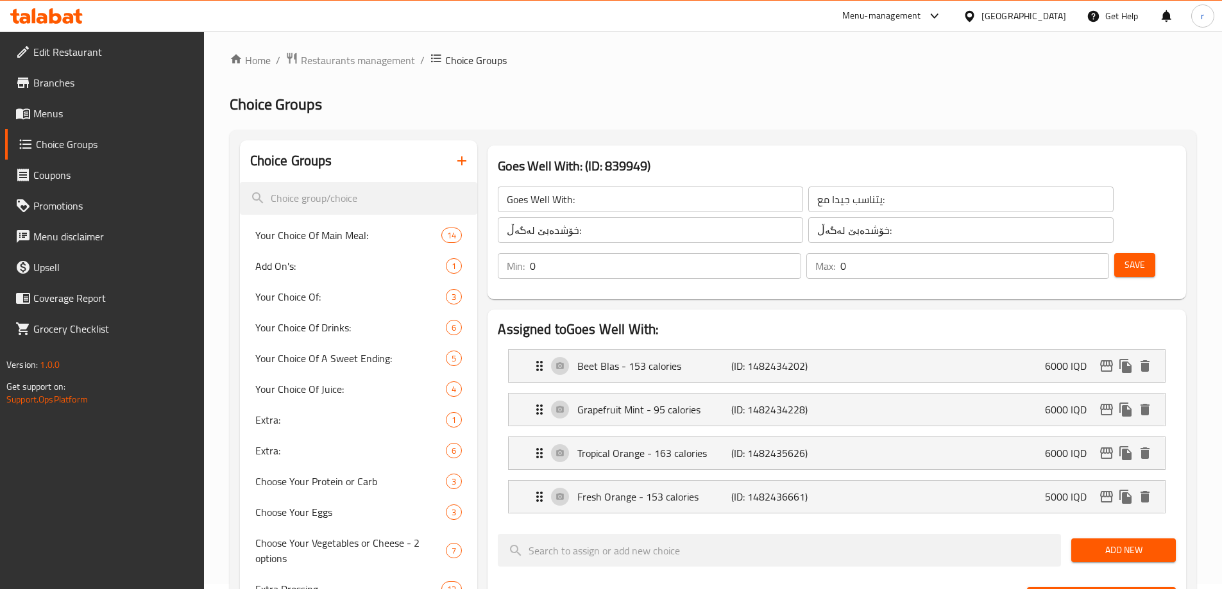
scroll to position [0, 0]
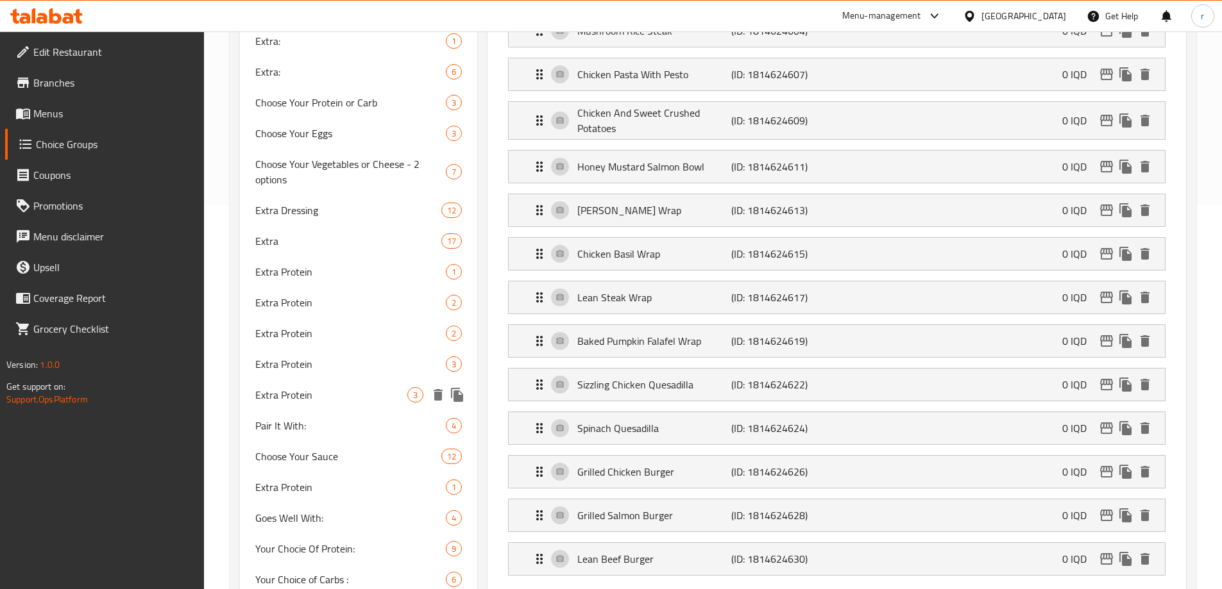
scroll to position [428, 0]
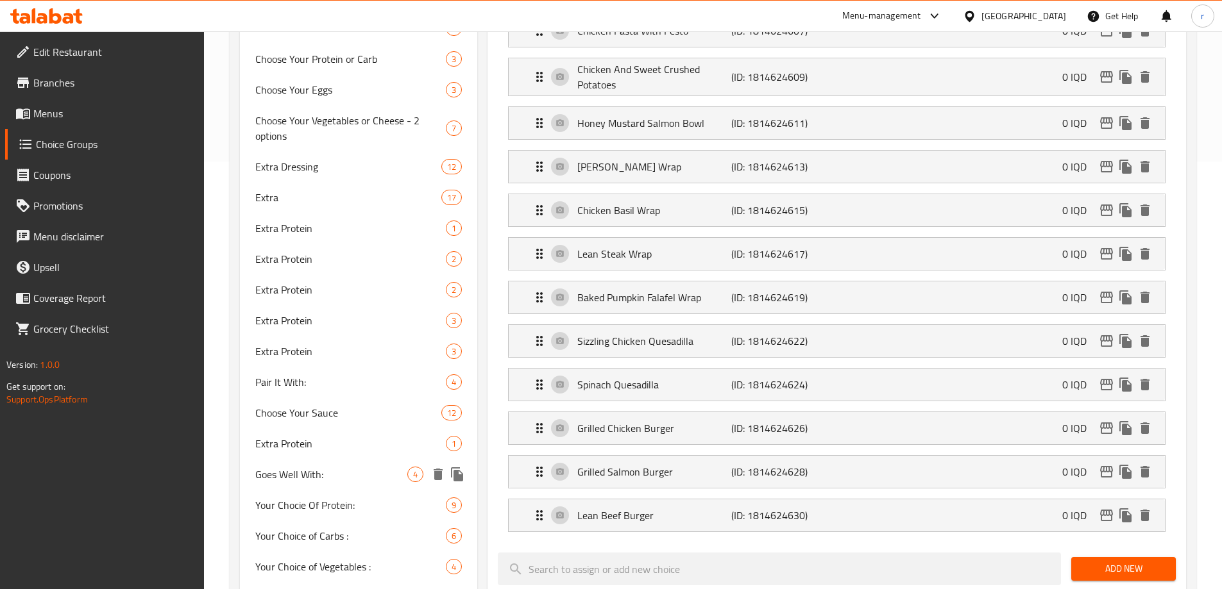
click at [273, 482] on span "Goes Well With:" at bounding box center [331, 474] width 153 height 15
type input "Goes Well With:"
type input "يتناسب جيدا مع:"
type input "خۆشدەبێ لەگەڵ:"
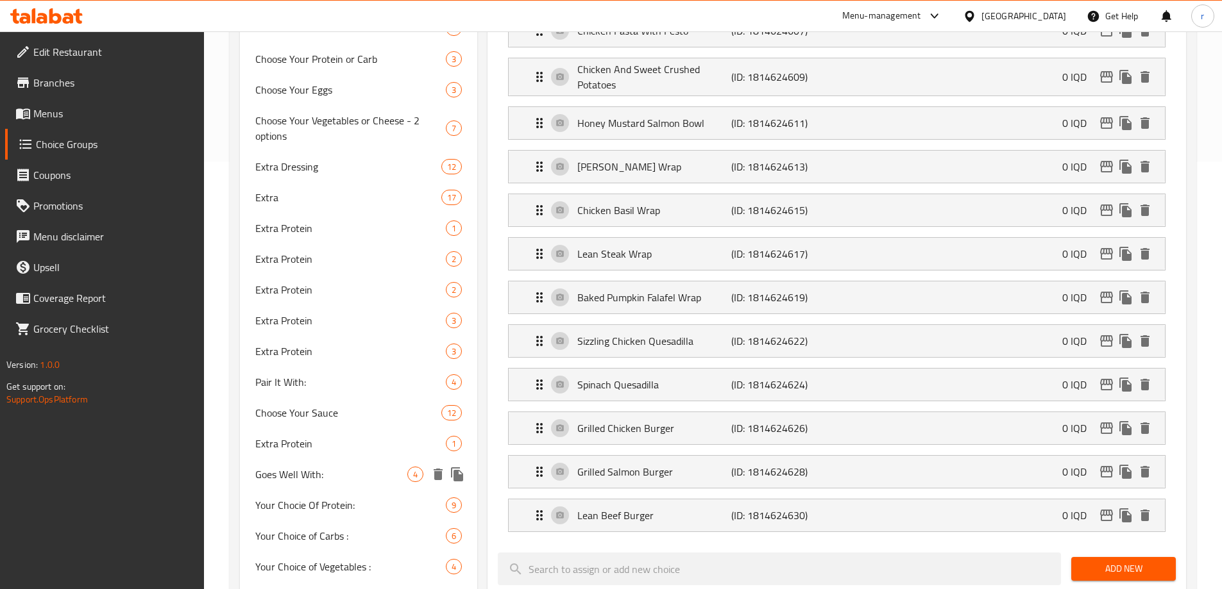
type input "0"
type input "4"
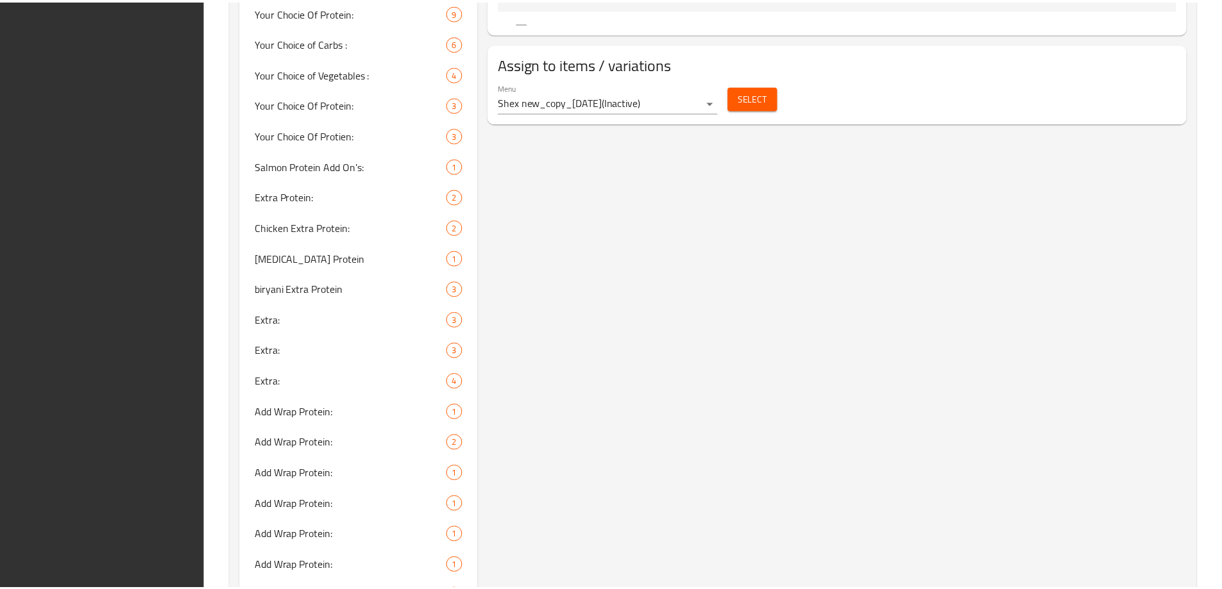
scroll to position [1293, 0]
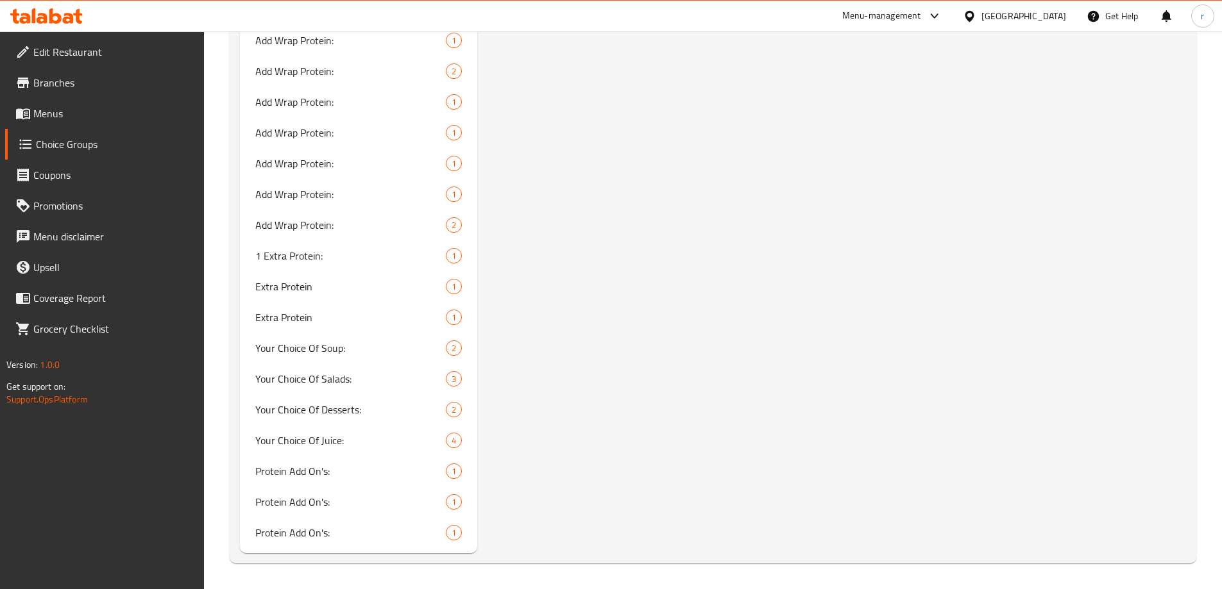
click at [61, 26] on div at bounding box center [46, 16] width 93 height 26
click at [60, 20] on icon at bounding box center [55, 15] width 12 height 15
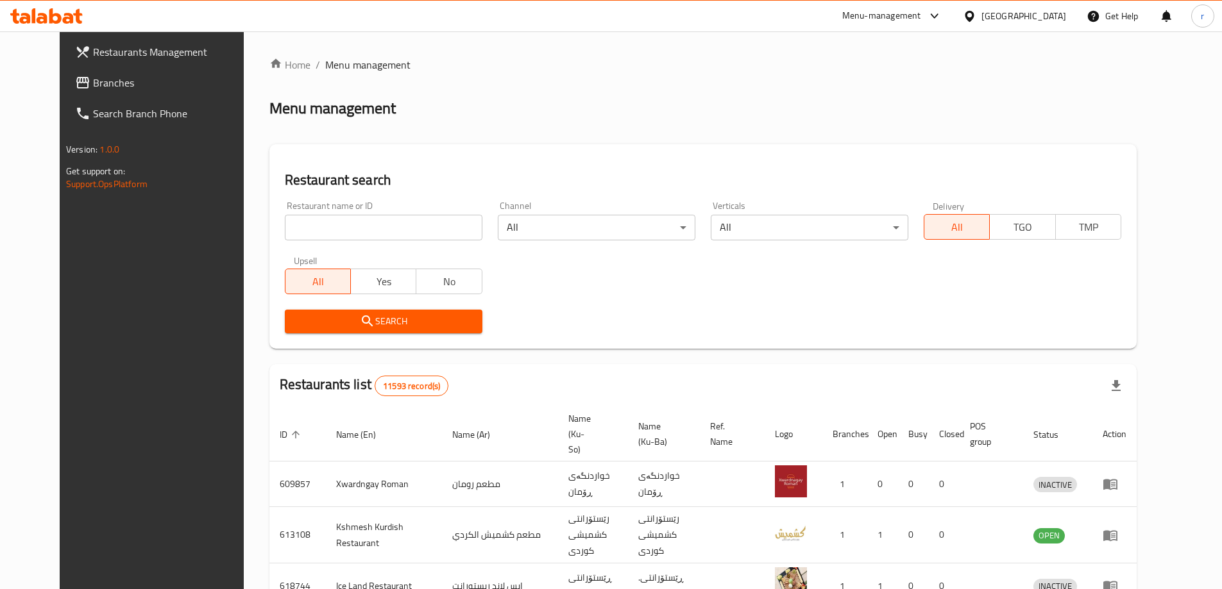
click at [93, 85] on span "Branches" at bounding box center [173, 82] width 160 height 15
click at [91, 87] on span "Branches" at bounding box center [167, 82] width 173 height 15
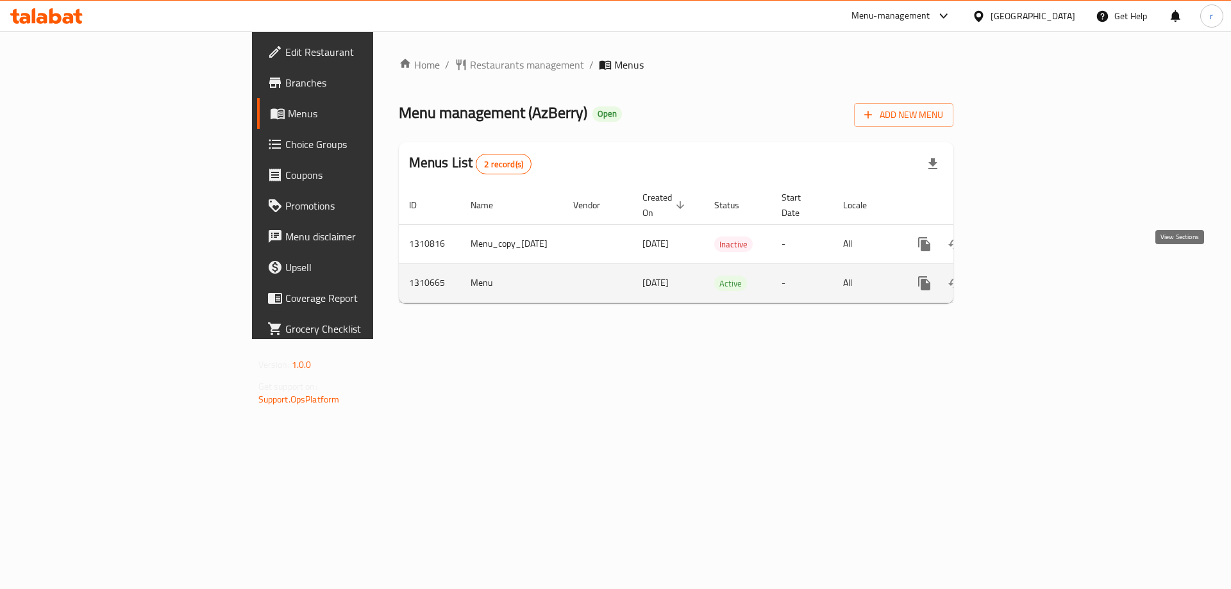
click at [1023, 278] on icon "enhanced table" at bounding box center [1017, 284] width 12 height 12
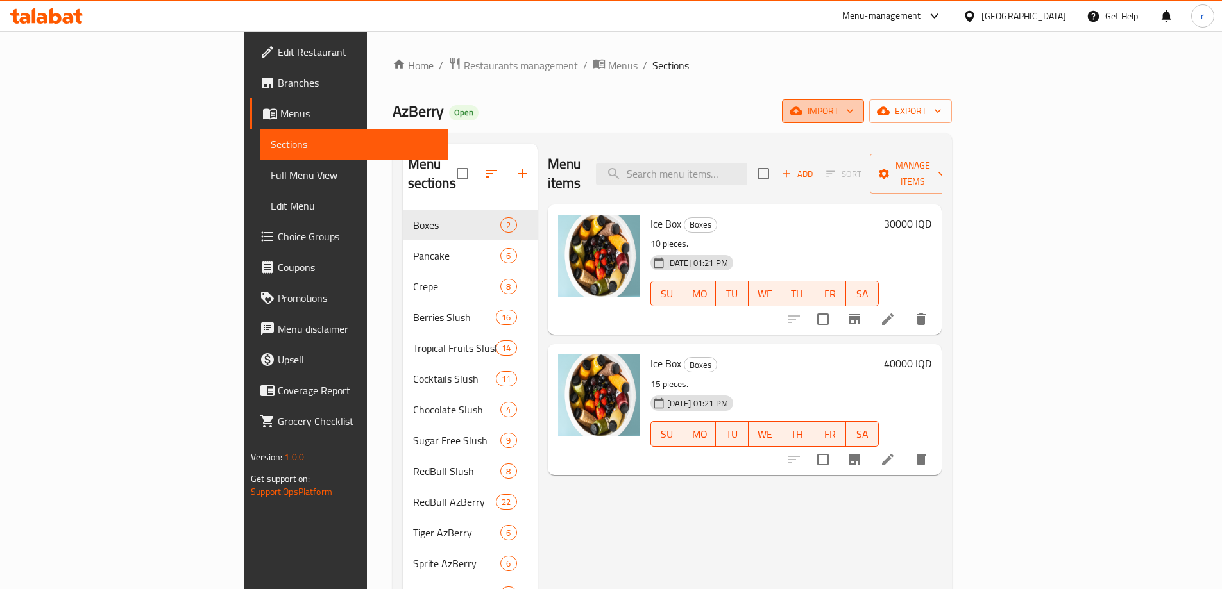
click at [854, 108] on span "import" at bounding box center [823, 111] width 62 height 16
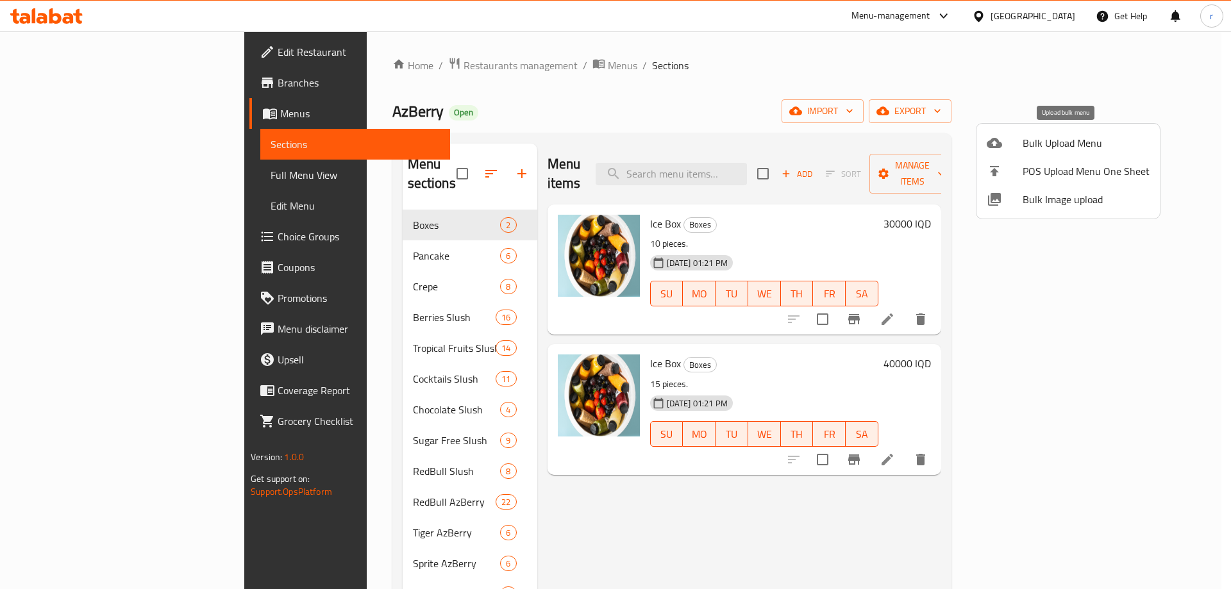
click at [1086, 144] on span "Bulk Upload Menu" at bounding box center [1086, 142] width 127 height 15
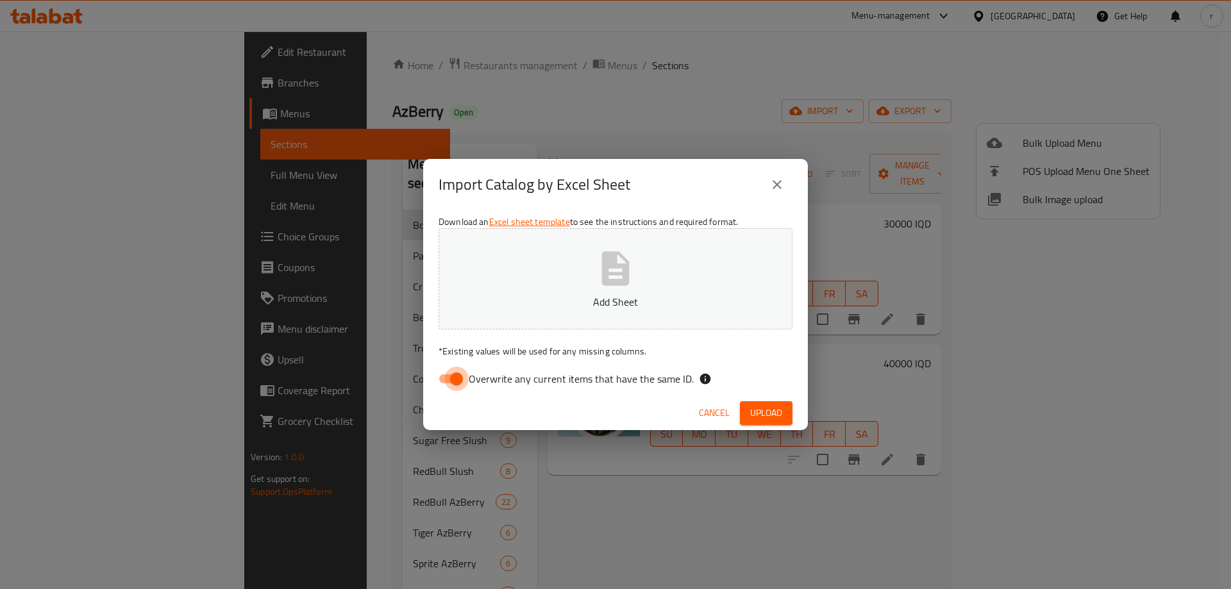
click at [444, 381] on input "Overwrite any current items that have the same ID." at bounding box center [456, 379] width 73 height 24
checkbox input "false"
click at [547, 310] on button "Add Sheet" at bounding box center [616, 278] width 354 height 101
click at [762, 407] on span "Upload" at bounding box center [766, 413] width 32 height 16
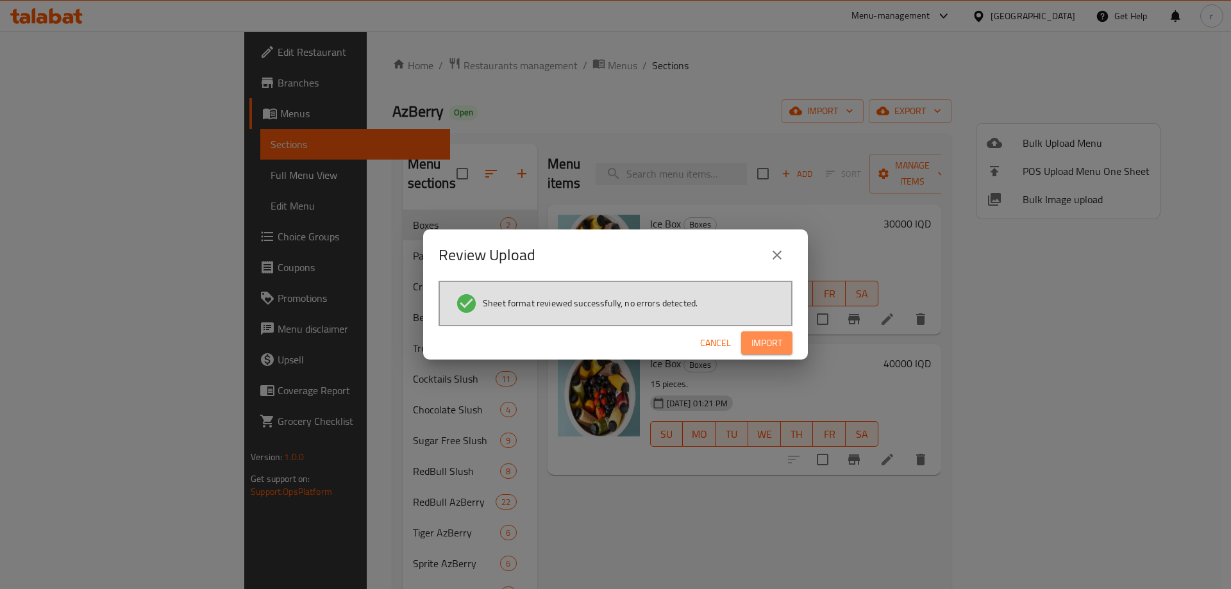
click at [777, 347] on span "Import" at bounding box center [767, 343] width 31 height 16
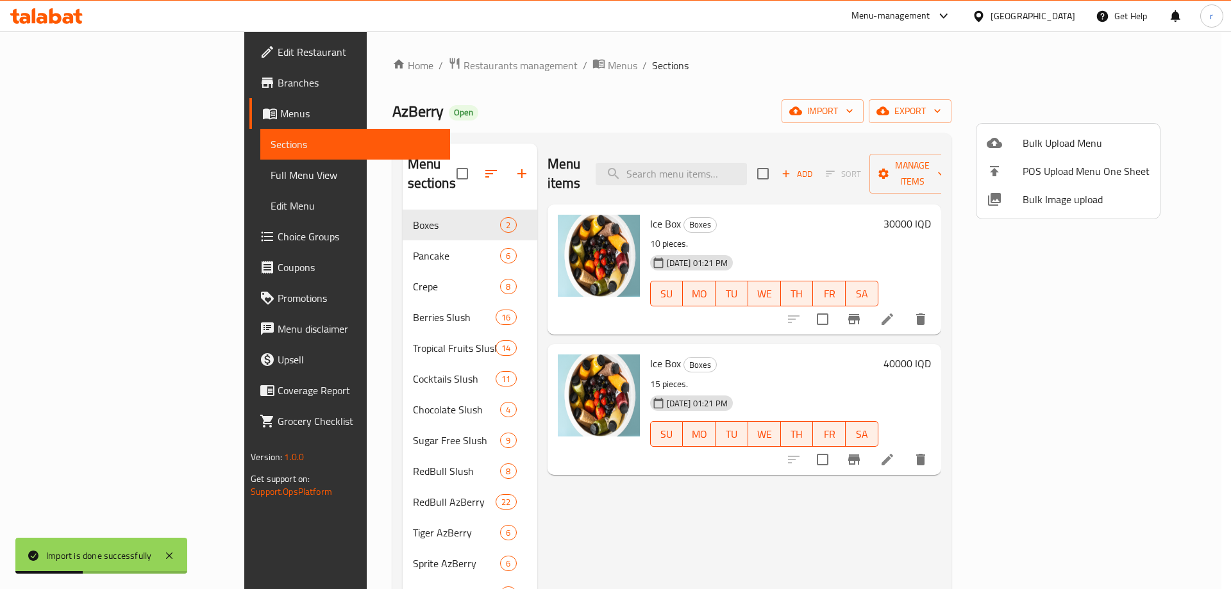
click at [223, 240] on div at bounding box center [615, 294] width 1231 height 589
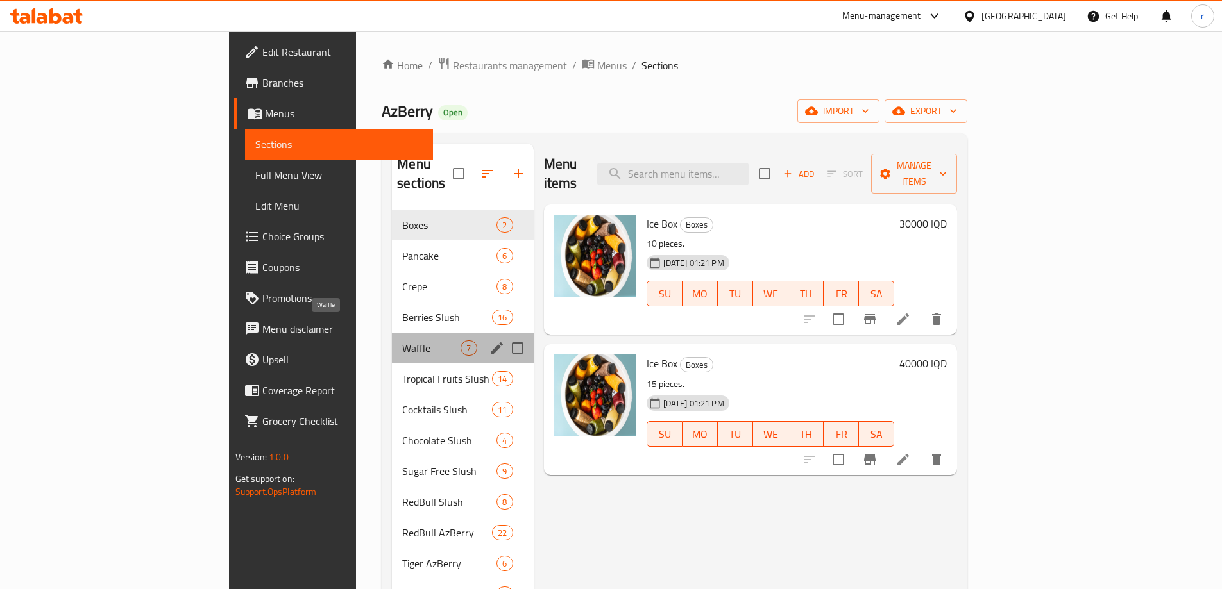
click at [402, 341] on span "Waffle" at bounding box center [431, 348] width 58 height 15
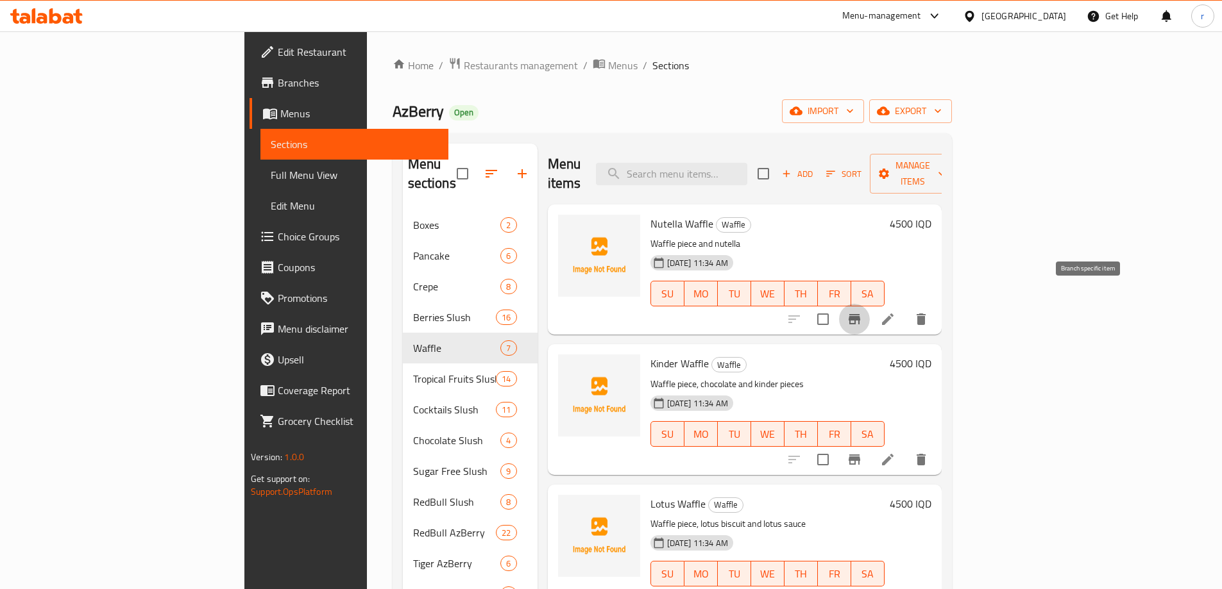
click at [870, 304] on button "Branch-specific-item" at bounding box center [854, 319] width 31 height 31
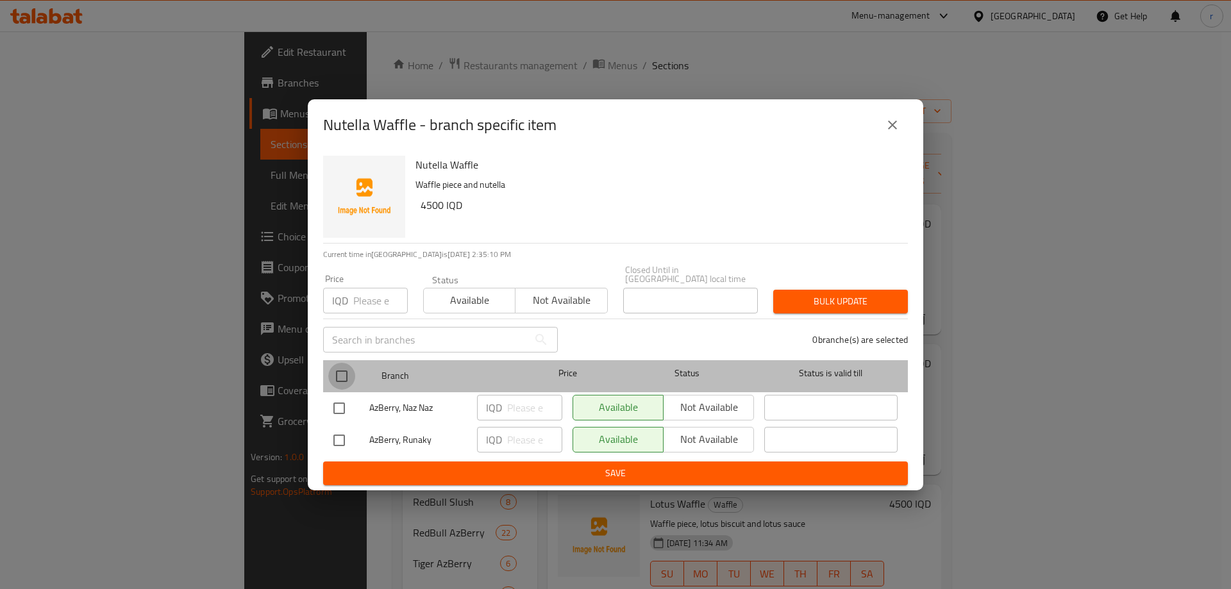
click at [349, 374] on input "checkbox" at bounding box center [341, 376] width 27 height 27
checkbox input "true"
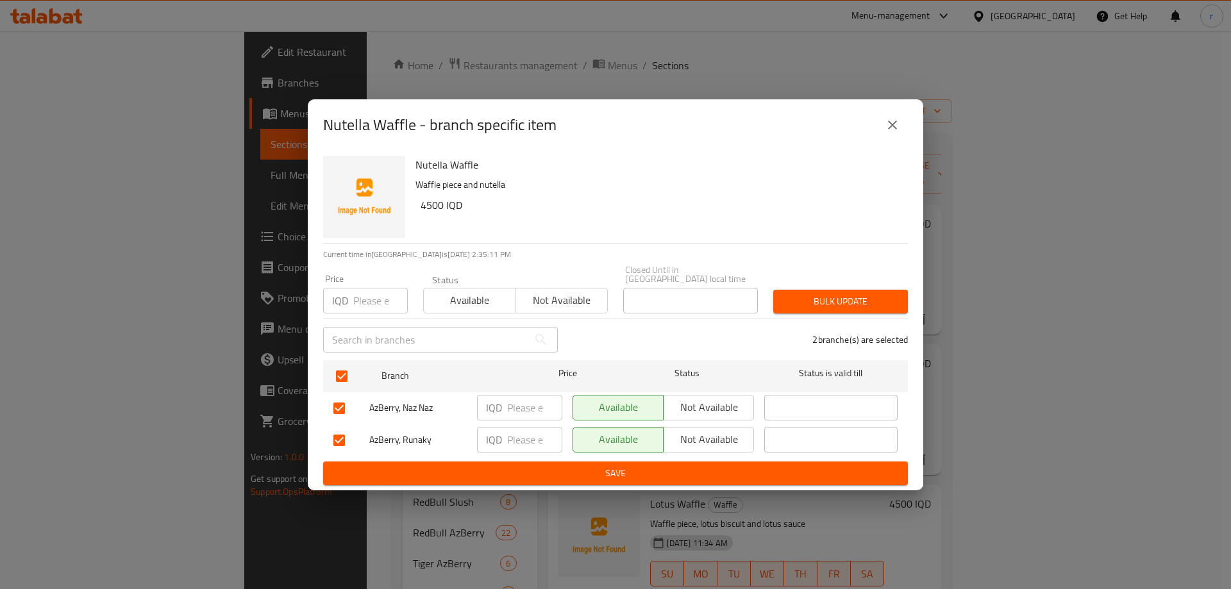
click at [709, 405] on span "Not available" at bounding box center [709, 407] width 80 height 19
click at [621, 466] on span "Save" at bounding box center [615, 474] width 564 height 16
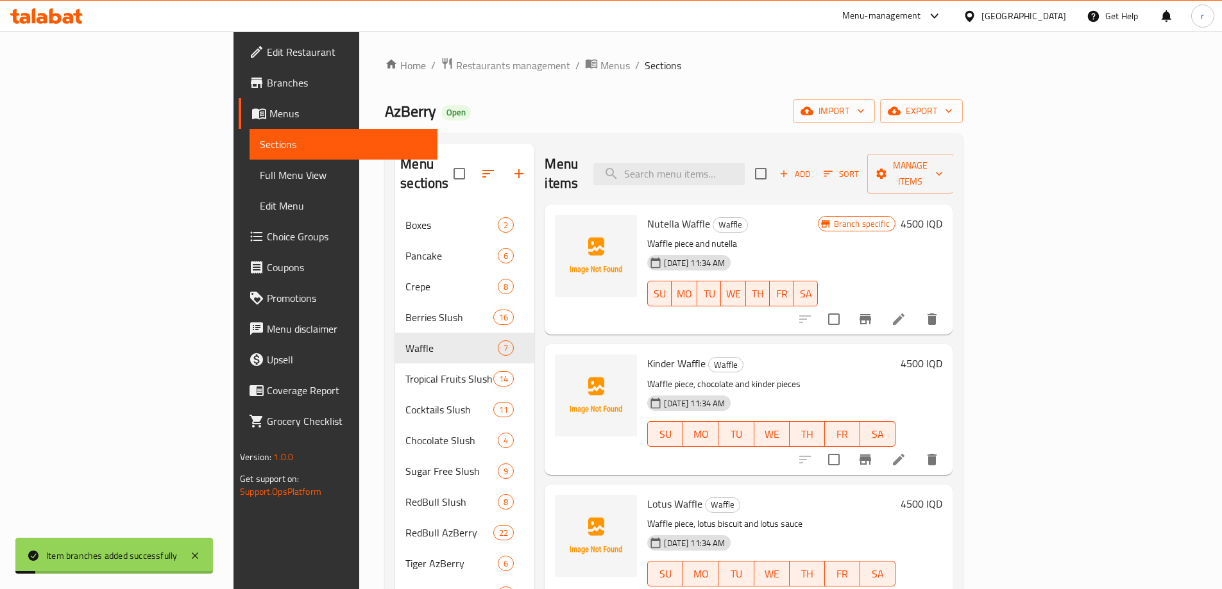
click at [873, 452] on icon "Branch-specific-item" at bounding box center [864, 459] width 15 height 15
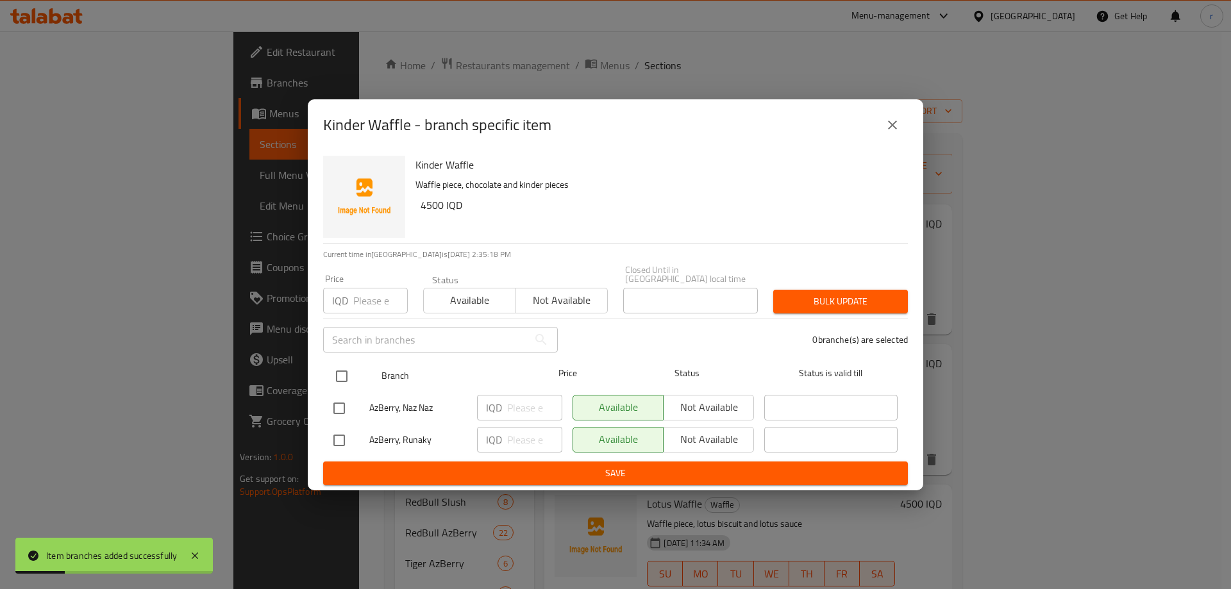
click at [351, 371] on input "checkbox" at bounding box center [341, 376] width 27 height 27
checkbox input "true"
click at [707, 405] on span "Not available" at bounding box center [709, 407] width 80 height 19
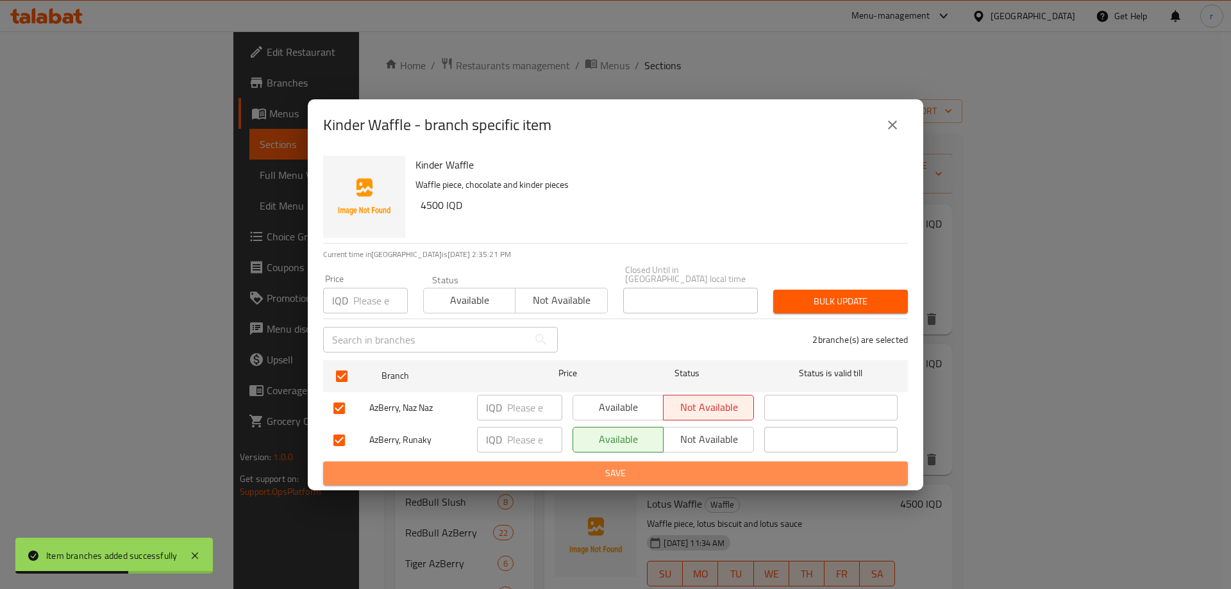
click at [664, 466] on span "Save" at bounding box center [615, 474] width 564 height 16
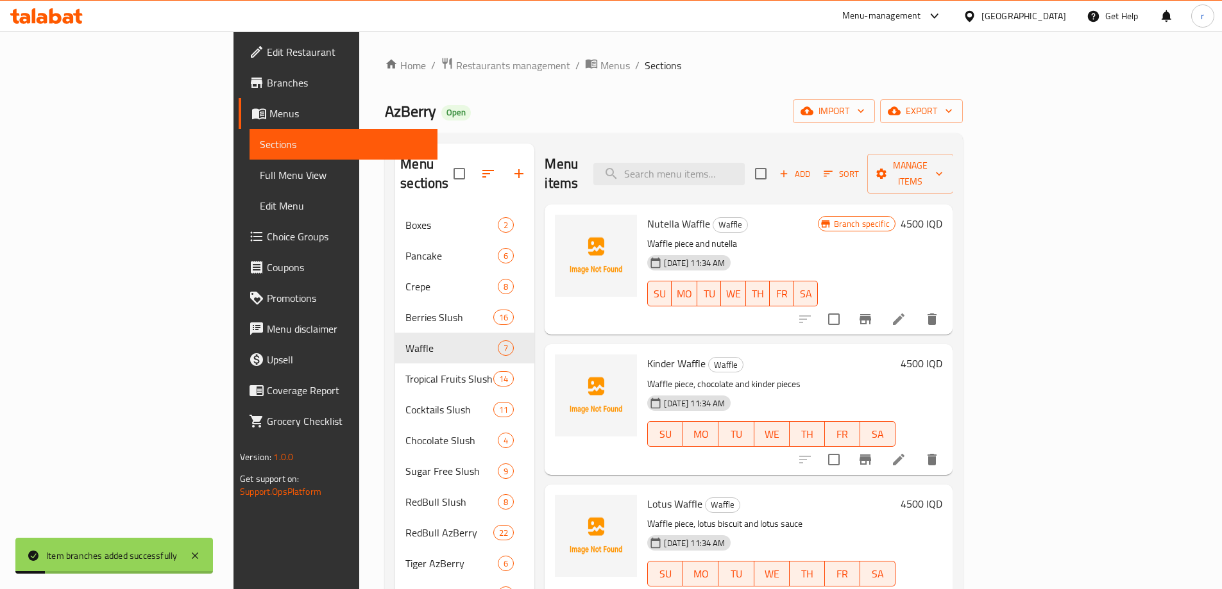
scroll to position [107, 0]
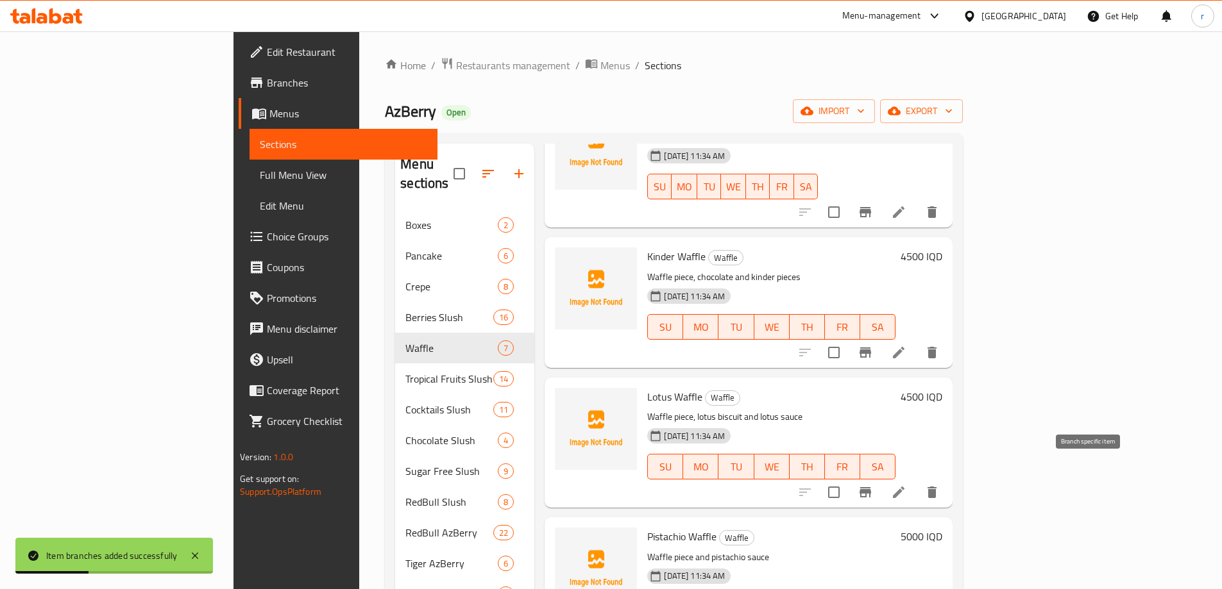
click at [871, 487] on icon "Branch-specific-item" at bounding box center [865, 492] width 12 height 10
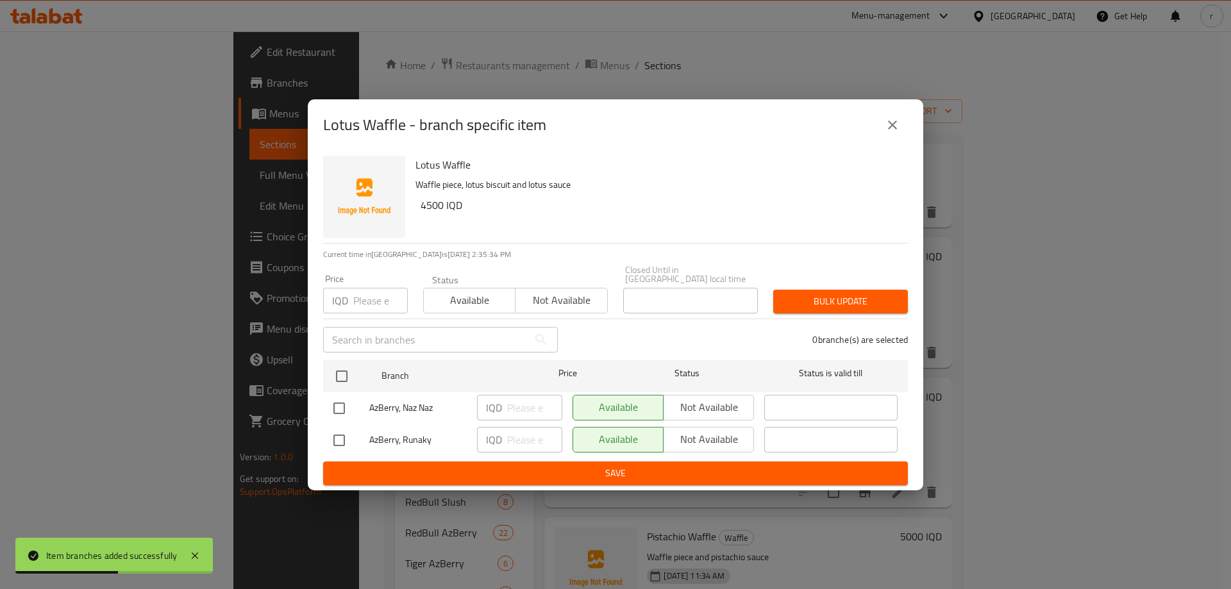
click at [336, 402] on input "checkbox" at bounding box center [339, 408] width 27 height 27
checkbox input "true"
click at [717, 398] on span "Not available" at bounding box center [709, 407] width 80 height 19
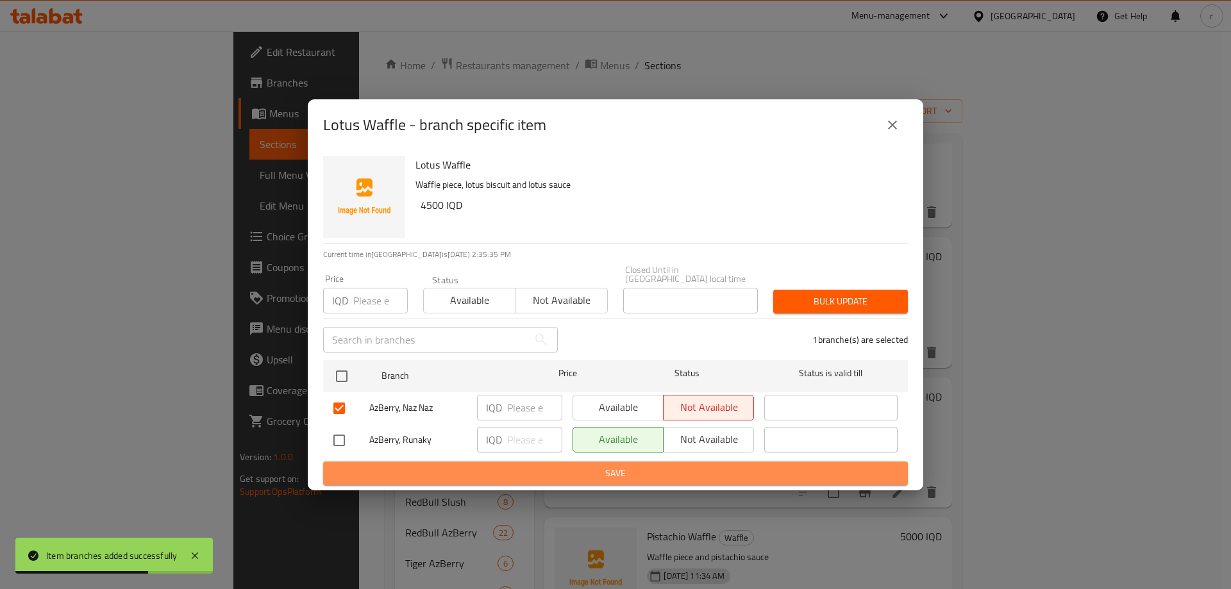
click at [674, 468] on span "Save" at bounding box center [615, 474] width 564 height 16
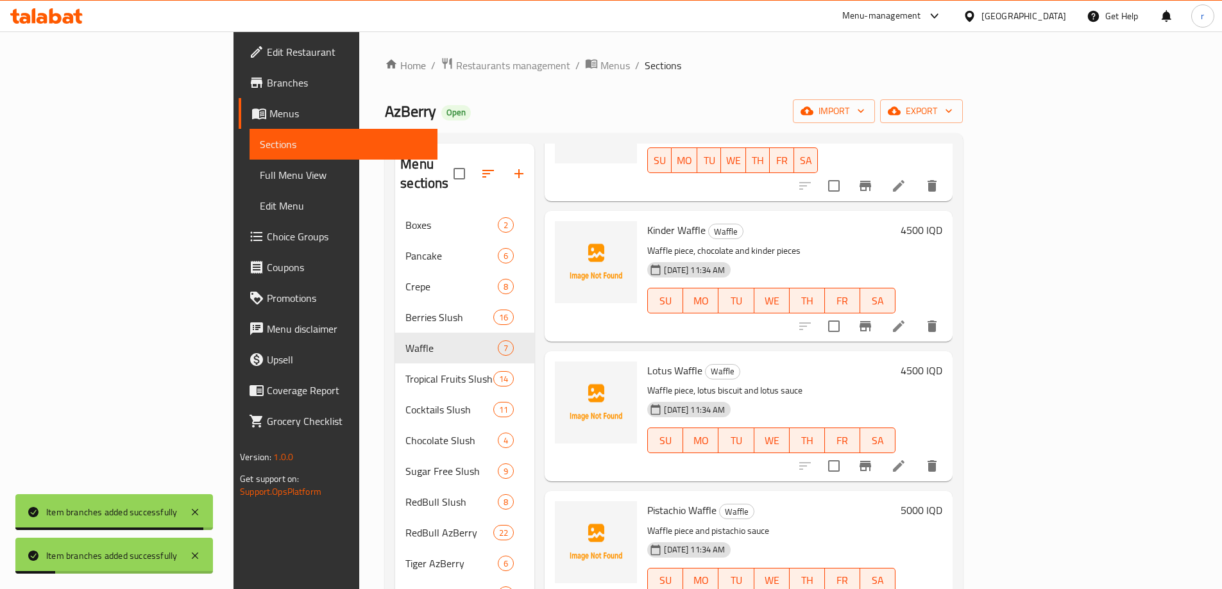
scroll to position [214, 0]
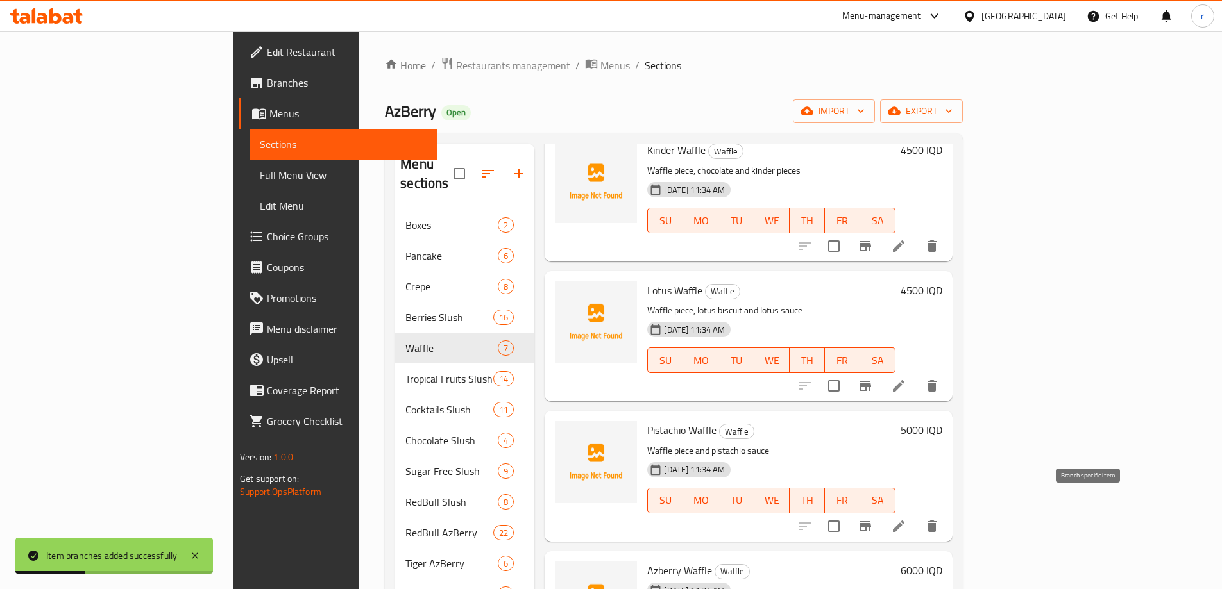
click at [871, 521] on icon "Branch-specific-item" at bounding box center [865, 526] width 12 height 10
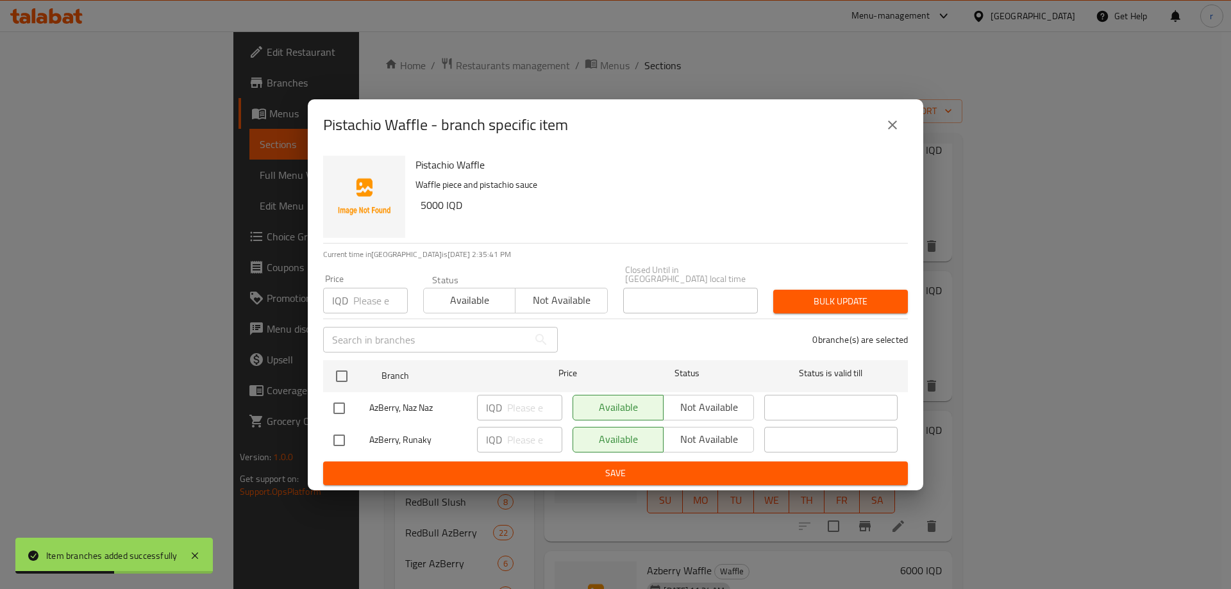
click at [341, 400] on input "checkbox" at bounding box center [339, 408] width 27 height 27
checkbox input "true"
click at [690, 401] on span "Not available" at bounding box center [709, 407] width 80 height 19
click at [674, 466] on span "Save" at bounding box center [615, 474] width 564 height 16
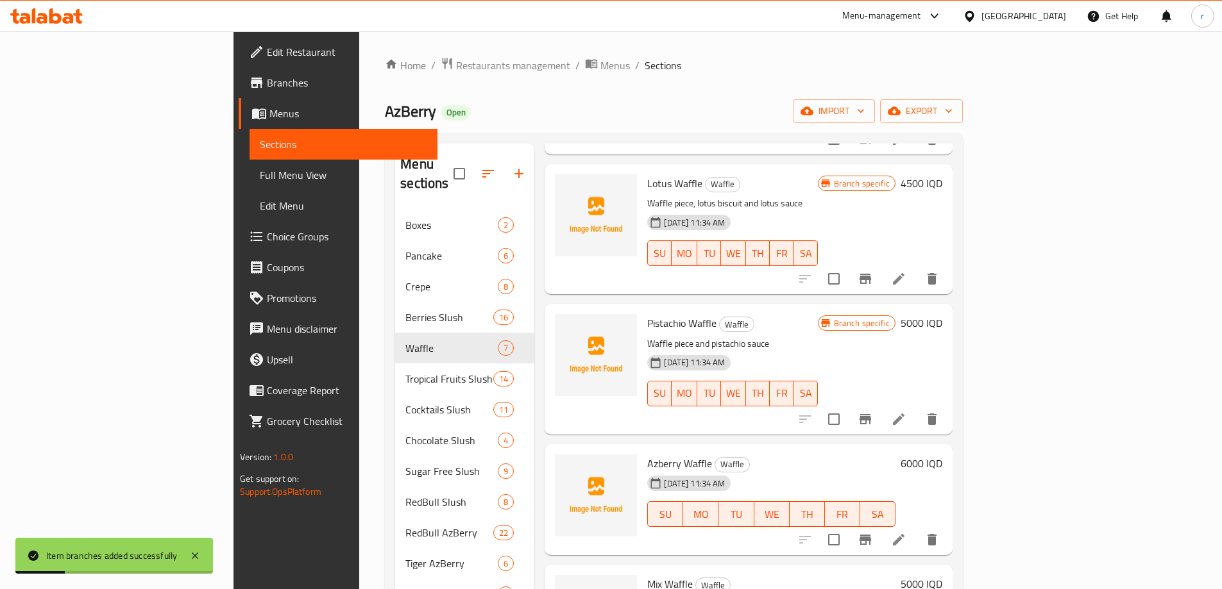
scroll to position [385, 0]
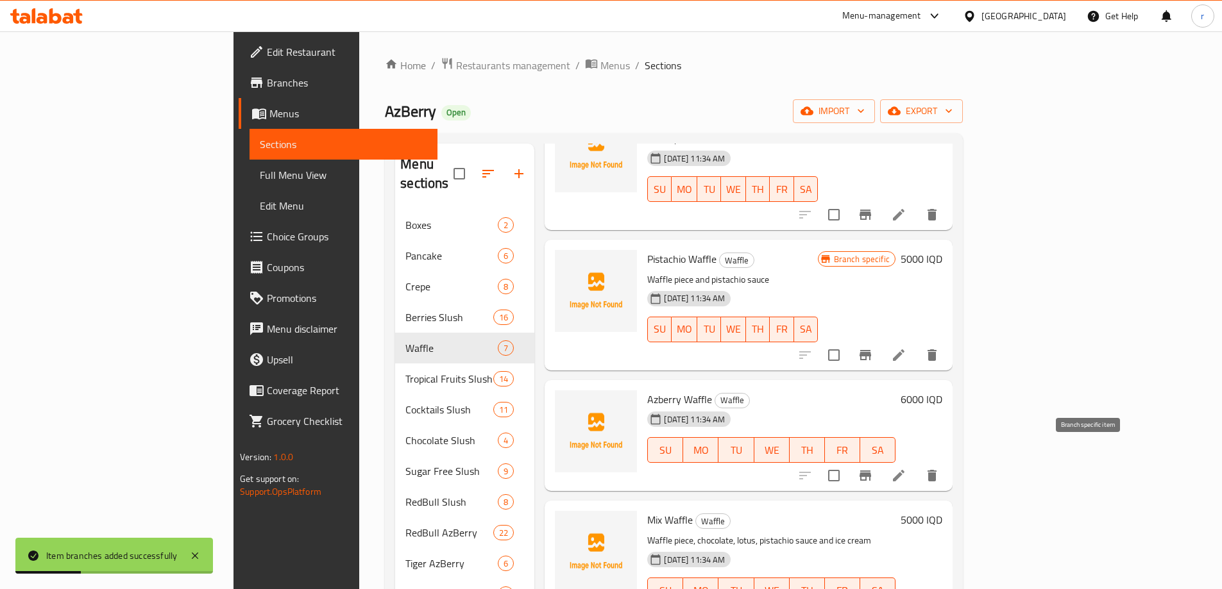
click at [873, 468] on icon "Branch-specific-item" at bounding box center [864, 475] width 15 height 15
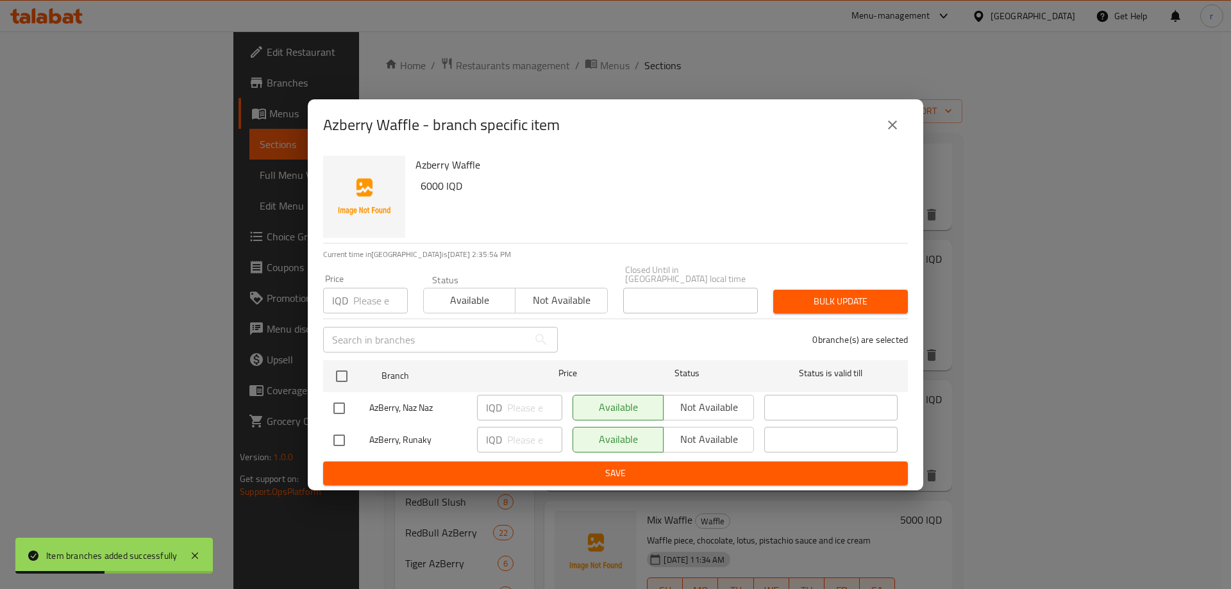
click at [339, 405] on input "checkbox" at bounding box center [339, 408] width 27 height 27
checkbox input "true"
click at [684, 408] on span "Not available" at bounding box center [709, 407] width 80 height 19
click at [677, 462] on button "Save" at bounding box center [615, 474] width 585 height 24
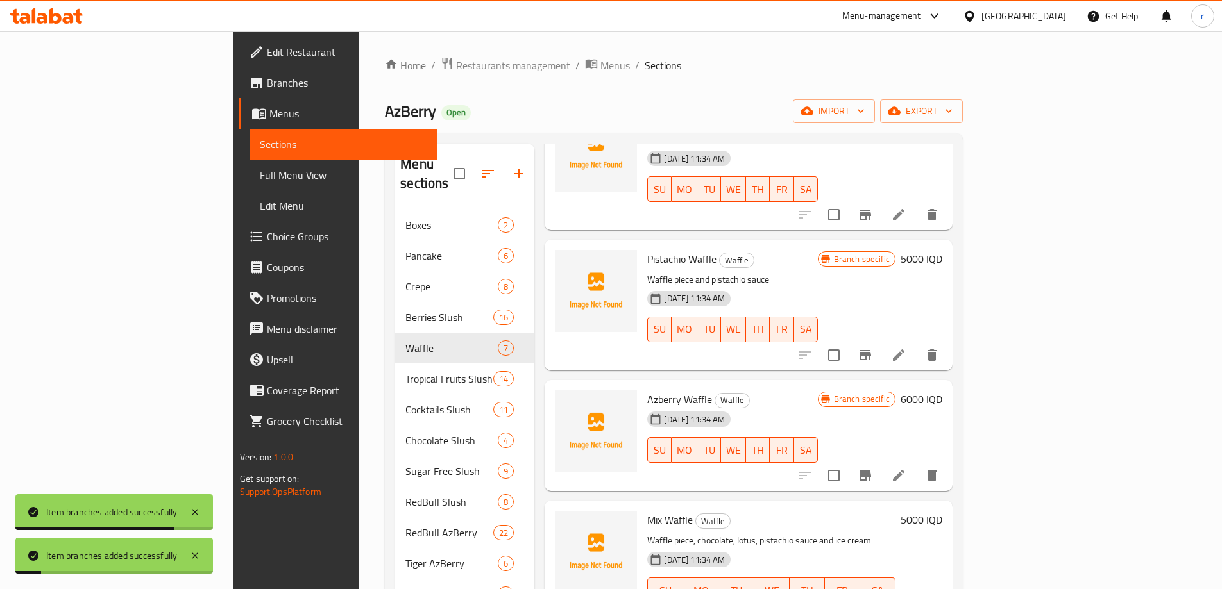
scroll to position [180, 0]
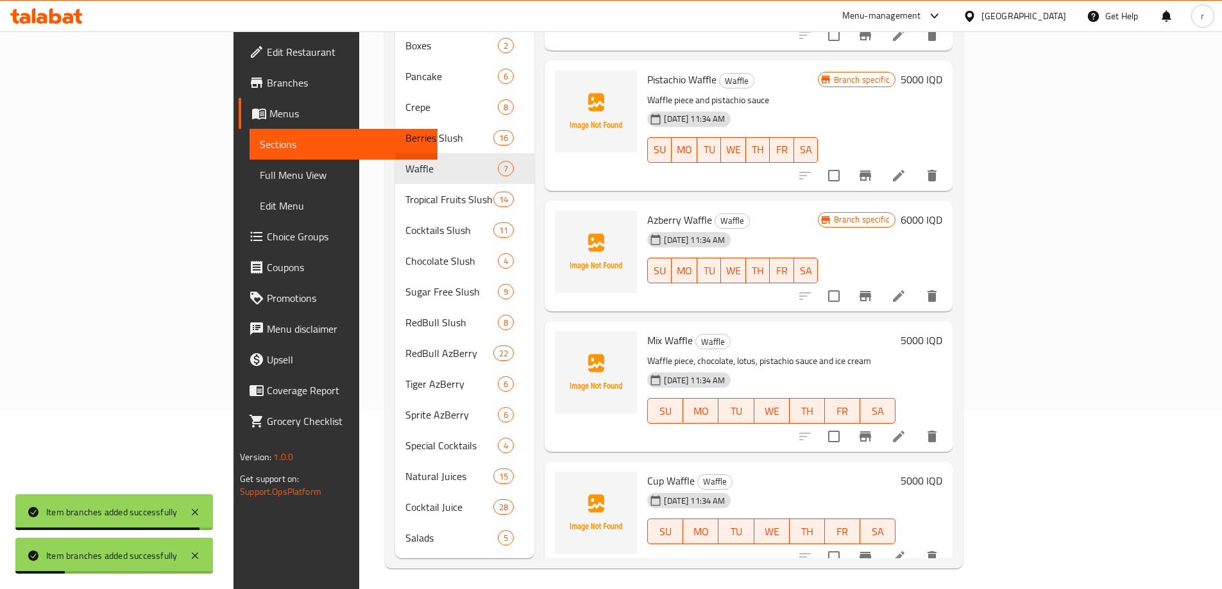
click at [871, 432] on icon "Branch-specific-item" at bounding box center [865, 437] width 12 height 10
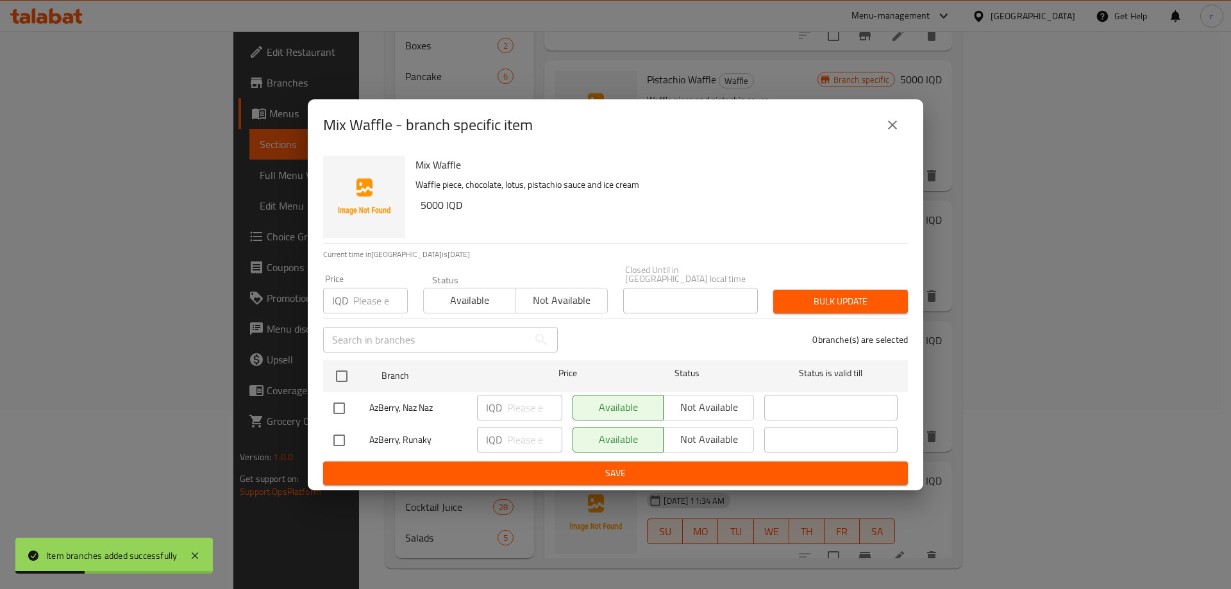
click at [333, 398] on input "checkbox" at bounding box center [339, 408] width 27 height 27
checkbox input "true"
click at [677, 402] on span "Not available" at bounding box center [709, 407] width 80 height 19
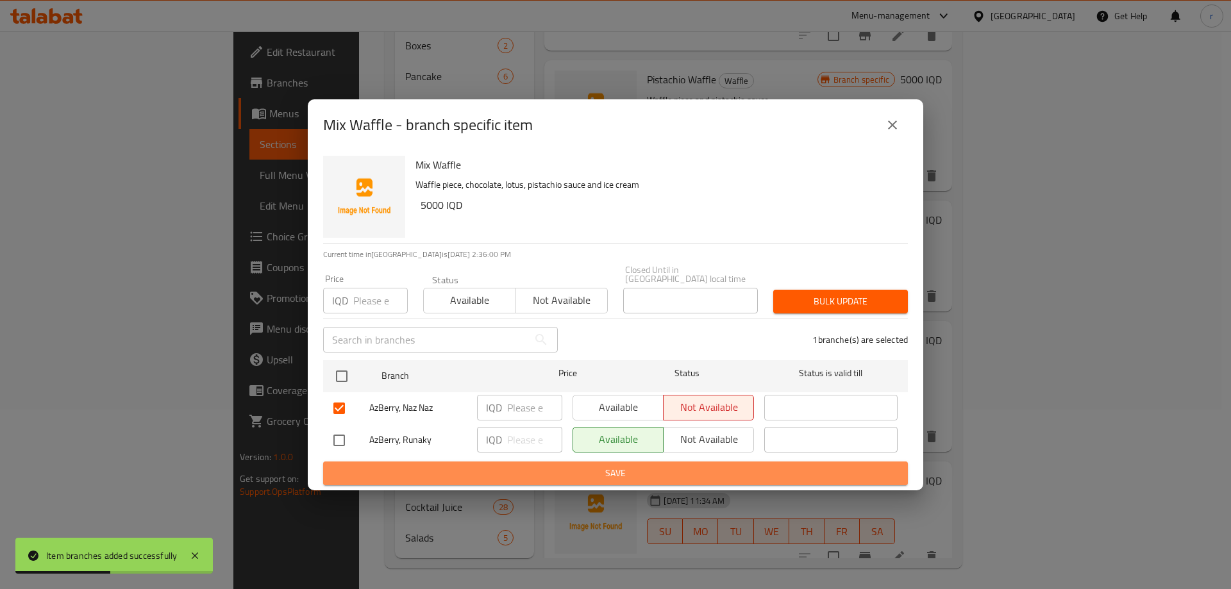
click at [638, 471] on span "Save" at bounding box center [615, 474] width 564 height 16
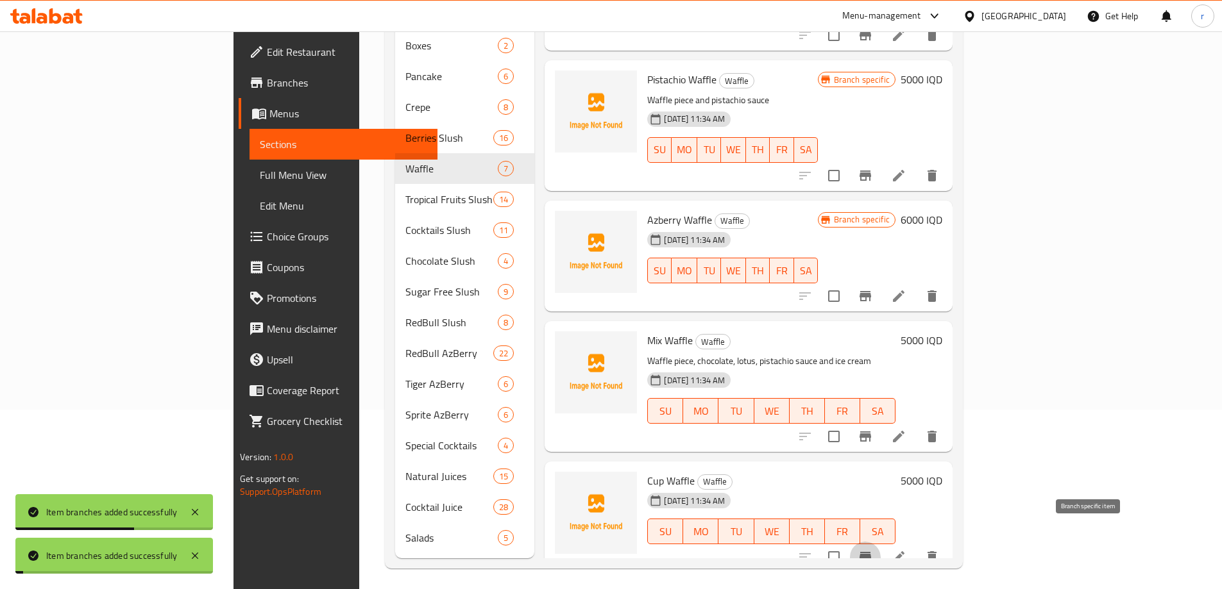
click at [873, 550] on icon "Branch-specific-item" at bounding box center [864, 557] width 15 height 15
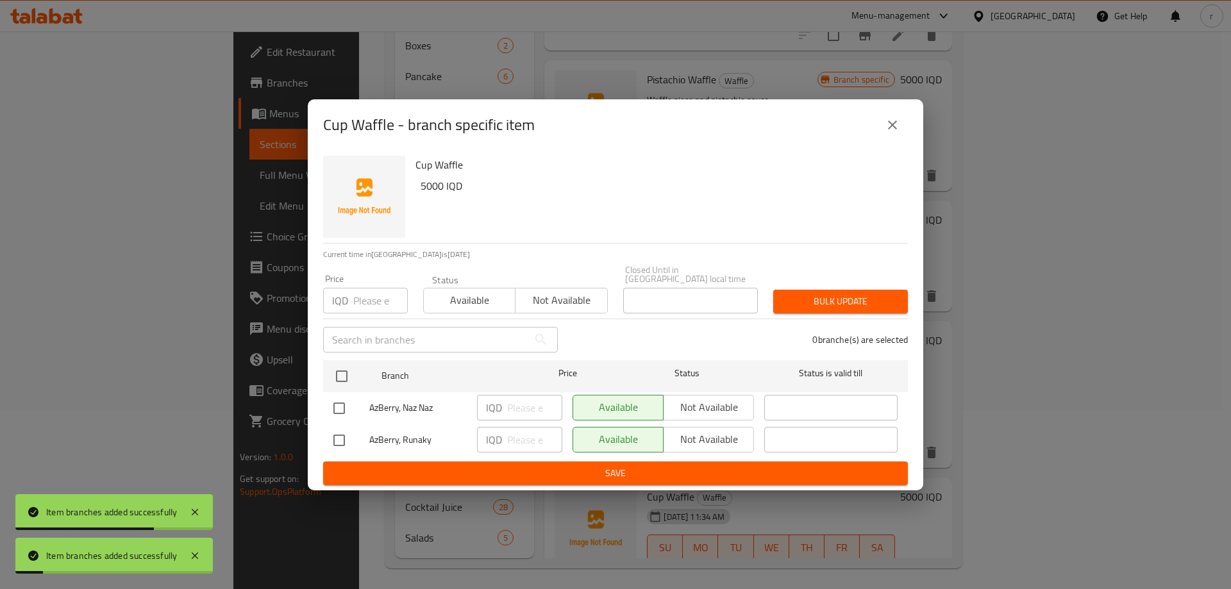
click at [337, 410] on input "checkbox" at bounding box center [339, 408] width 27 height 27
checkbox input "true"
click at [661, 399] on button "Available" at bounding box center [618, 408] width 91 height 26
click at [683, 407] on span "Not available" at bounding box center [709, 407] width 80 height 19
click at [638, 466] on span "Save" at bounding box center [615, 474] width 564 height 16
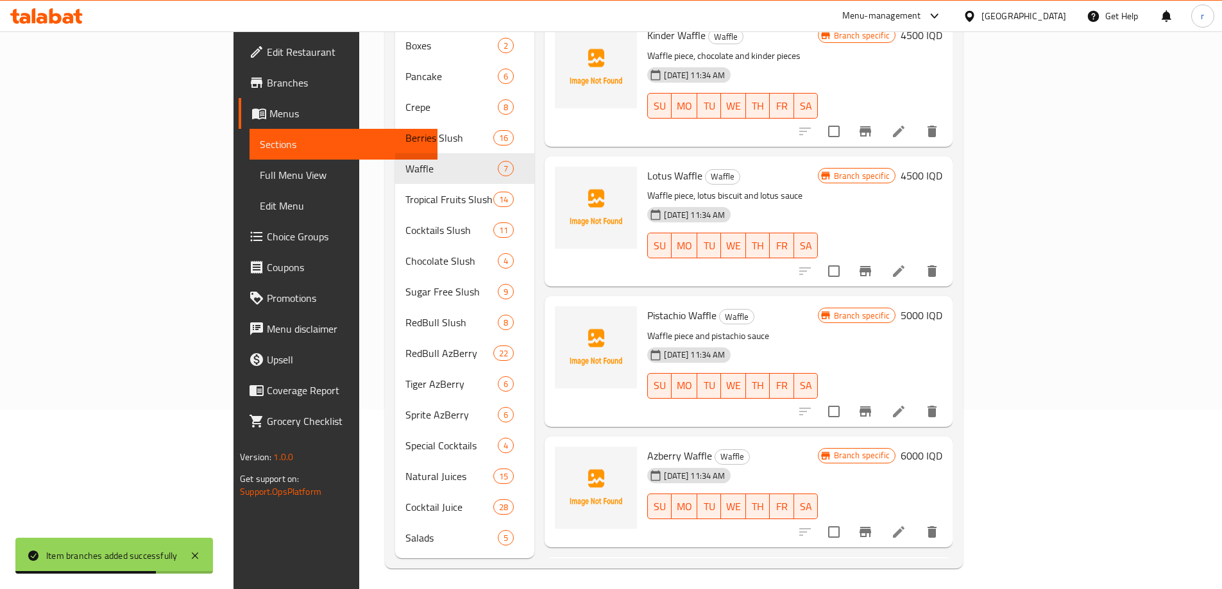
scroll to position [0, 0]
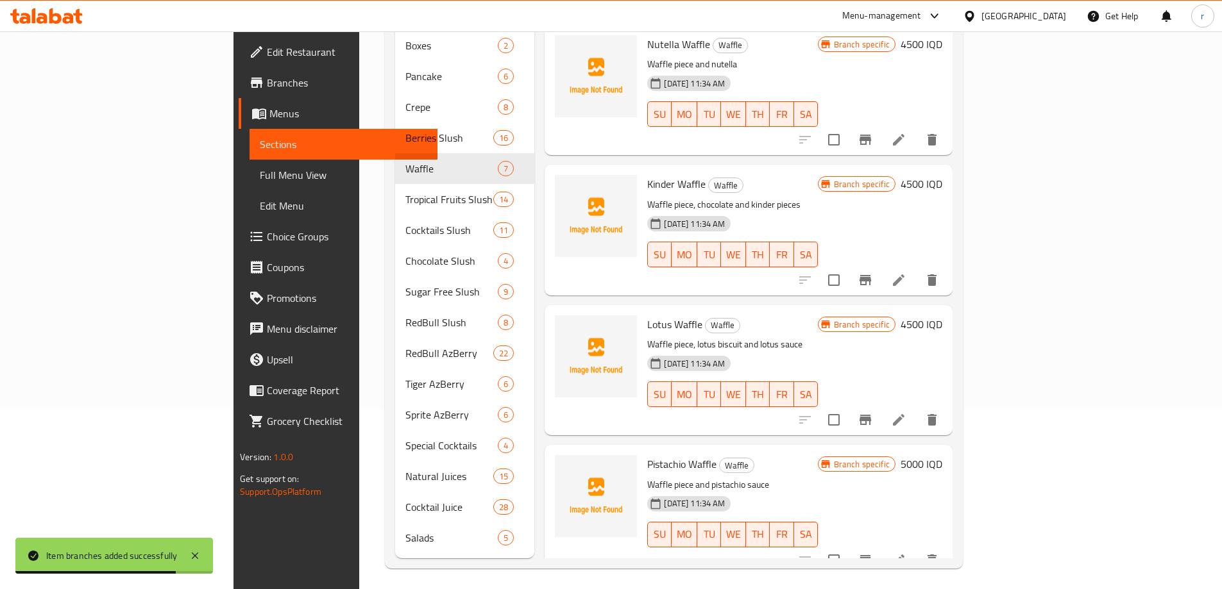
click at [260, 175] on span "Full Menu View" at bounding box center [343, 174] width 167 height 15
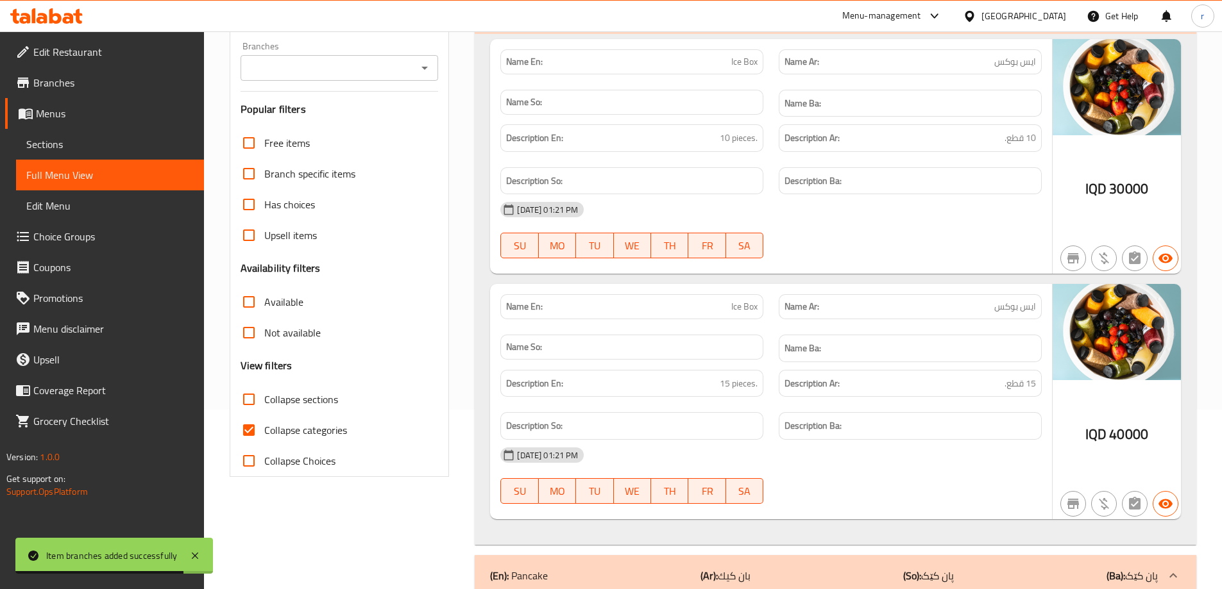
click at [303, 427] on span "Collapse categories" at bounding box center [305, 430] width 83 height 15
click at [264, 427] on input "Collapse categories" at bounding box center [248, 430] width 31 height 31
checkbox input "false"
click at [306, 392] on span "Collapse sections" at bounding box center [301, 399] width 74 height 15
click at [264, 392] on input "Collapse sections" at bounding box center [248, 399] width 31 height 31
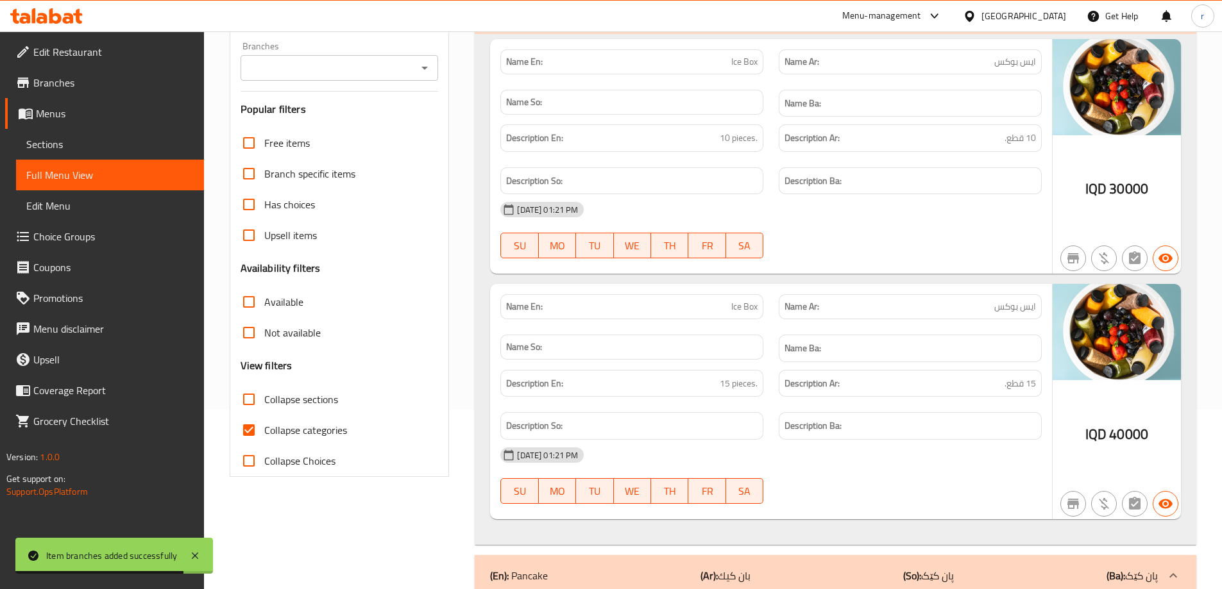
checkbox input "true"
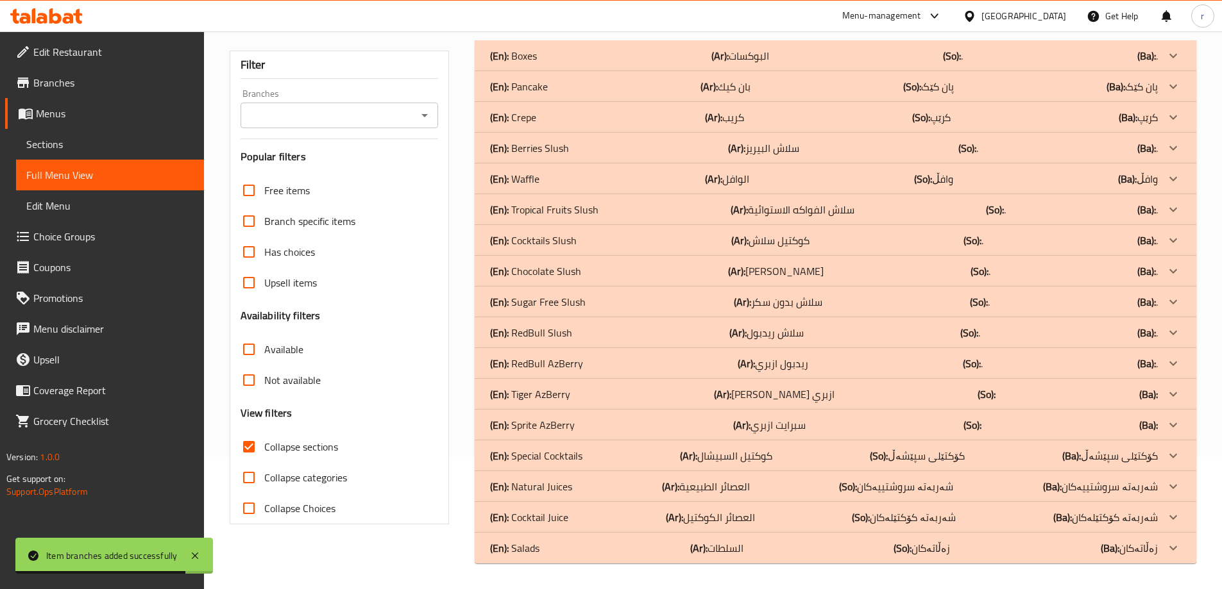
click at [313, 106] on input "Branches" at bounding box center [328, 115] width 169 height 18
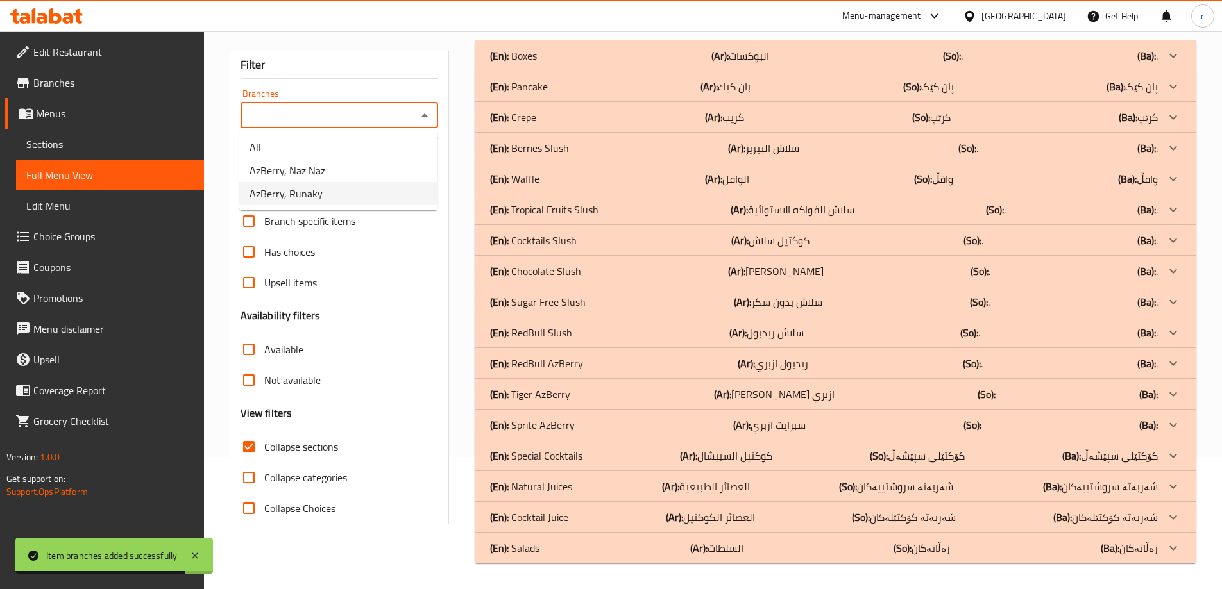
click at [312, 186] on span "AzBerry, Runaky" at bounding box center [285, 193] width 73 height 15
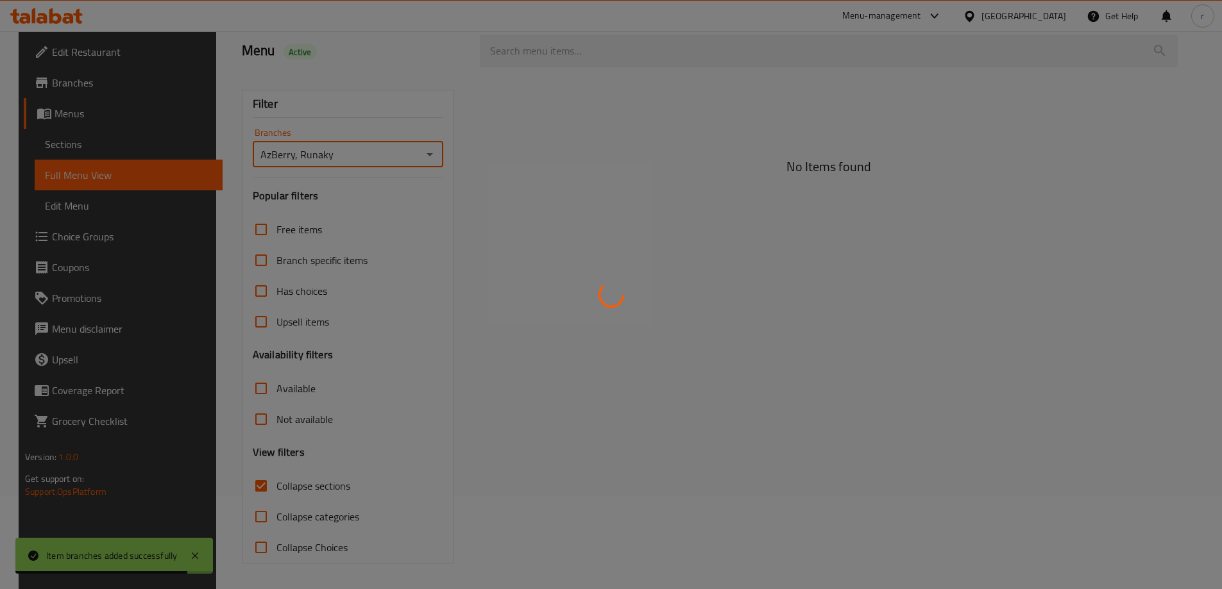
type input "AzBerry, Runaky"
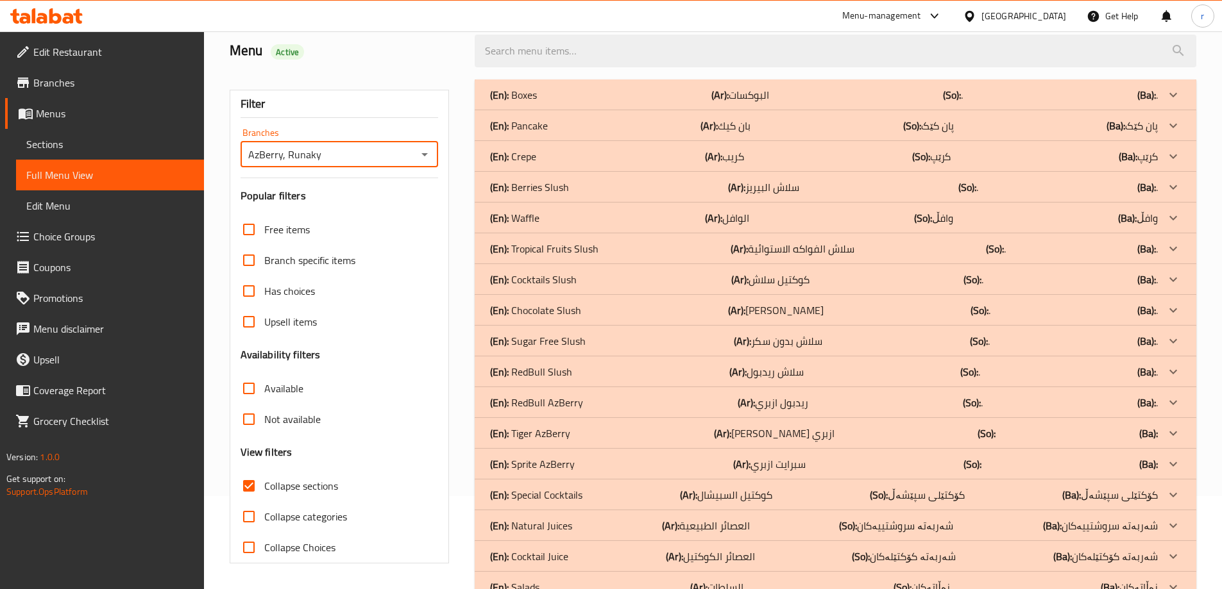
click at [543, 233] on div "(En): Tropical Fruits Slush (Ar): سلاش الفواكه الاستوائية (So): . (Ba): ." at bounding box center [835, 248] width 721 height 31
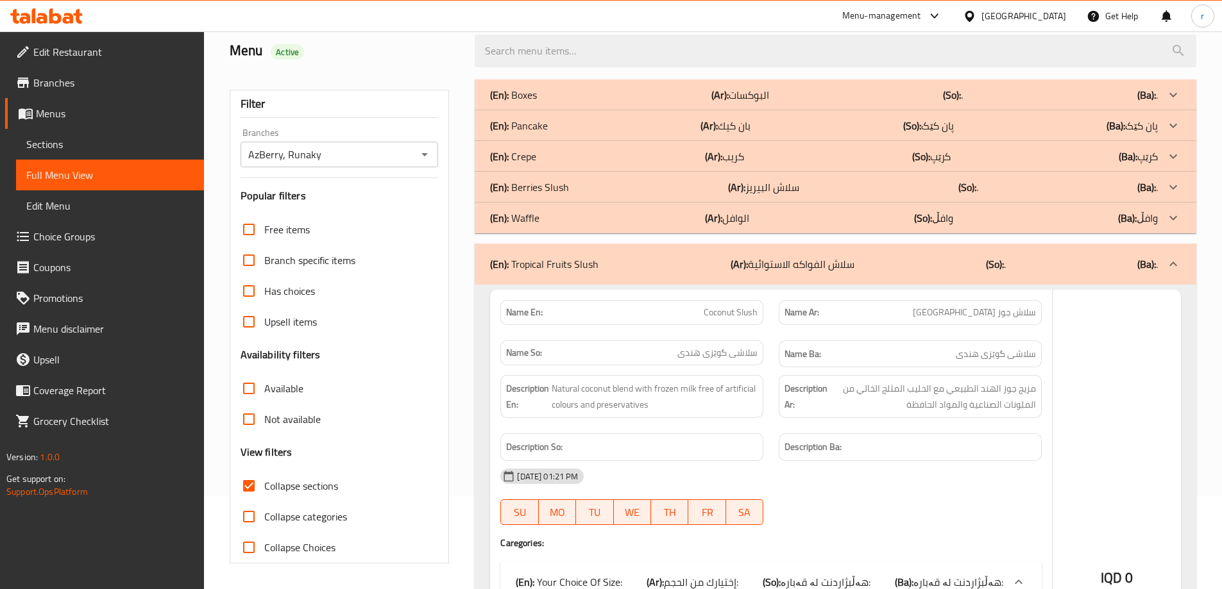
scroll to position [132, 0]
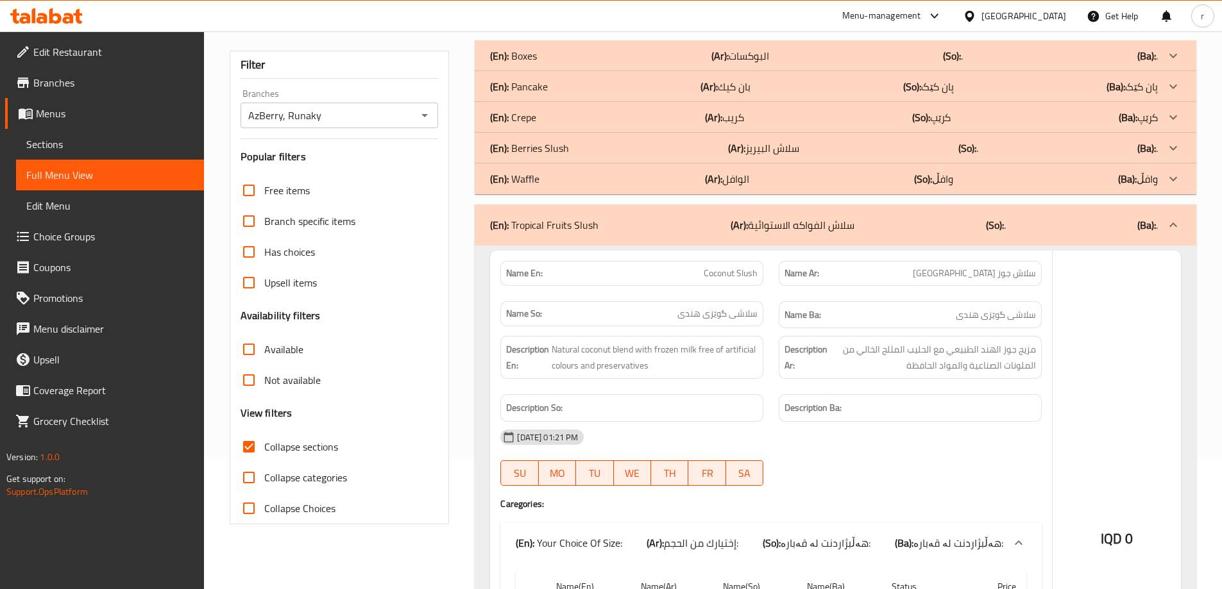
click at [560, 180] on div "(En): Waffle (Ar): الوافل (So): وافڵ (Ba): وافڵ" at bounding box center [824, 178] width 668 height 15
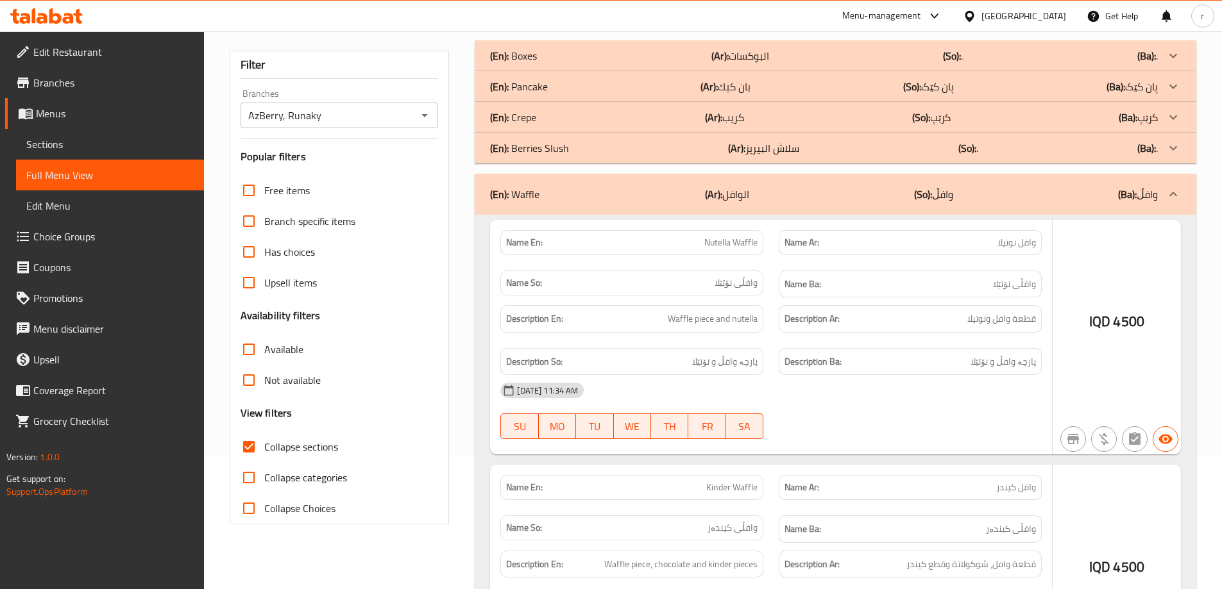
click at [560, 181] on div "(En): Waffle (Ar): الوافل (So): وافڵ (Ba): وافڵ" at bounding box center [835, 194] width 721 height 41
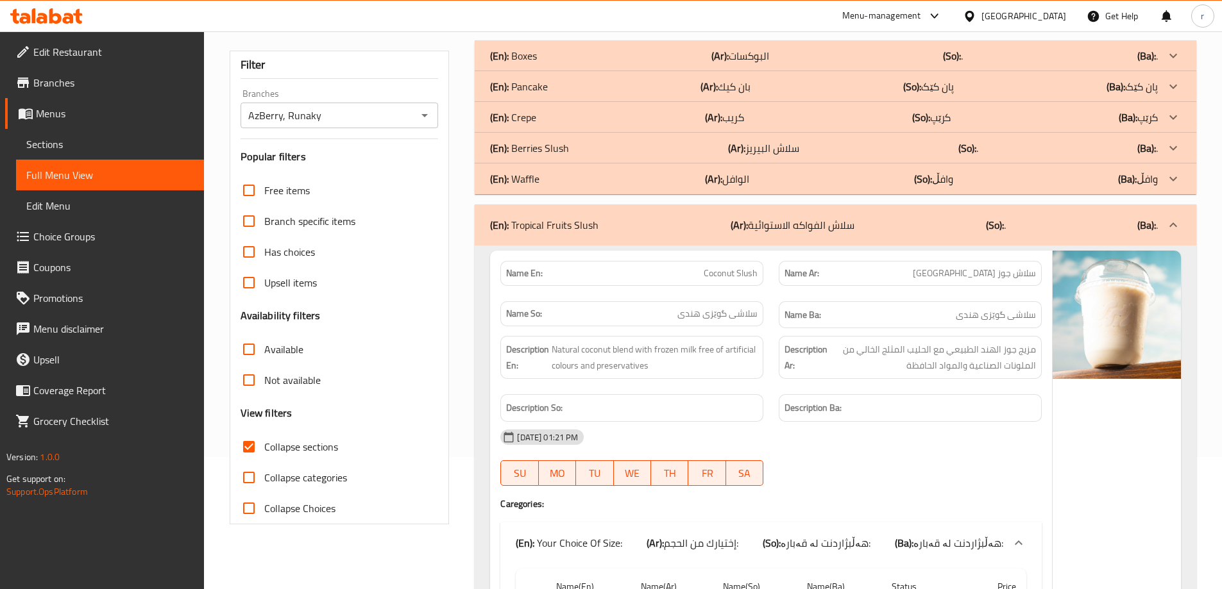
click at [598, 231] on div "(En): Tropical Fruits Slush (Ar): سلاش الفواكه الاستوائية (So): . (Ba): ." at bounding box center [824, 224] width 668 height 15
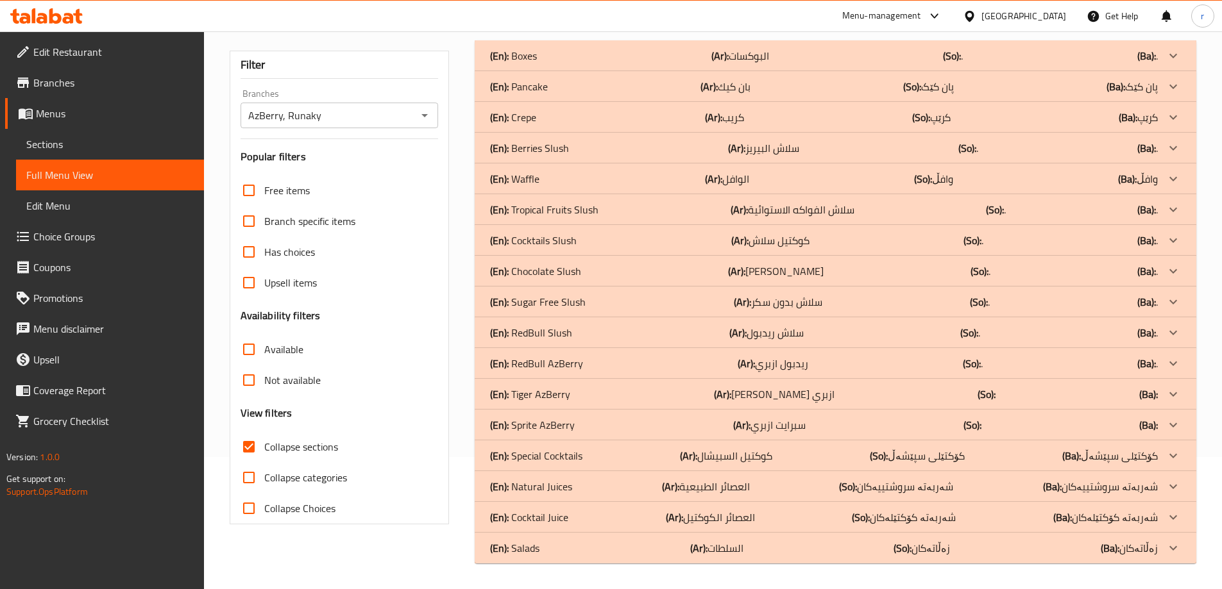
click at [583, 180] on div "(En): Waffle (Ar): الوافل (So): وافڵ (Ba): وافڵ" at bounding box center [824, 178] width 668 height 15
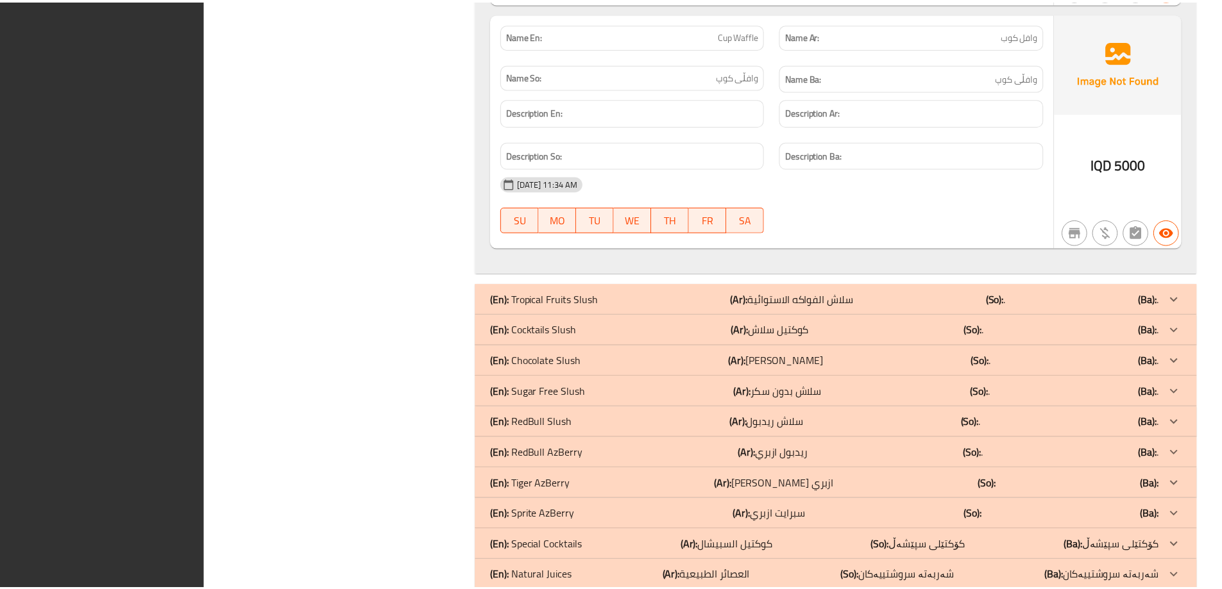
scroll to position [1932, 0]
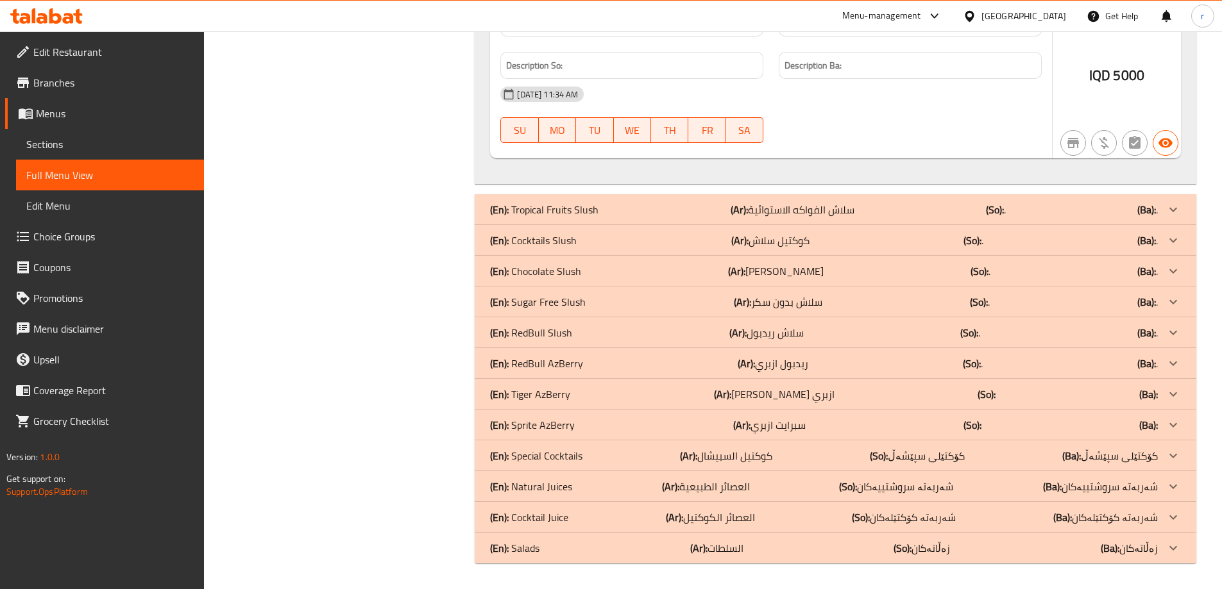
click at [51, 20] on icon at bounding box center [55, 15] width 12 height 15
